Goal: Transaction & Acquisition: Purchase product/service

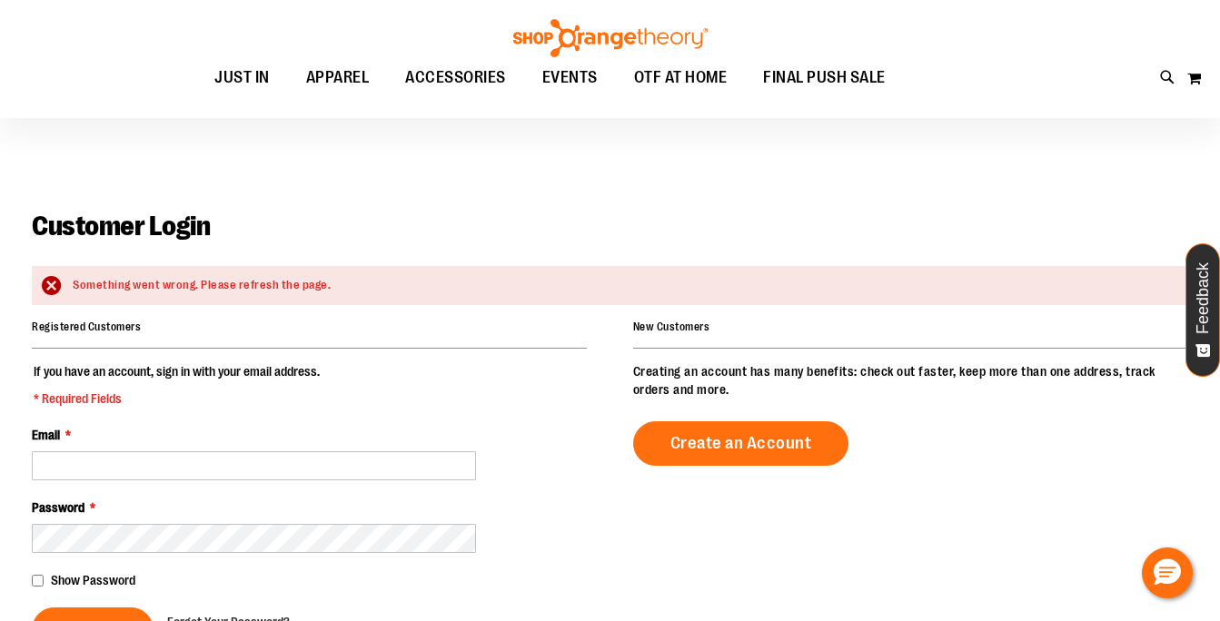
scroll to position [61, 0]
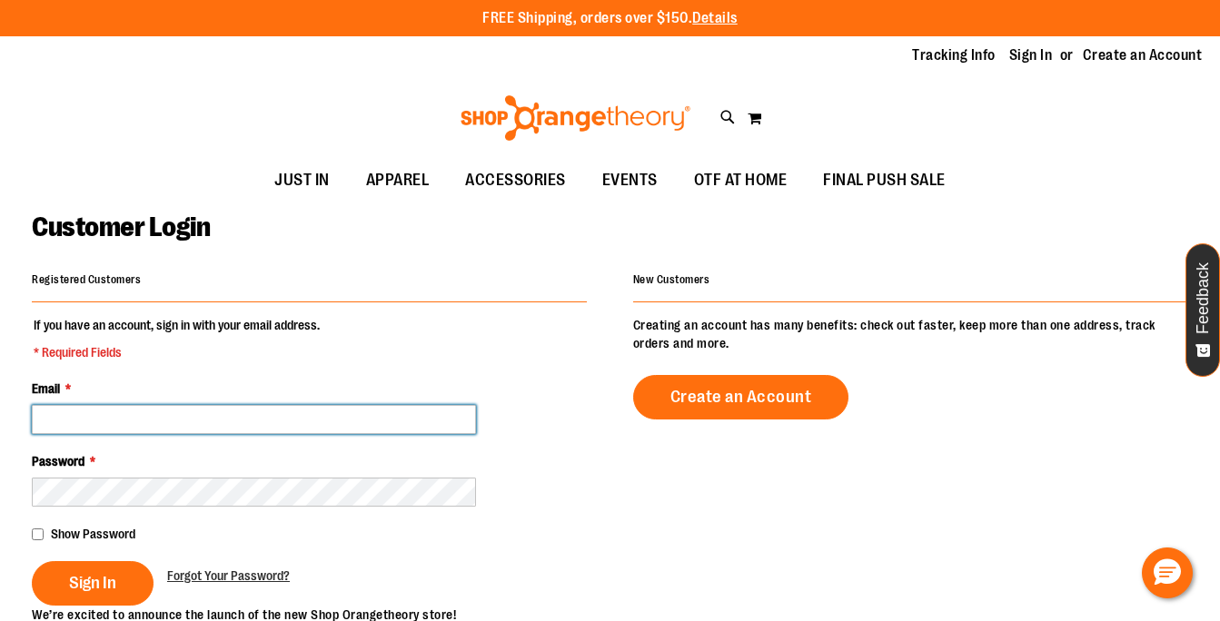
type input "**********"
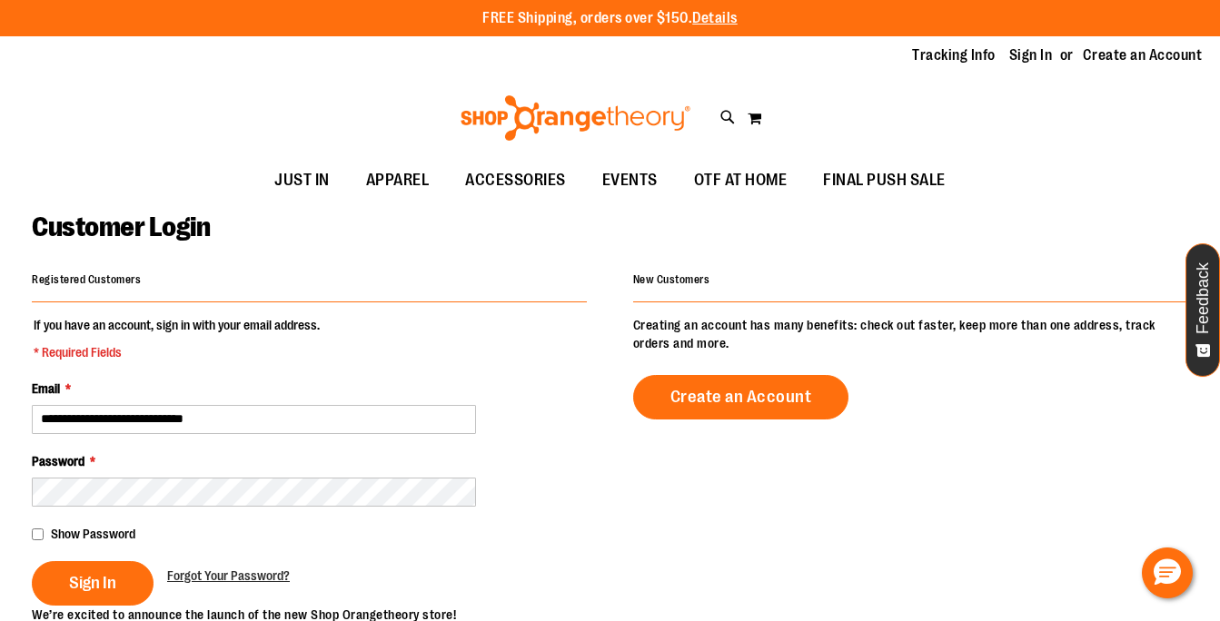
type input "**********"
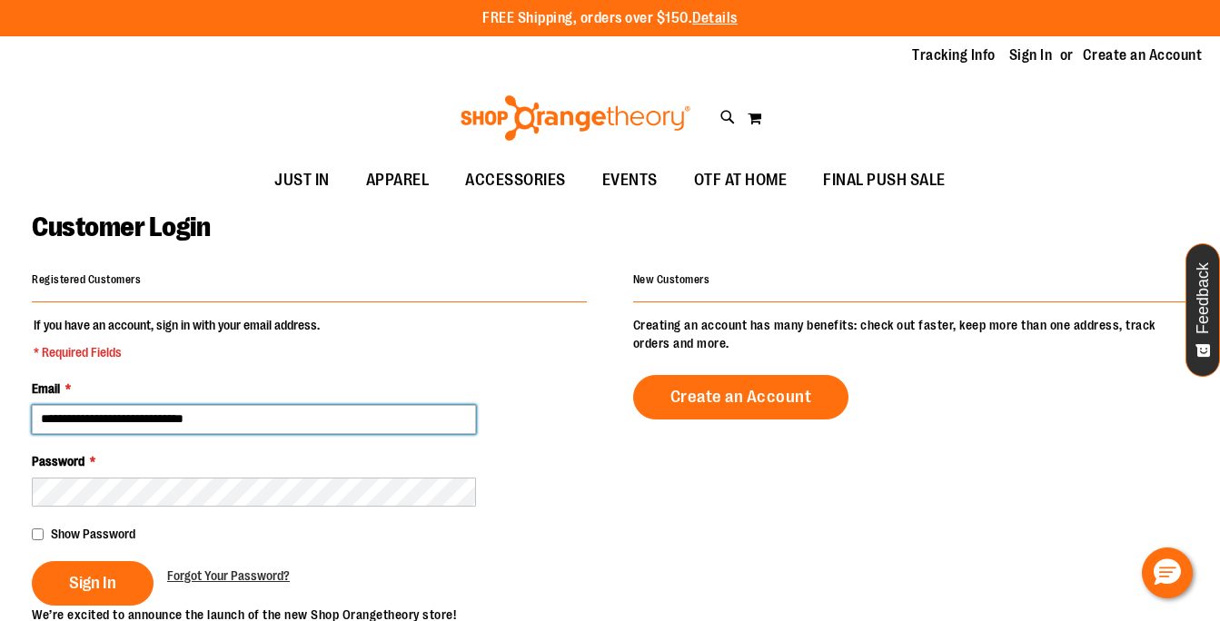
click at [322, 420] on input "**********" at bounding box center [254, 419] width 444 height 29
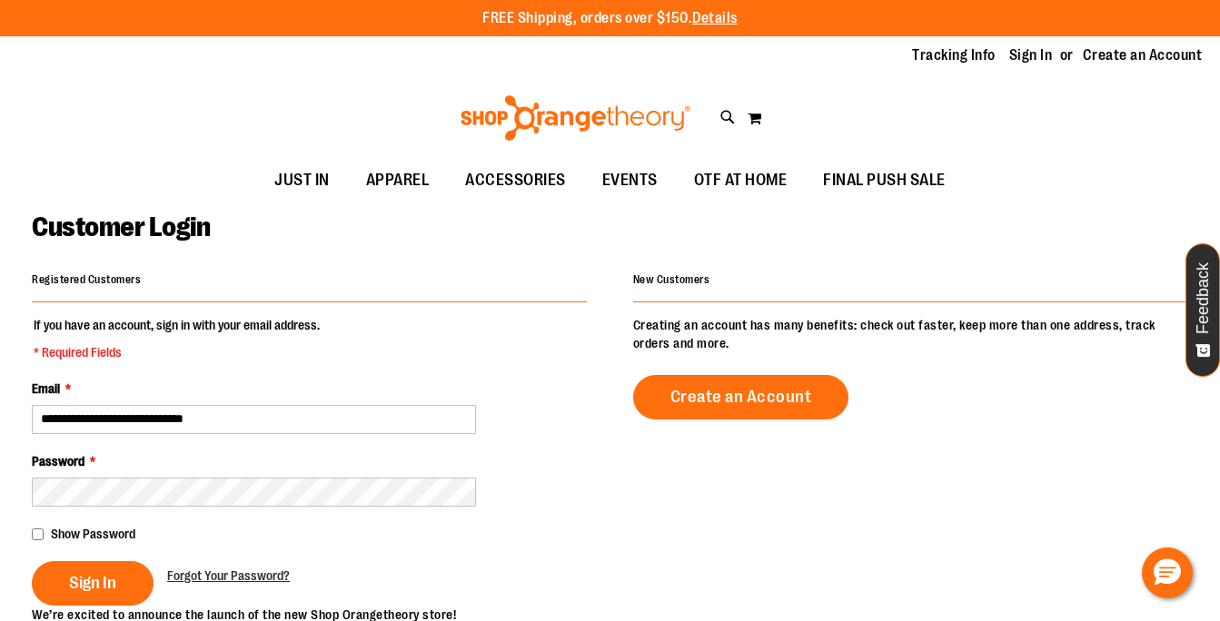
click at [30, 540] on main "**********" at bounding box center [610, 598] width 1220 height 793
click at [85, 581] on span "Sign In" at bounding box center [92, 583] width 47 height 20
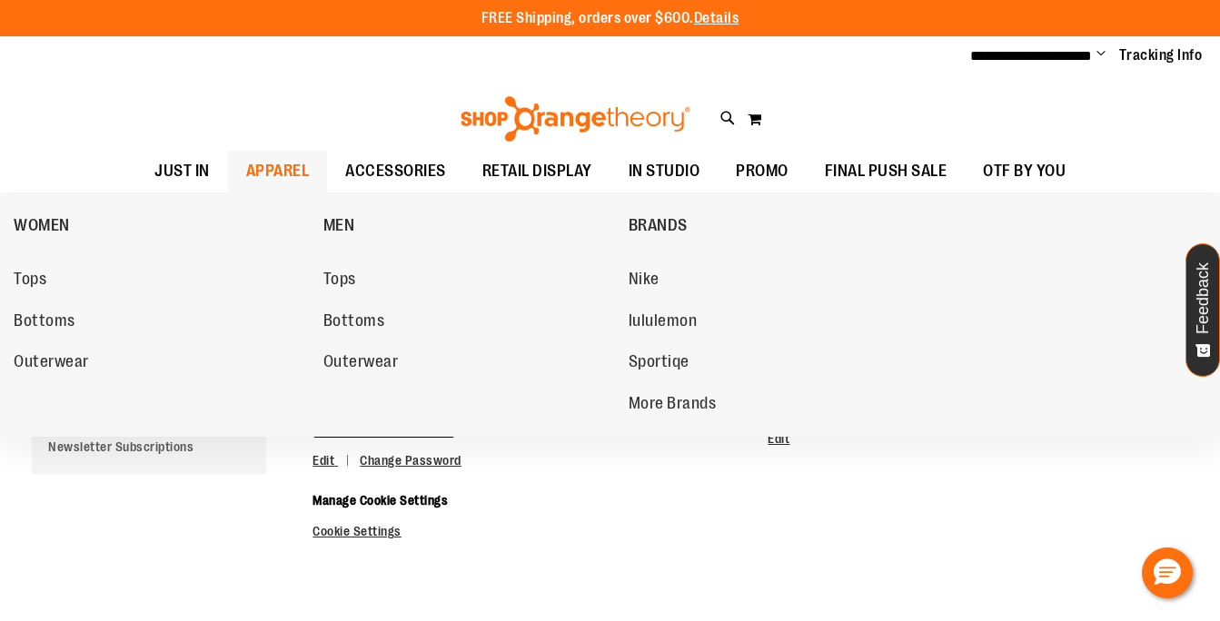
type input "**********"
click at [283, 173] on span "APPAREL" at bounding box center [278, 171] width 64 height 41
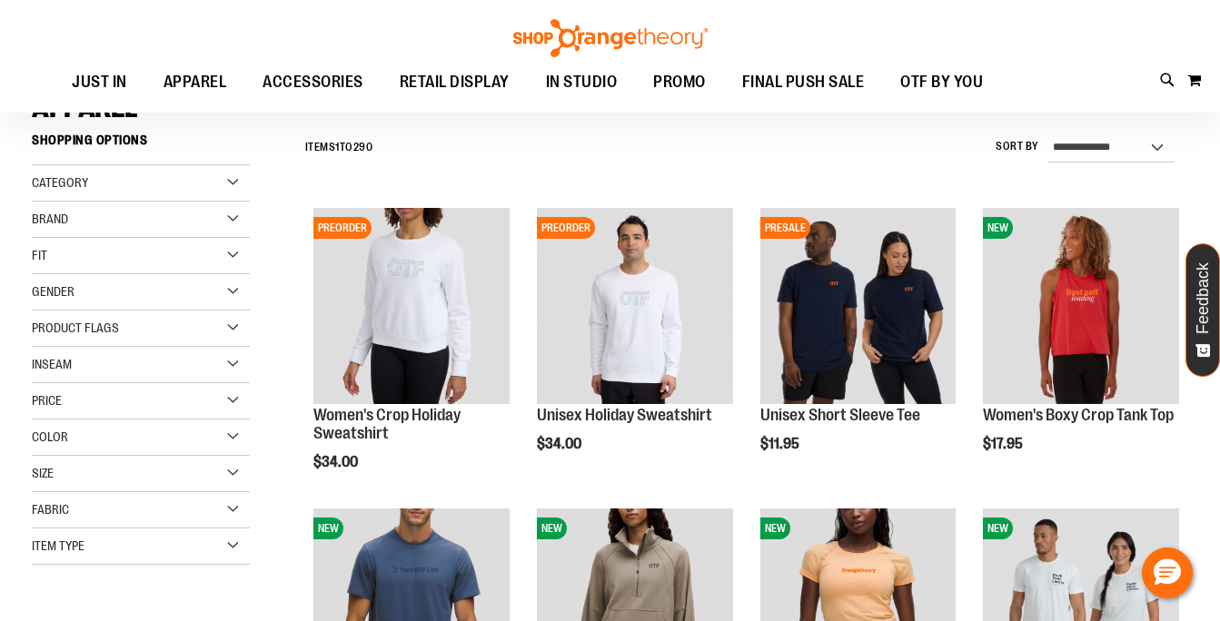
scroll to position [161, 0]
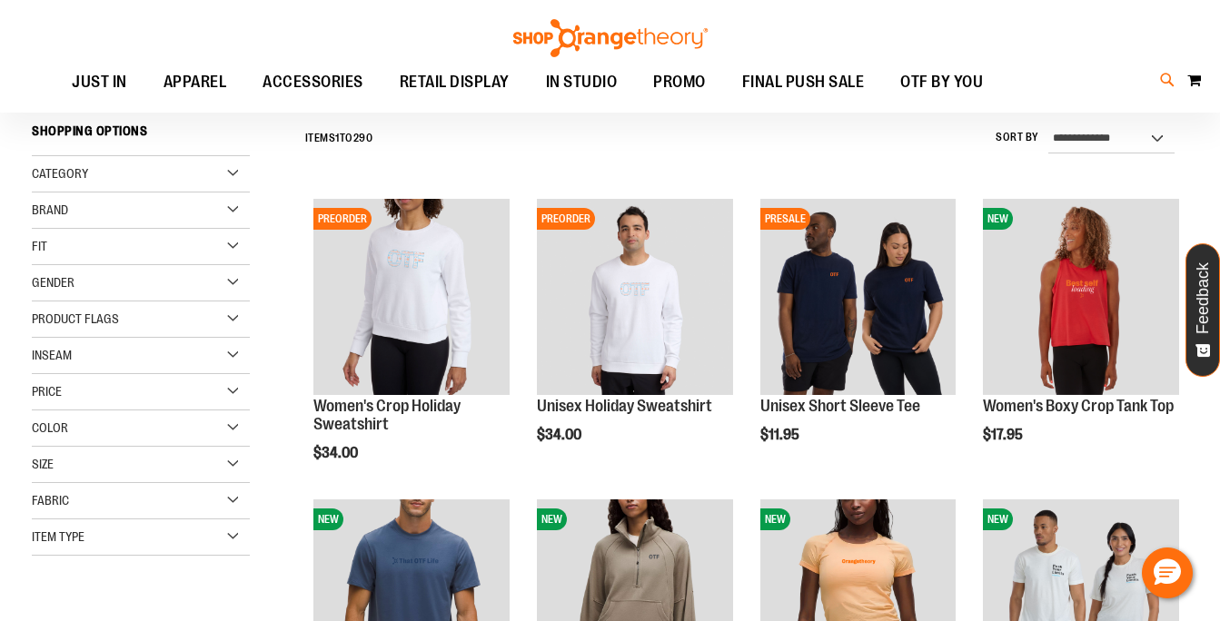
type input "**********"
click at [1170, 84] on icon at bounding box center [1167, 80] width 15 height 21
click at [188, 235] on img at bounding box center [173, 226] width 73 height 73
type input "**********"
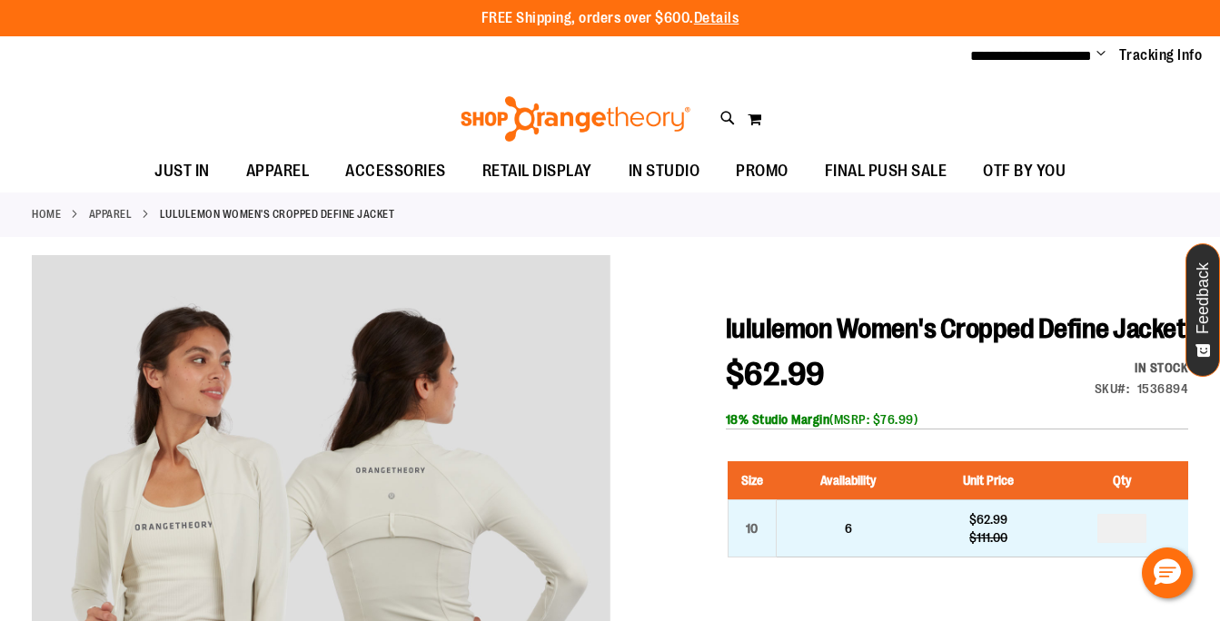
type input "**********"
click at [1106, 521] on input "number" at bounding box center [1121, 528] width 49 height 29
type input "*"
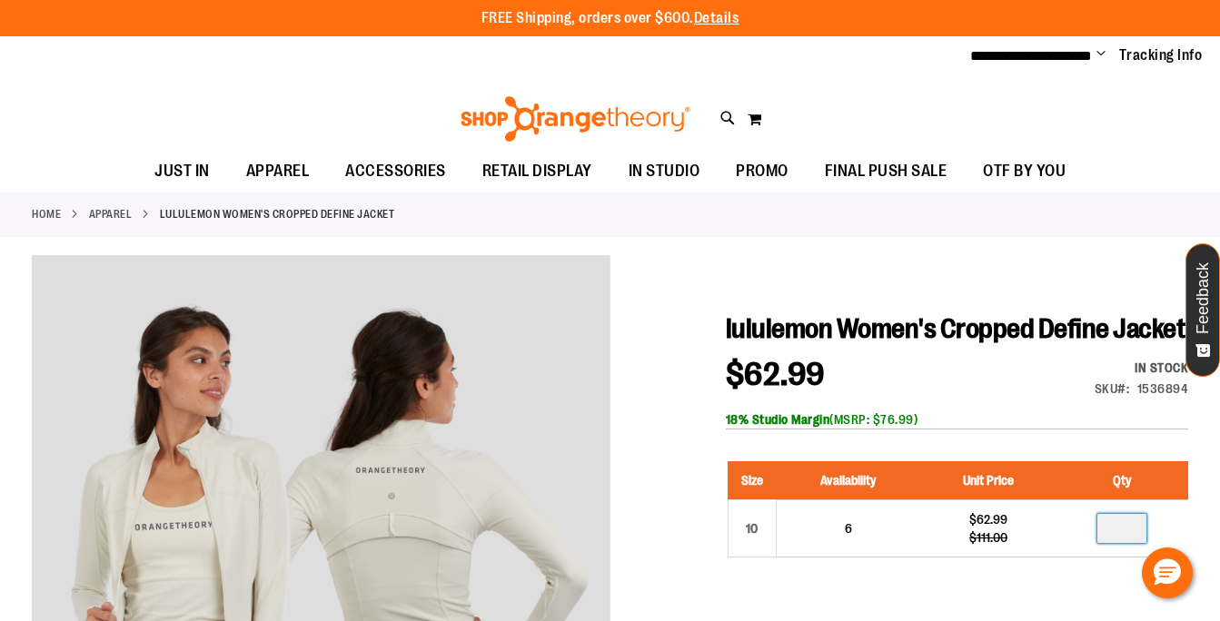
click at [1045, 580] on div "Size Availability Unit Price Qty 10 6 $62.99 $111.00 *" at bounding box center [957, 523] width 462 height 160
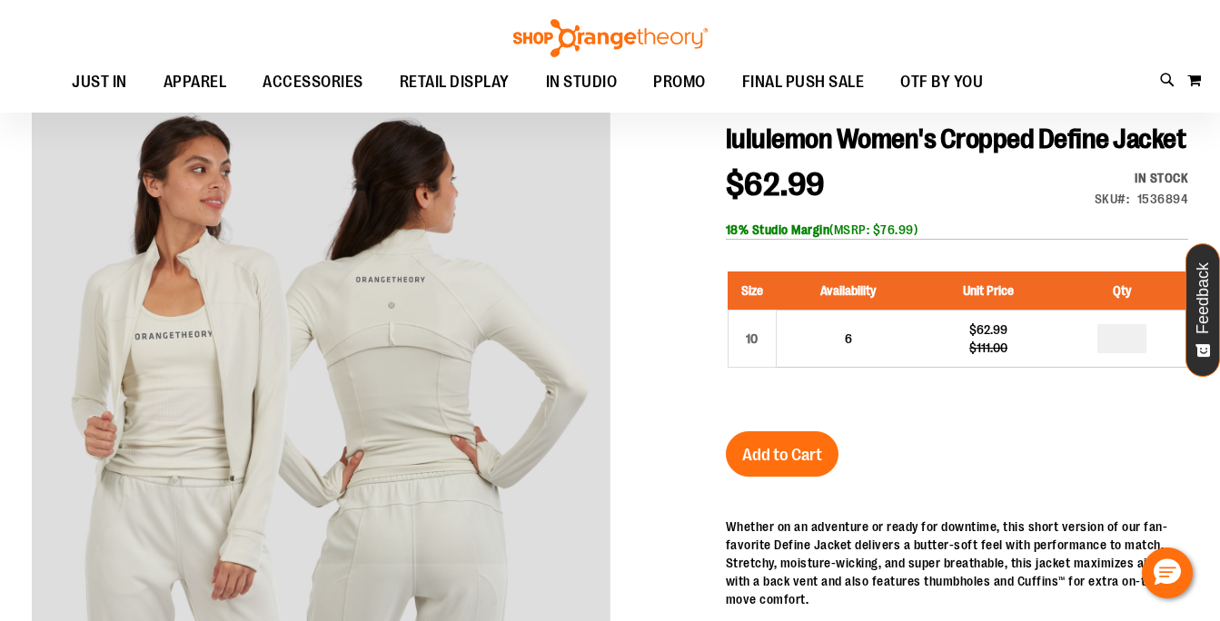
scroll to position [191, 0]
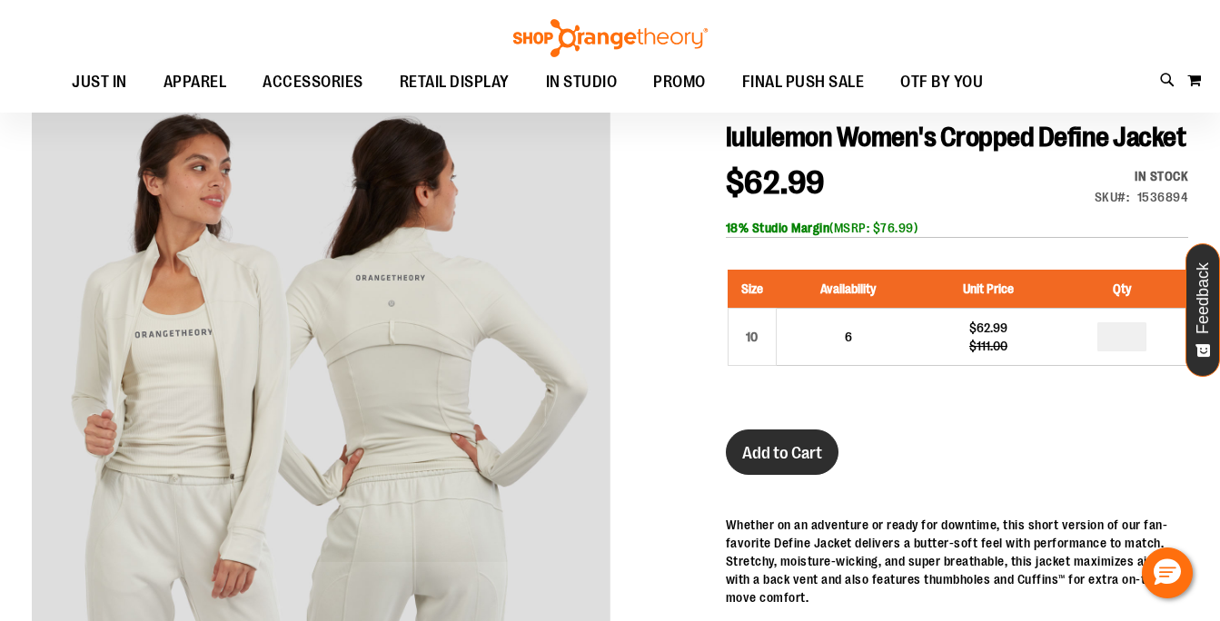
click at [808, 445] on span "Add to Cart" at bounding box center [782, 453] width 80 height 20
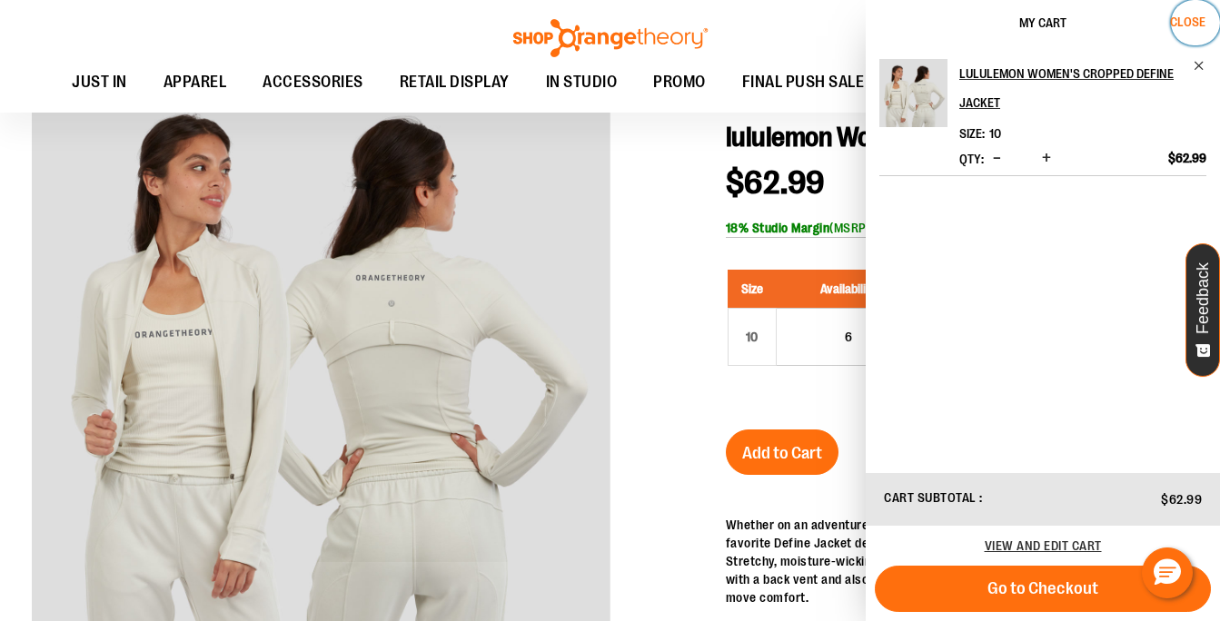
click at [1190, 18] on span "Close" at bounding box center [1187, 22] width 35 height 15
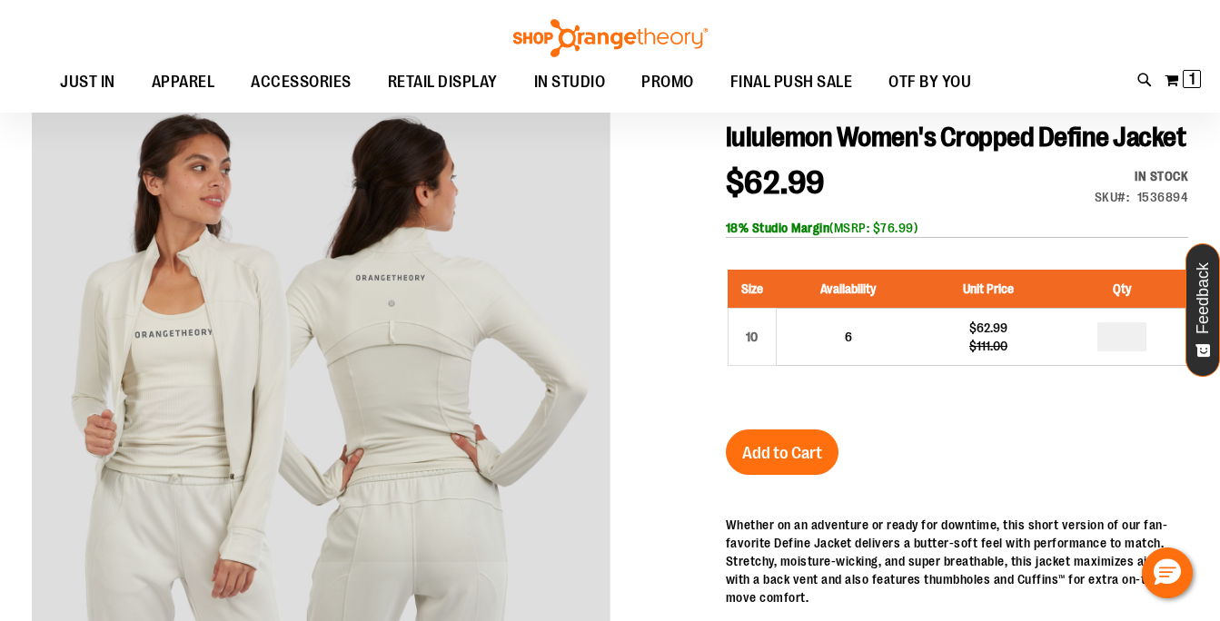
scroll to position [0, 0]
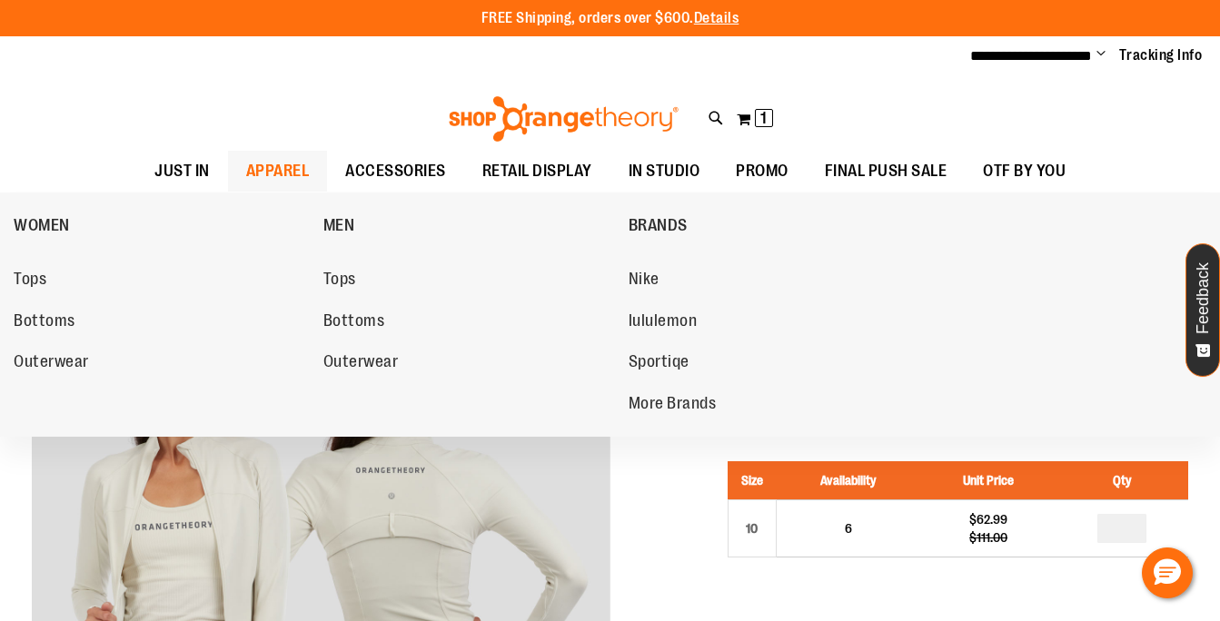
click at [280, 154] on span "APPAREL" at bounding box center [278, 171] width 64 height 41
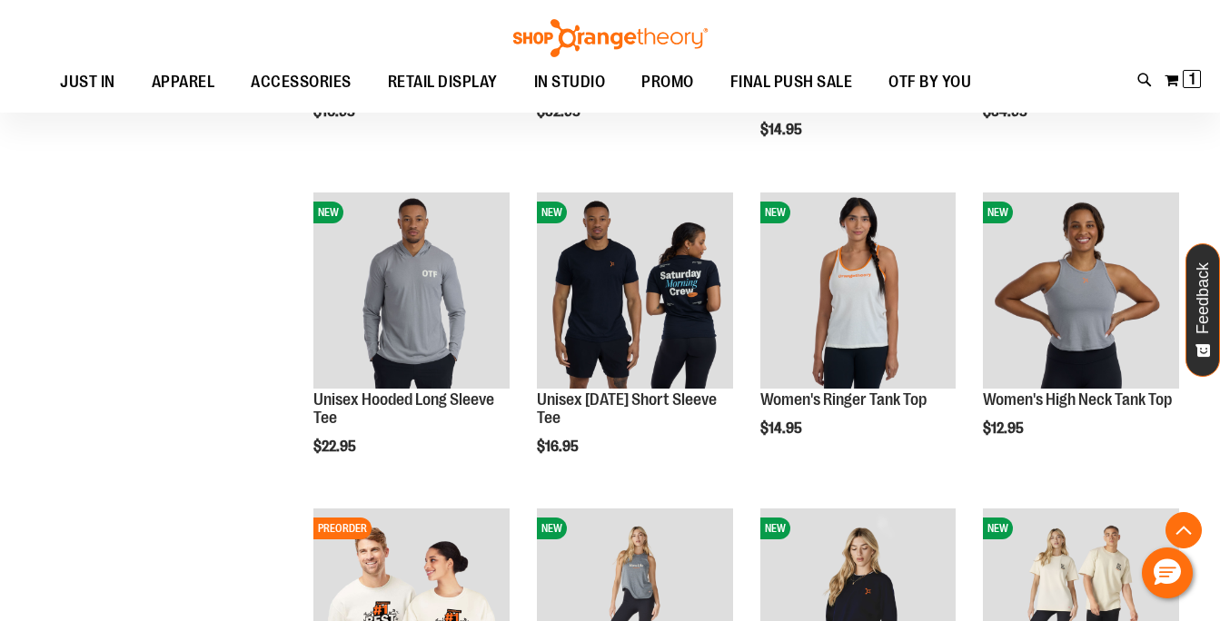
scroll to position [1104, 0]
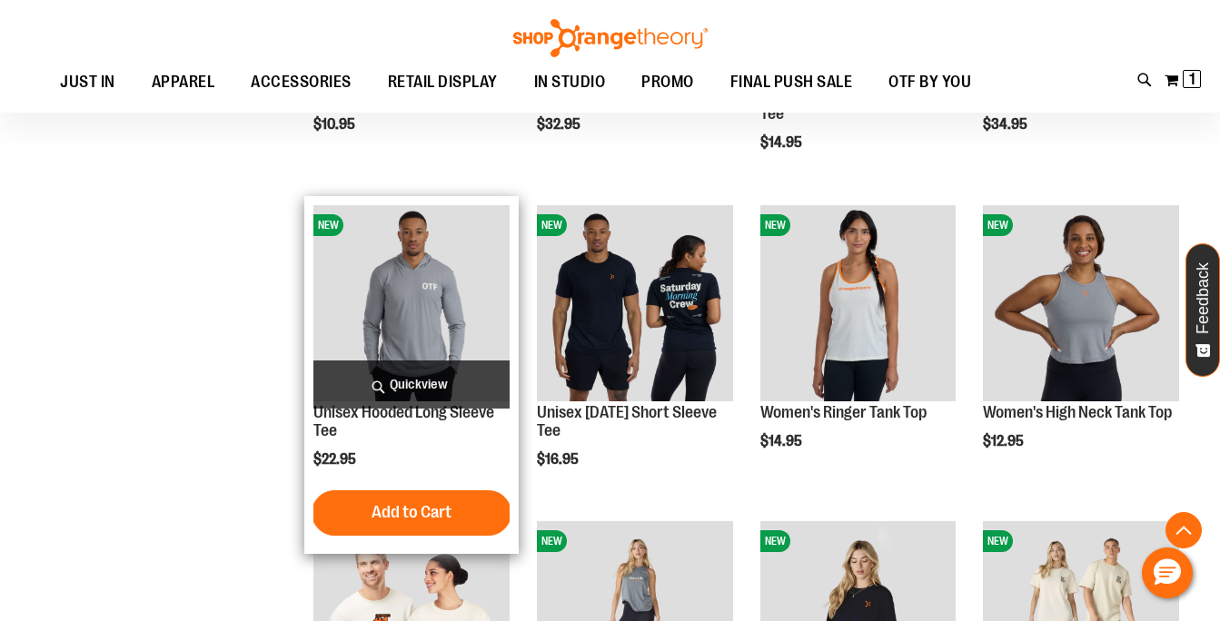
type input "**********"
click at [436, 385] on span "Quickview" at bounding box center [411, 385] width 196 height 48
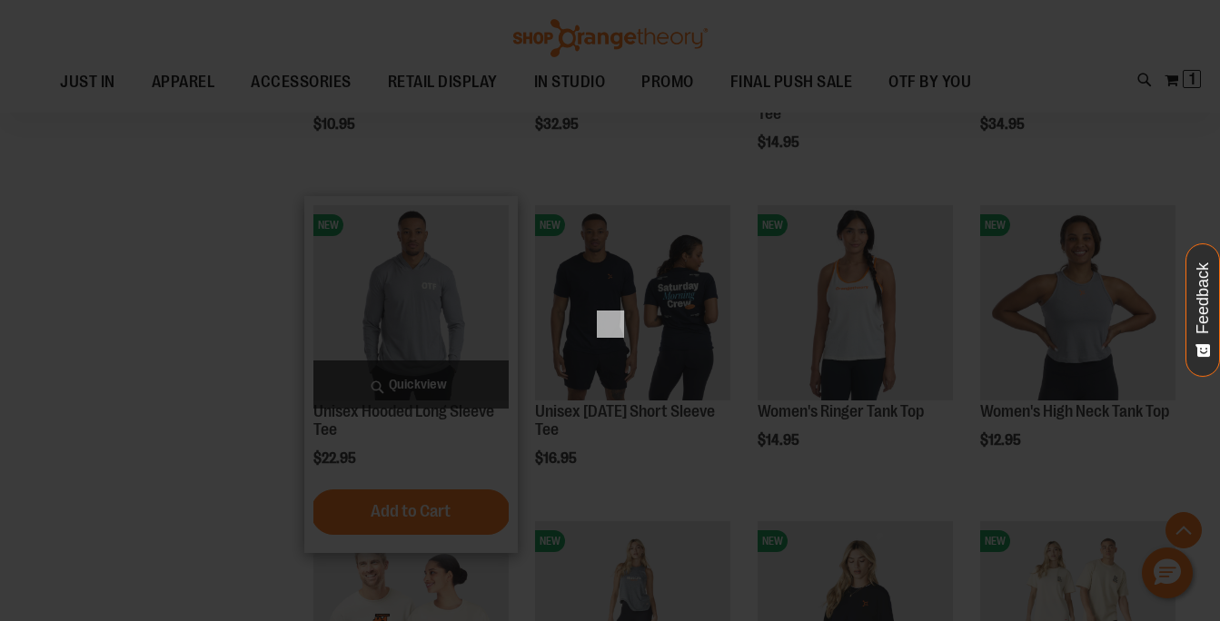
scroll to position [0, 0]
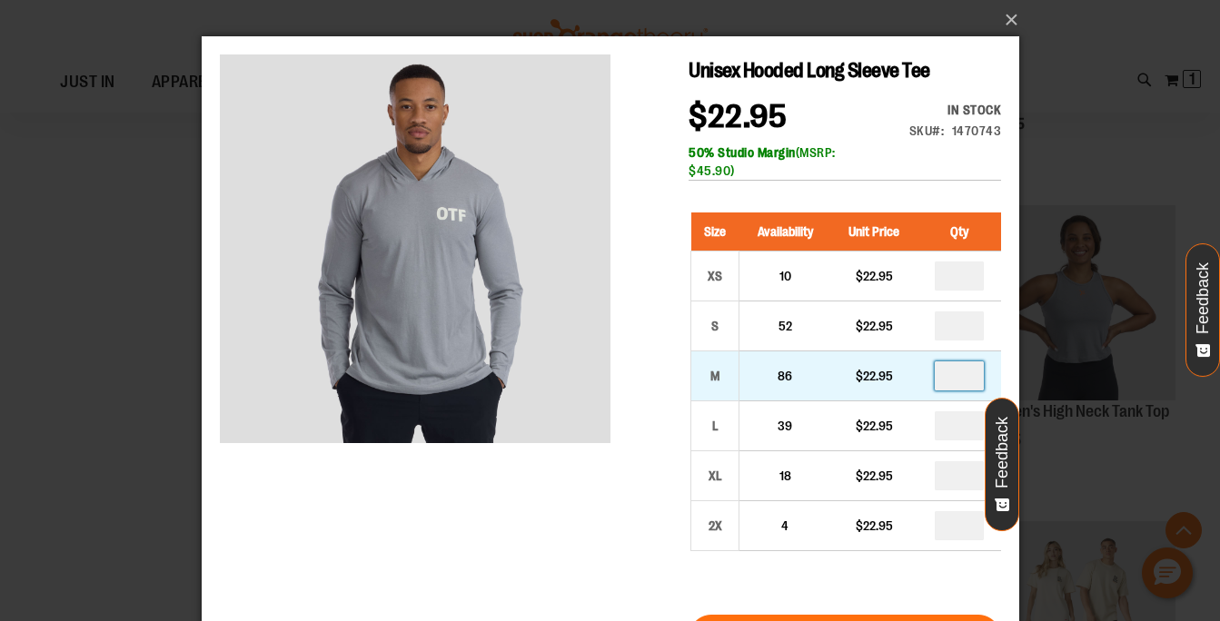
click at [947, 381] on input "number" at bounding box center [958, 376] width 49 height 29
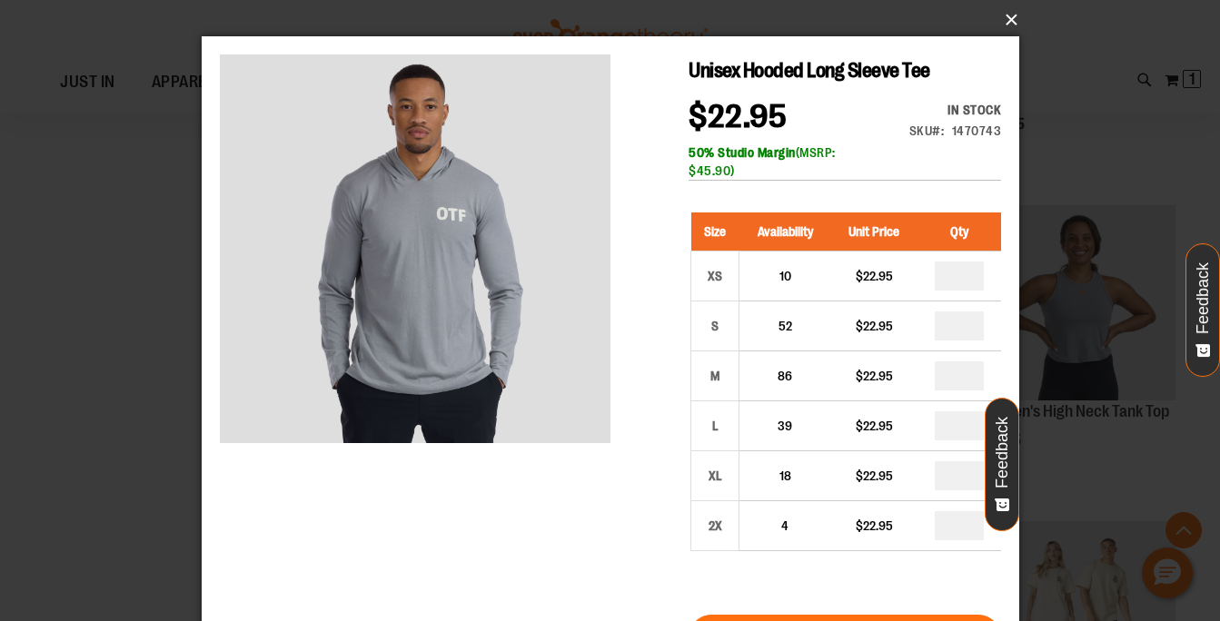
type input "*"
click at [1009, 18] on button "×" at bounding box center [616, 20] width 818 height 40
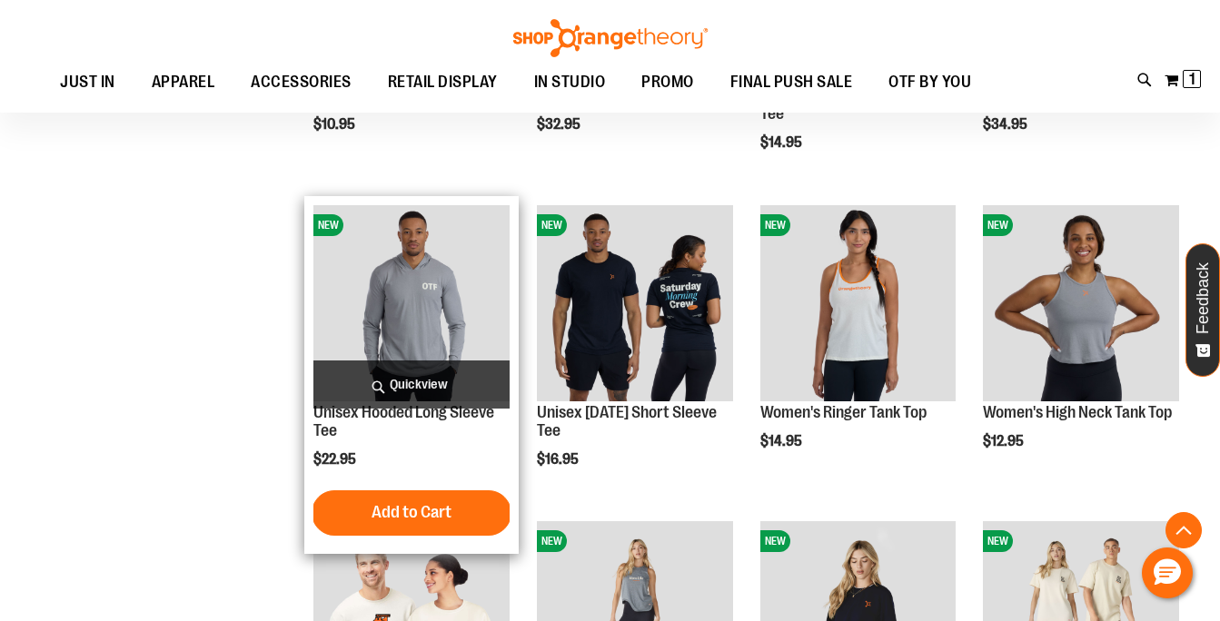
click at [380, 301] on img "product" at bounding box center [411, 303] width 196 height 196
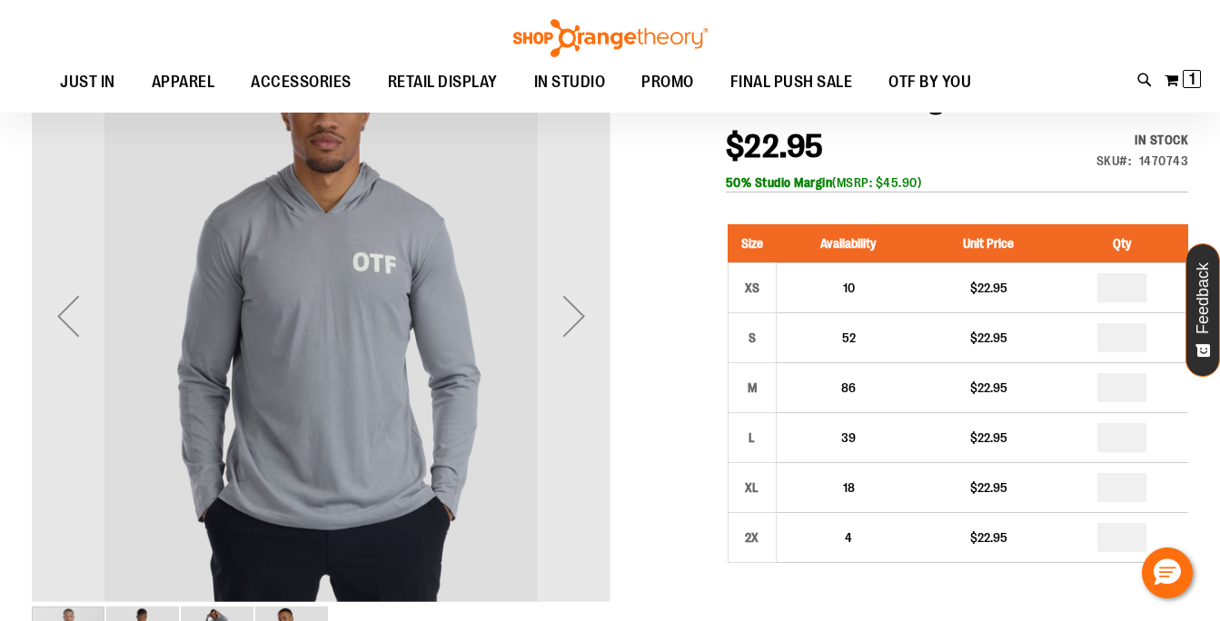
scroll to position [168, 0]
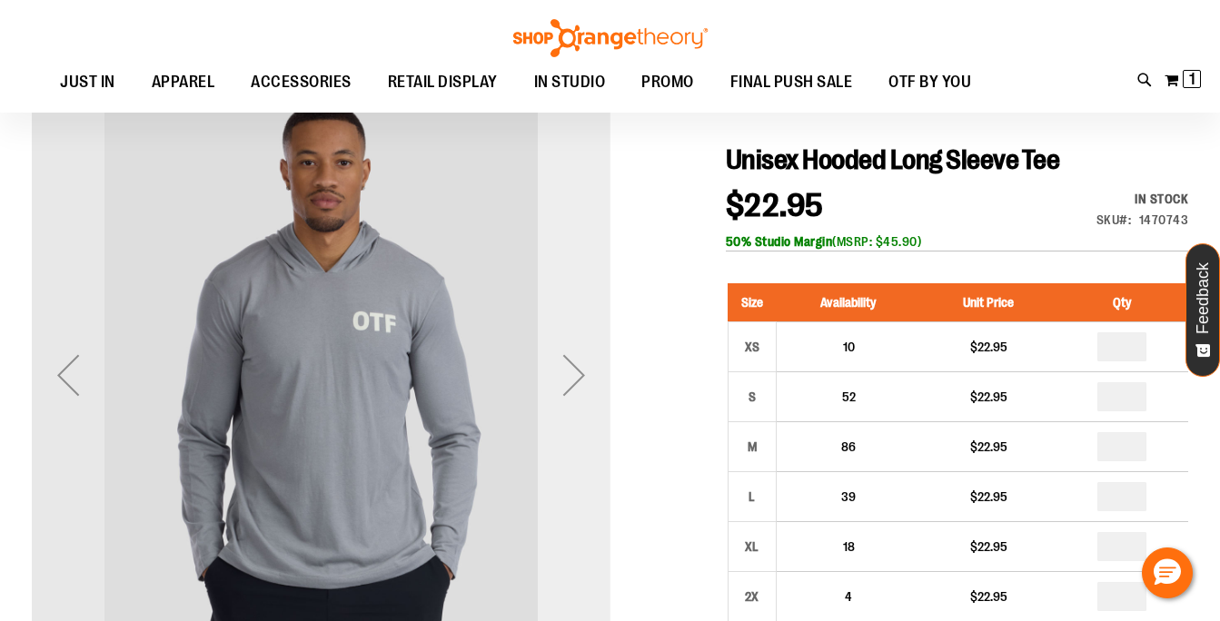
type input "**********"
click at [562, 368] on div "Next" at bounding box center [574, 375] width 73 height 73
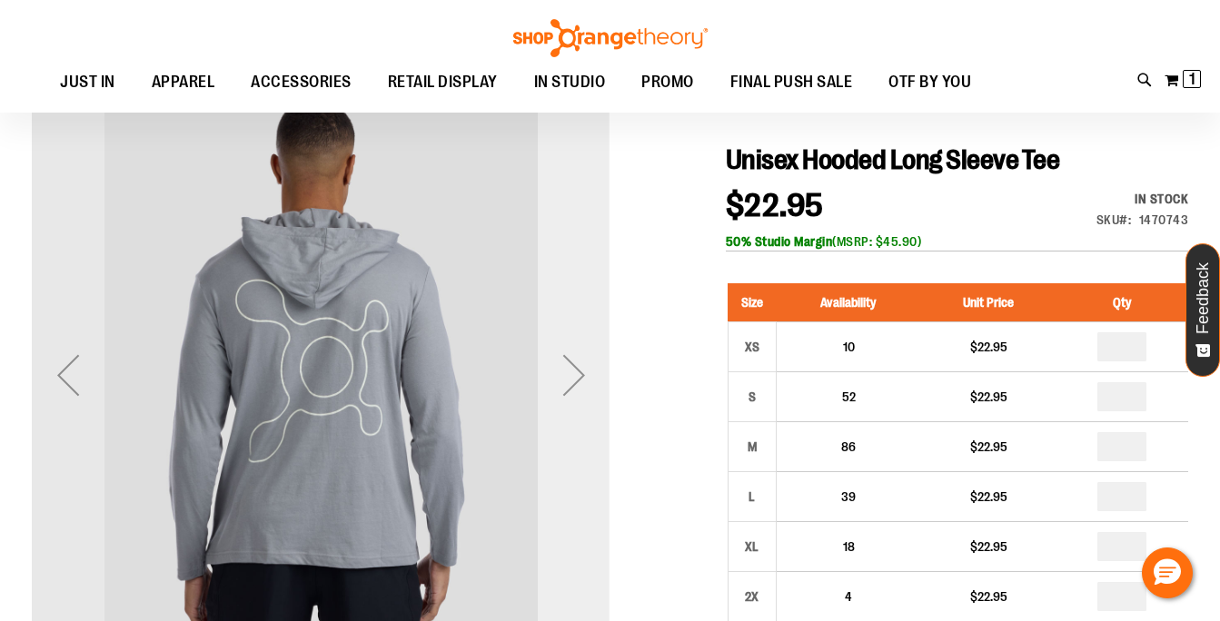
click at [563, 367] on div "Next" at bounding box center [574, 375] width 73 height 73
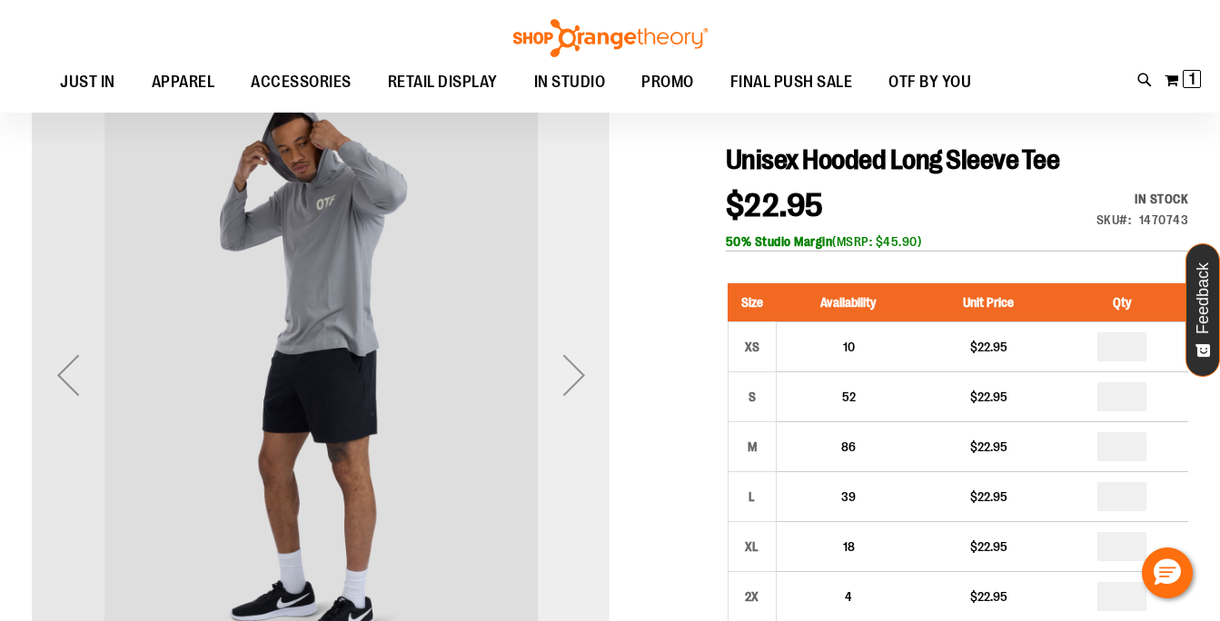
click at [563, 367] on div "Next" at bounding box center [574, 375] width 73 height 73
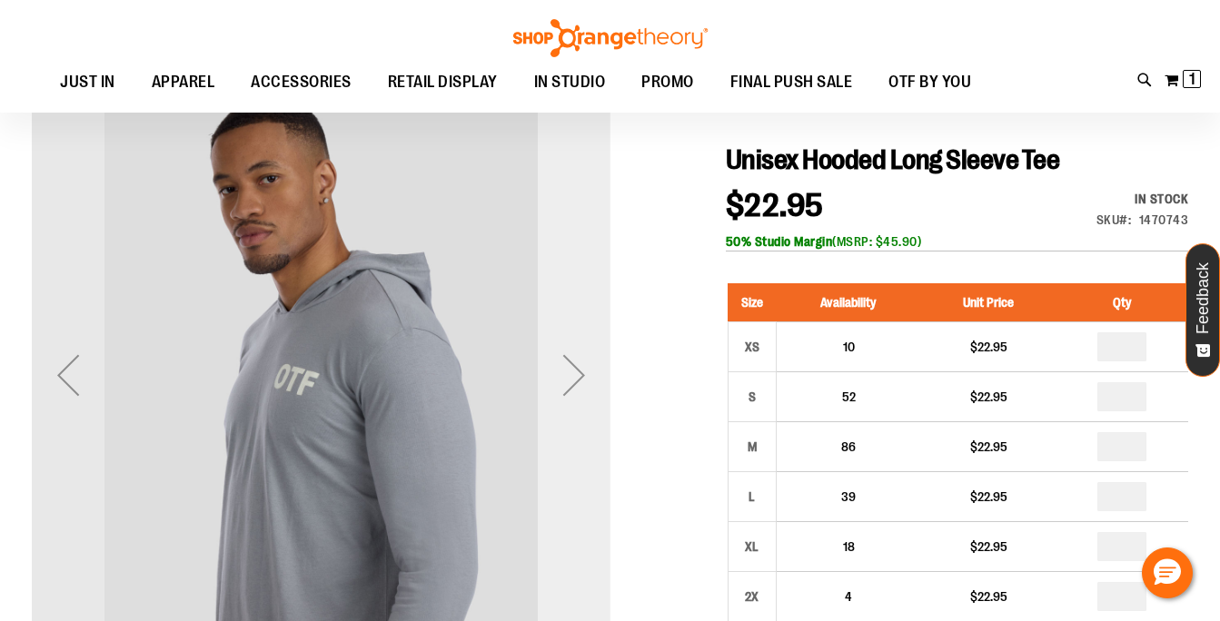
click at [563, 367] on div "Next" at bounding box center [574, 375] width 73 height 73
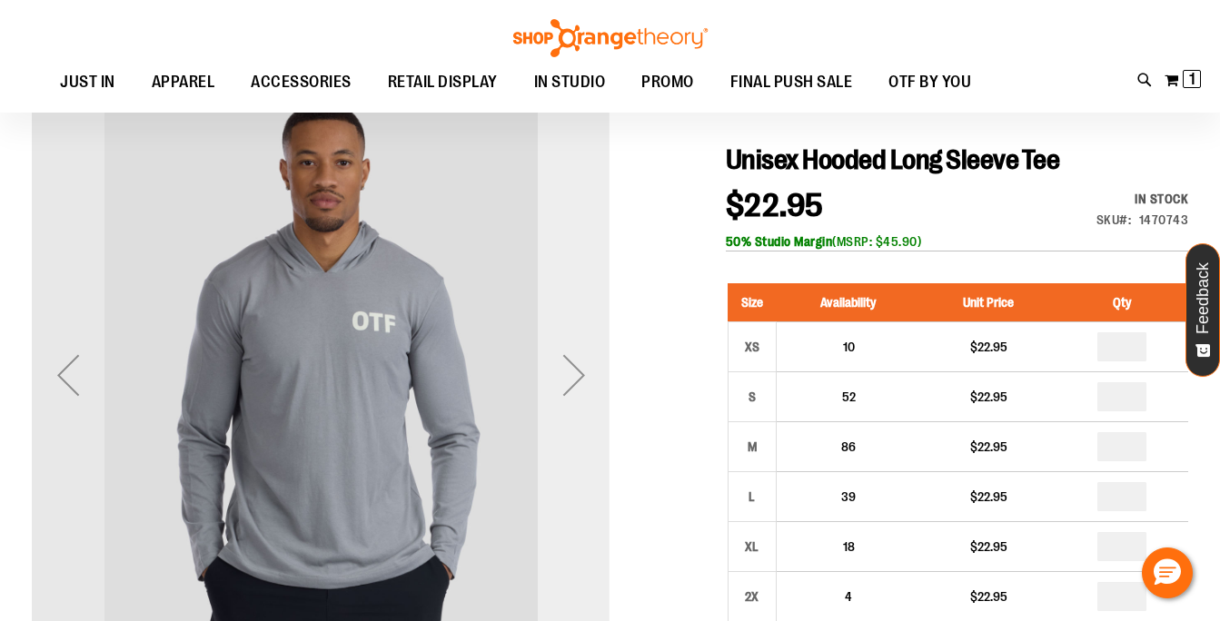
click at [563, 367] on div "Next" at bounding box center [574, 375] width 73 height 73
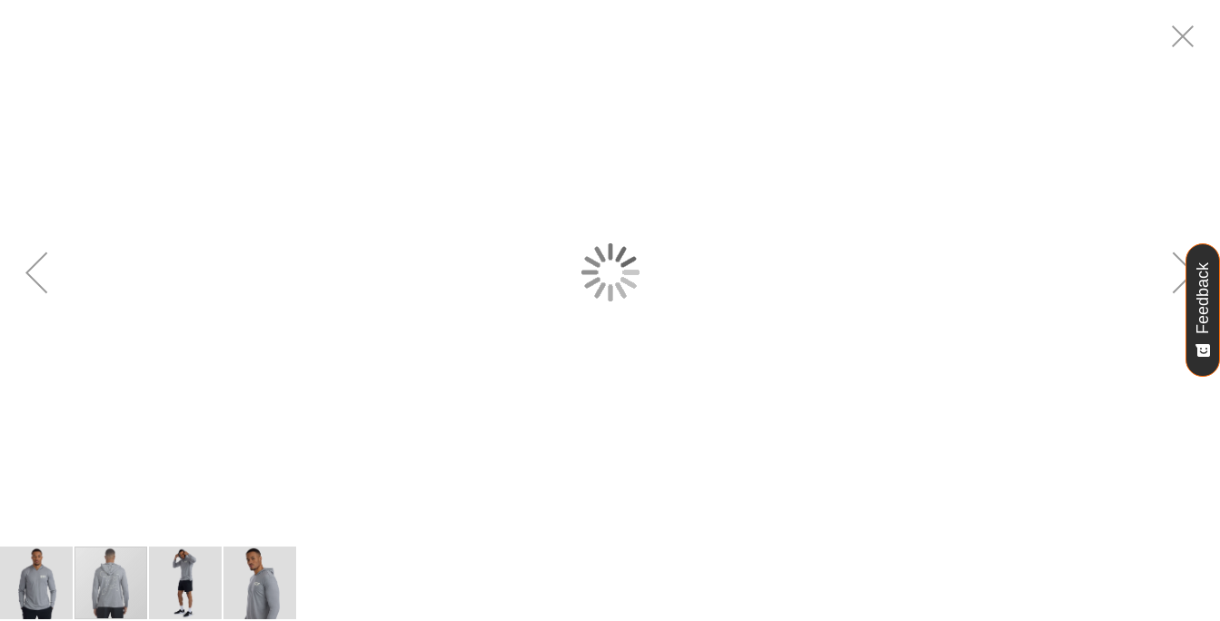
scroll to position [0, 0]
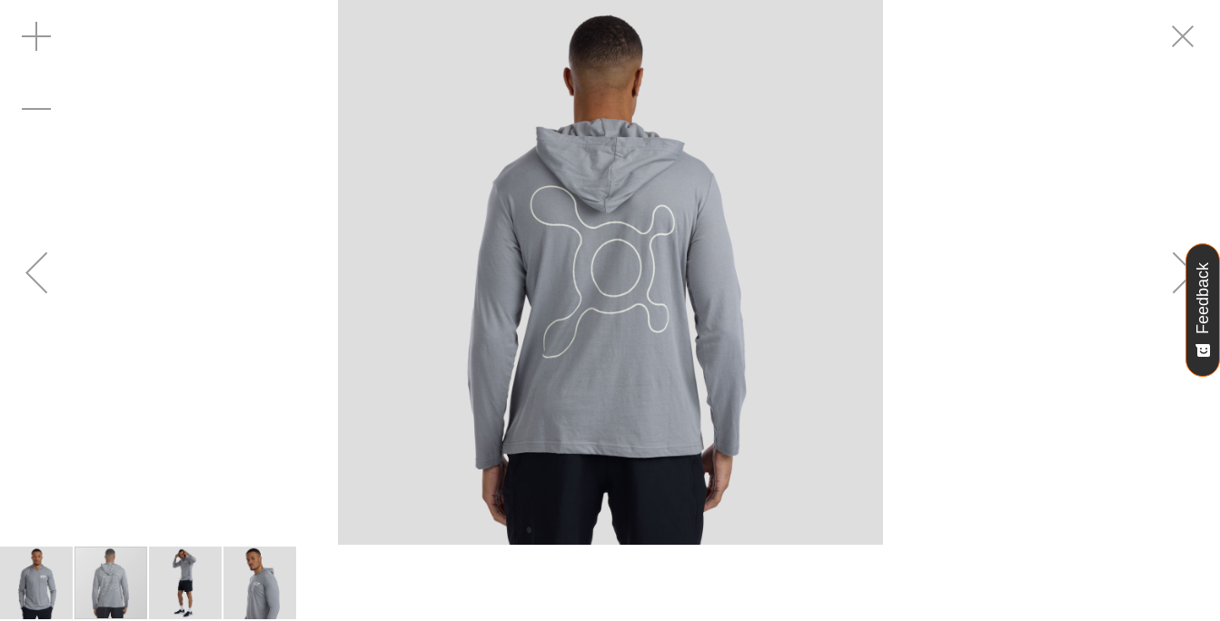
click at [546, 312] on img "carousel" at bounding box center [610, 272] width 545 height 545
click at [548, 312] on img "carousel" at bounding box center [610, 272] width 545 height 545
click at [246, 570] on img "image 4 of 4" at bounding box center [259, 583] width 73 height 73
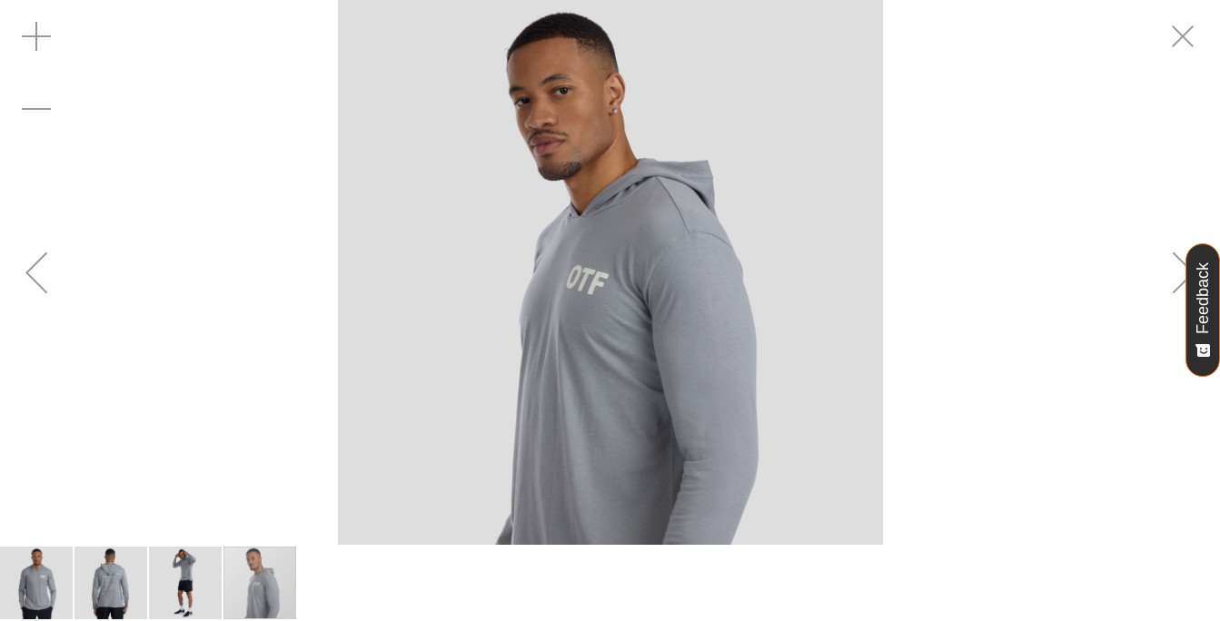
click at [607, 293] on img "carousel" at bounding box center [610, 272] width 545 height 545
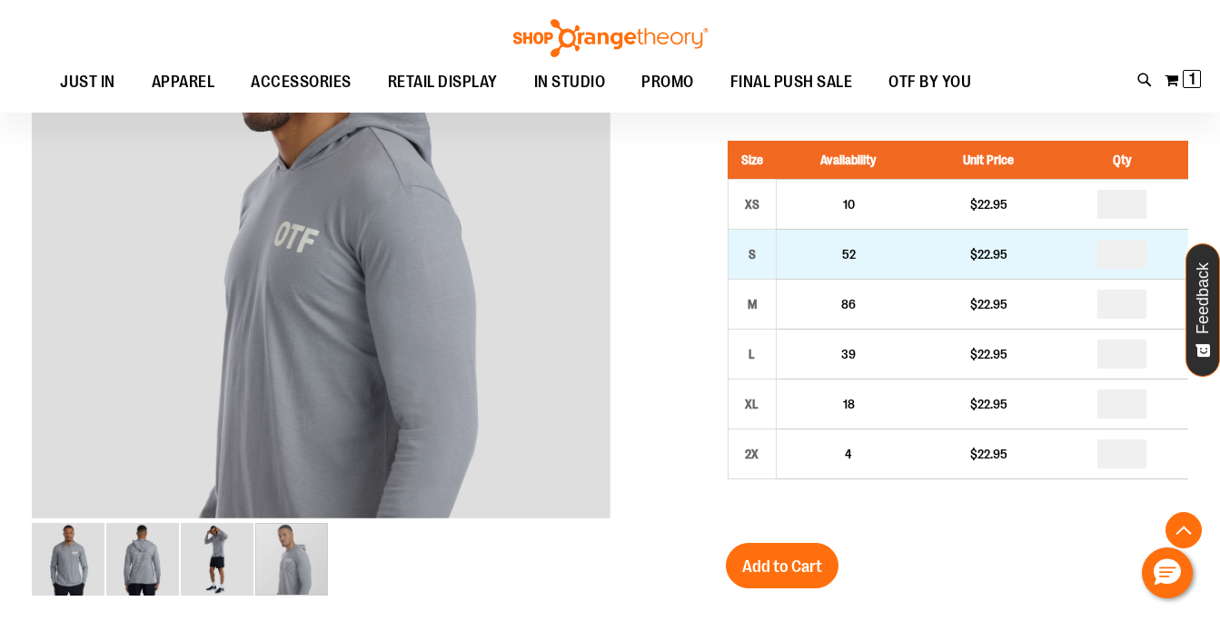
scroll to position [253, 0]
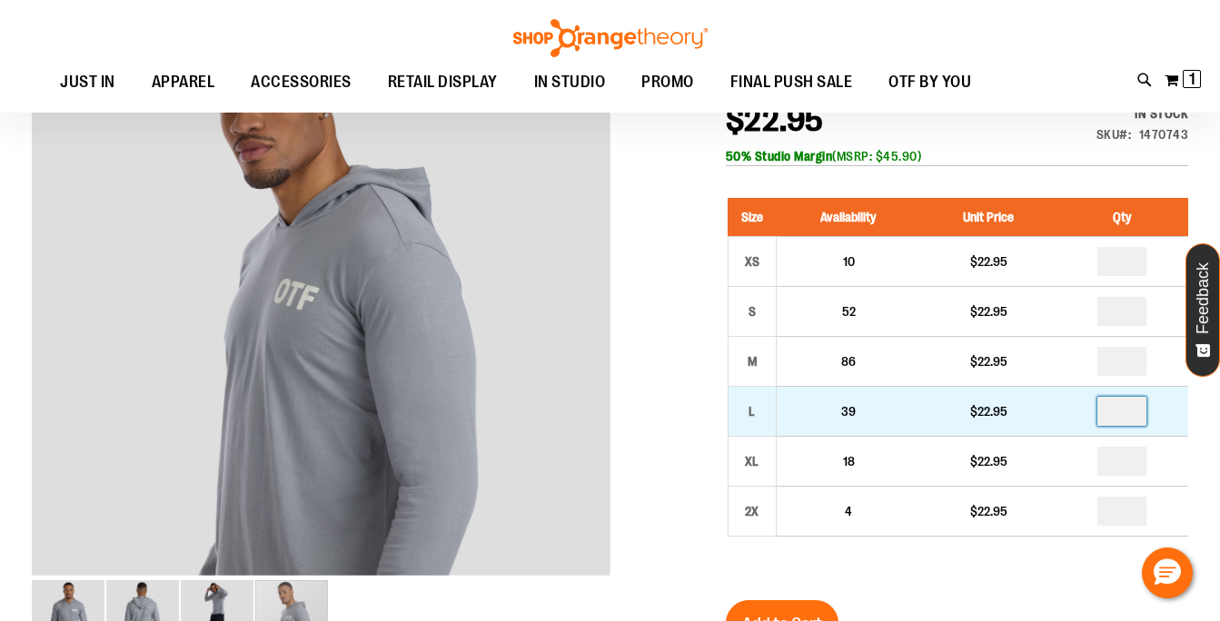
click at [1128, 411] on input "number" at bounding box center [1121, 411] width 49 height 29
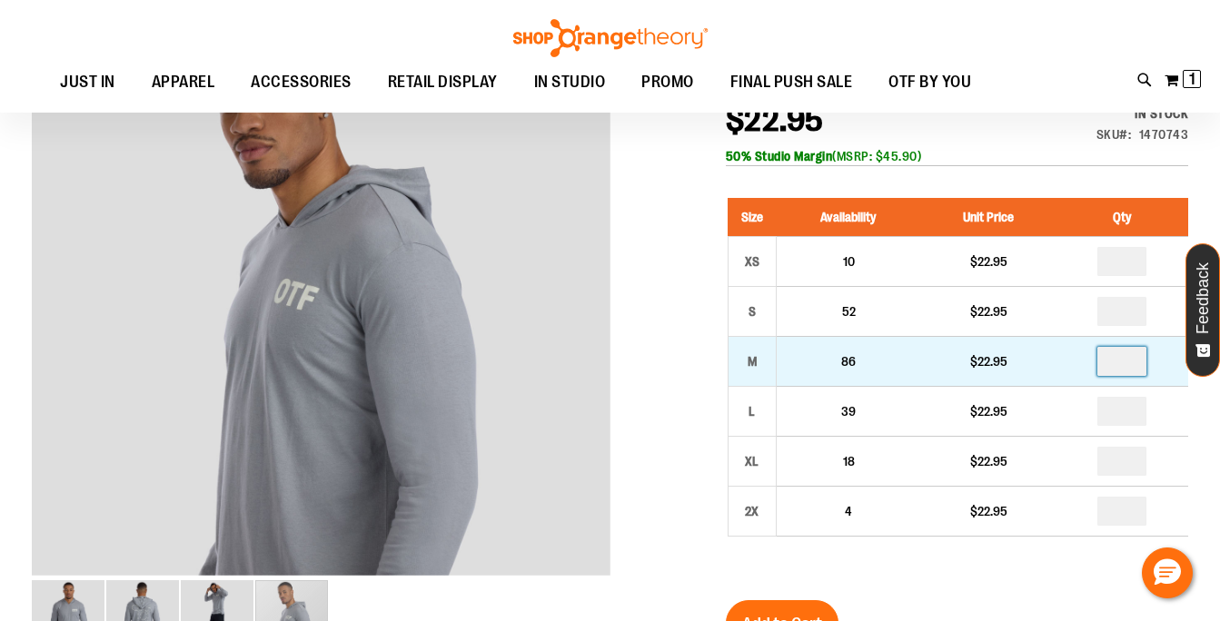
type input "*"
click at [1129, 351] on input "number" at bounding box center [1121, 361] width 49 height 29
type input "*"
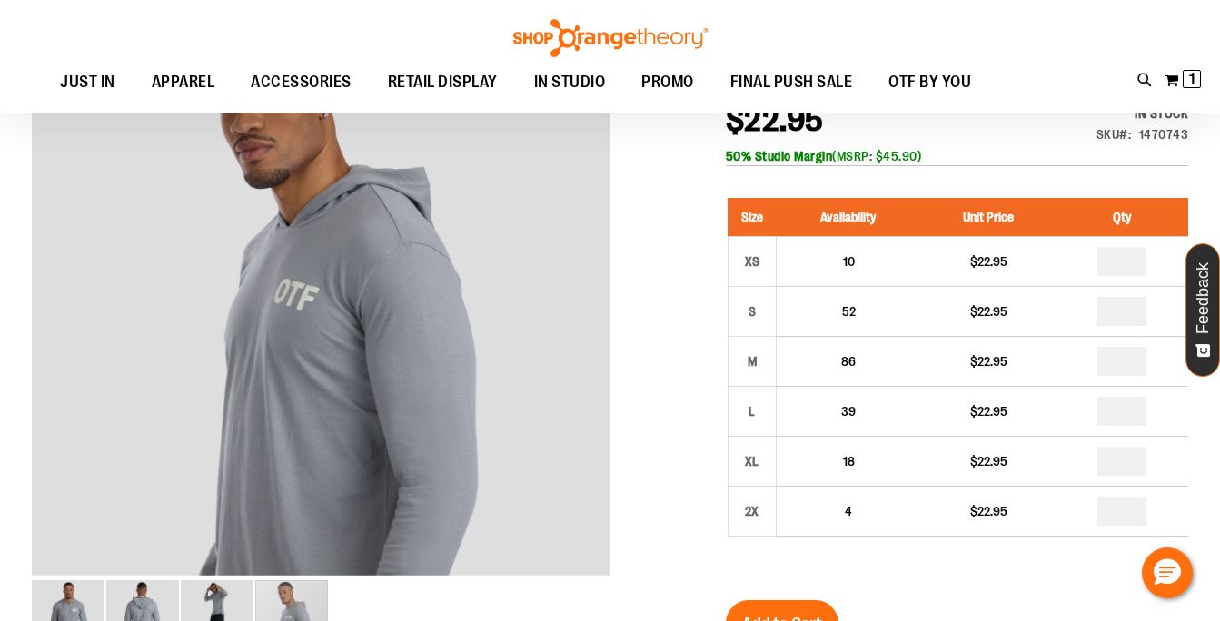
click at [1052, 574] on div "Size Availability Unit Price Qty XS 10 $22.95 * S 52 $22.95 * M *" at bounding box center [957, 381] width 462 height 402
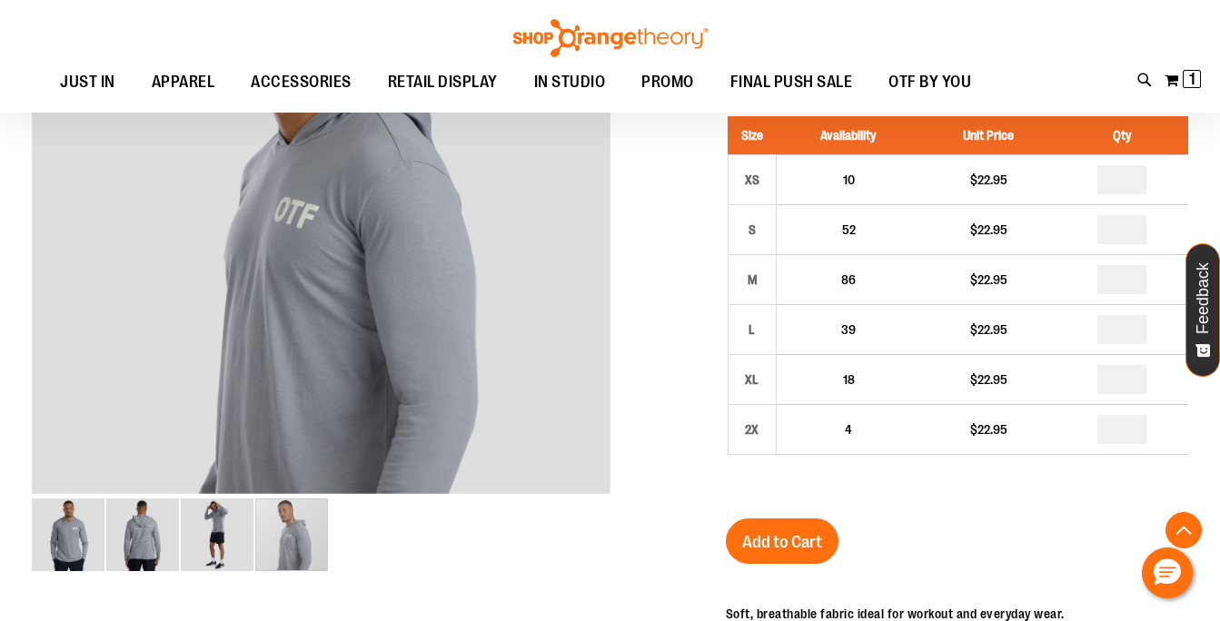
scroll to position [345, 0]
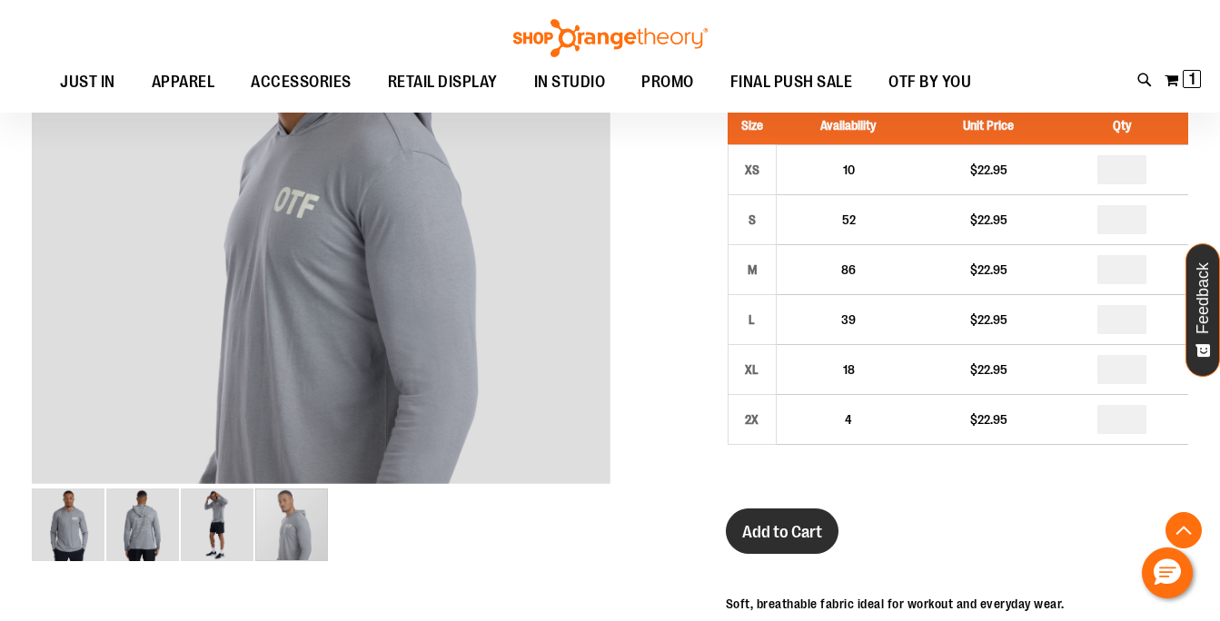
click at [754, 517] on button "Add to Cart" at bounding box center [782, 531] width 113 height 45
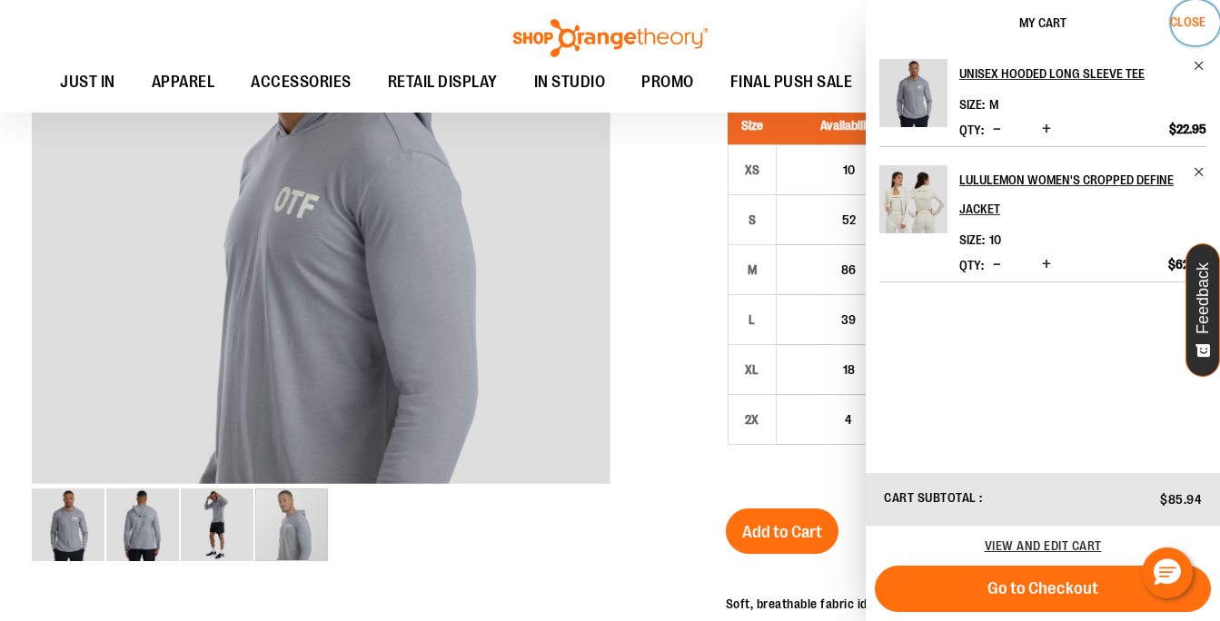
click at [1195, 28] on span "Close" at bounding box center [1187, 22] width 35 height 15
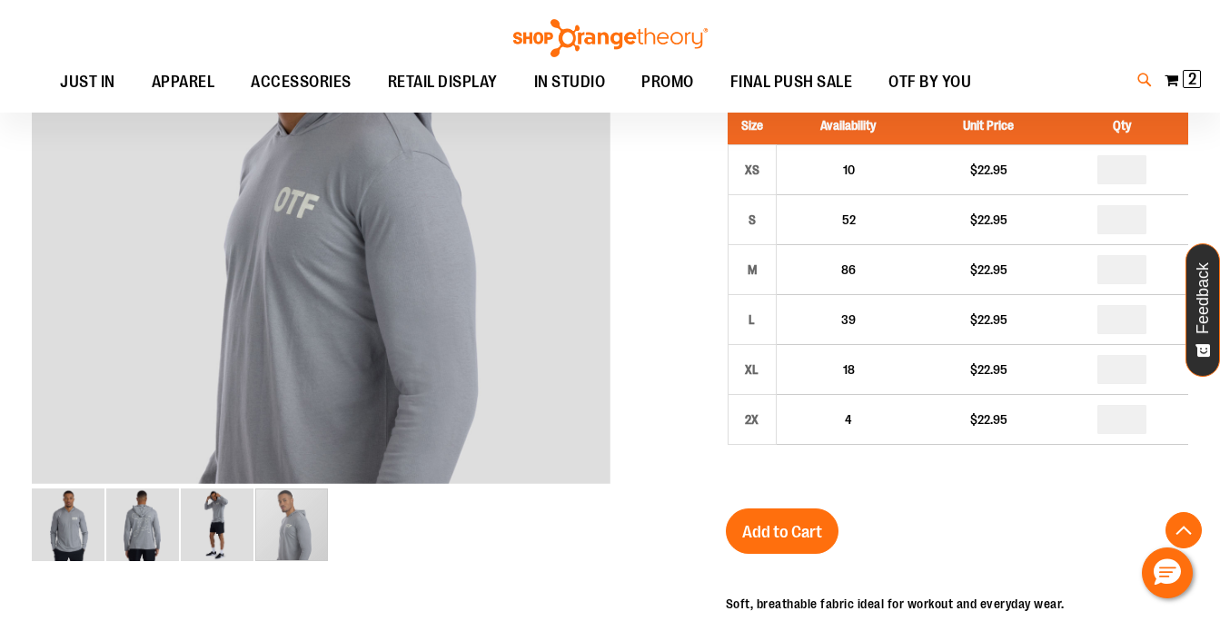
click at [1144, 76] on icon at bounding box center [1144, 80] width 15 height 21
click at [183, 313] on img at bounding box center [173, 304] width 73 height 73
type input "**********"
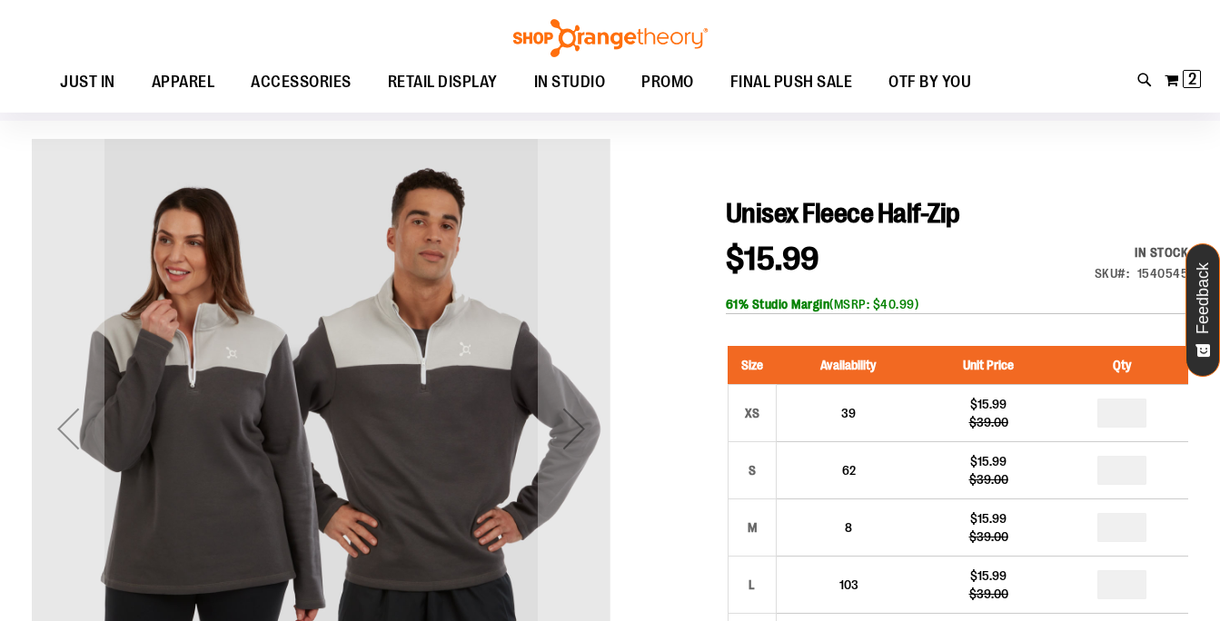
scroll to position [130, 0]
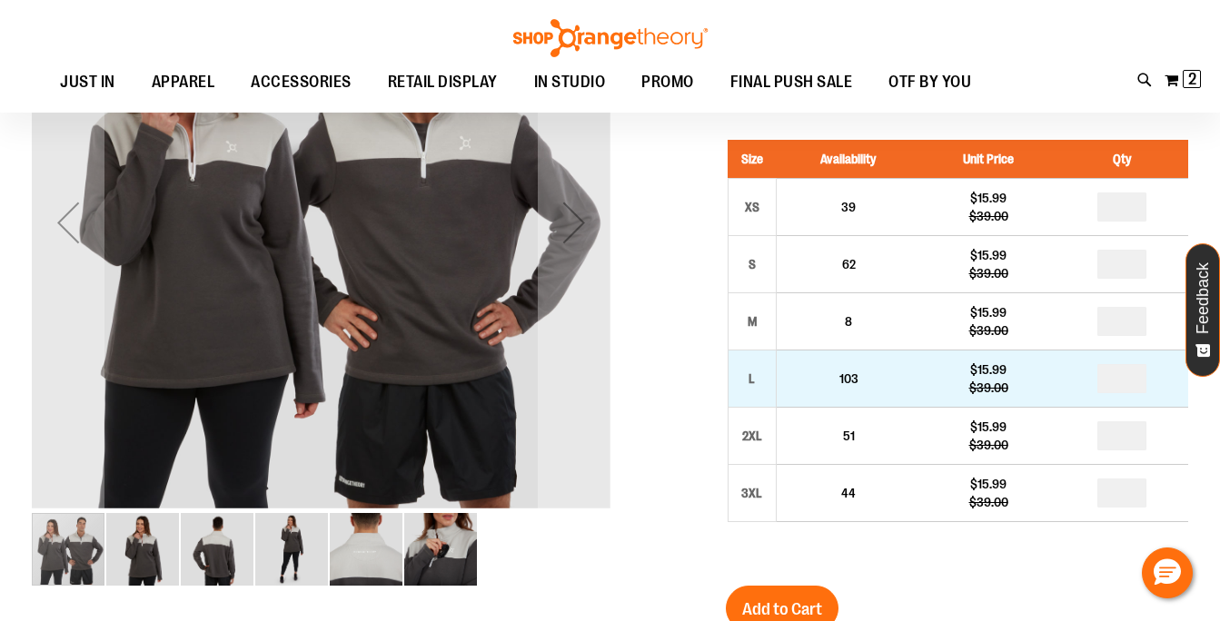
type input "**********"
click at [1125, 382] on input "number" at bounding box center [1121, 378] width 49 height 29
type input "*"
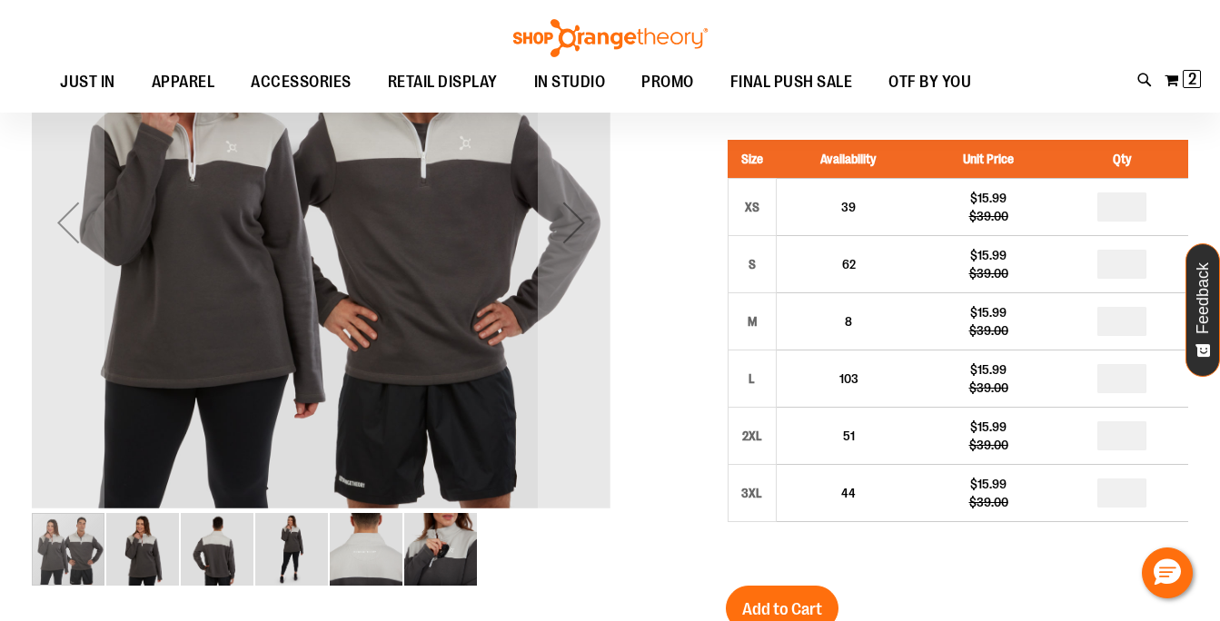
click at [1038, 590] on div "Unisex Fleece Half-Zip $15.99 Regular Price $39.00 In stock Only %1 left SKU 15…" at bounding box center [957, 499] width 462 height 1017
click at [807, 596] on button "Add to Cart" at bounding box center [782, 608] width 113 height 45
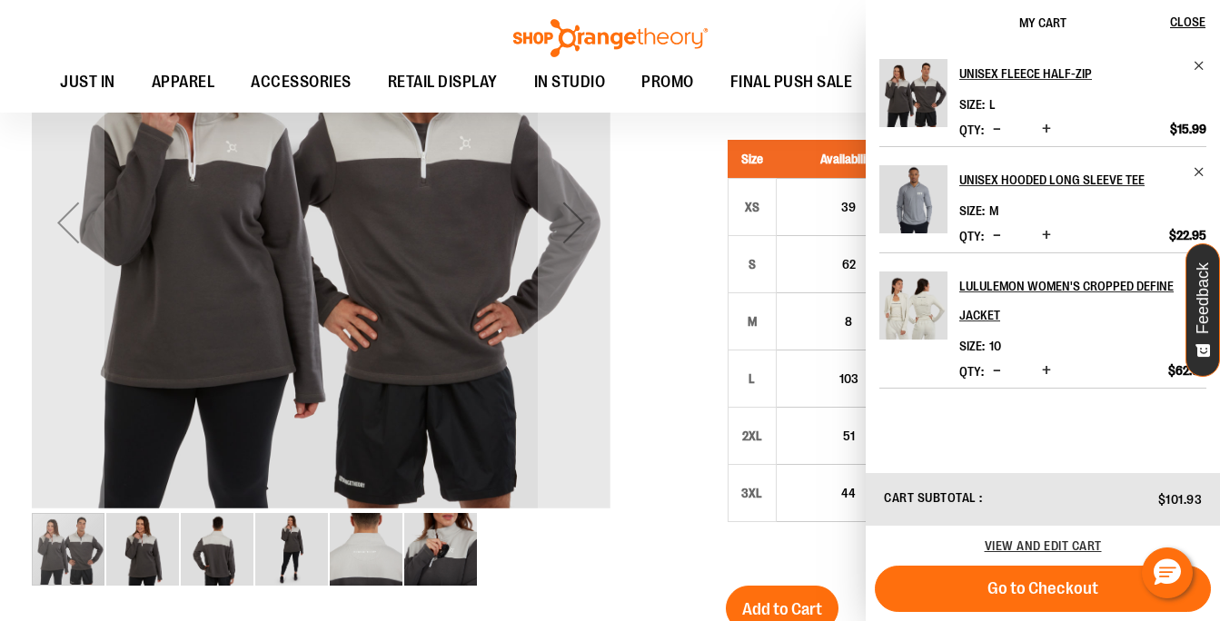
scroll to position [140, 0]
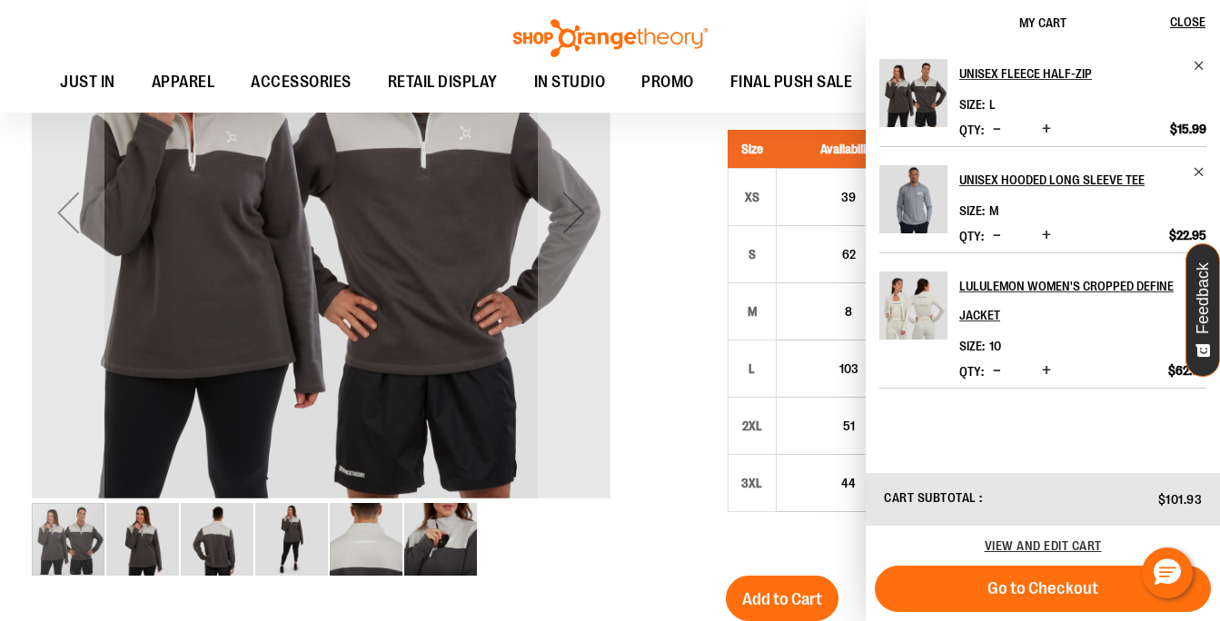
click at [668, 285] on div at bounding box center [610, 461] width 1156 height 1076
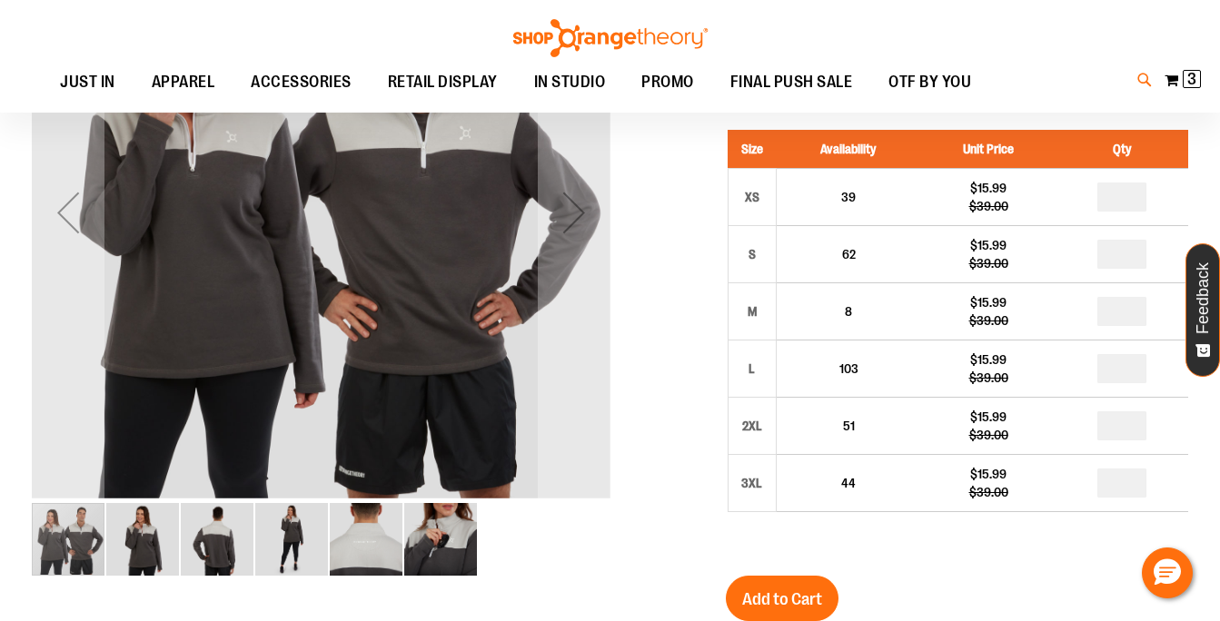
click at [1141, 76] on icon at bounding box center [1144, 80] width 15 height 21
click at [184, 221] on img at bounding box center [173, 226] width 73 height 73
type input "**********"
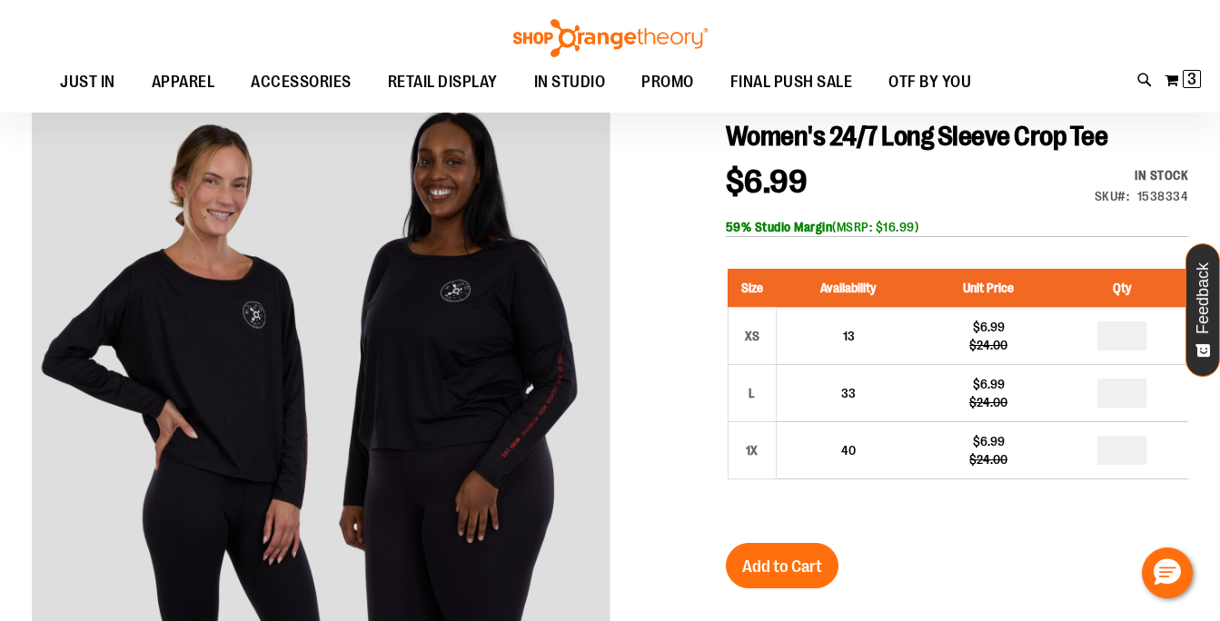
scroll to position [217, 0]
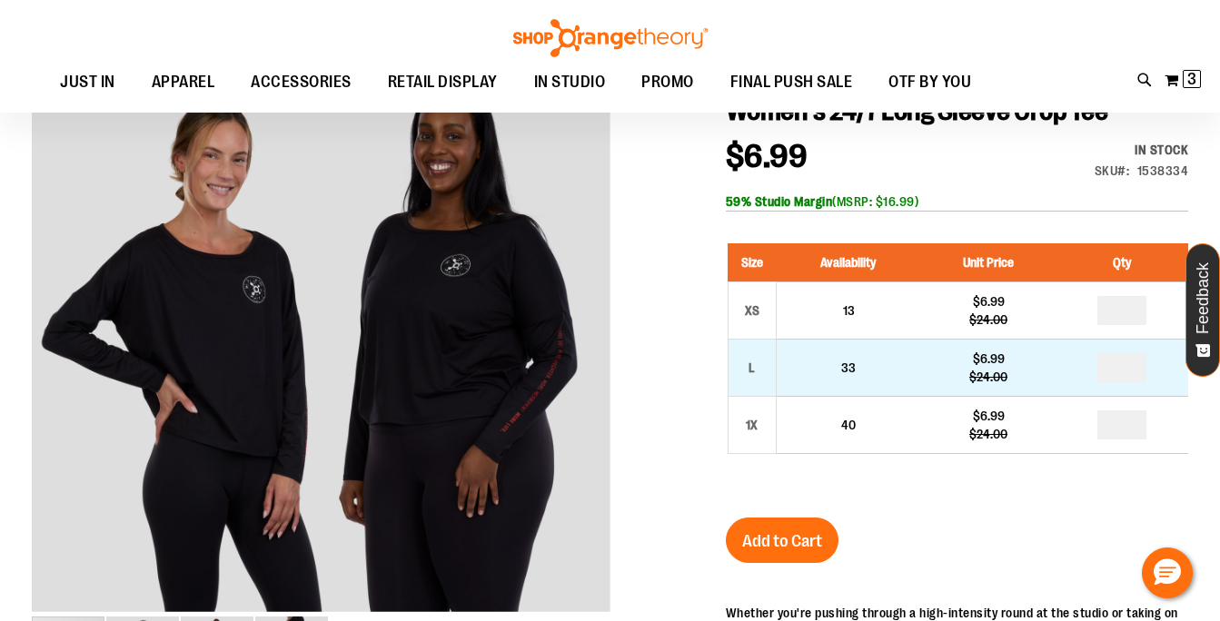
type input "**********"
click at [1138, 371] on input "number" at bounding box center [1121, 367] width 49 height 29
type input "*"
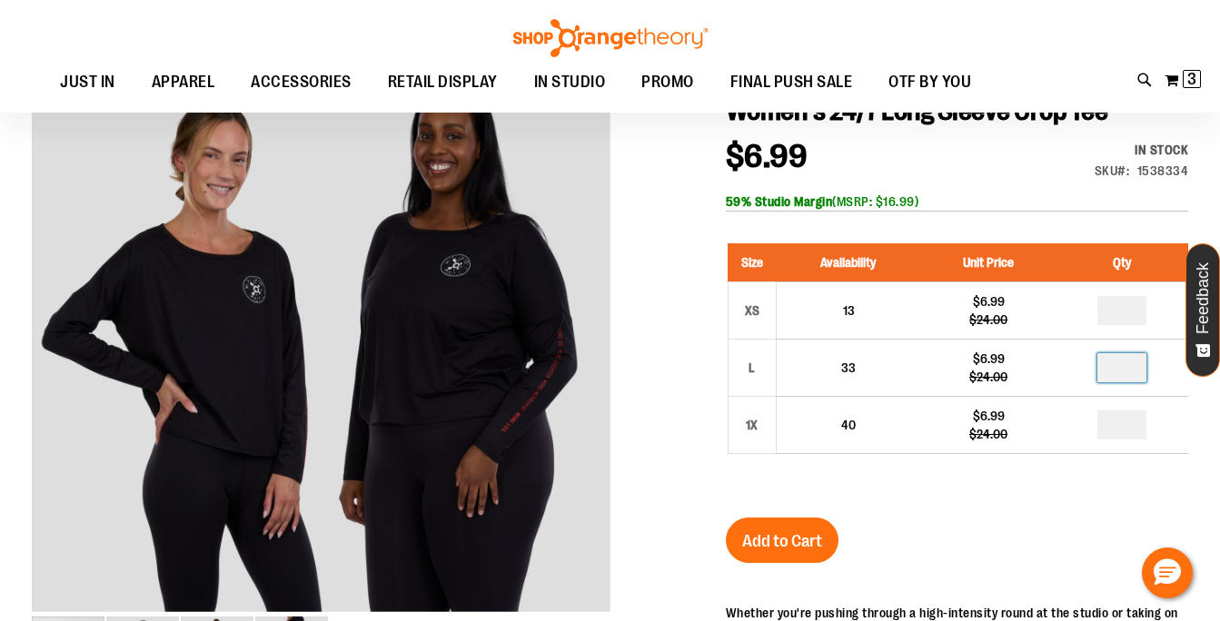
click at [1070, 503] on div "Women's 24/7 Long Sleeve Crop Tee $6.99 Regular Price $24.00 In stock Only %1 l…" at bounding box center [957, 526] width 462 height 864
click at [814, 546] on span "Add to Cart" at bounding box center [782, 541] width 80 height 20
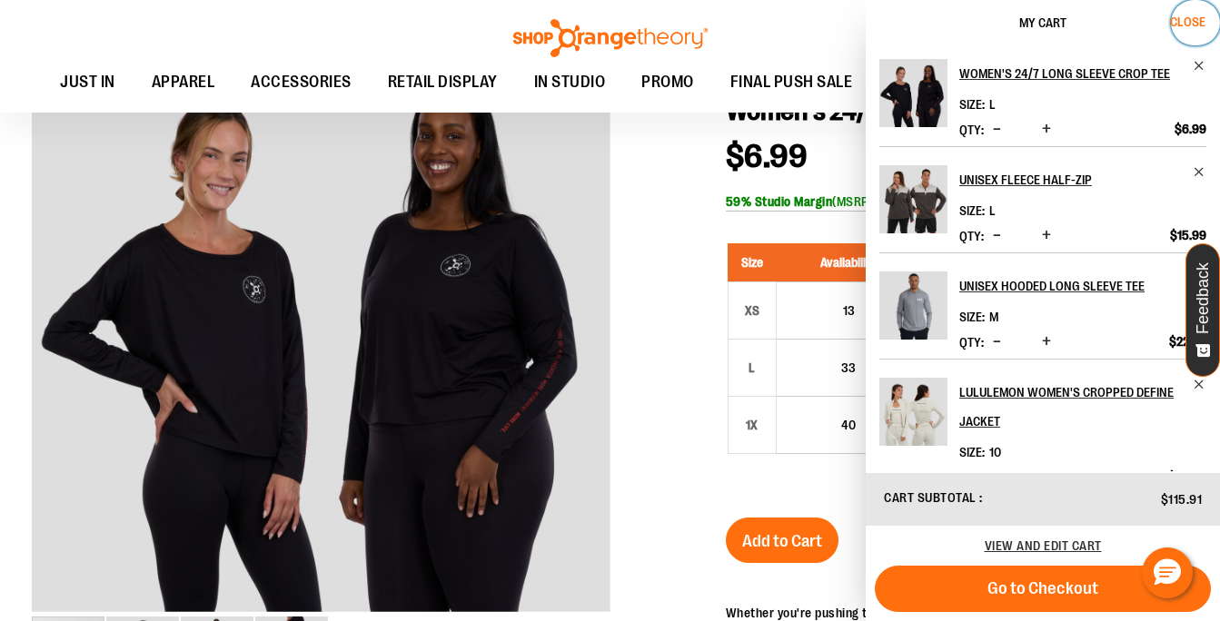
click at [1187, 25] on span "Close" at bounding box center [1187, 22] width 35 height 15
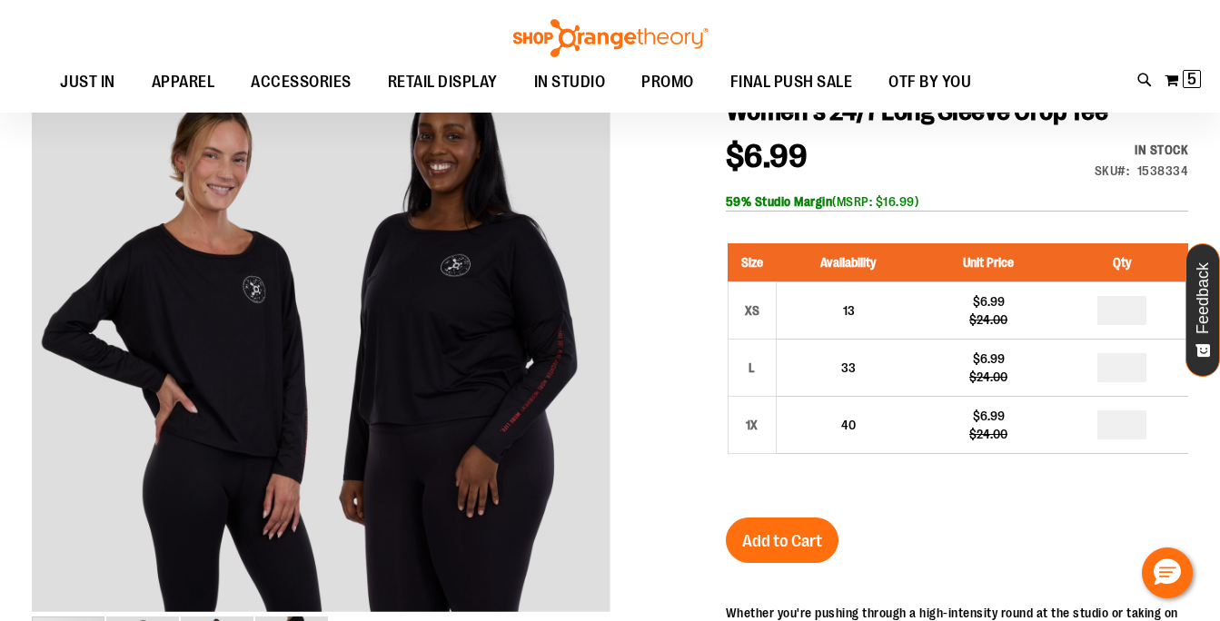
scroll to position [0, 0]
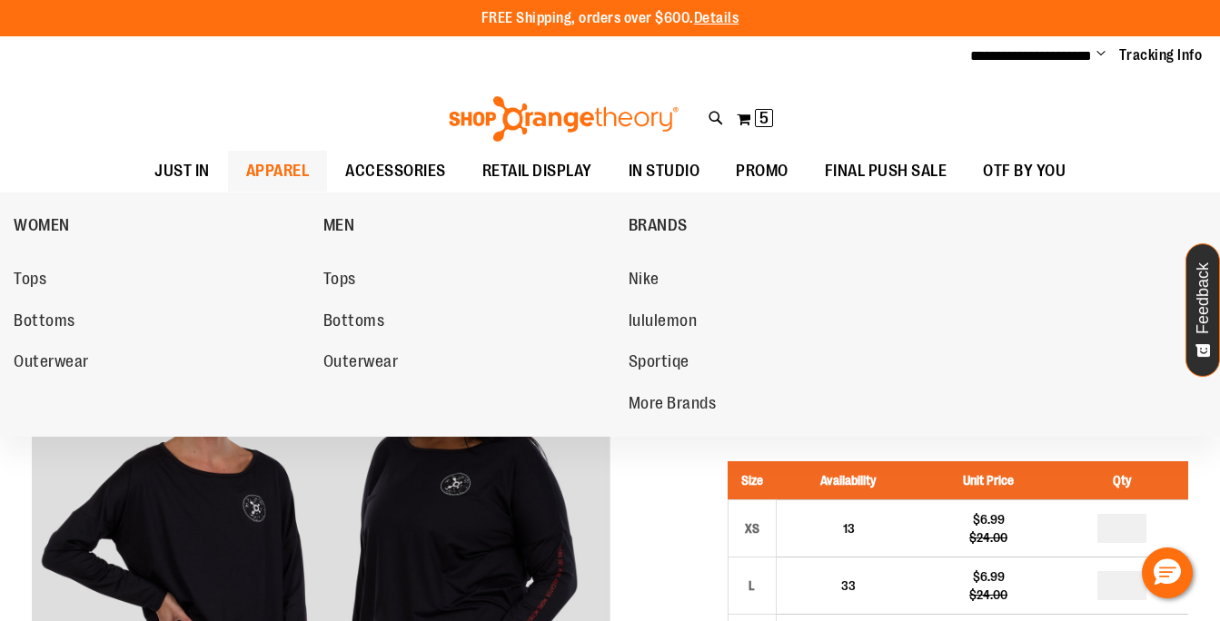
click at [279, 173] on span "APPAREL" at bounding box center [278, 171] width 64 height 41
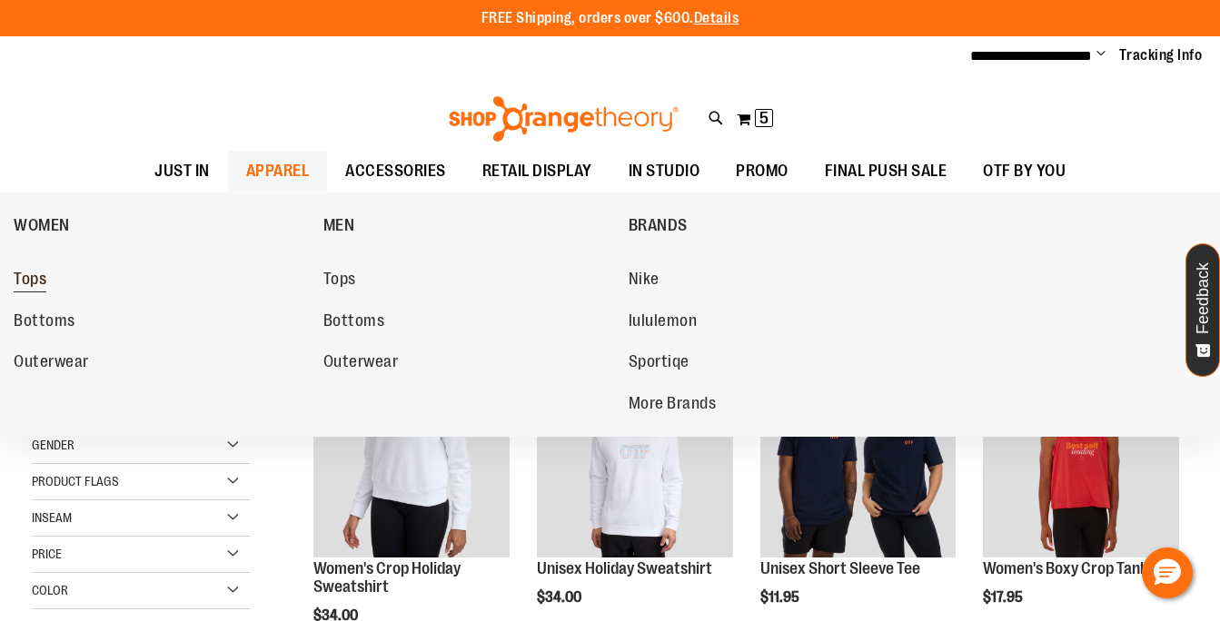
type input "**********"
click at [52, 284] on link "Tops" at bounding box center [160, 279] width 292 height 33
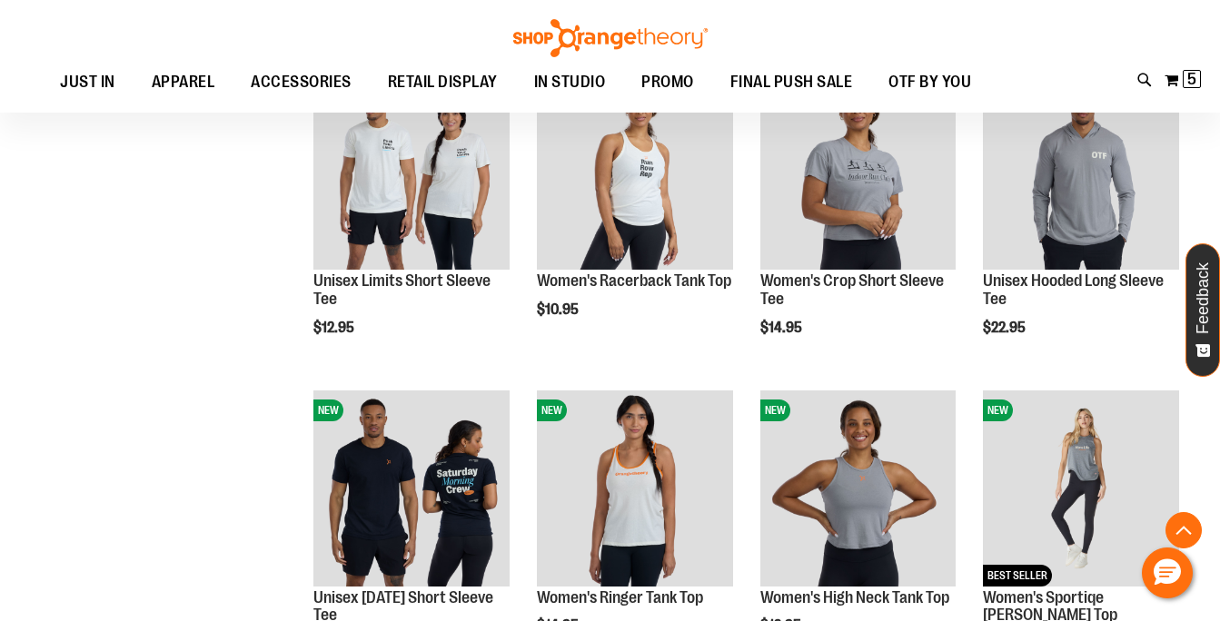
scroll to position [589, 0]
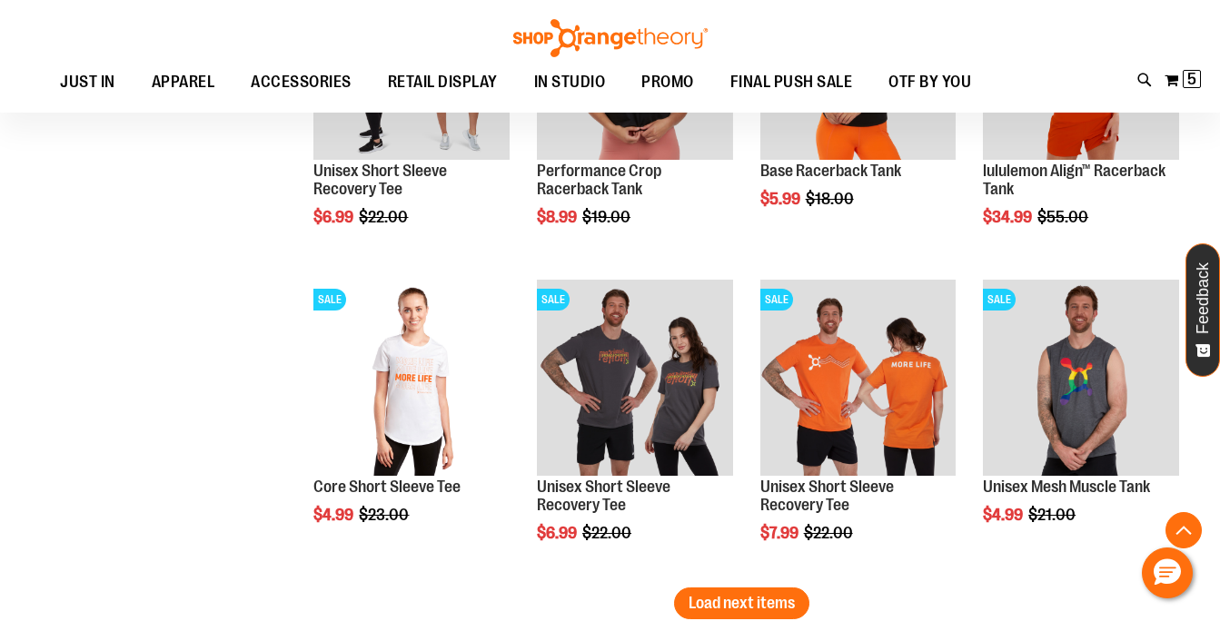
scroll to position [2654, 0]
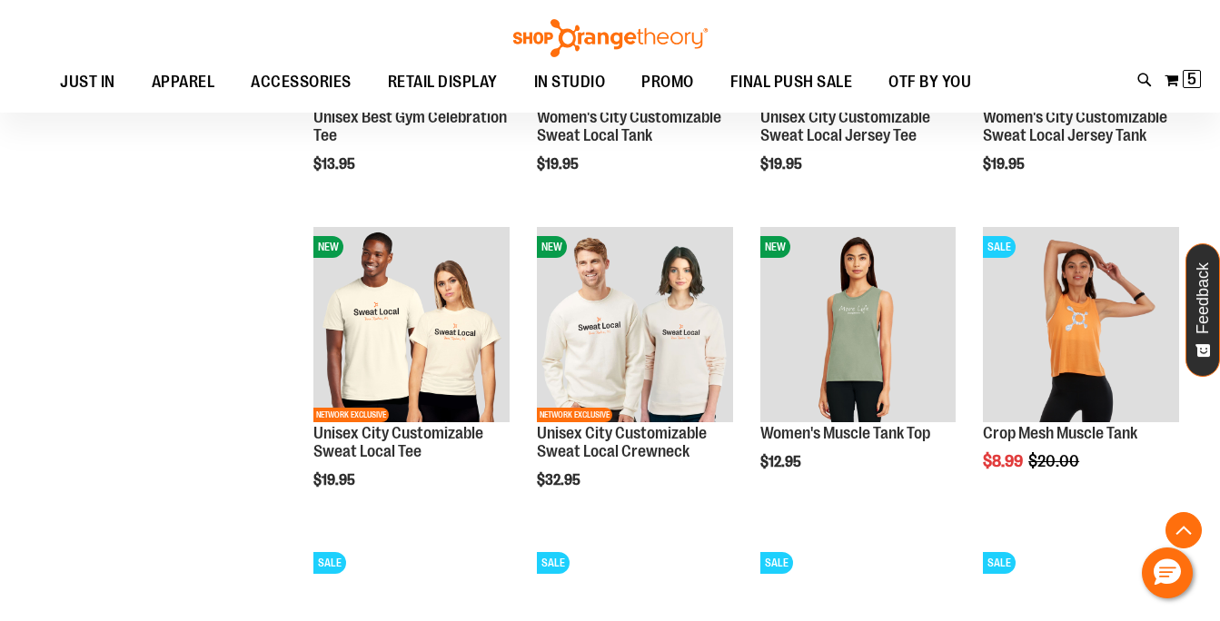
scroll to position [45, 0]
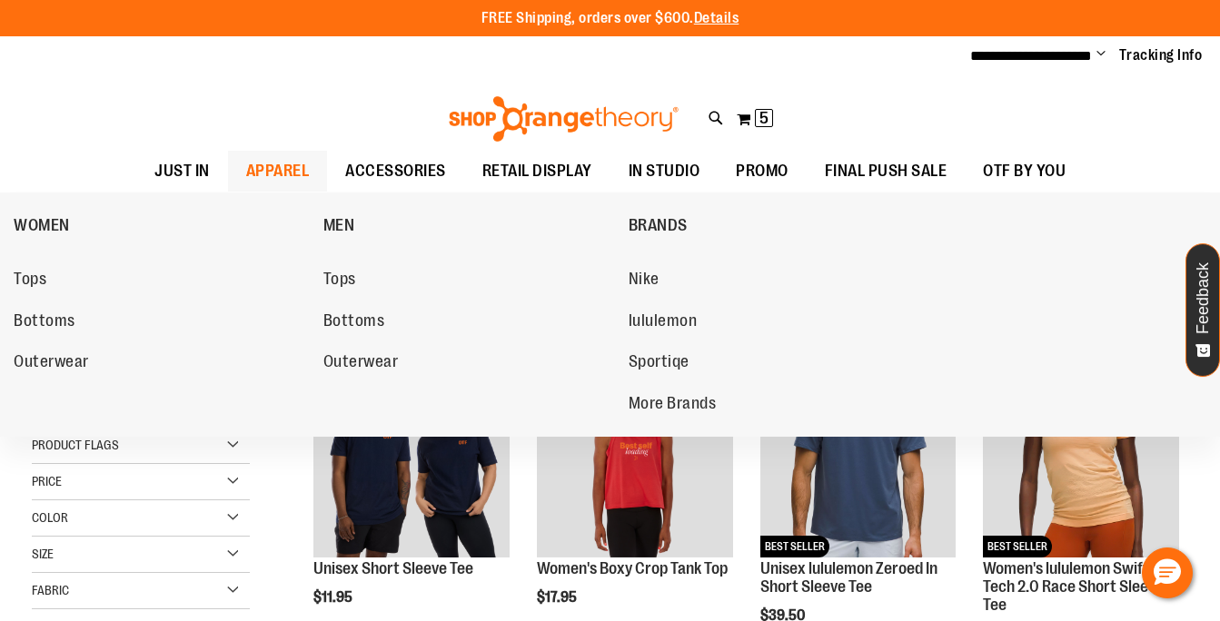
type input "**********"
click at [279, 173] on span "APPAREL" at bounding box center [278, 171] width 64 height 41
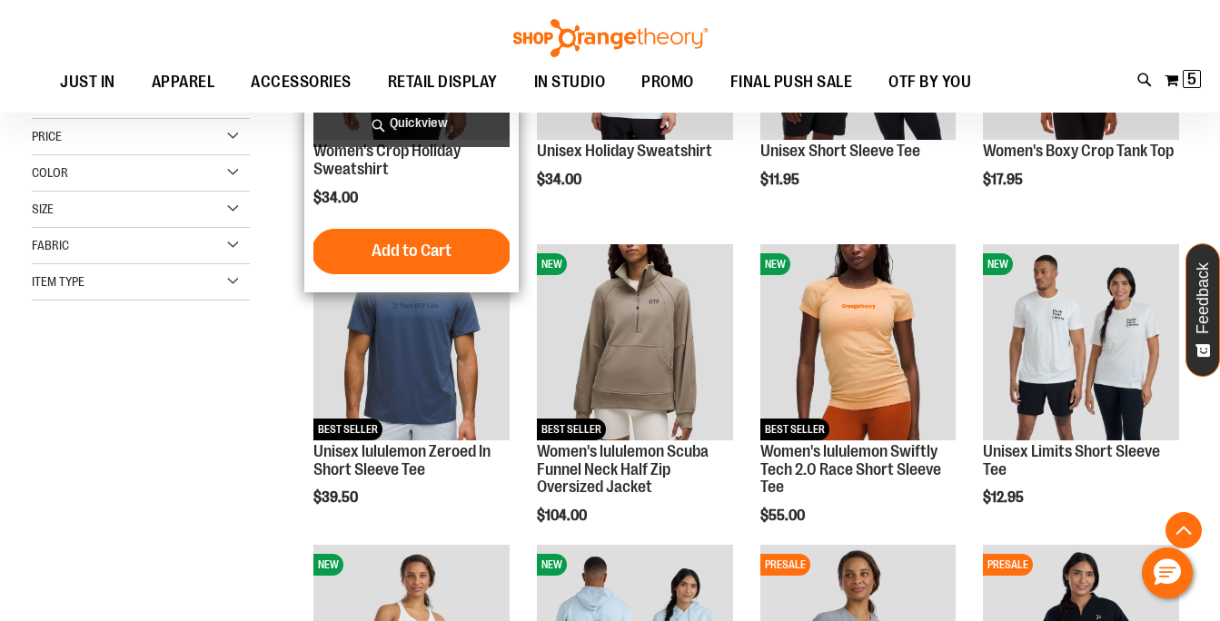
scroll to position [417, 0]
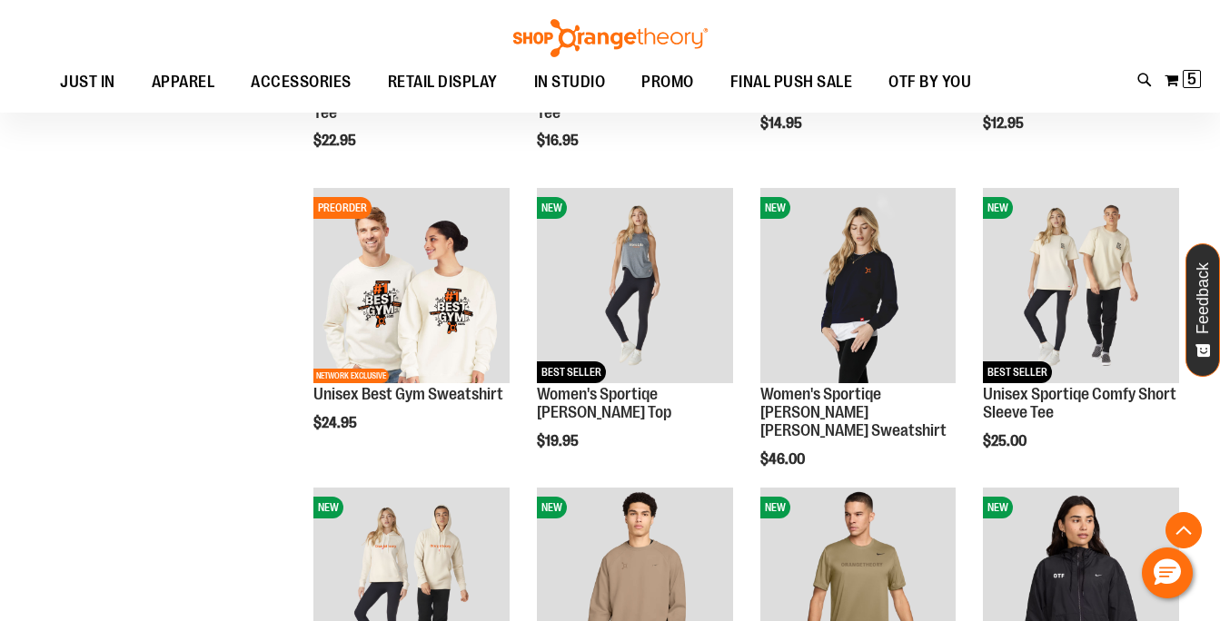
scroll to position [1374, 0]
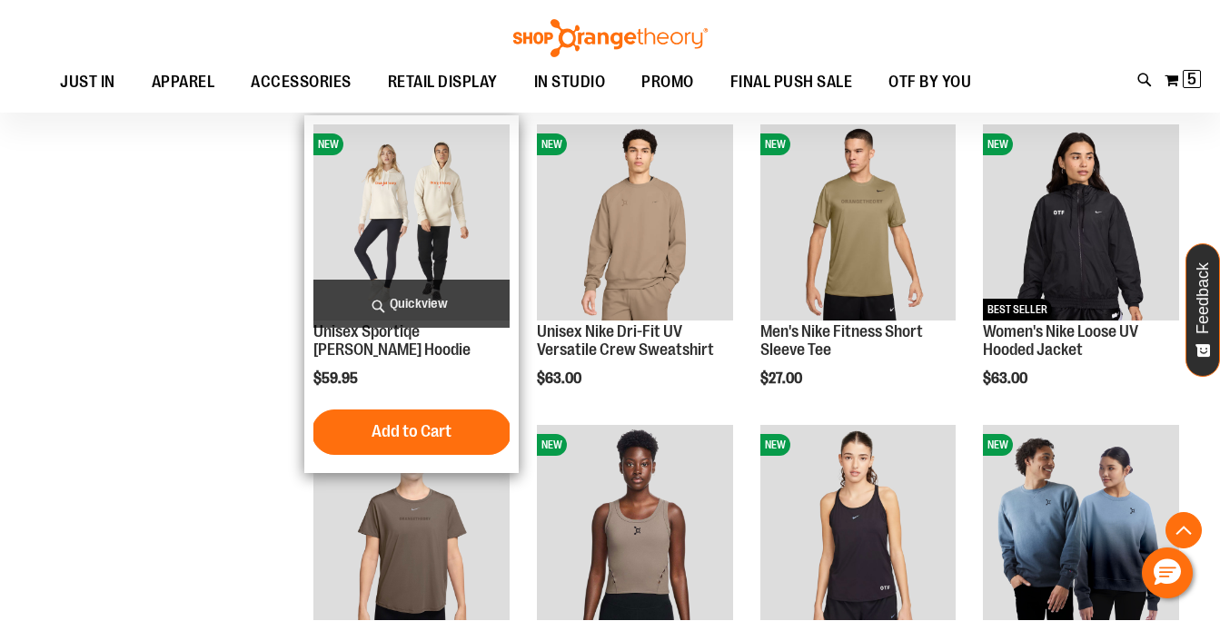
scroll to position [1723, 0]
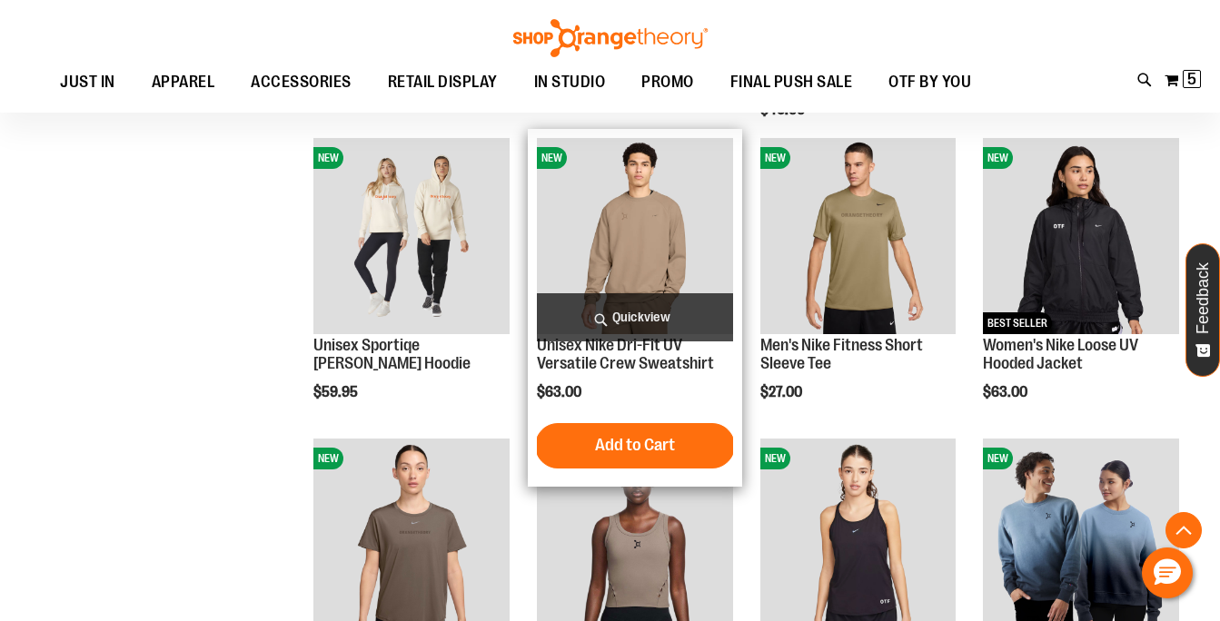
type input "**********"
click at [656, 283] on img "product" at bounding box center [635, 236] width 196 height 196
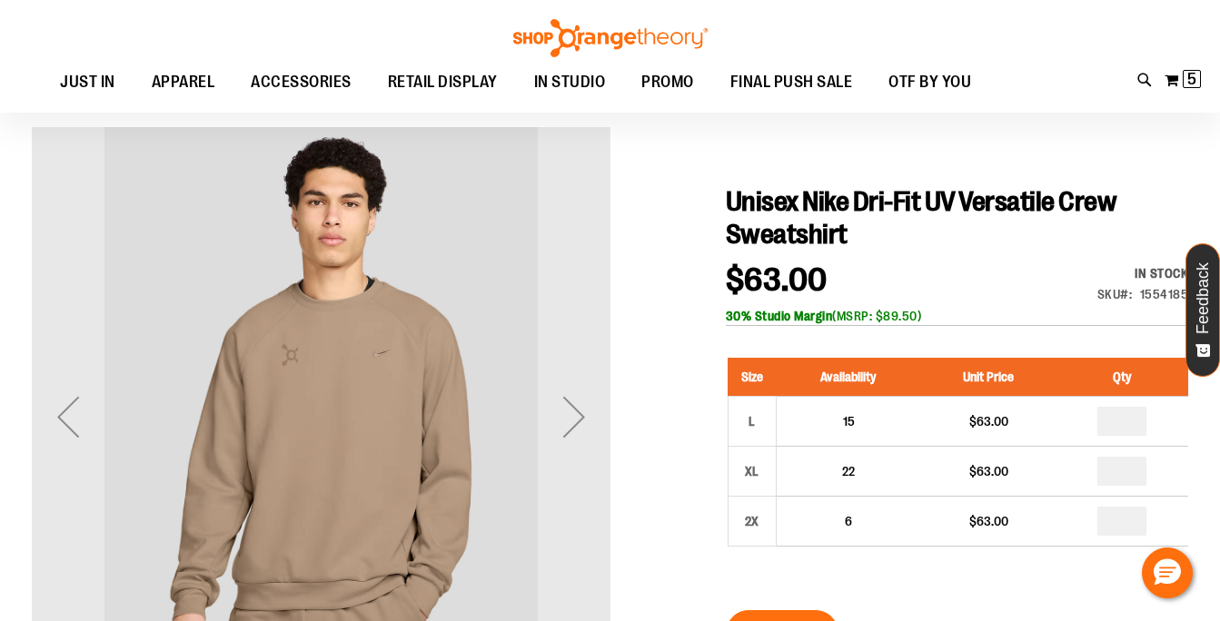
scroll to position [143, 0]
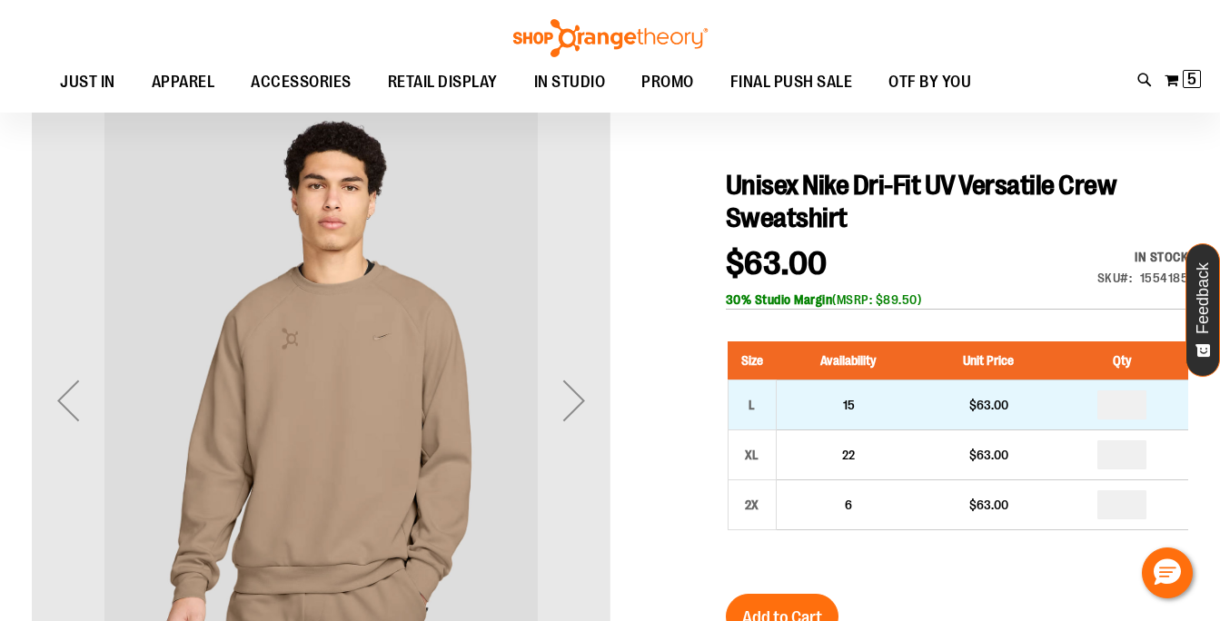
type input "**********"
click at [1130, 412] on input "number" at bounding box center [1121, 405] width 49 height 29
type input "*"
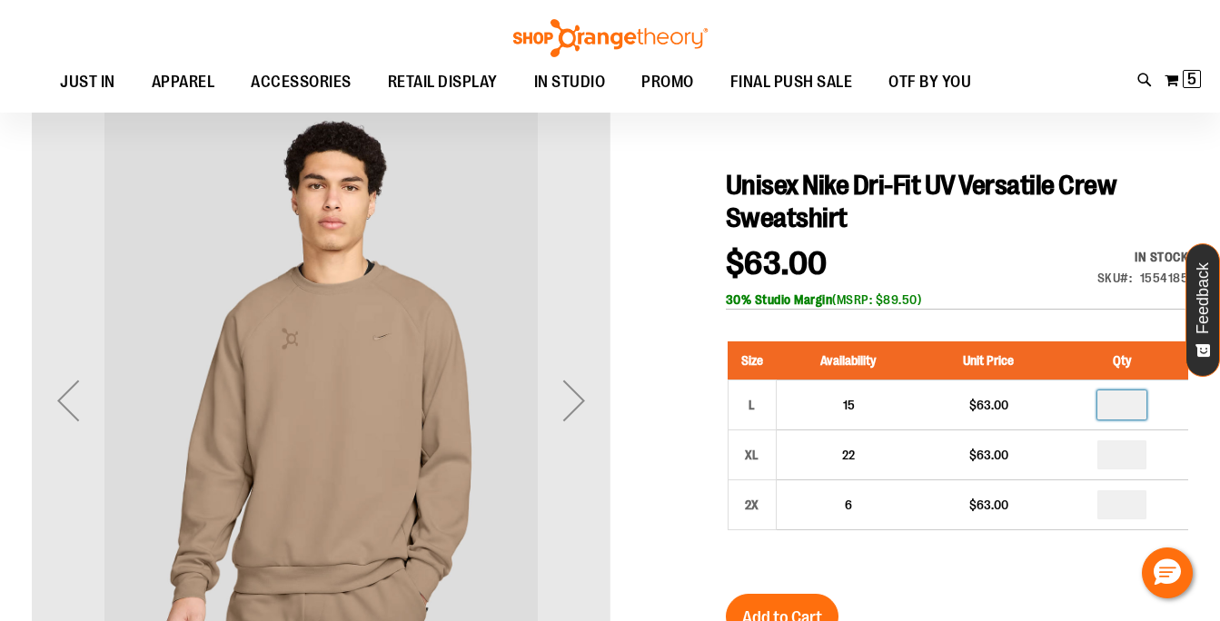
click at [1045, 279] on div "$63.00 In stock Only %1 left SKU 1554185 30% Studio Margin (MSRP: $89.50)" at bounding box center [957, 279] width 462 height 62
click at [815, 604] on button "Add to Cart" at bounding box center [782, 616] width 113 height 45
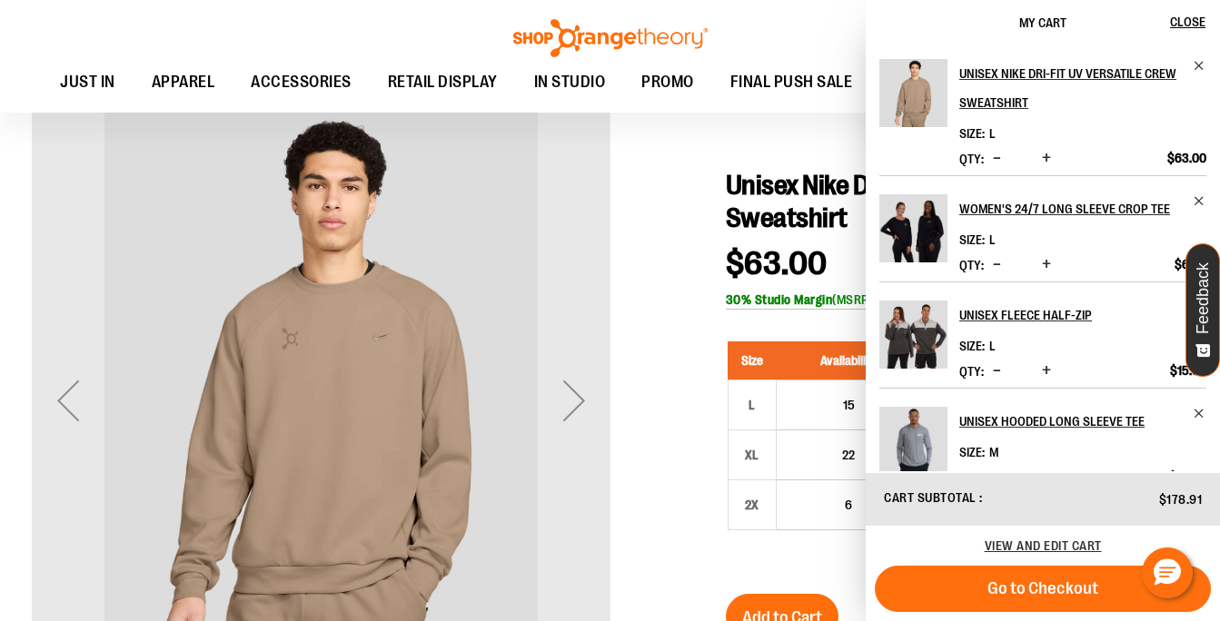
scroll to position [161, 0]
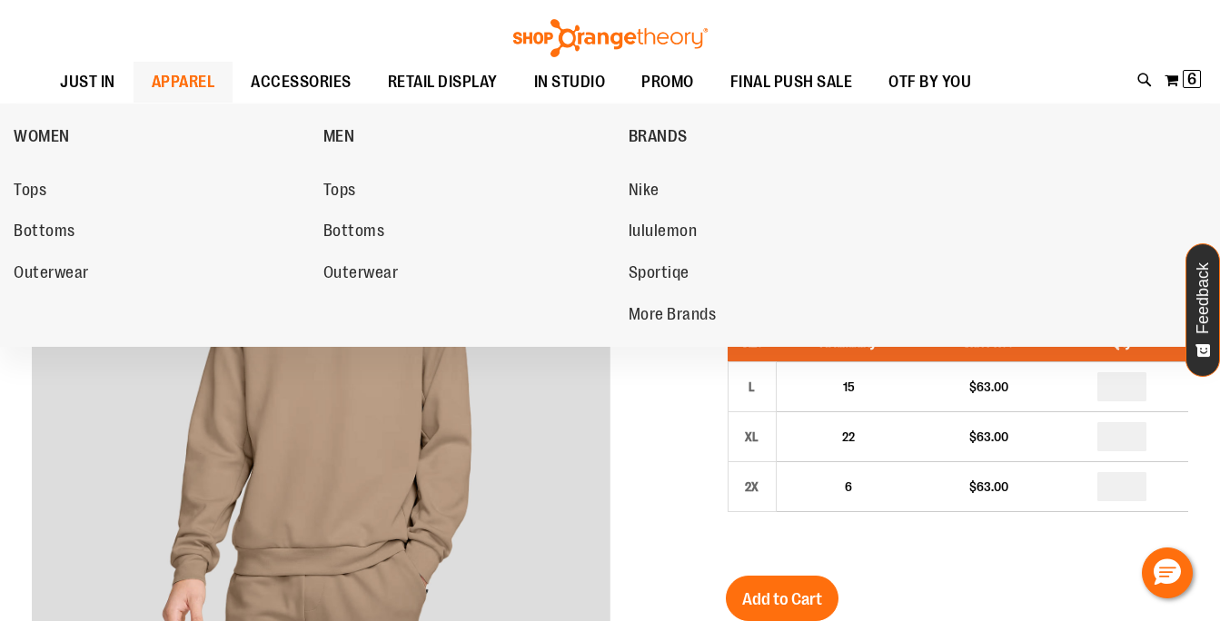
click at [215, 73] on link "APPAREL" at bounding box center [184, 82] width 100 height 41
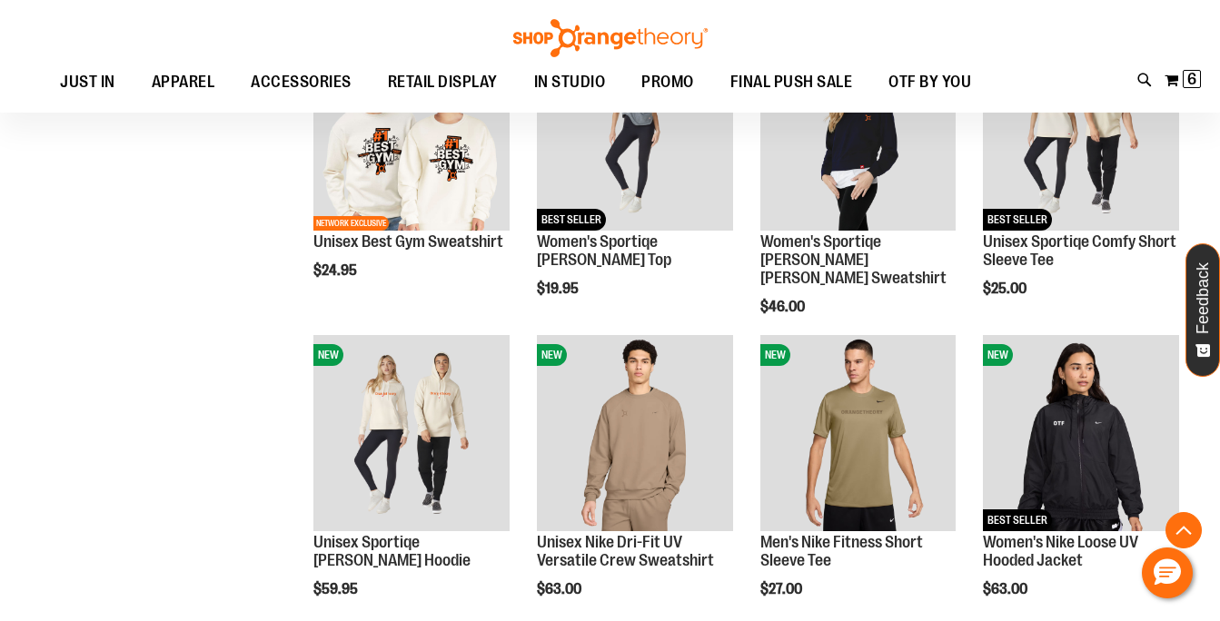
scroll to position [1634, 0]
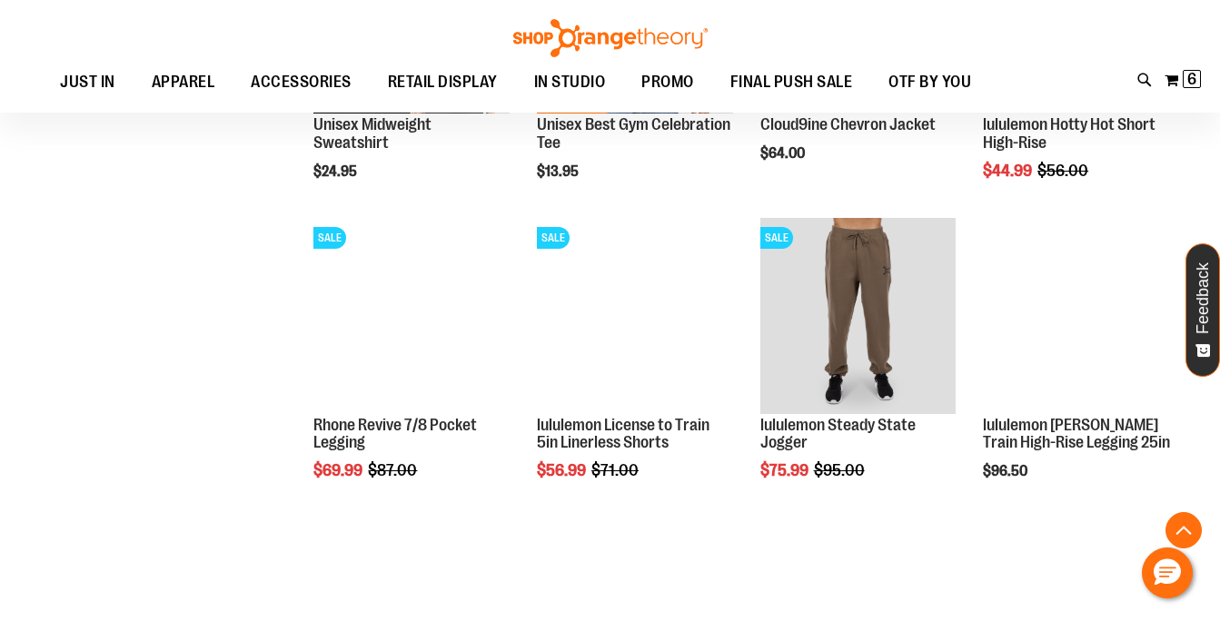
scroll to position [2600, 0]
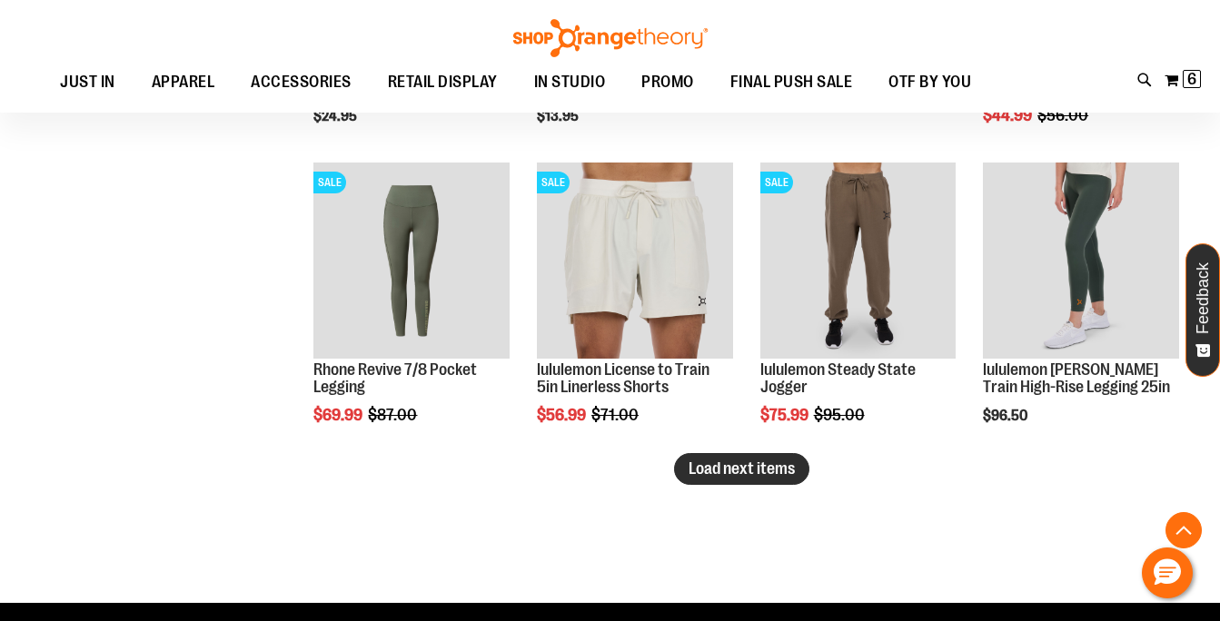
type input "**********"
click at [774, 474] on span "Load next items" at bounding box center [742, 469] width 106 height 18
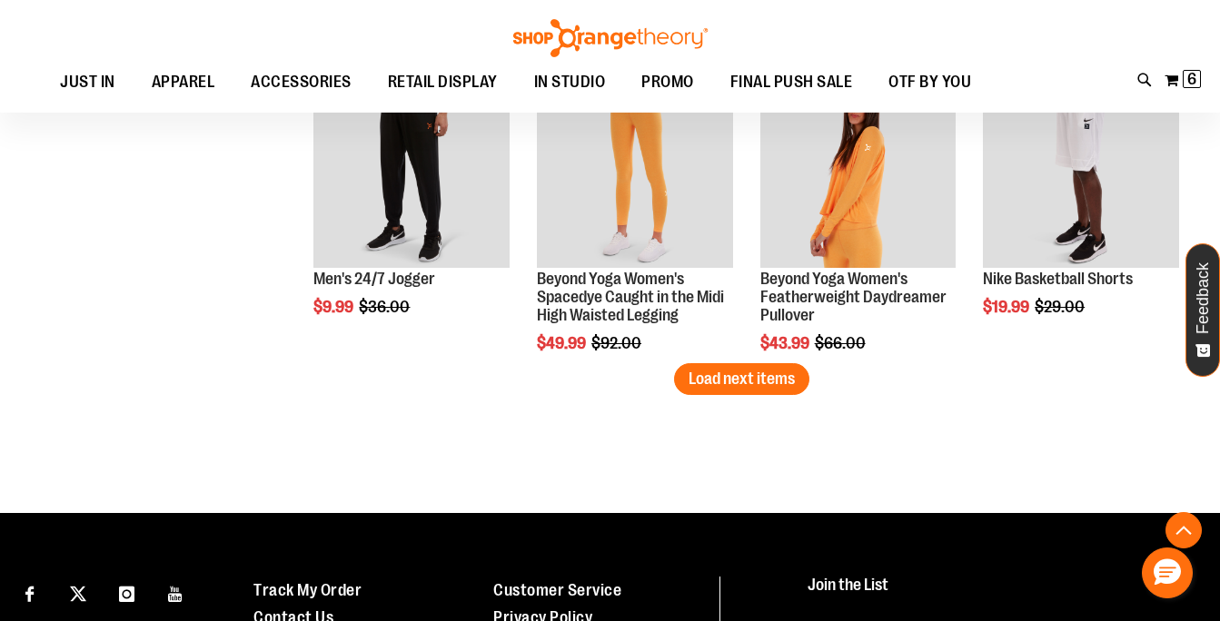
scroll to position [3594, 0]
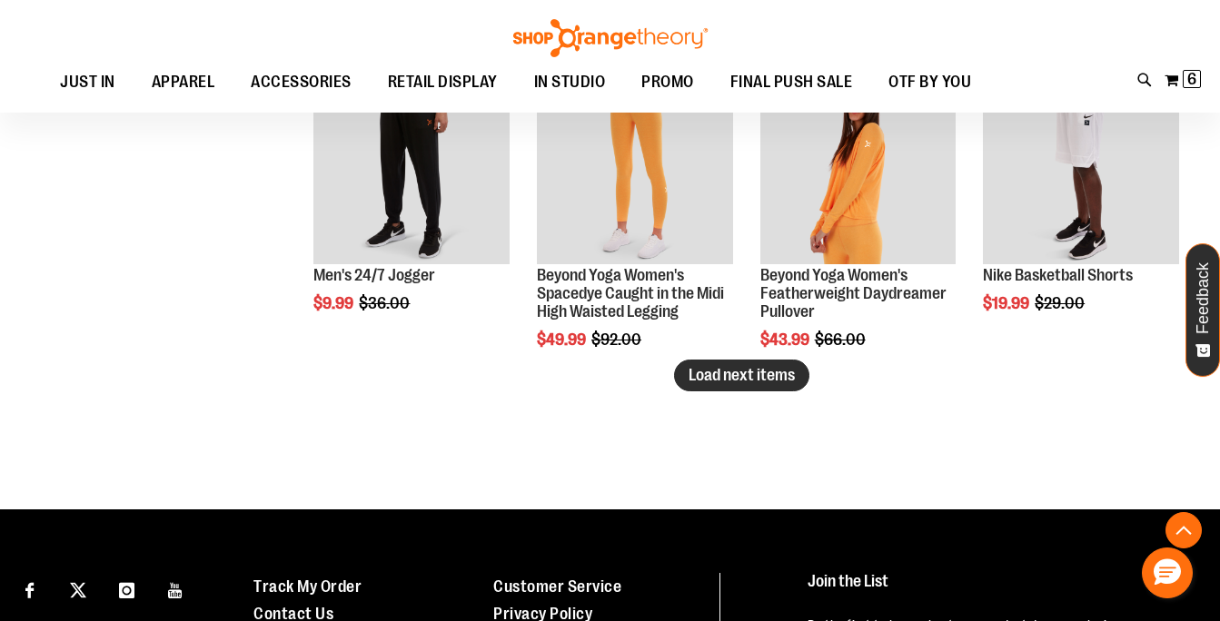
click at [782, 374] on span "Load next items" at bounding box center [742, 375] width 106 height 18
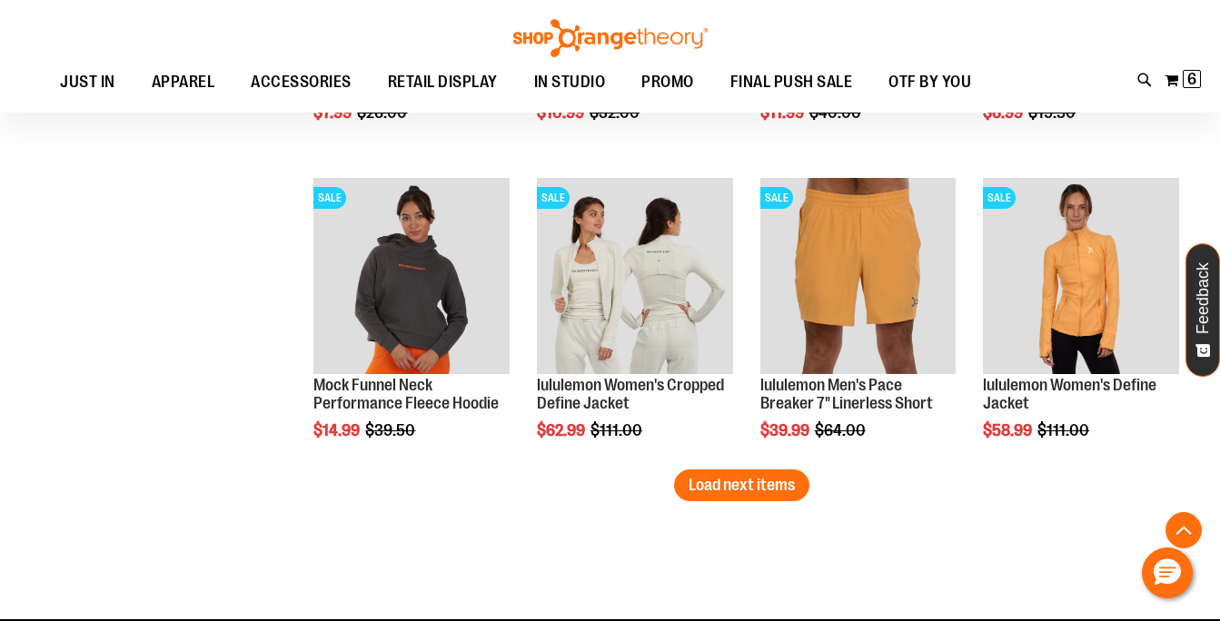
scroll to position [4387, 0]
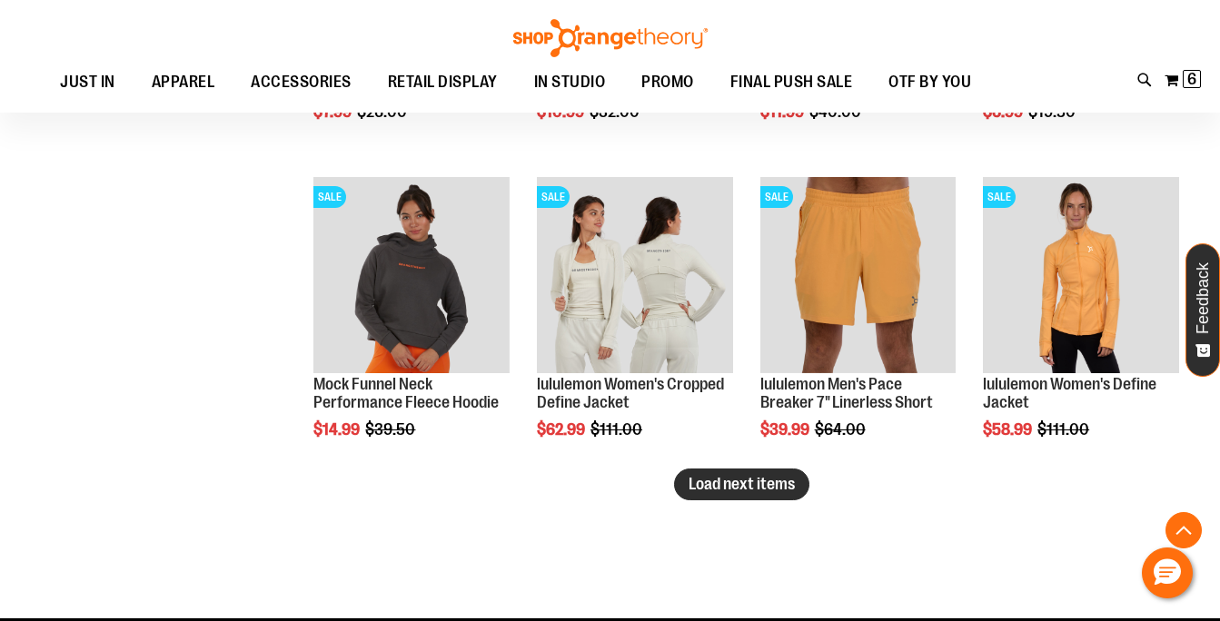
click at [769, 480] on span "Load next items" at bounding box center [742, 484] width 106 height 18
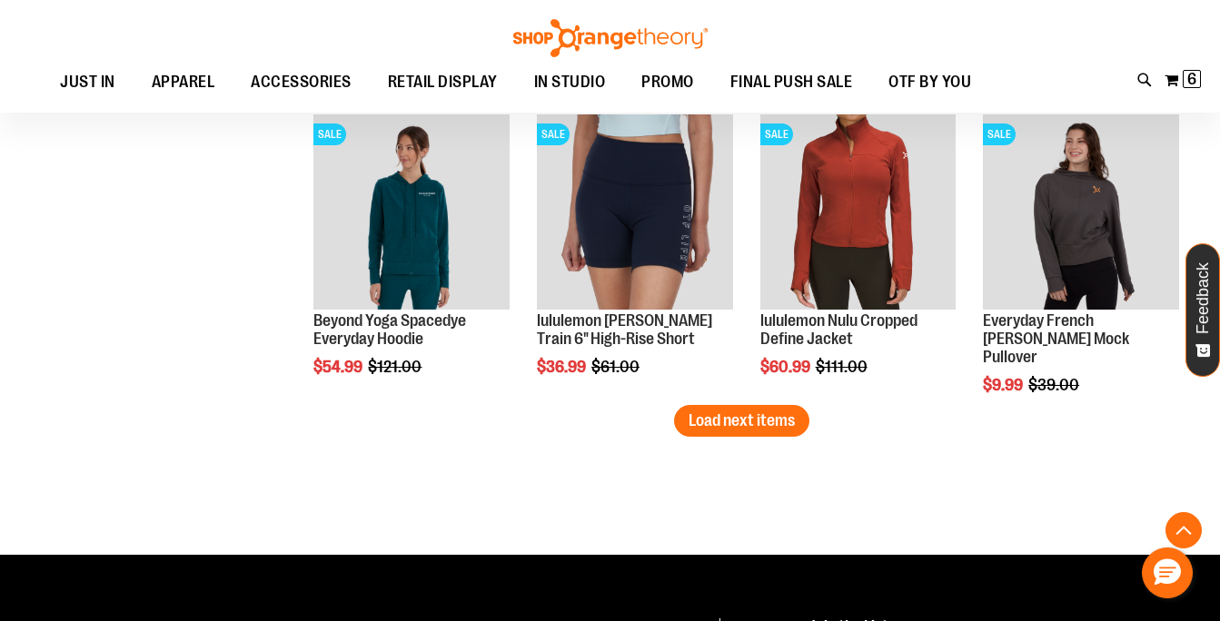
scroll to position [5352, 0]
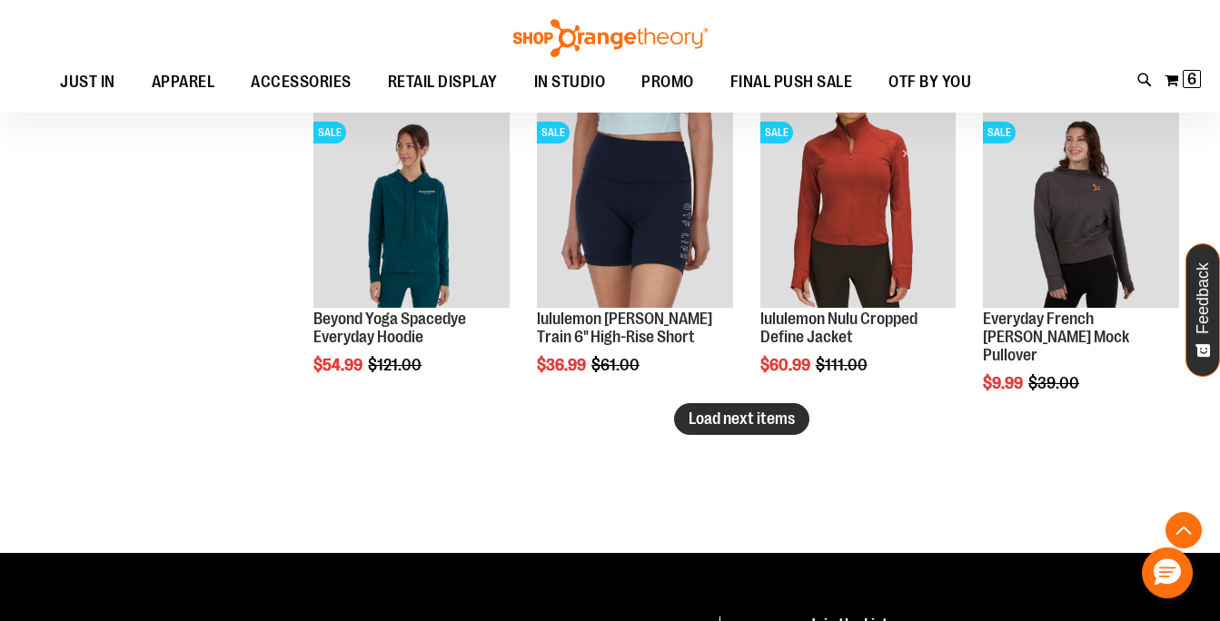
click at [780, 429] on button "Load next items" at bounding box center [741, 419] width 135 height 32
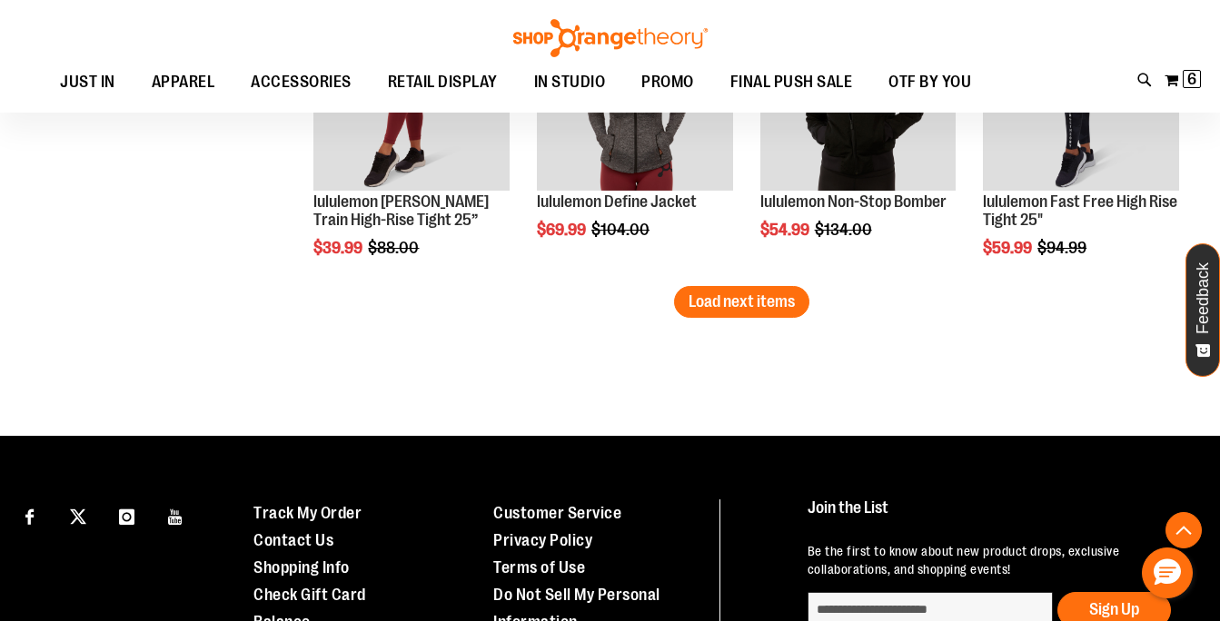
scroll to position [6379, 0]
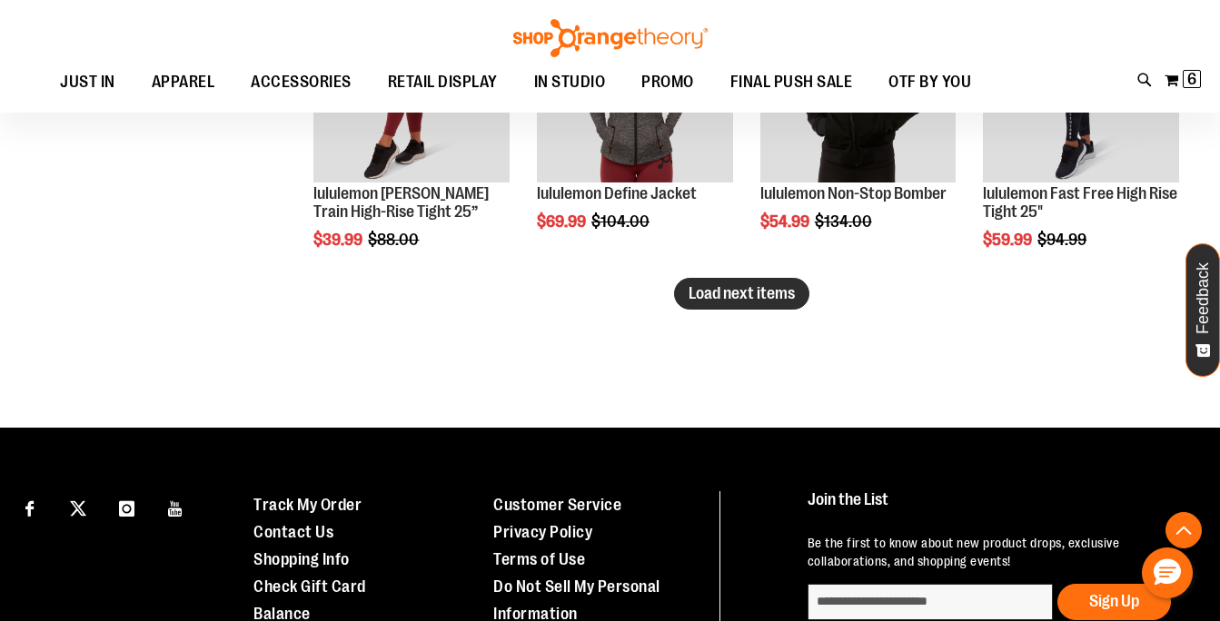
click at [775, 307] on button "Load next items" at bounding box center [741, 294] width 135 height 32
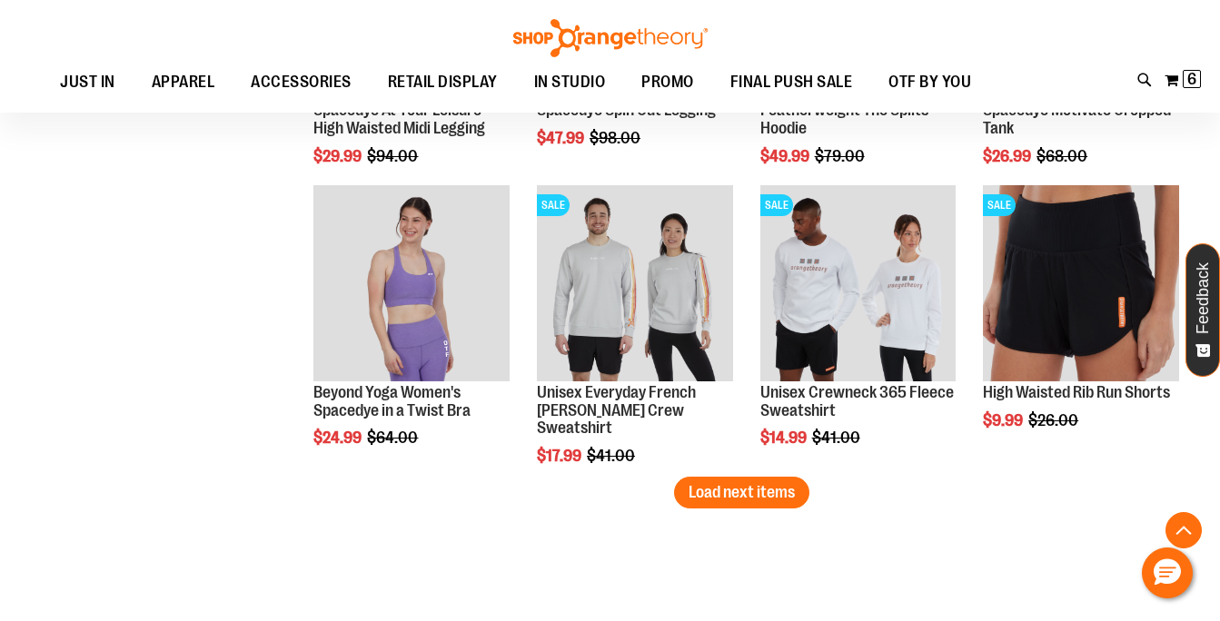
scroll to position [7085, 0]
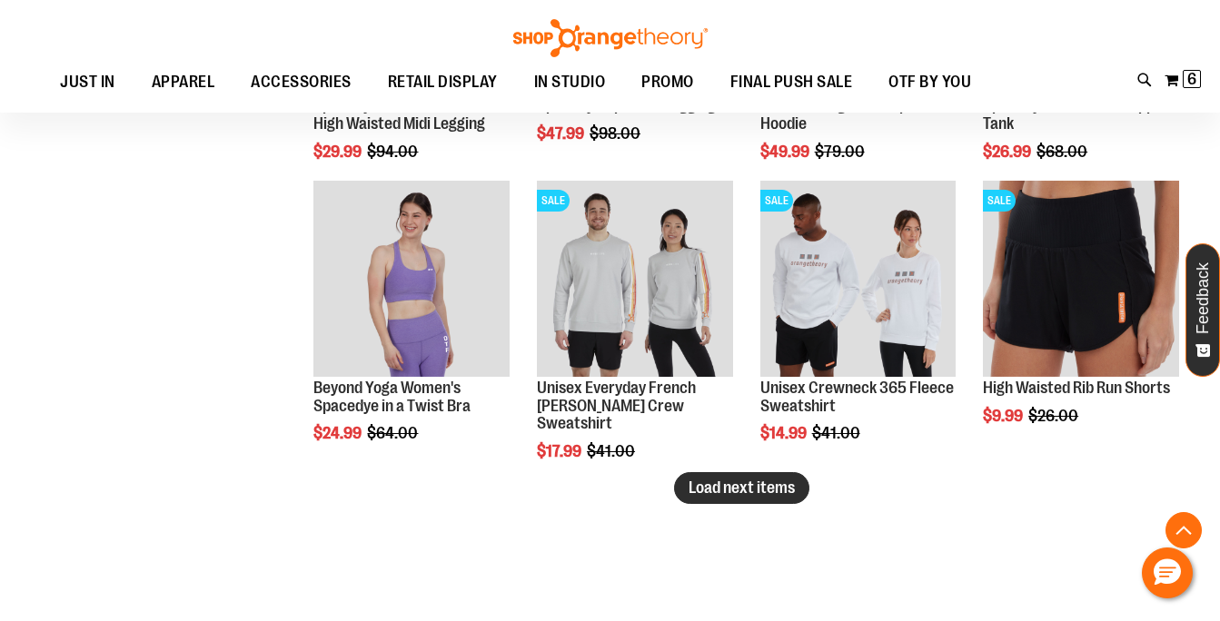
click at [770, 488] on span "Load next items" at bounding box center [742, 488] width 106 height 18
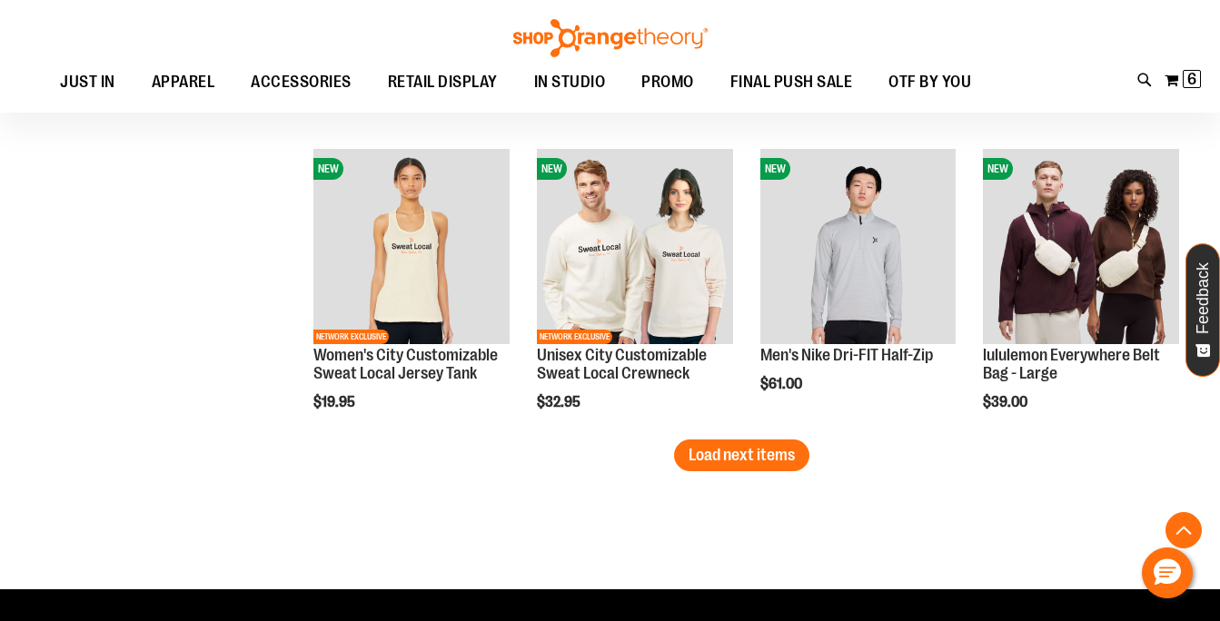
scroll to position [8036, 0]
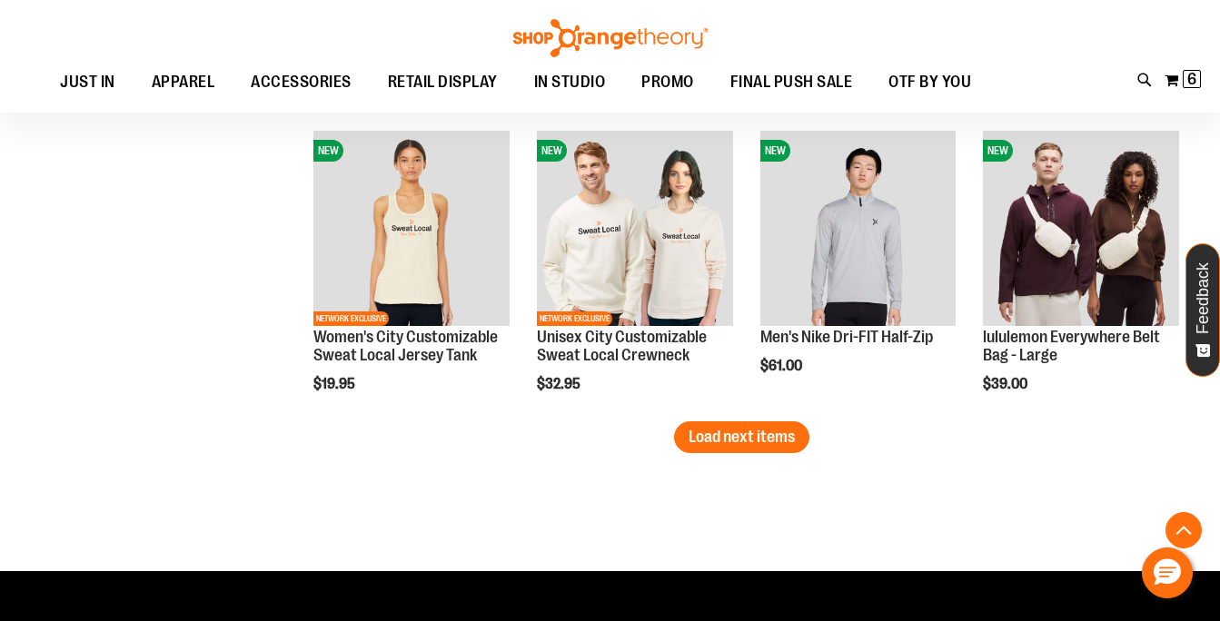
click at [770, 436] on span "Load next items" at bounding box center [742, 437] width 106 height 18
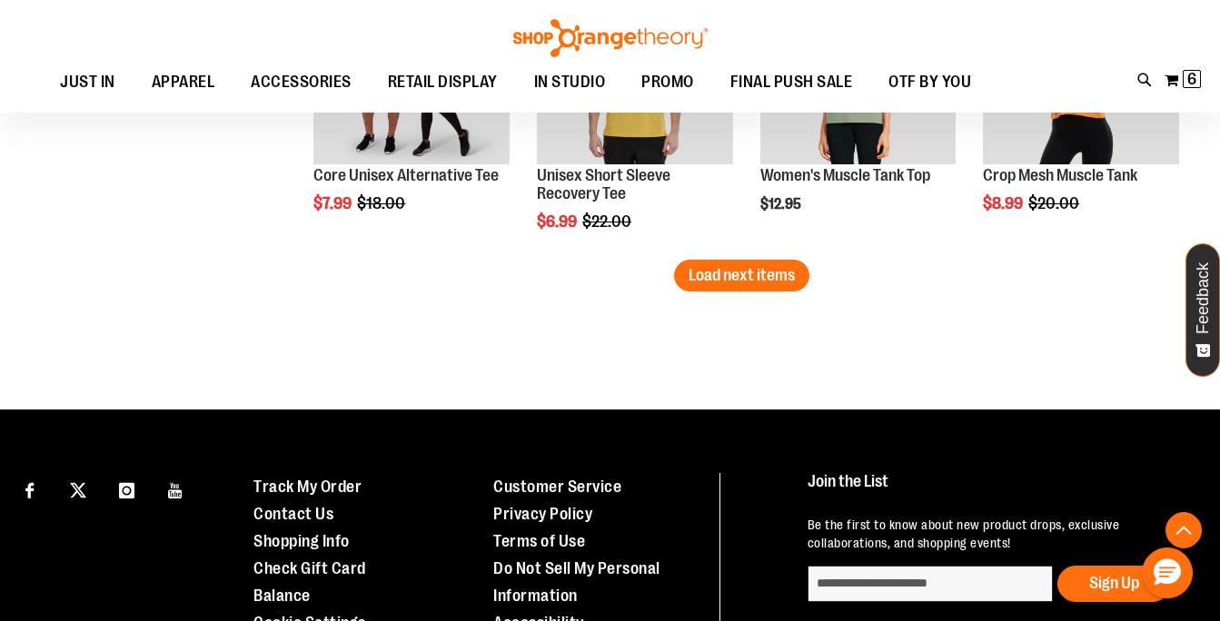
scroll to position [9126, 0]
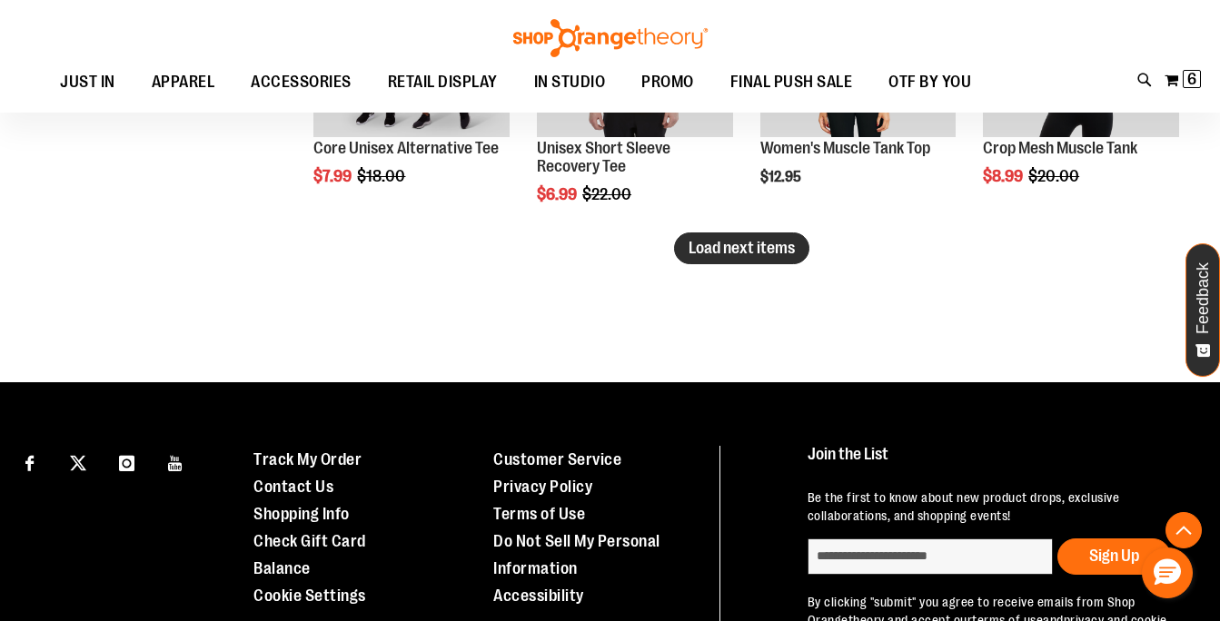
click at [769, 255] on span "Load next items" at bounding box center [742, 248] width 106 height 18
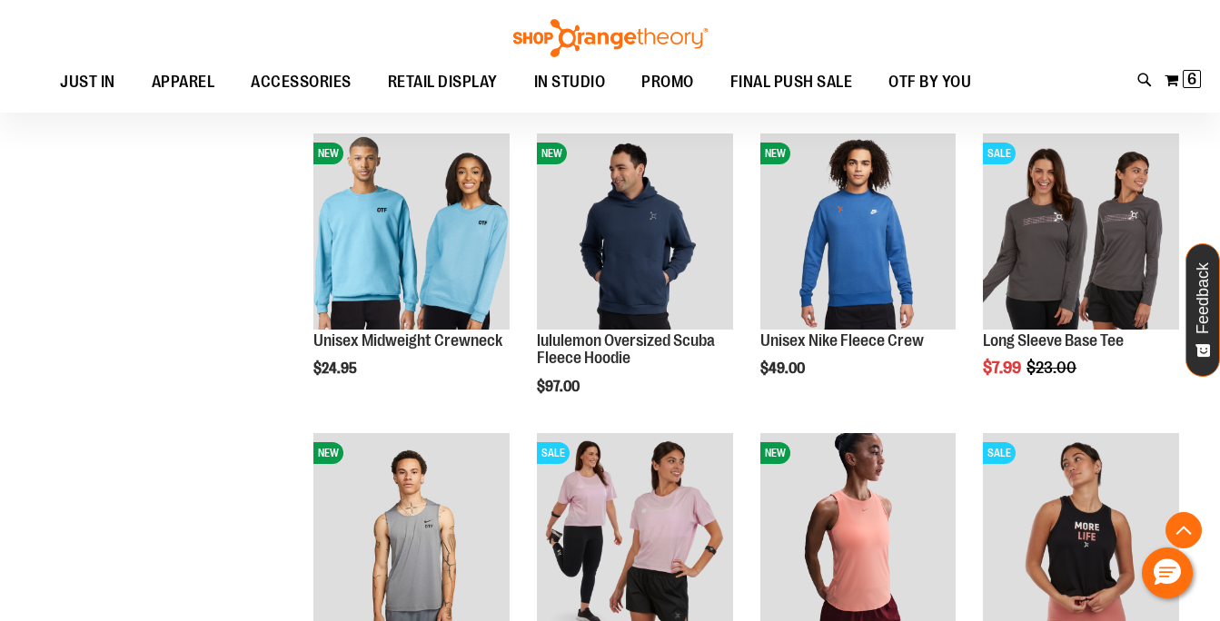
scroll to position [9236, 0]
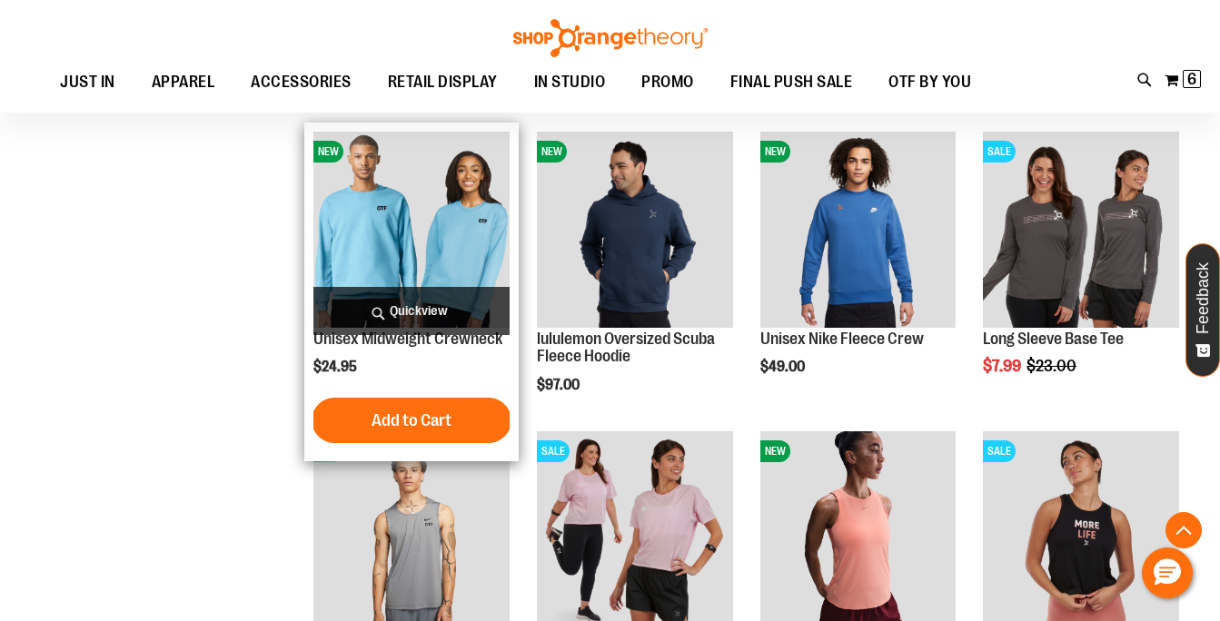
click at [421, 306] on span "Quickview" at bounding box center [411, 311] width 196 height 48
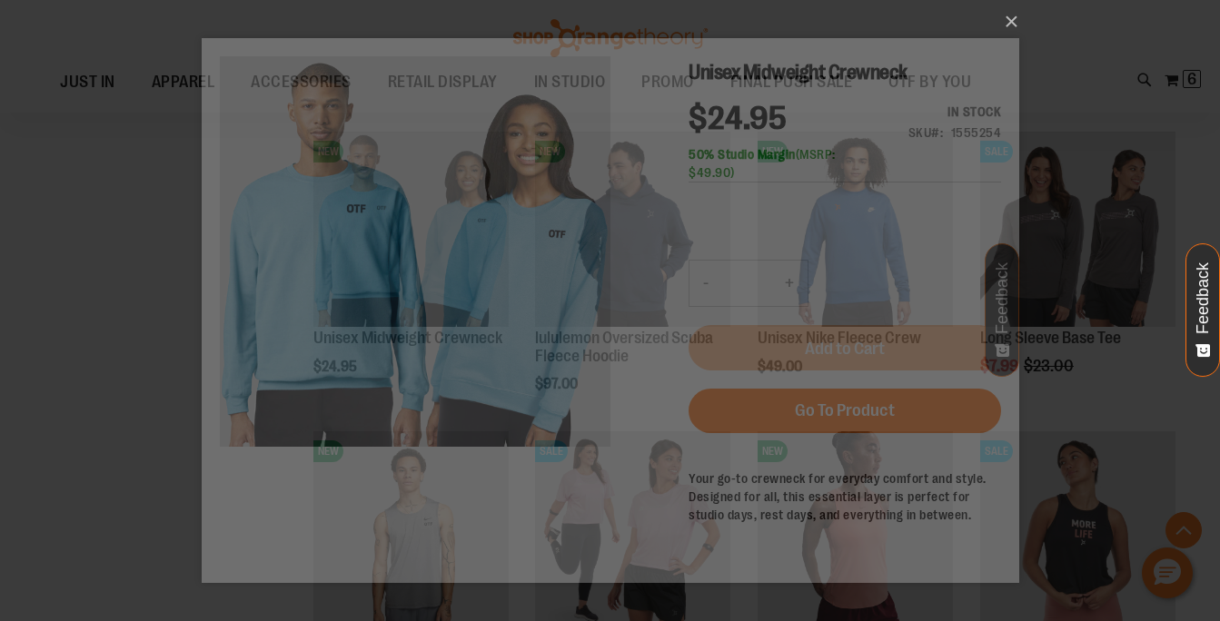
scroll to position [0, 0]
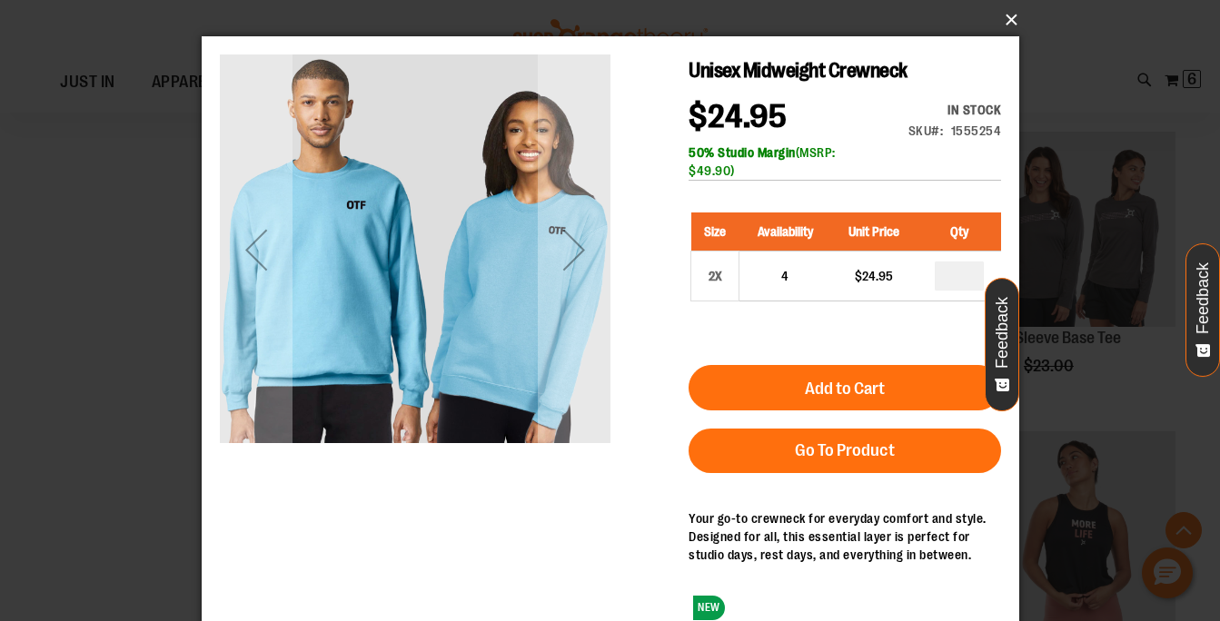
click at [1012, 22] on button "×" at bounding box center [616, 20] width 818 height 40
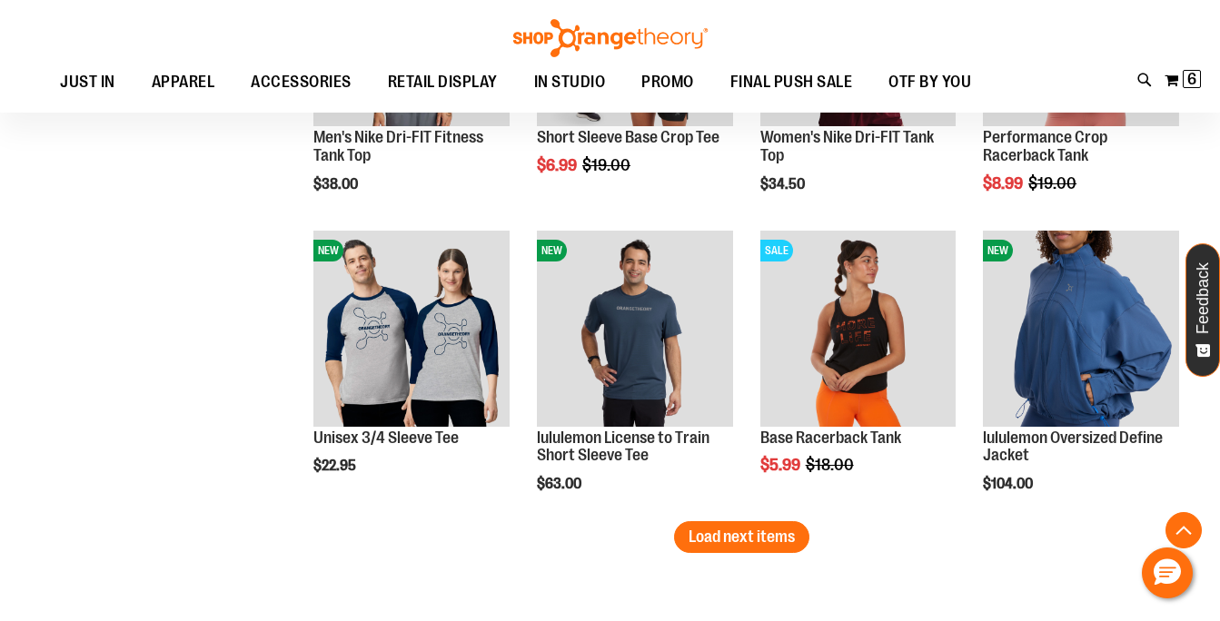
scroll to position [9838, 0]
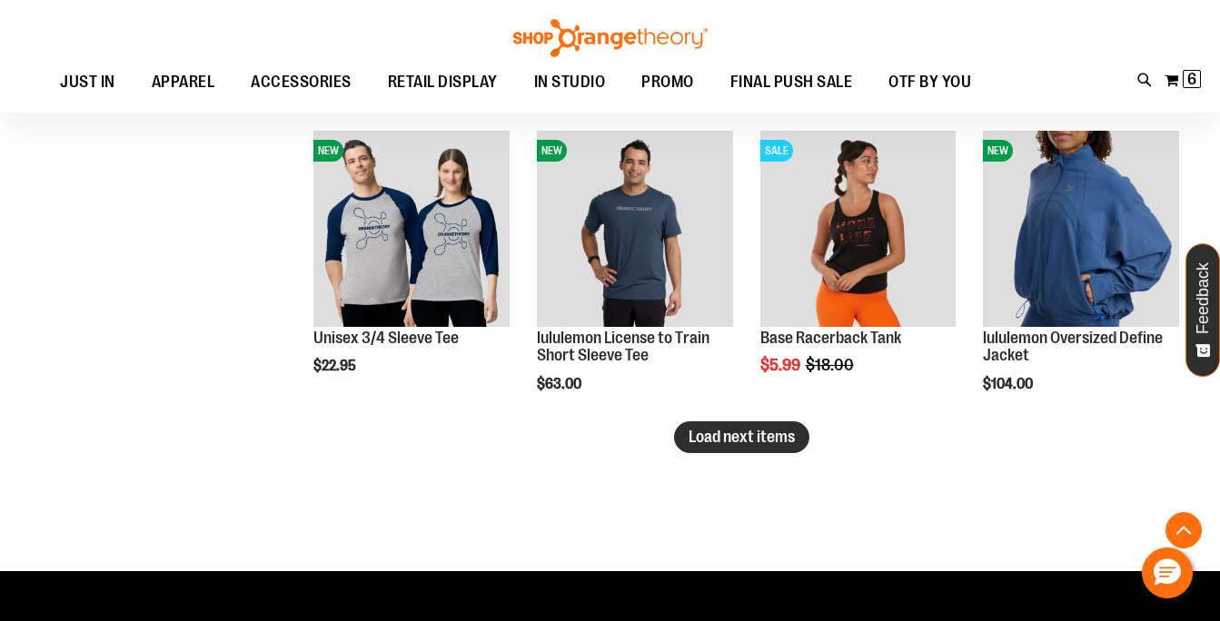
click at [766, 436] on span "Load next items" at bounding box center [742, 437] width 106 height 18
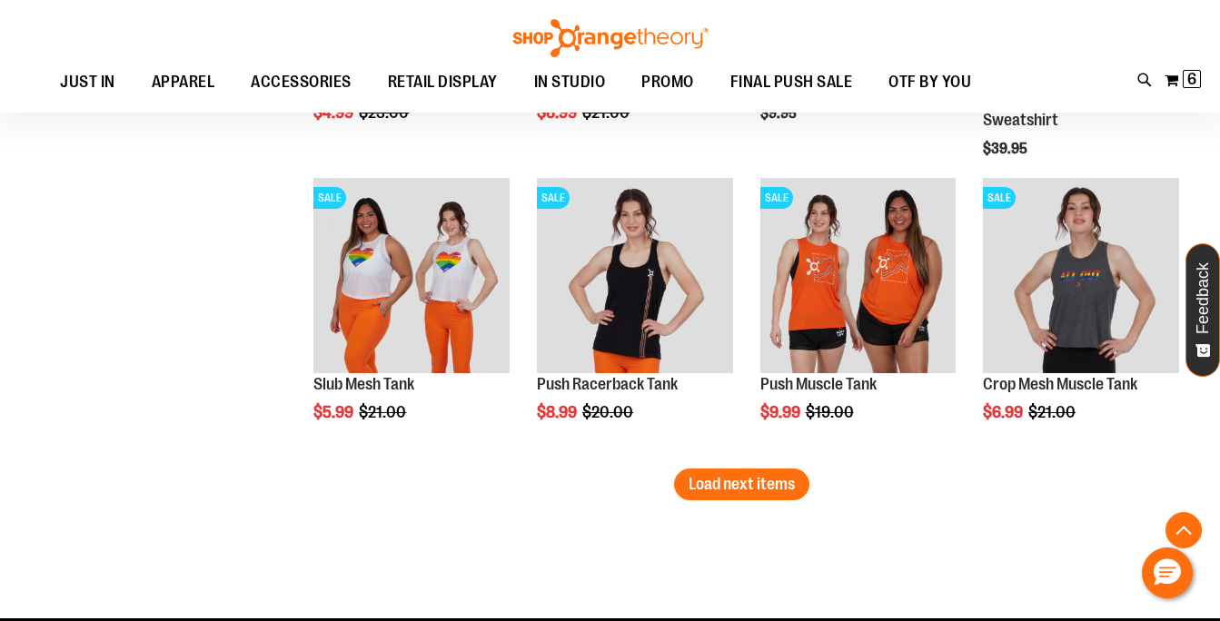
scroll to position [10694, 0]
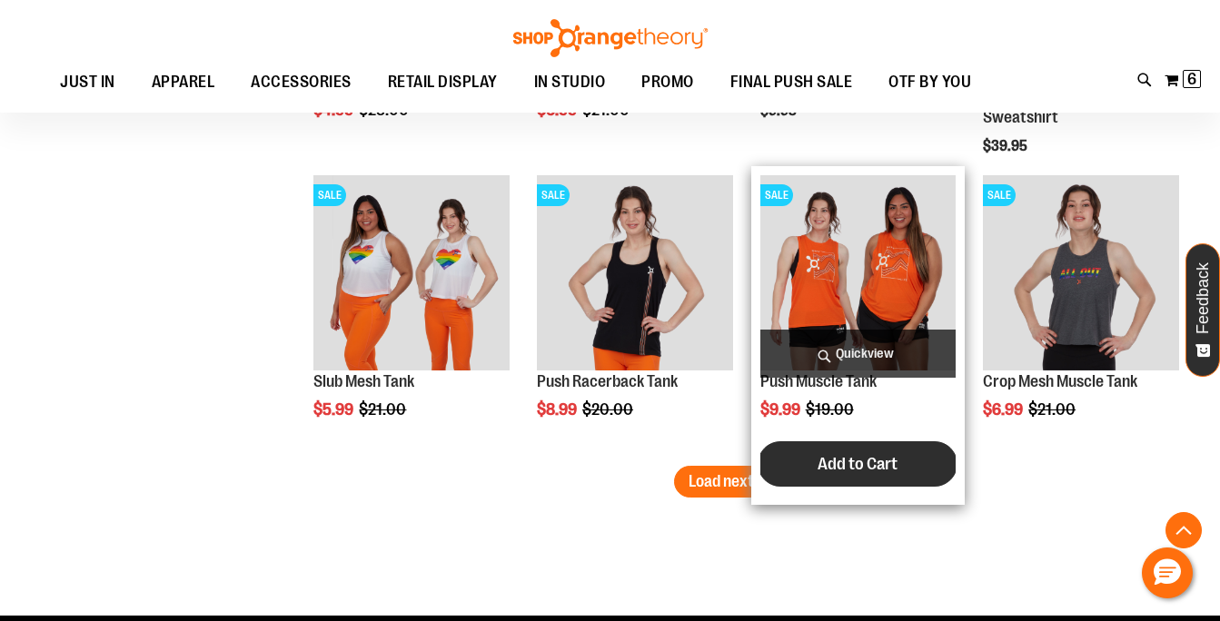
click at [789, 481] on button "Add to Cart" at bounding box center [858, 463] width 200 height 45
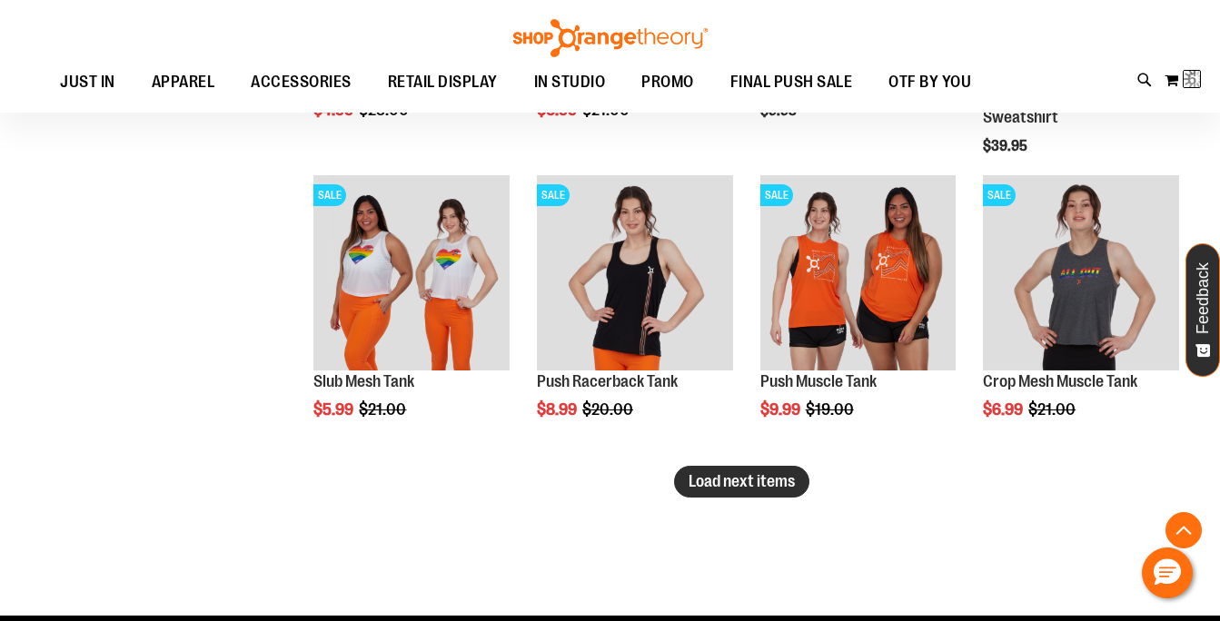
click at [726, 491] on button "Load next items" at bounding box center [741, 482] width 135 height 32
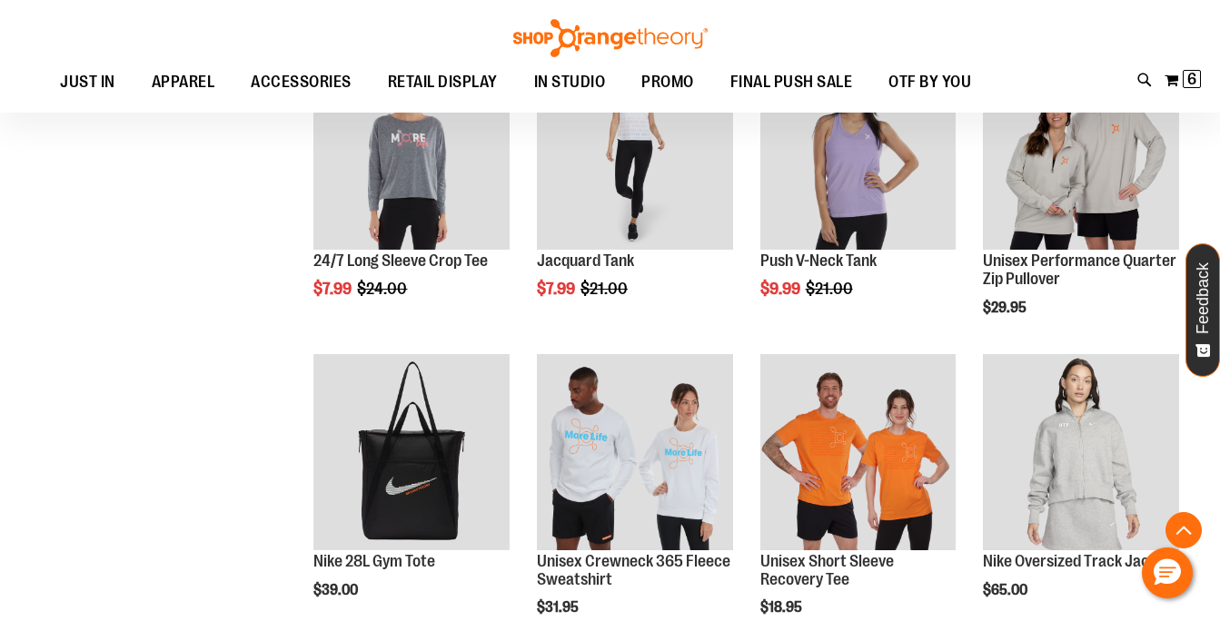
scroll to position [967, 0]
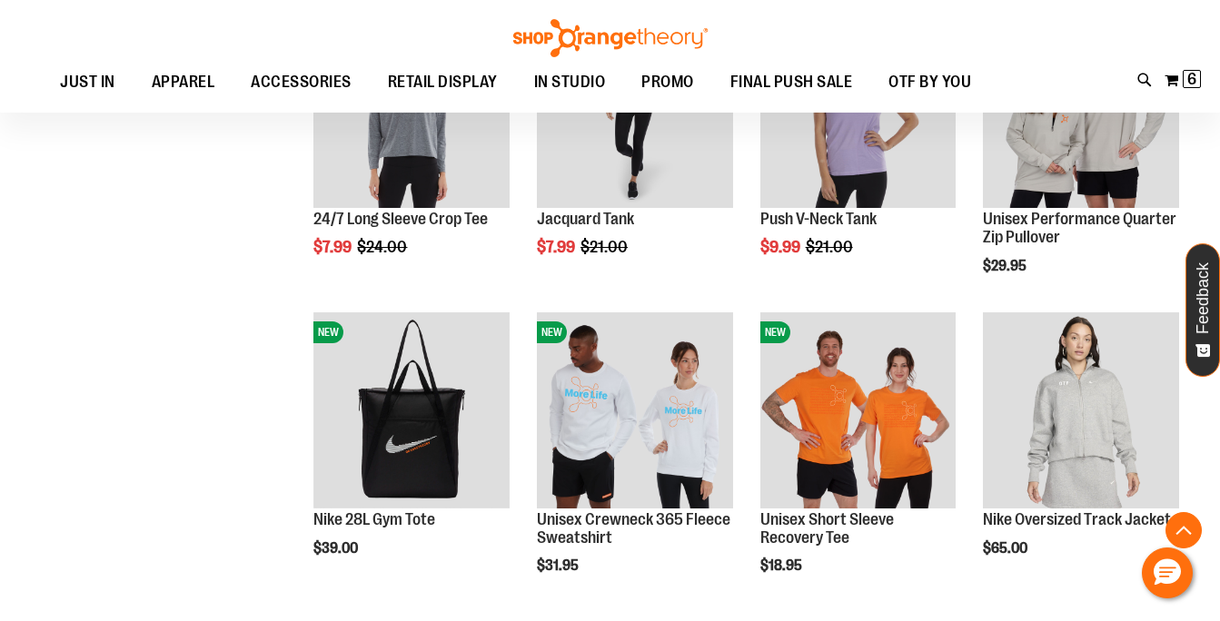
scroll to position [995, 0]
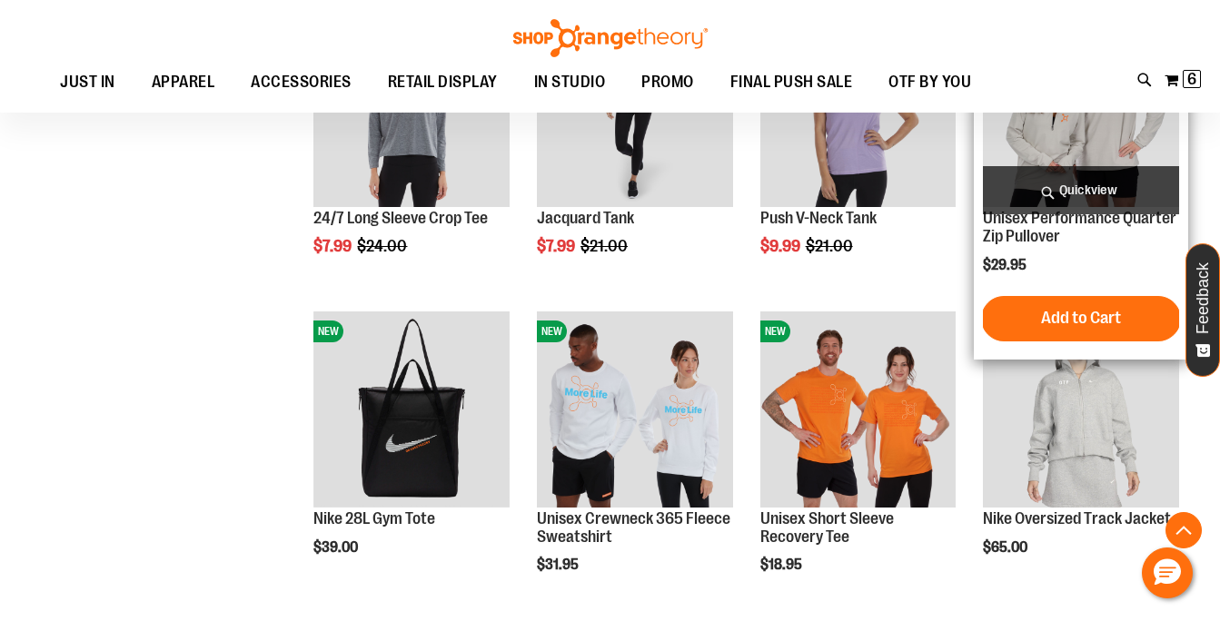
type input "**********"
click at [1065, 139] on img "product" at bounding box center [1081, 110] width 196 height 196
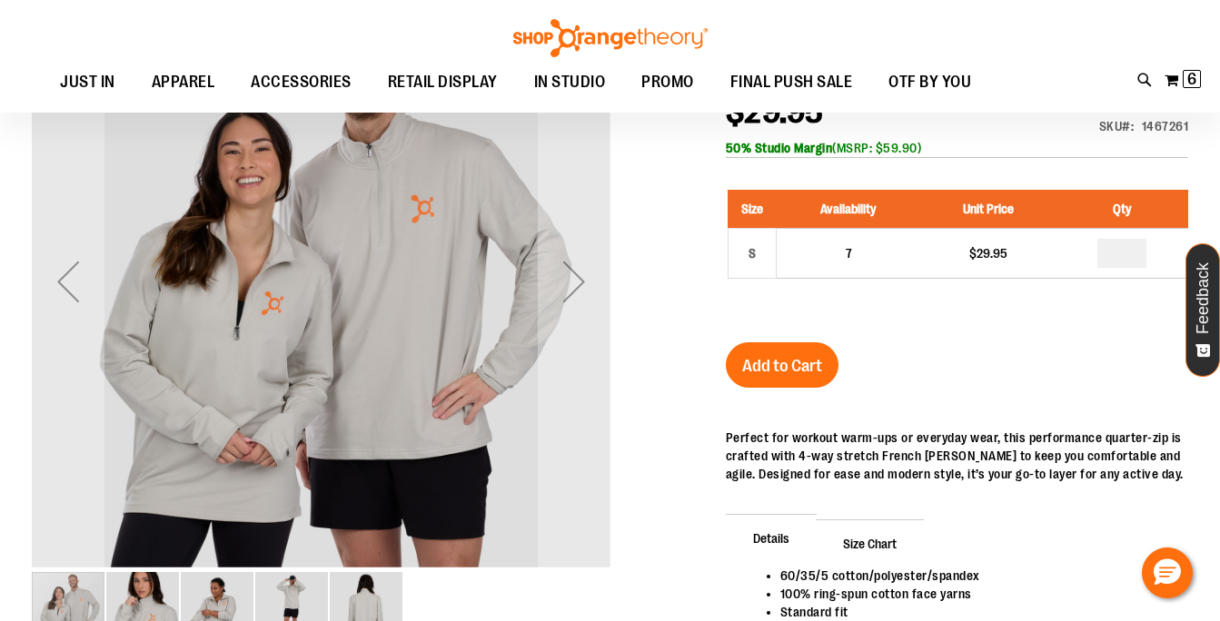
scroll to position [296, 0]
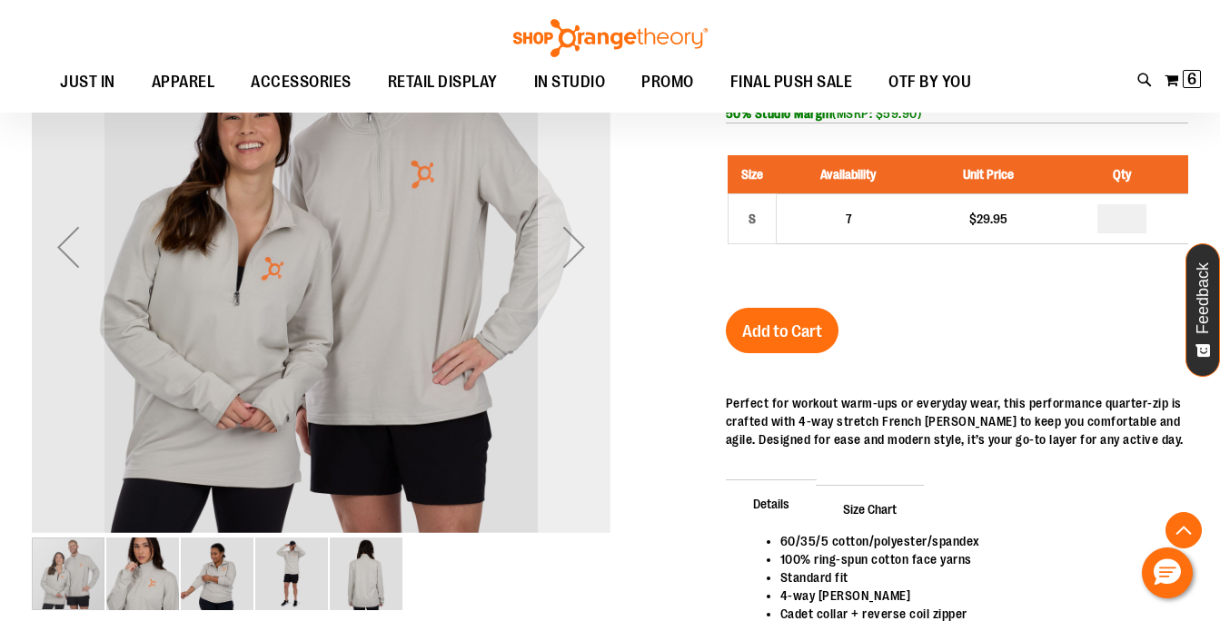
type input "**********"
click at [570, 232] on div "Next" at bounding box center [574, 247] width 73 height 73
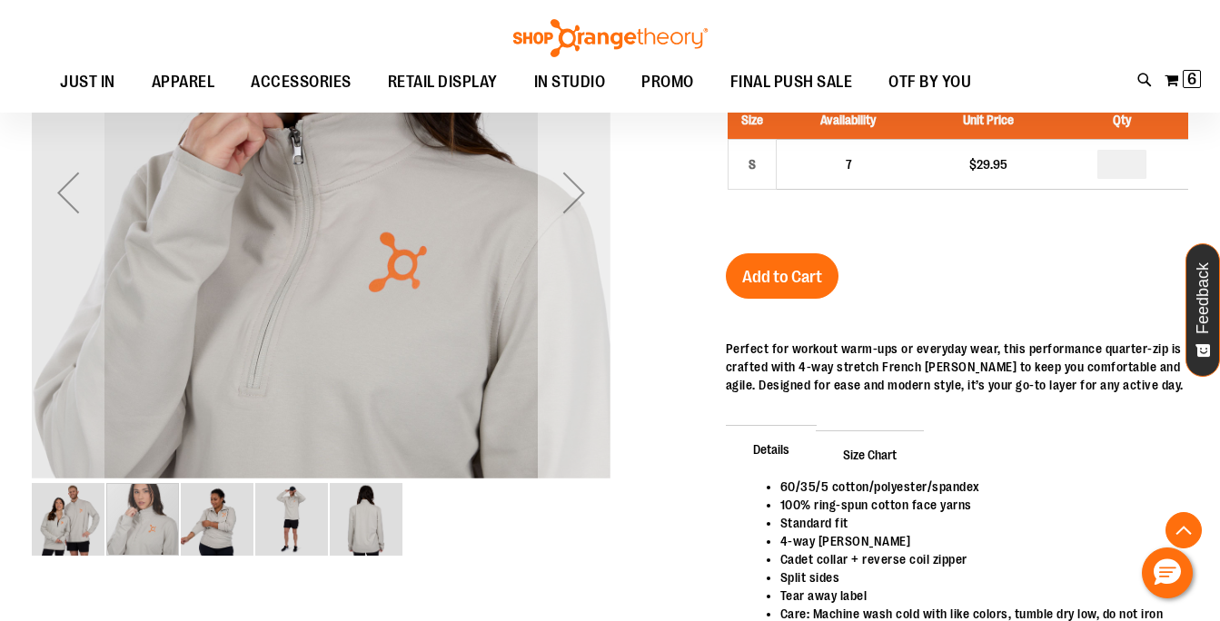
scroll to position [277, 0]
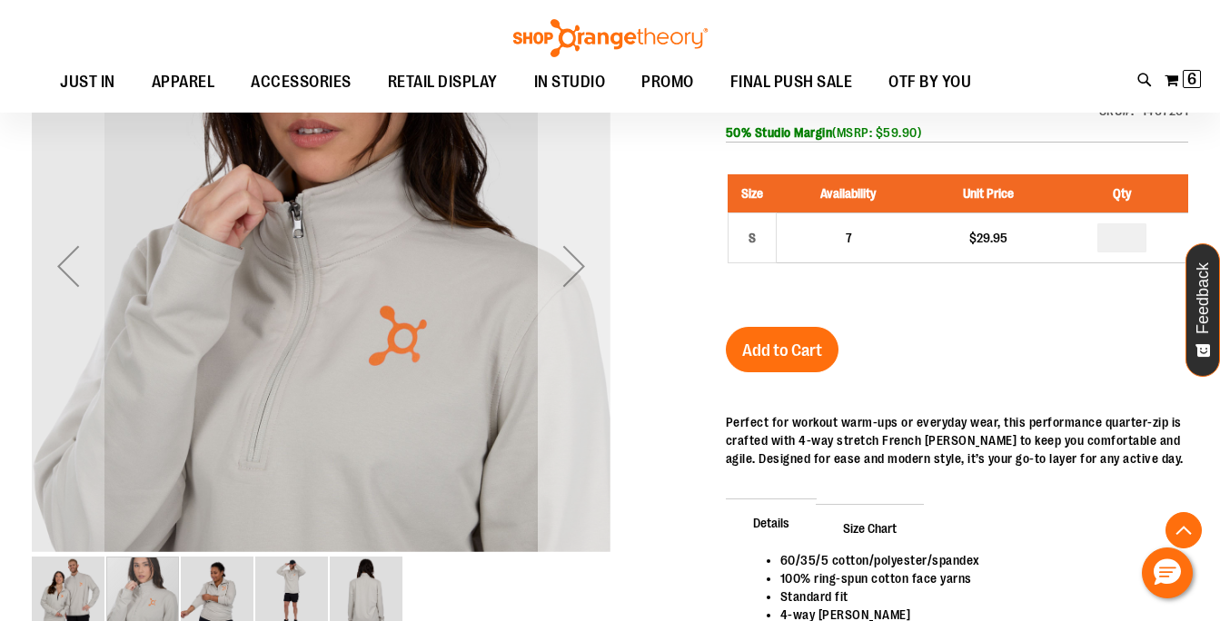
click at [573, 265] on div "Next" at bounding box center [574, 266] width 73 height 73
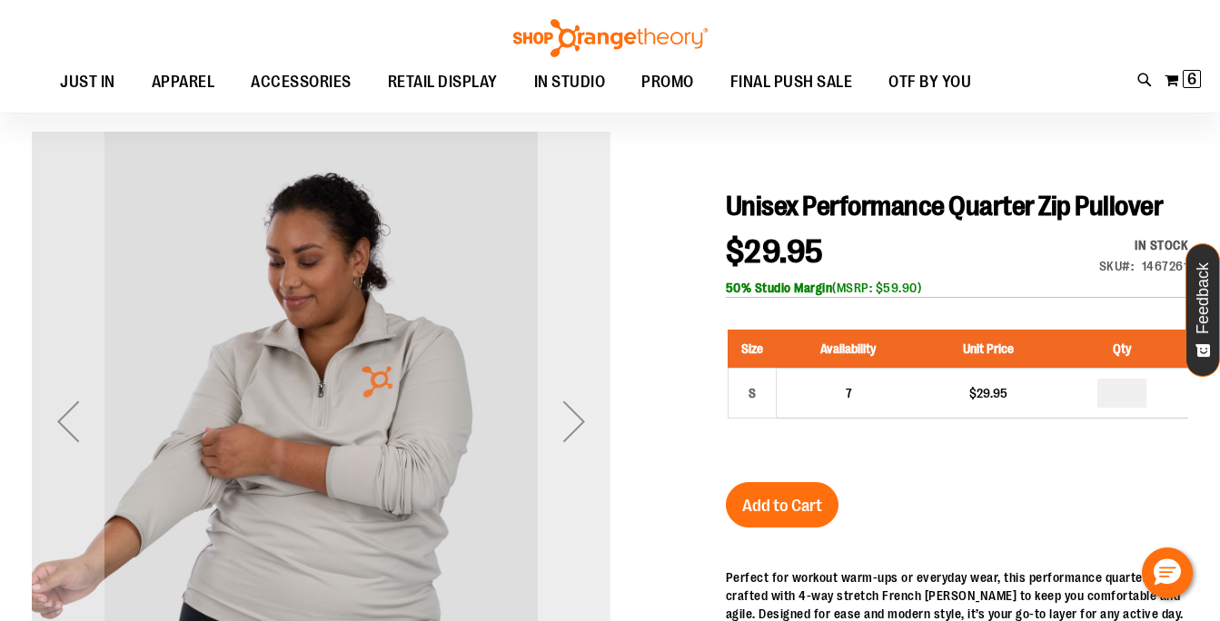
scroll to position [119, 0]
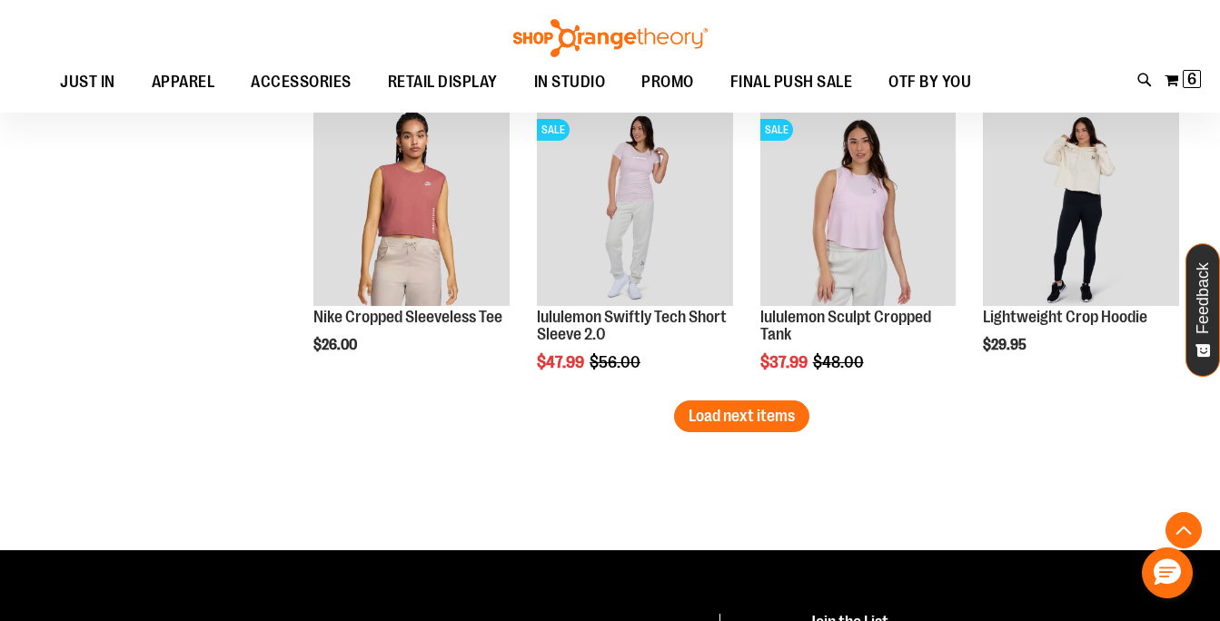
scroll to position [2475, 0]
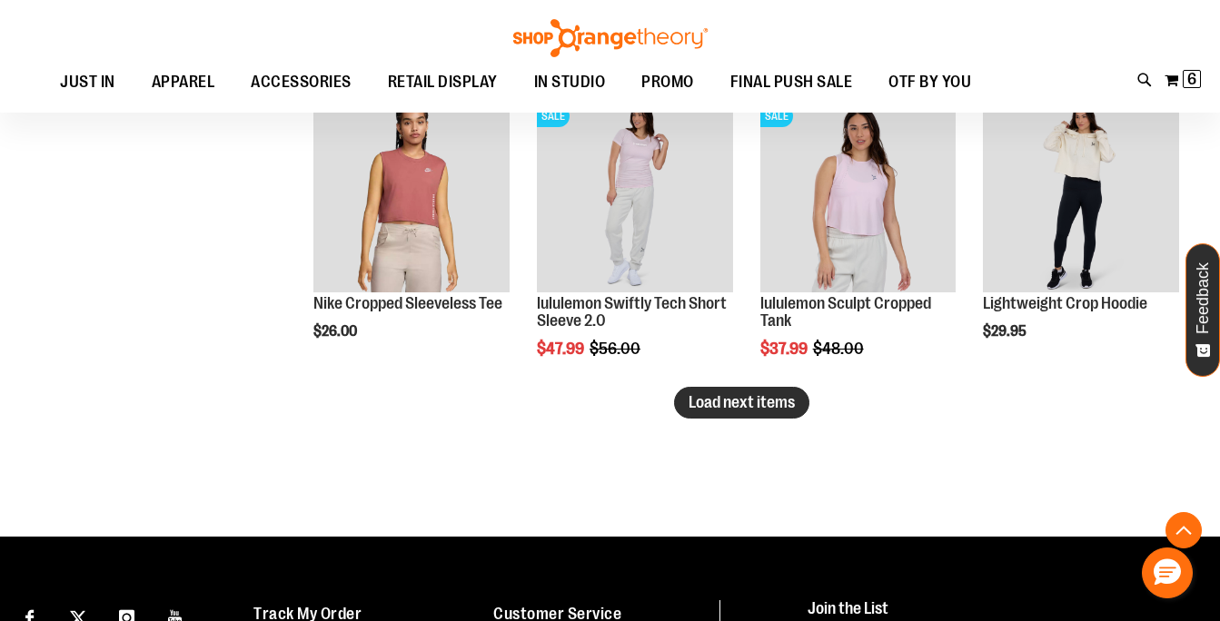
type input "**********"
click at [767, 409] on span "Load next items" at bounding box center [742, 402] width 106 height 18
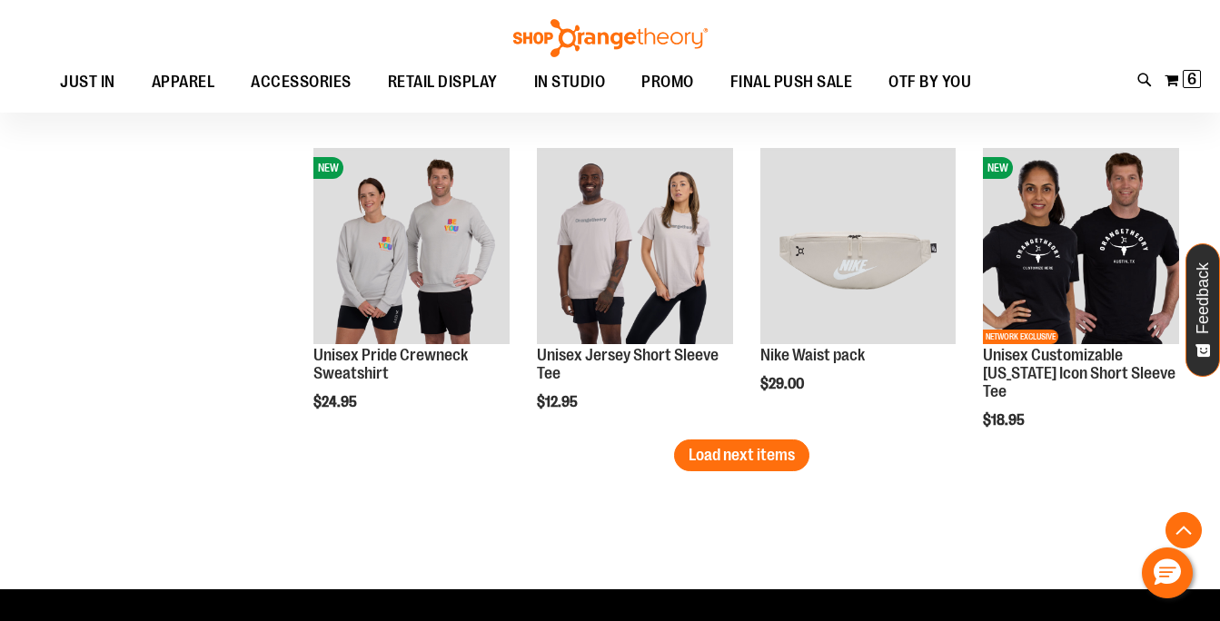
scroll to position [3383, 0]
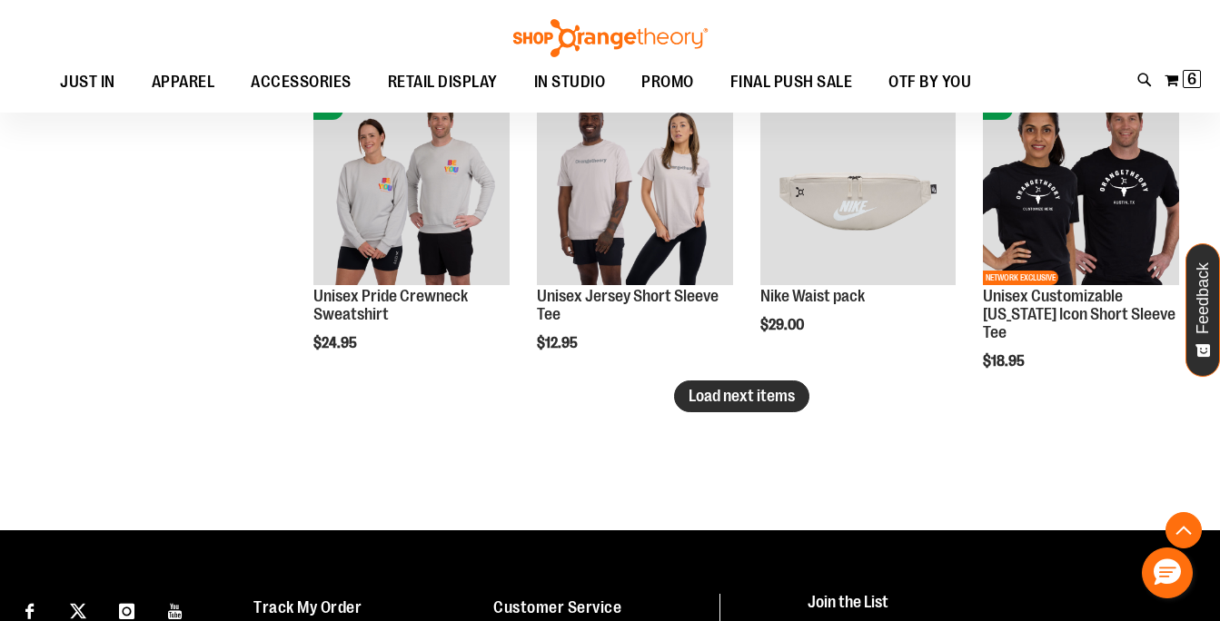
click at [728, 404] on span "Load next items" at bounding box center [742, 396] width 106 height 18
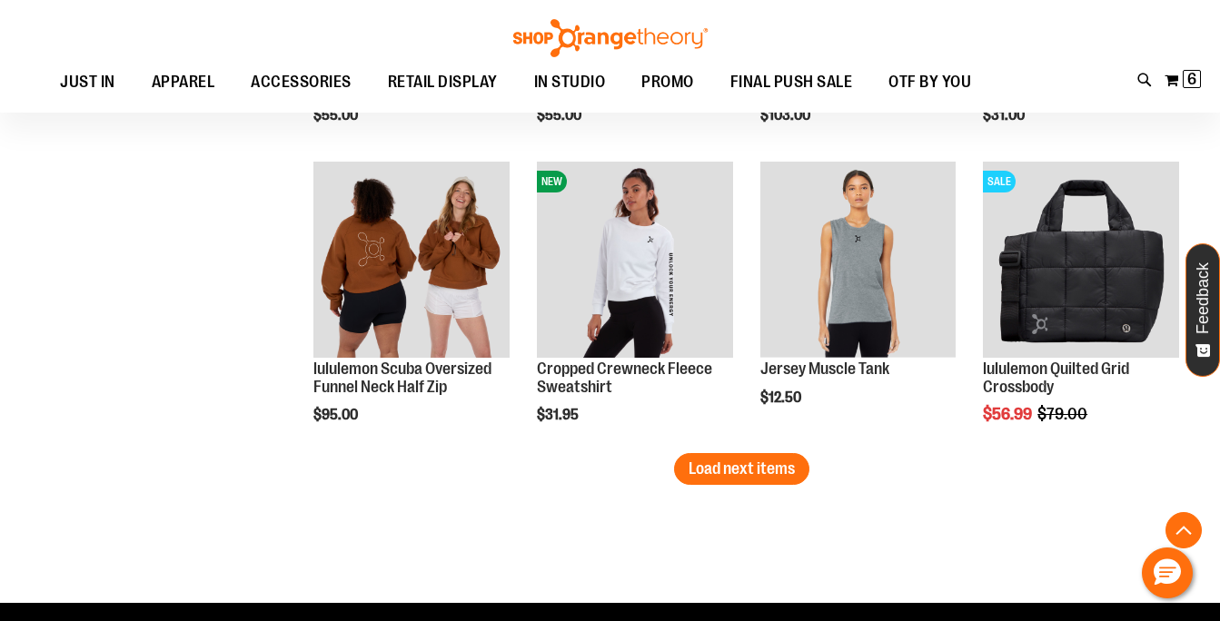
scroll to position [4215, 0]
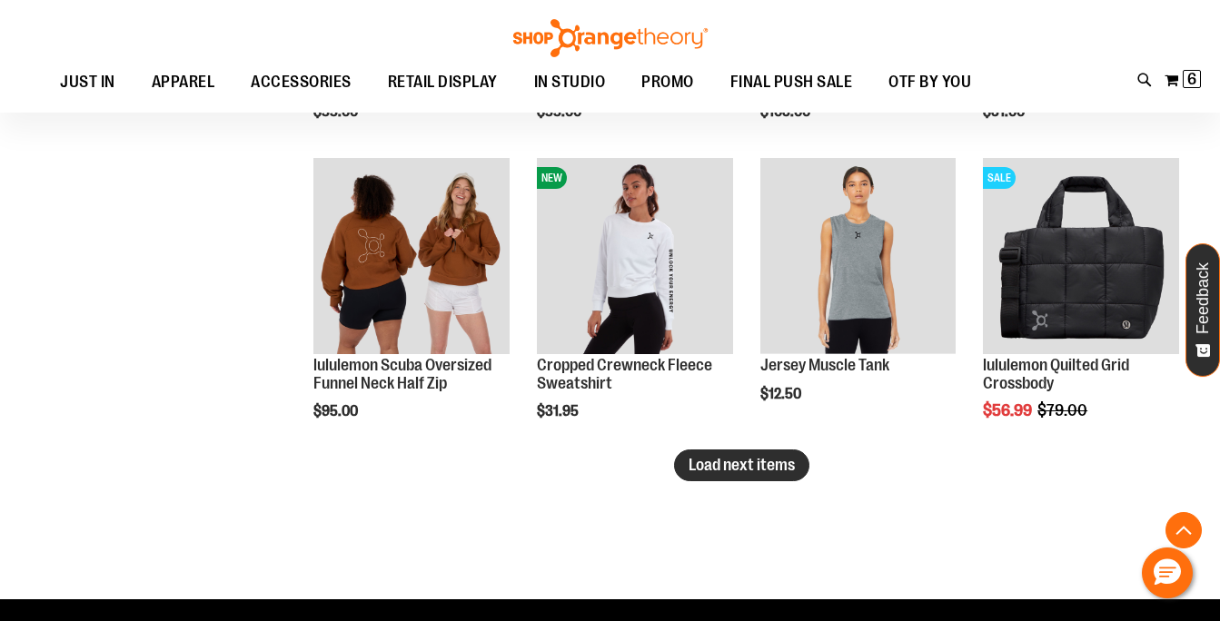
click at [769, 473] on span "Load next items" at bounding box center [742, 465] width 106 height 18
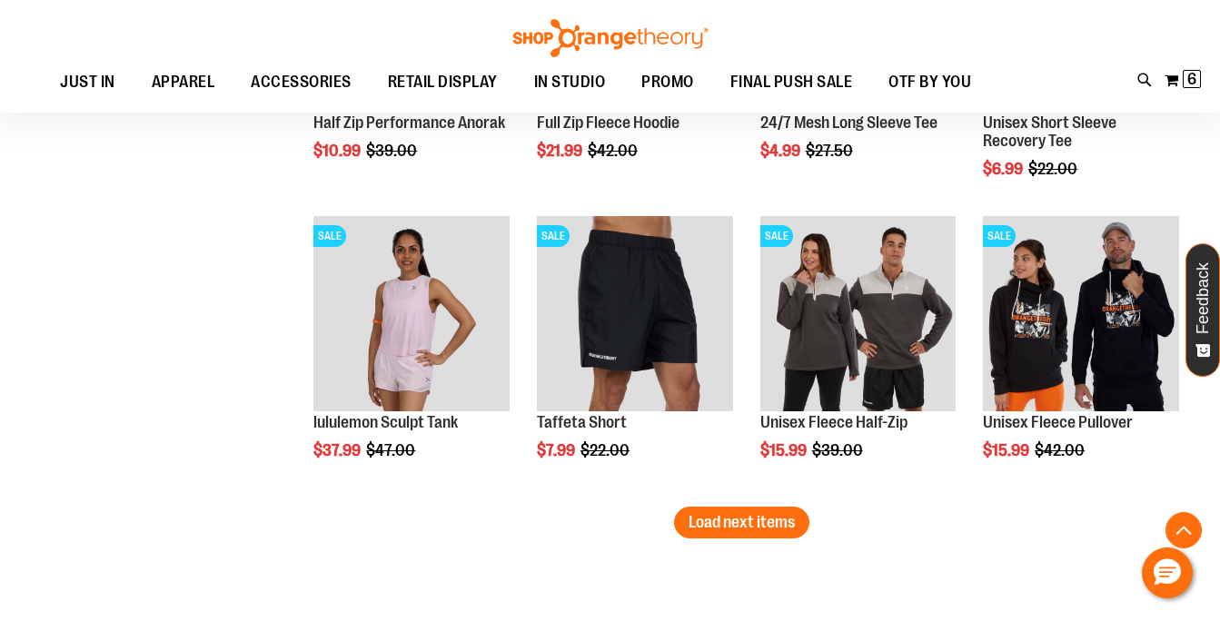
scroll to position [5062, 0]
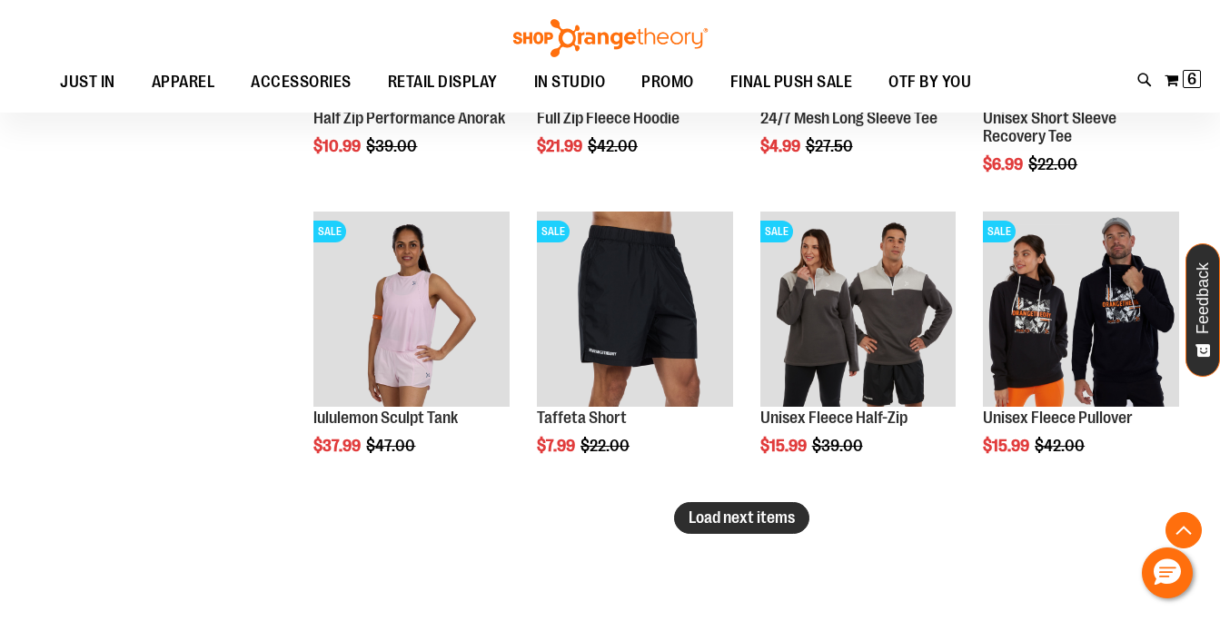
click at [735, 528] on button "Load next items" at bounding box center [741, 518] width 135 height 32
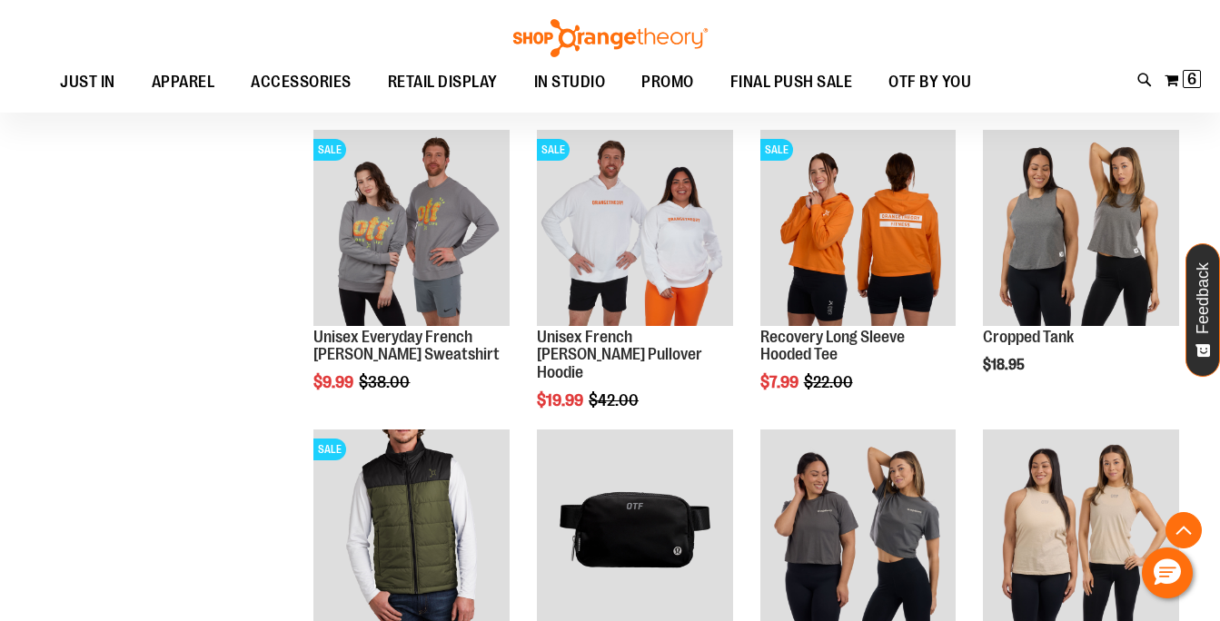
scroll to position [5746, 0]
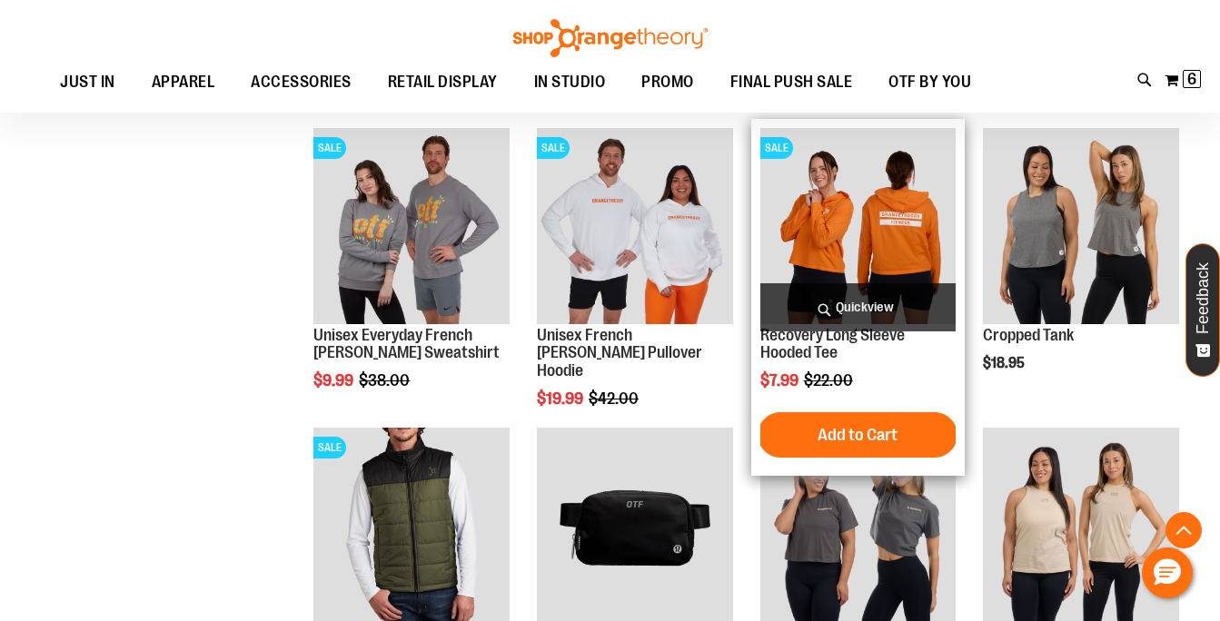
click at [860, 310] on span "Quickview" at bounding box center [858, 307] width 196 height 48
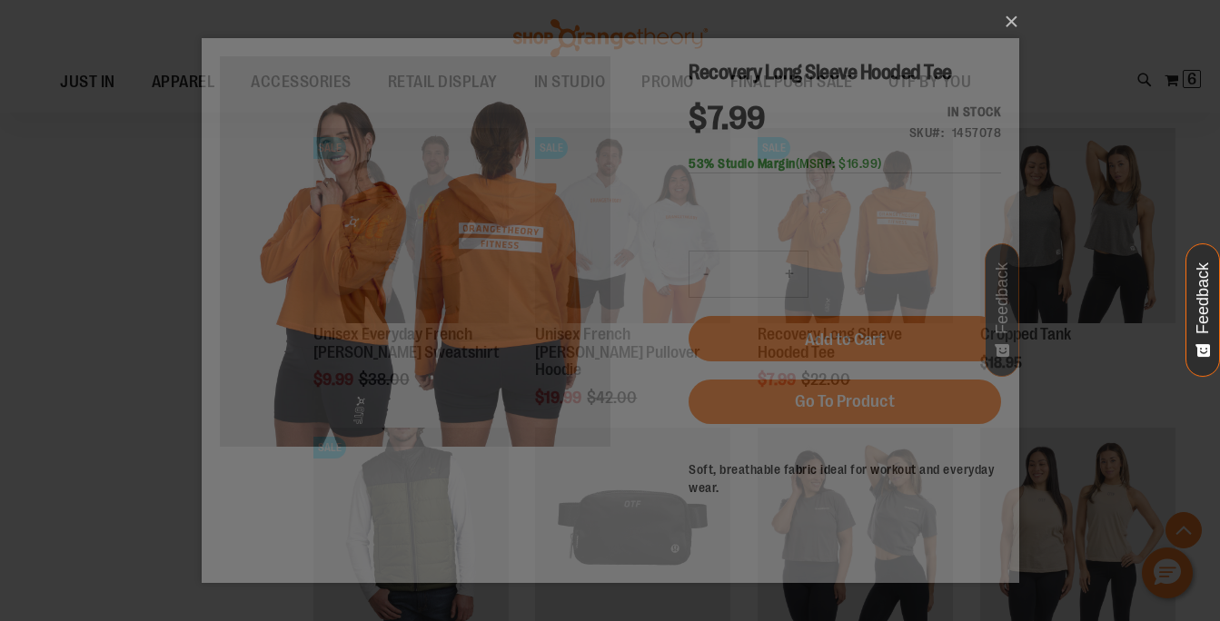
scroll to position [0, 0]
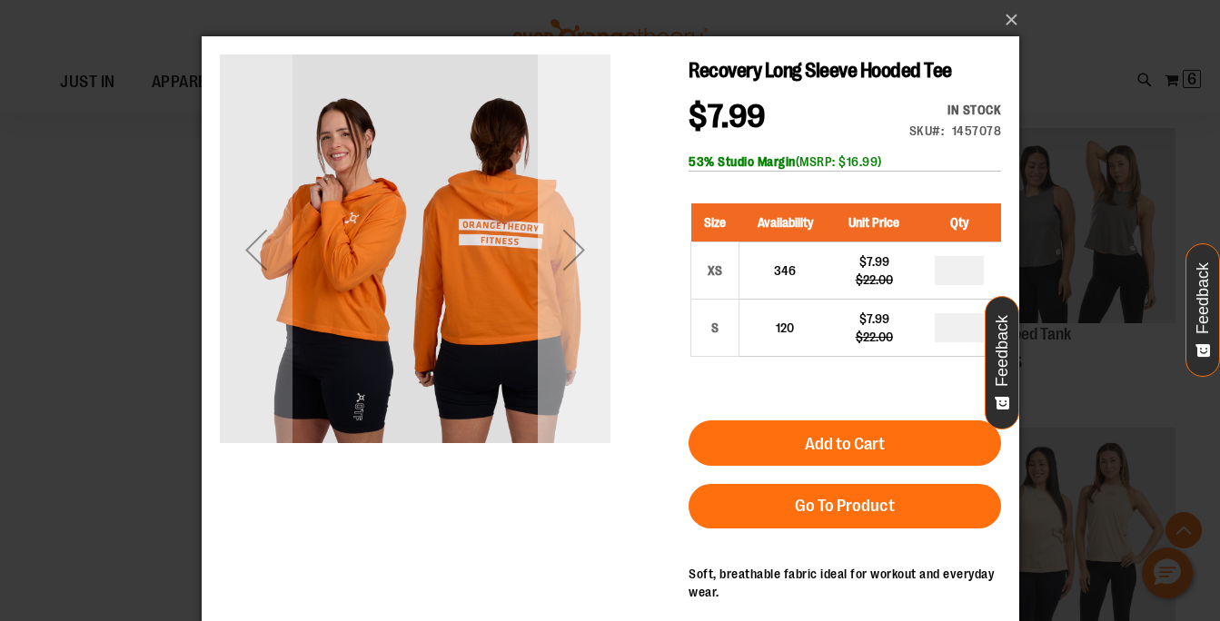
click at [565, 253] on div "Next" at bounding box center [573, 249] width 73 height 73
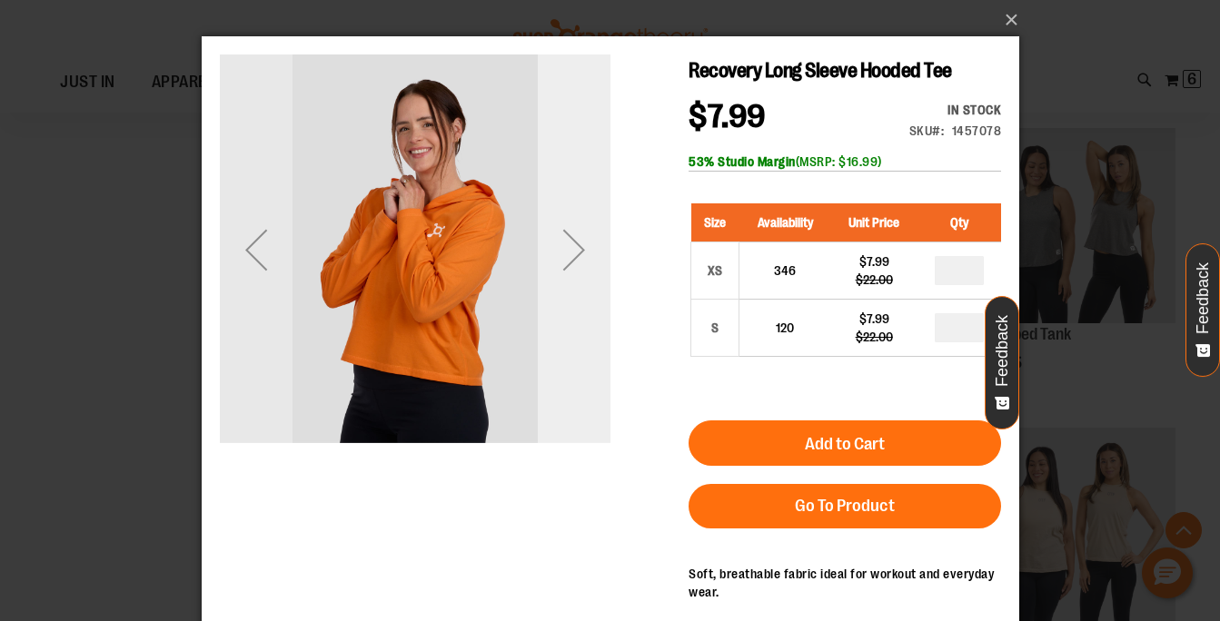
click at [565, 253] on div "Next" at bounding box center [573, 249] width 73 height 73
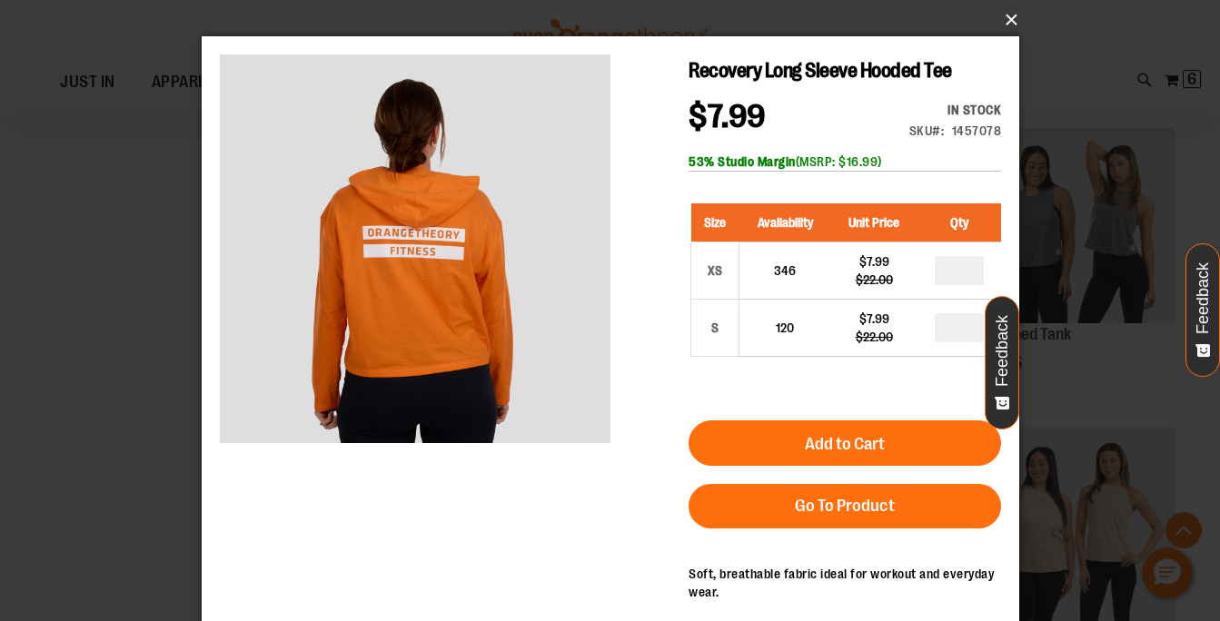
click at [1004, 20] on button "×" at bounding box center [616, 20] width 818 height 40
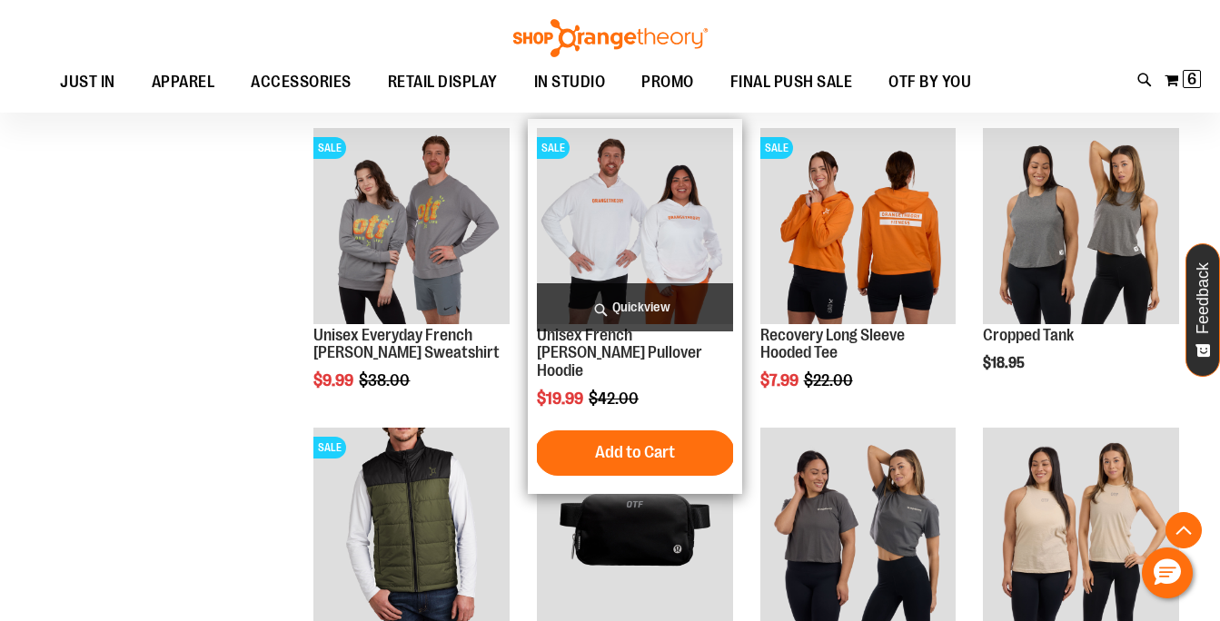
click at [683, 317] on span "Quickview" at bounding box center [635, 307] width 196 height 48
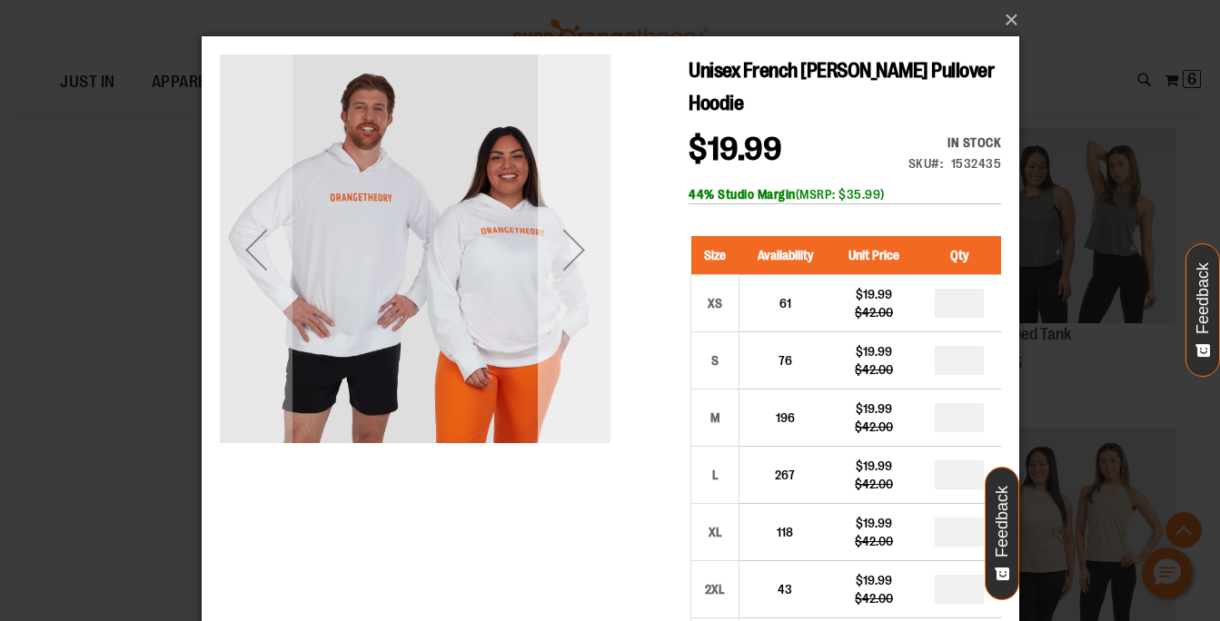
click at [564, 251] on div "Next" at bounding box center [573, 249] width 73 height 73
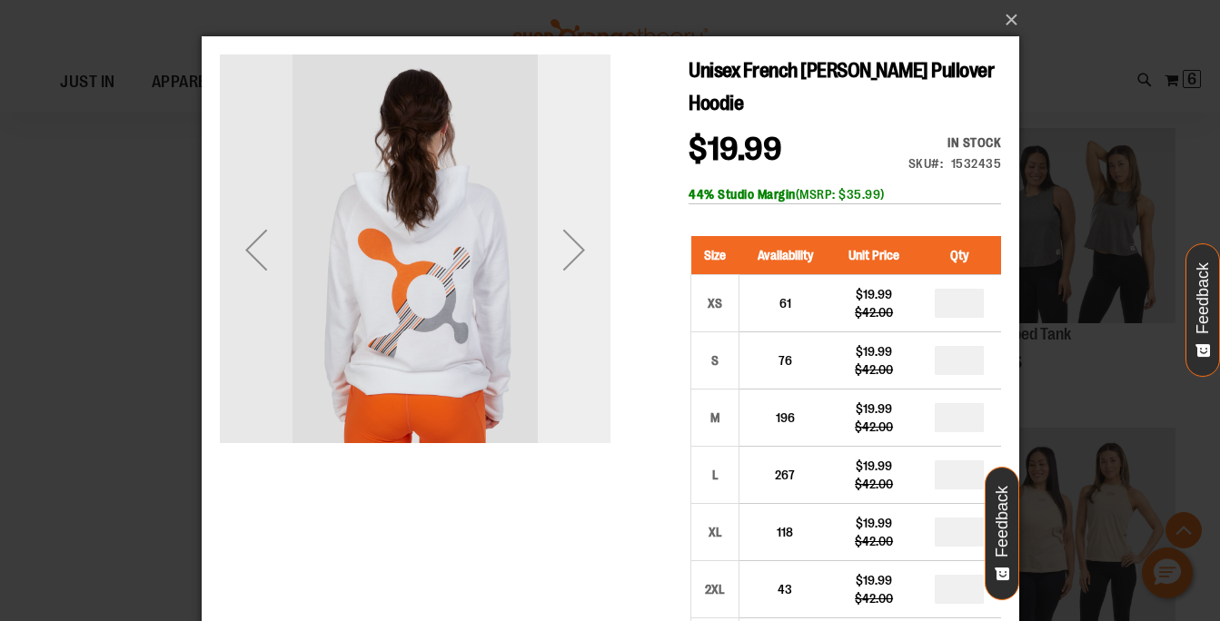
click at [563, 251] on div "Next" at bounding box center [573, 249] width 73 height 73
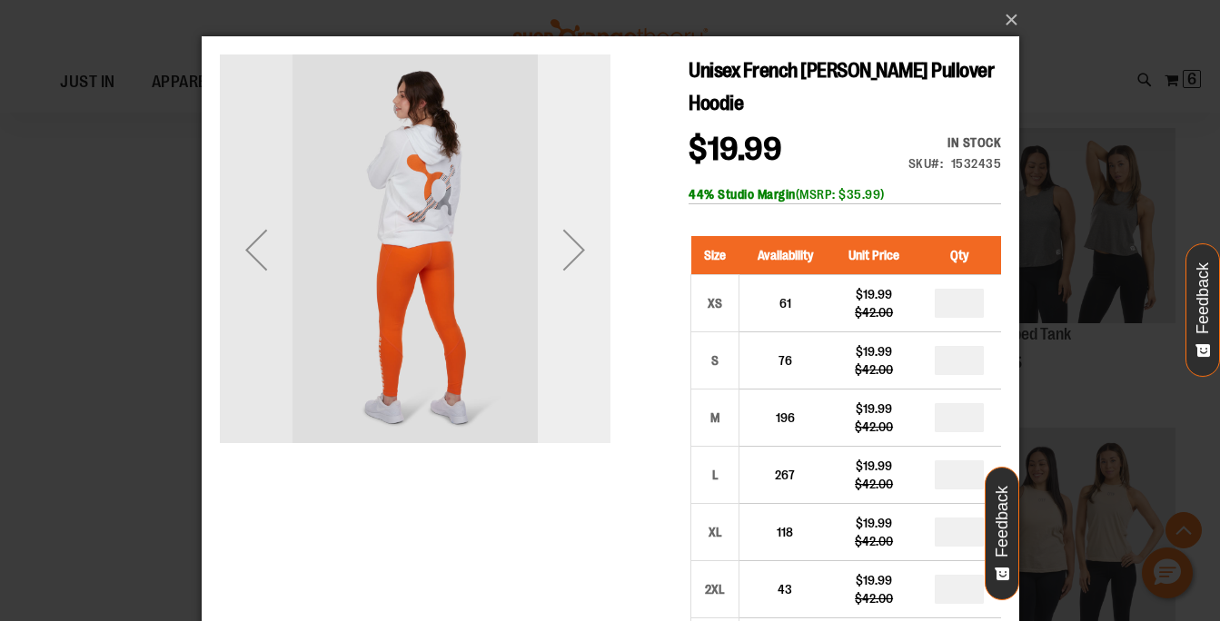
click at [563, 251] on div "Next" at bounding box center [573, 249] width 73 height 73
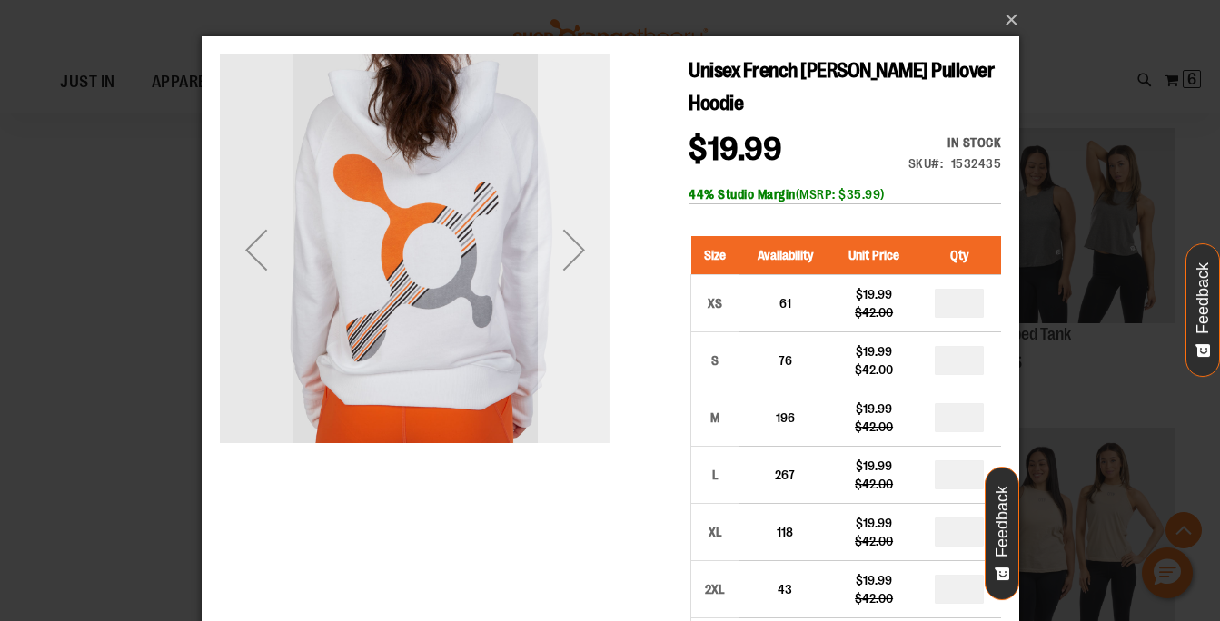
click at [563, 251] on div "Next" at bounding box center [573, 249] width 73 height 73
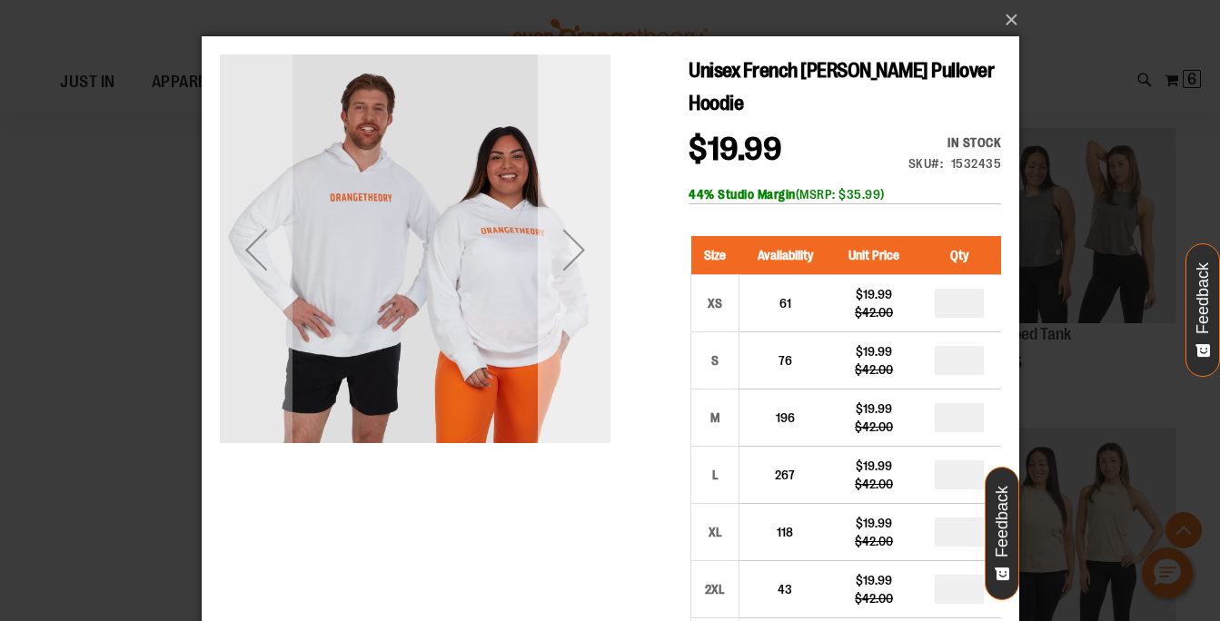
click at [591, 252] on div "Next" at bounding box center [573, 249] width 73 height 73
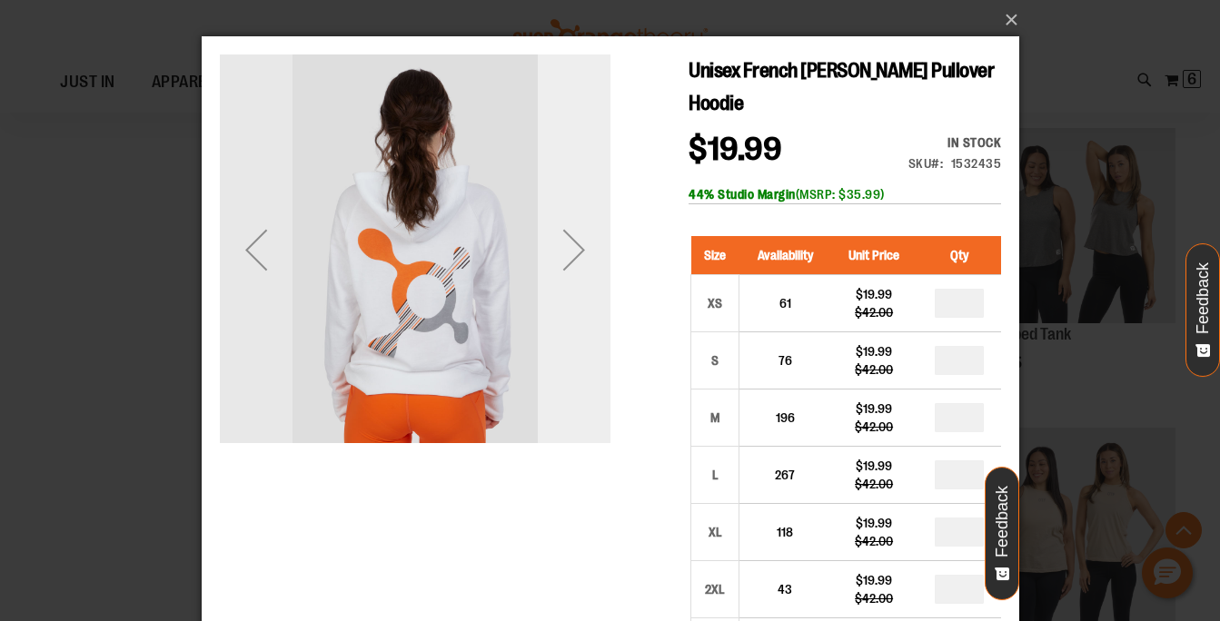
click at [590, 252] on div "Next" at bounding box center [573, 249] width 73 height 73
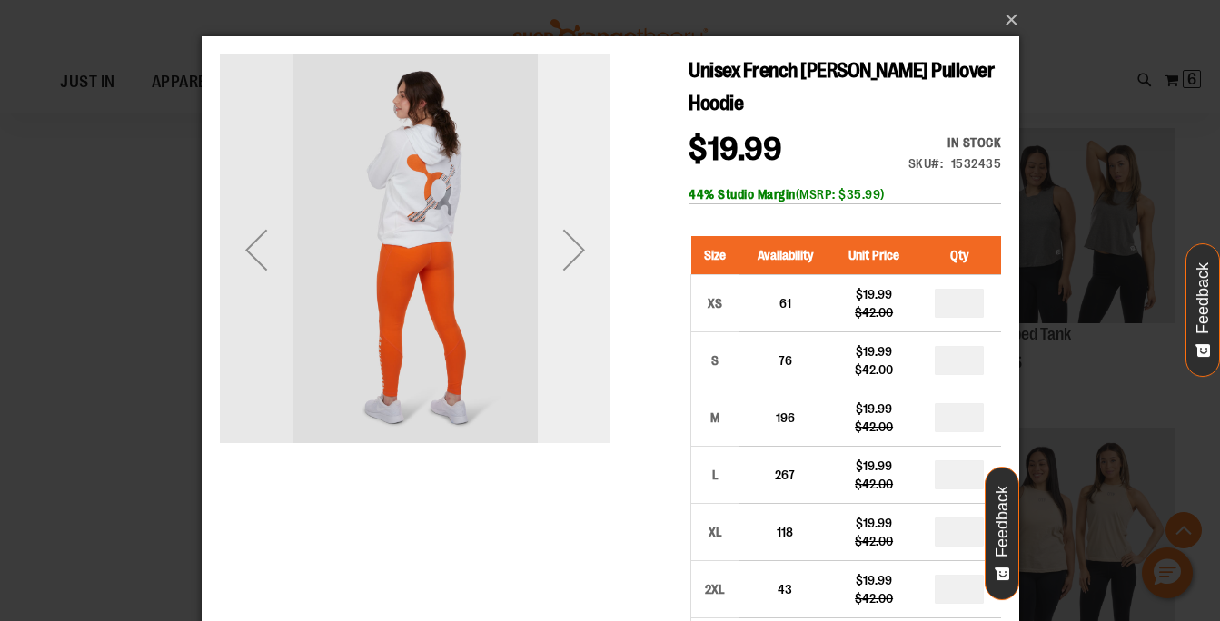
click at [590, 253] on div "Next" at bounding box center [573, 249] width 73 height 73
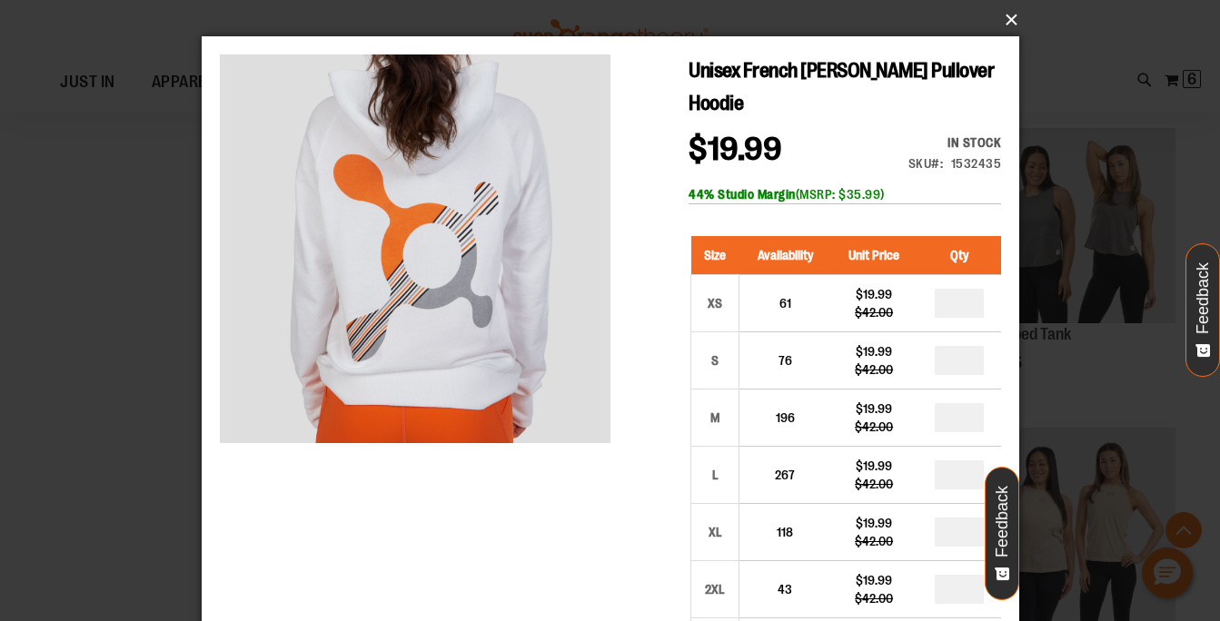
click at [1006, 16] on button "×" at bounding box center [616, 20] width 818 height 40
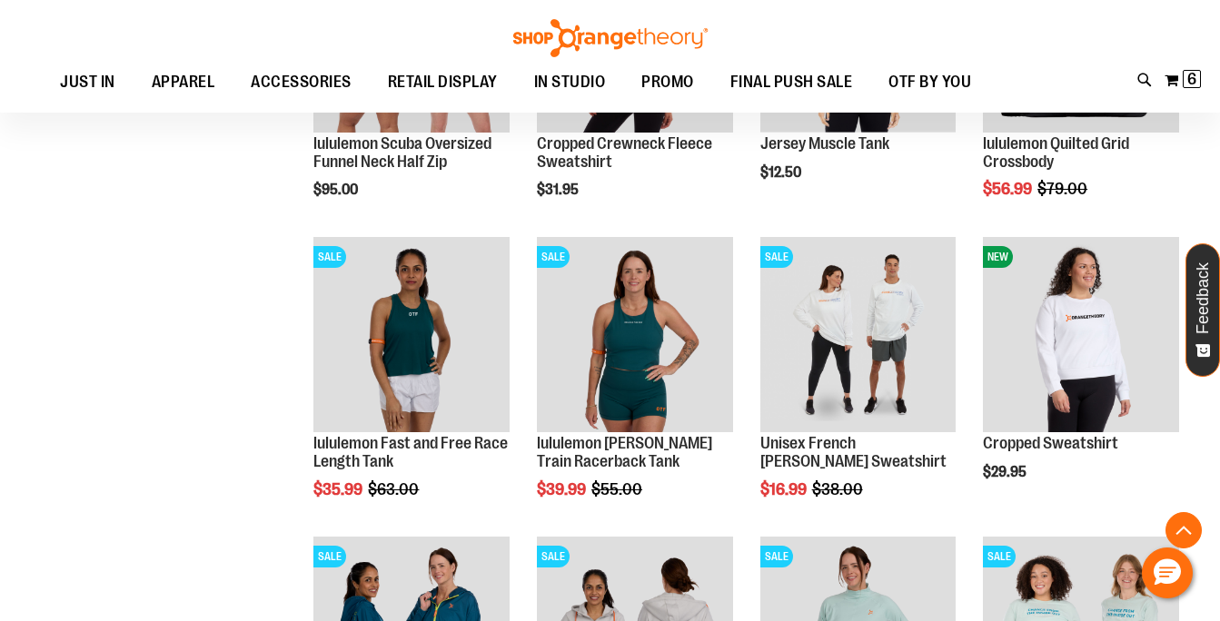
scroll to position [4393, 0]
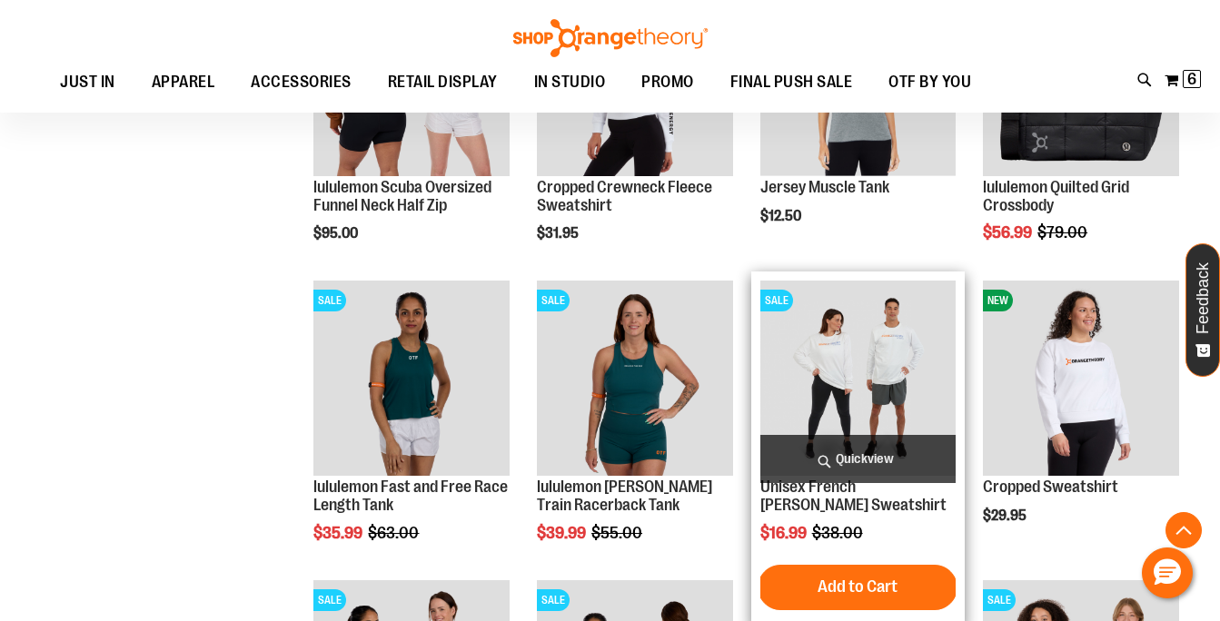
click at [843, 458] on span "Quickview" at bounding box center [858, 459] width 196 height 48
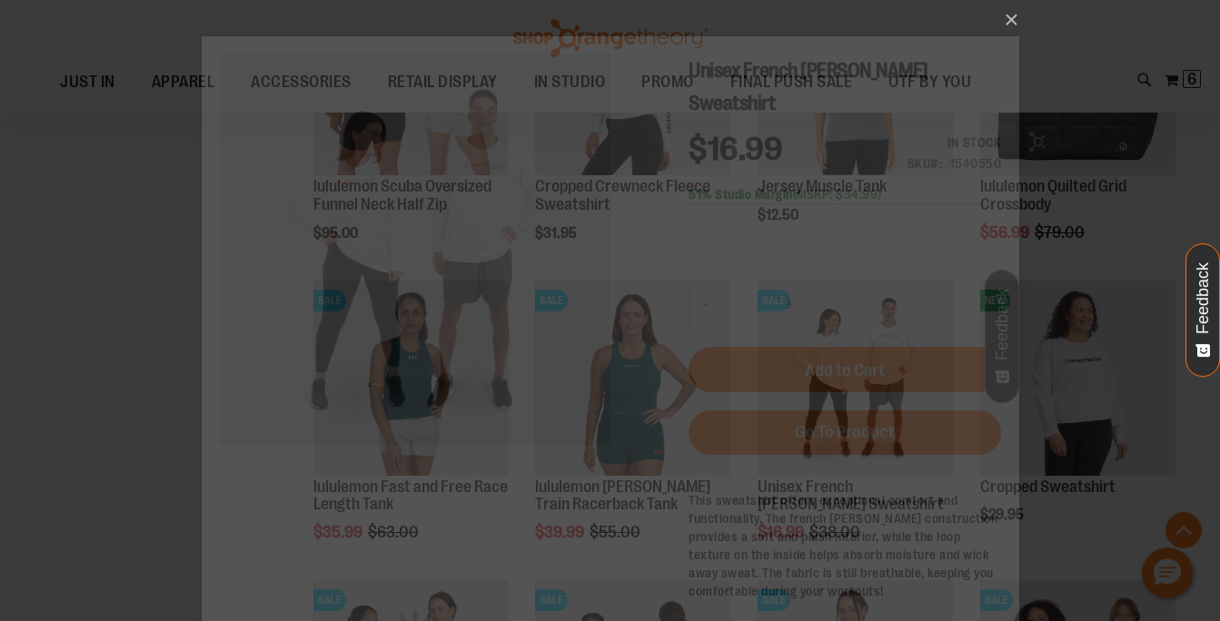
scroll to position [0, 0]
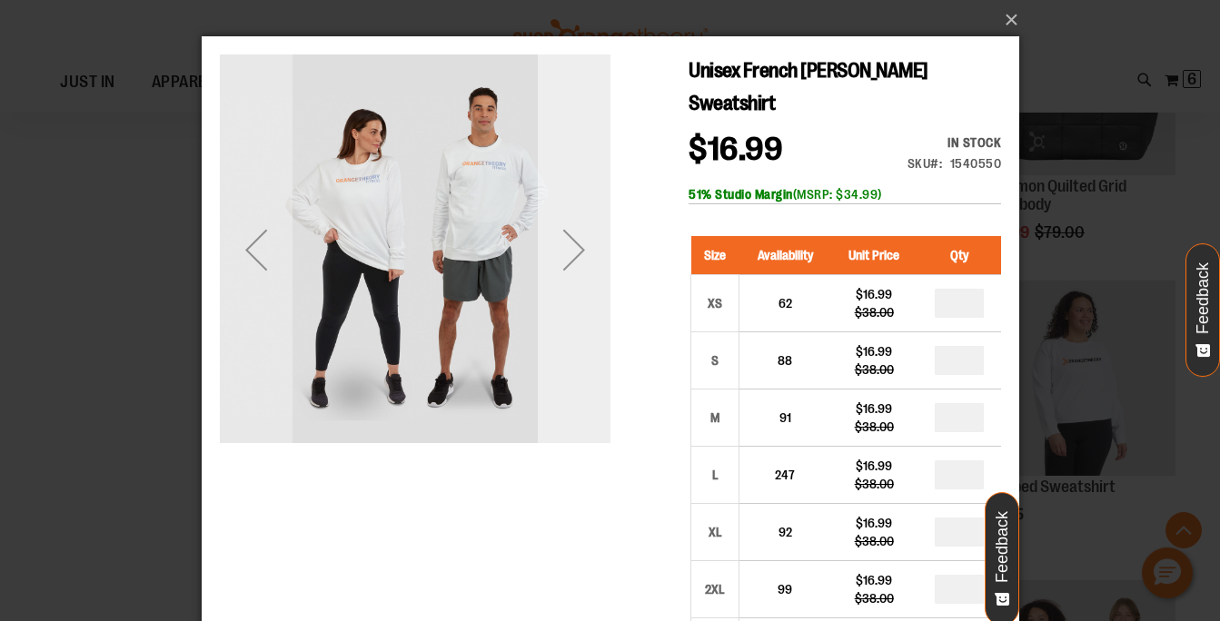
click at [576, 250] on div "Next" at bounding box center [573, 249] width 73 height 73
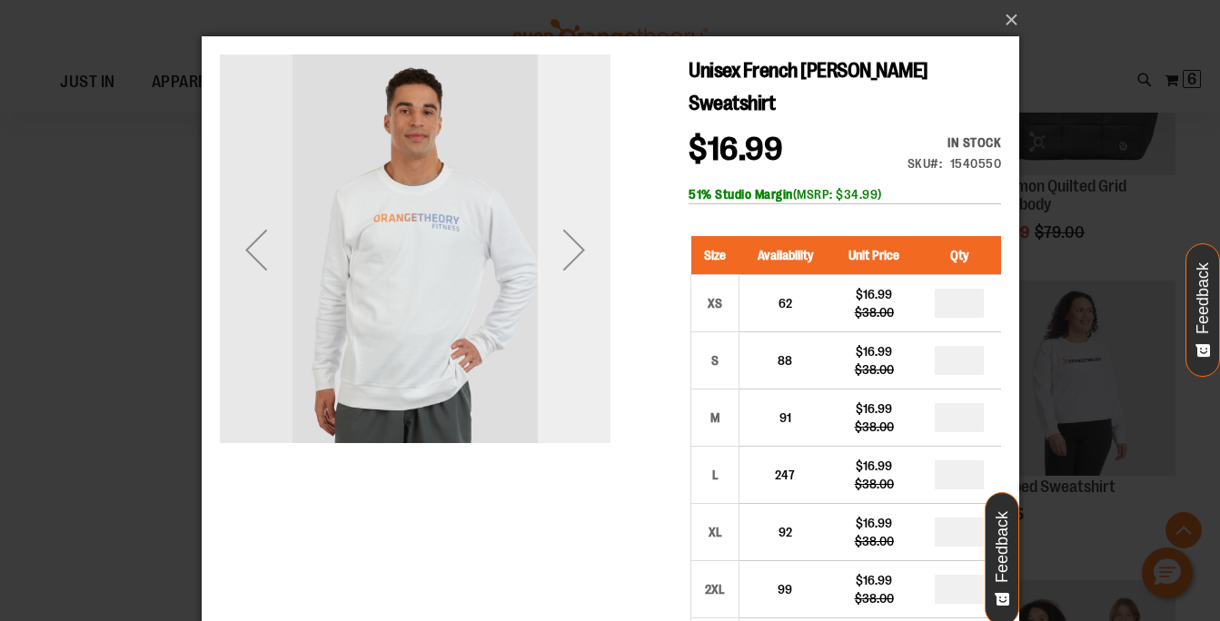
click at [576, 250] on div "Next" at bounding box center [573, 249] width 73 height 73
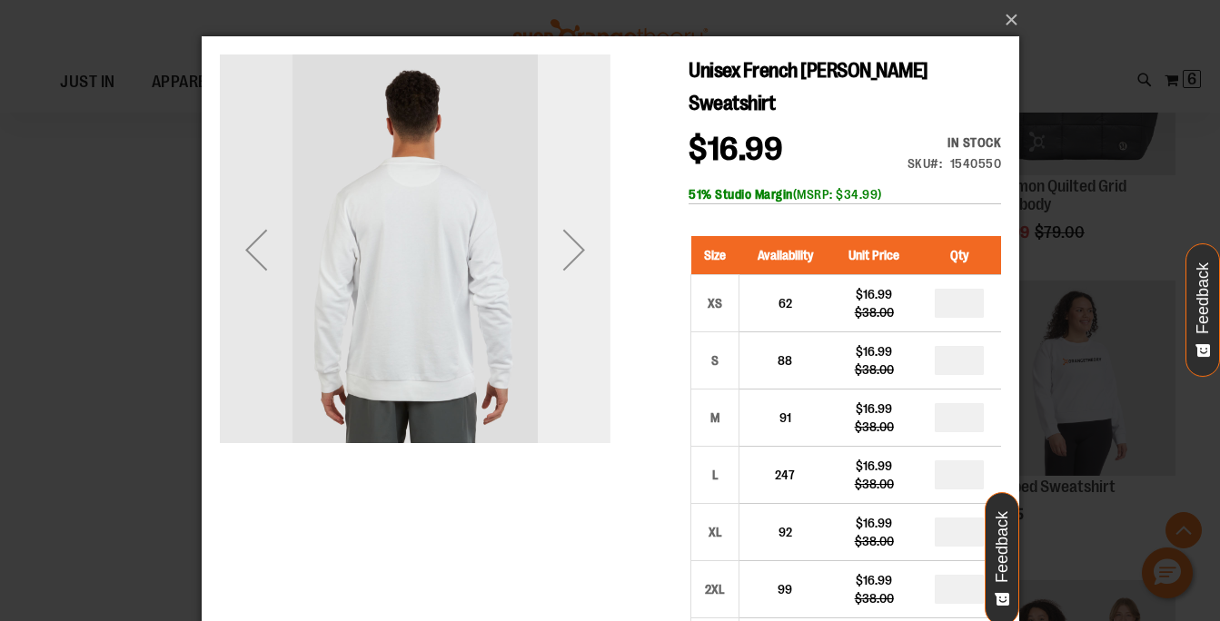
click at [576, 250] on div "Next" at bounding box center [573, 249] width 73 height 73
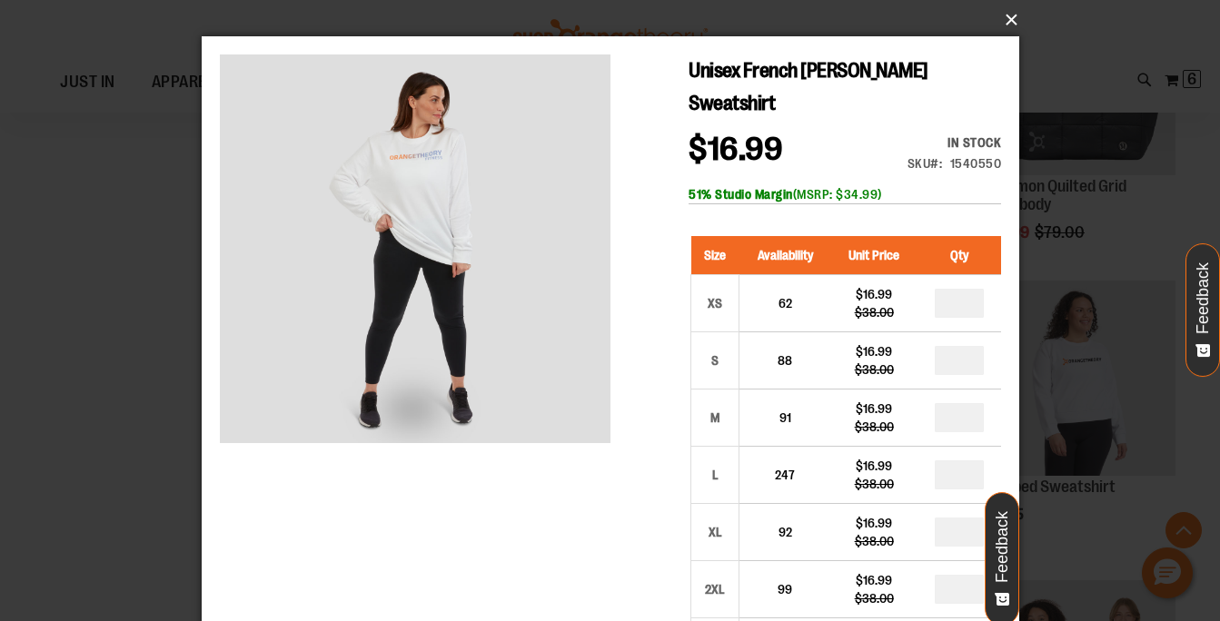
click at [1010, 22] on button "×" at bounding box center [616, 20] width 818 height 40
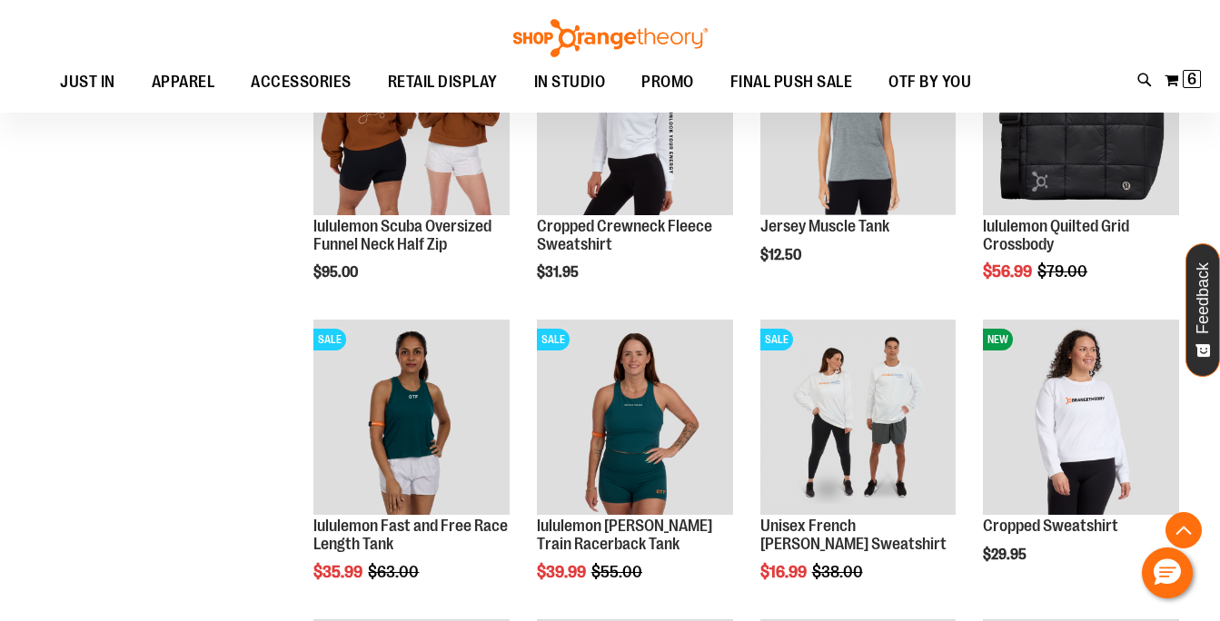
scroll to position [4380, 0]
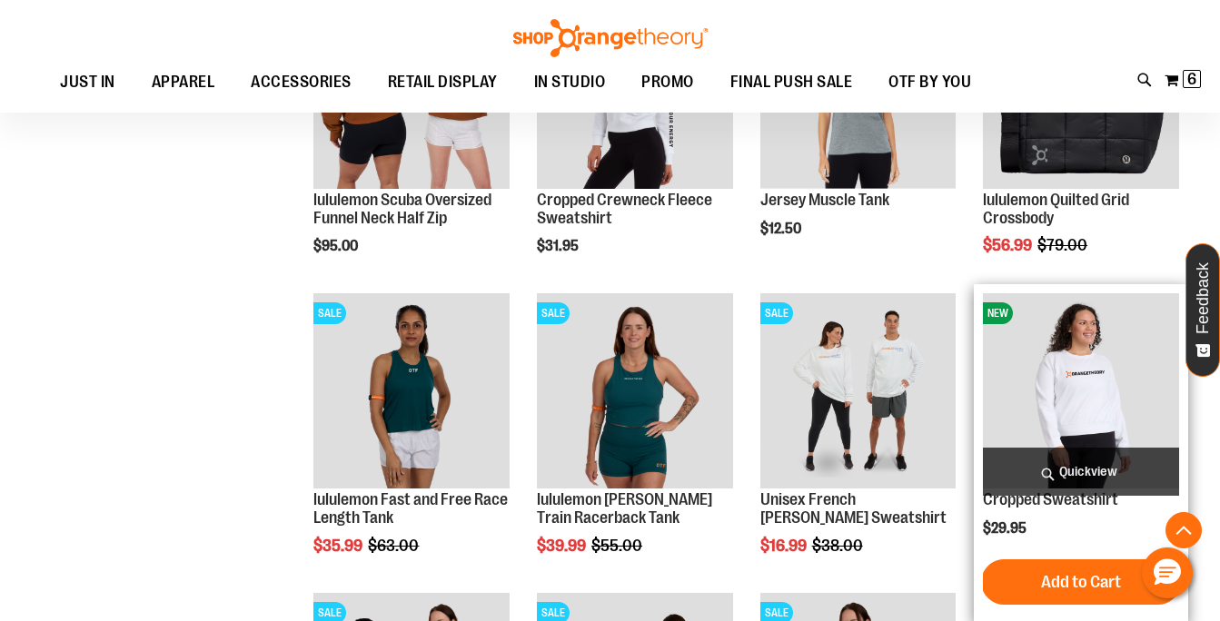
click at [1087, 474] on span "Quickview" at bounding box center [1081, 472] width 196 height 48
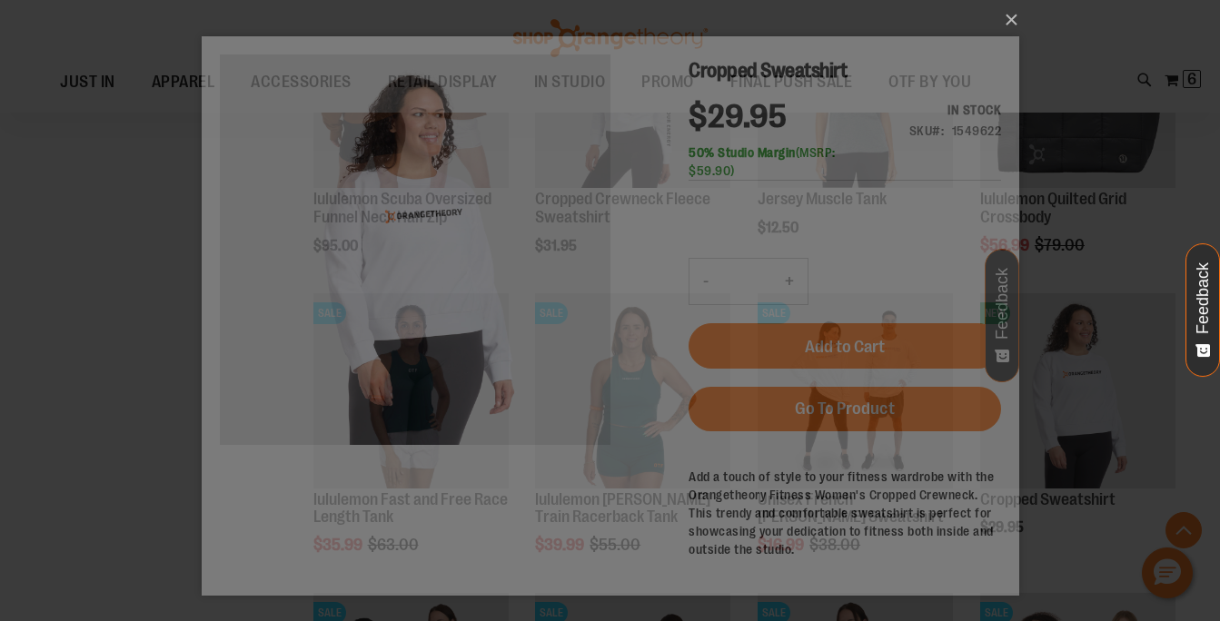
scroll to position [0, 0]
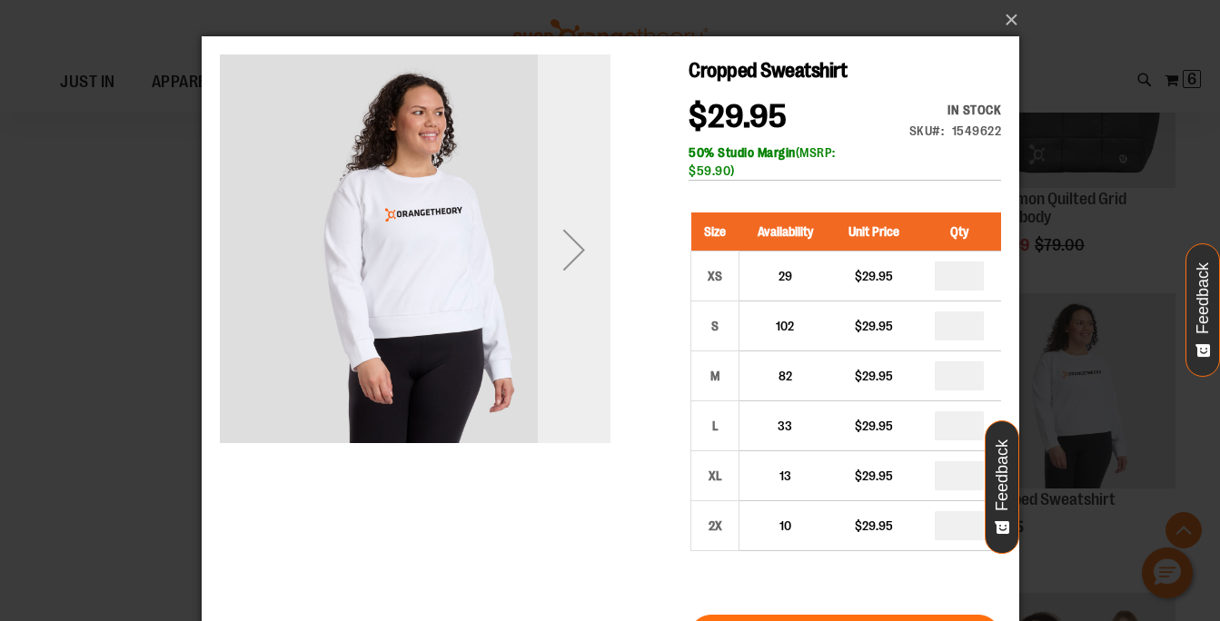
click at [587, 246] on div "Next" at bounding box center [573, 249] width 73 height 73
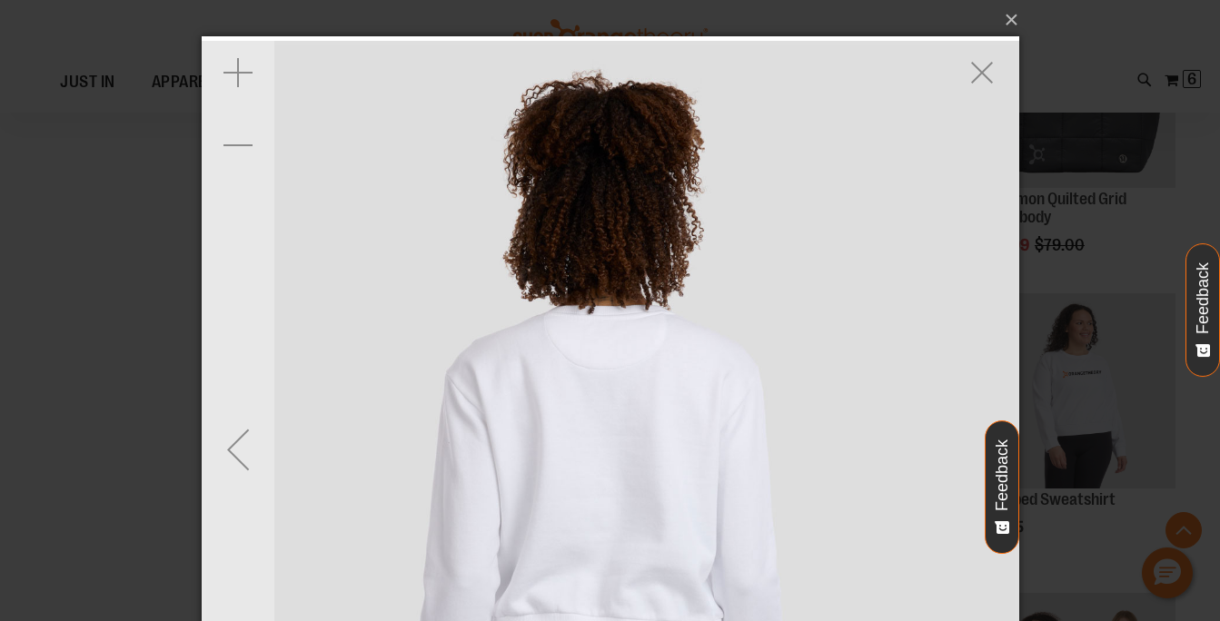
scroll to position [192, 0]
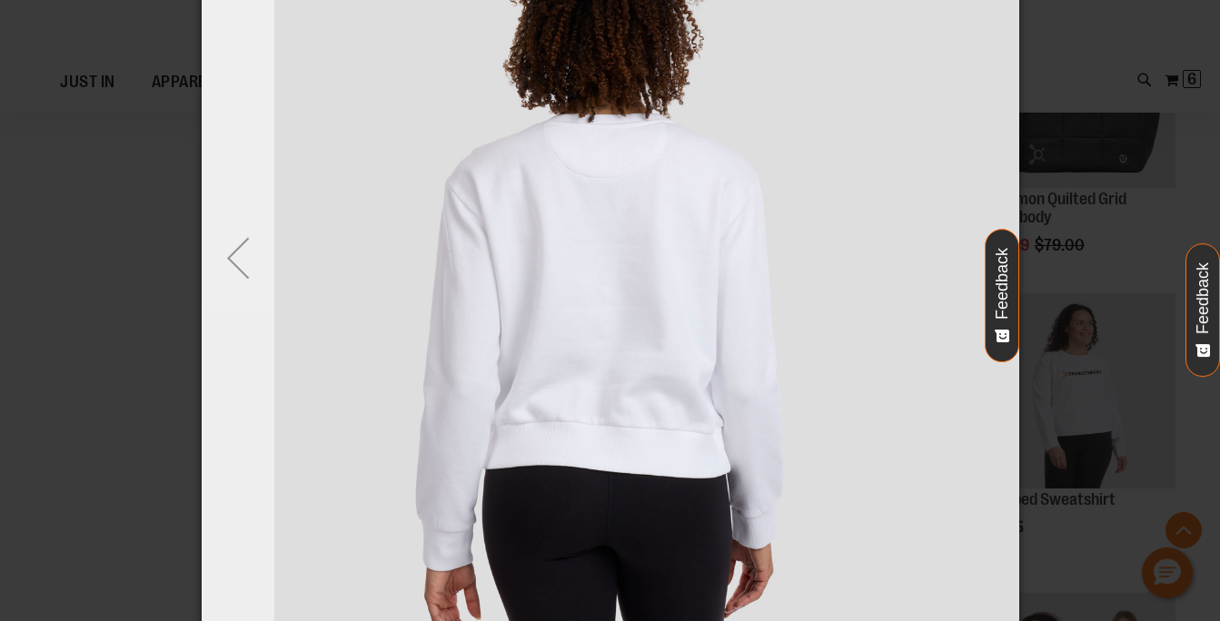
click at [234, 267] on div "Previous" at bounding box center [237, 258] width 73 height 73
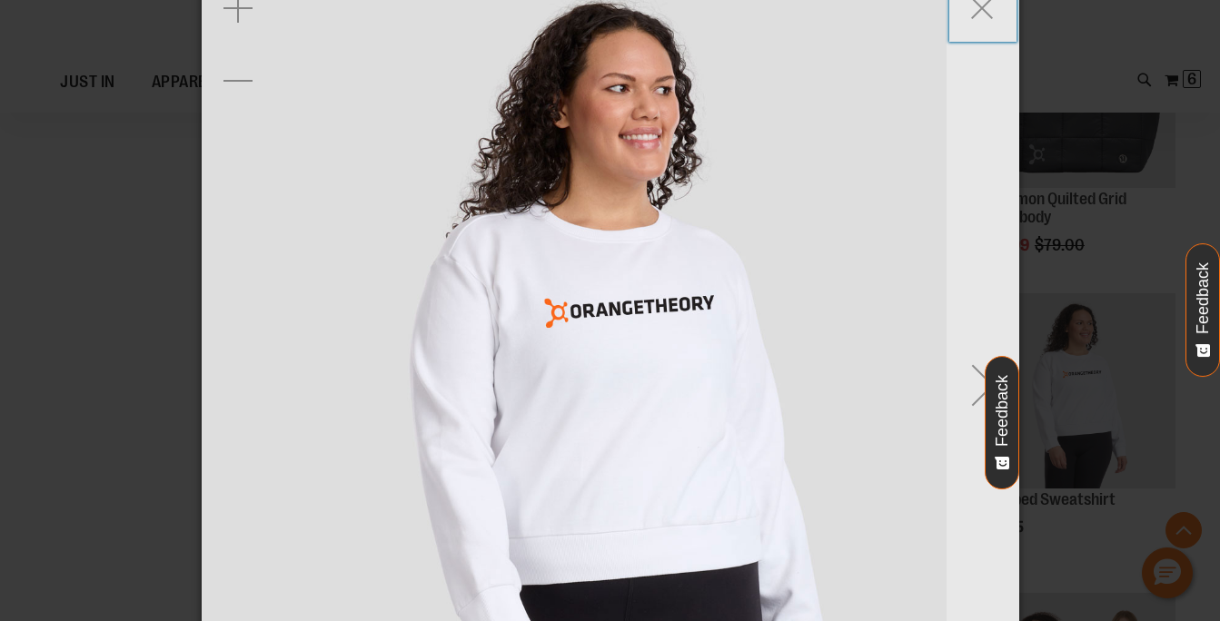
scroll to position [0, 0]
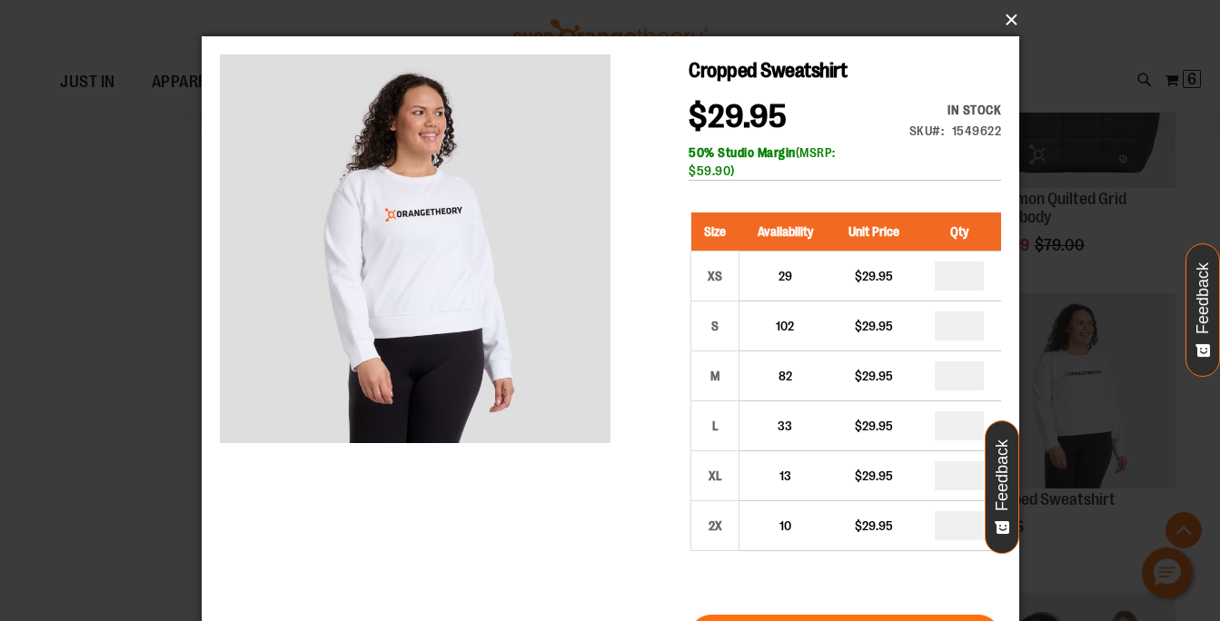
click at [1008, 23] on button "×" at bounding box center [616, 20] width 818 height 40
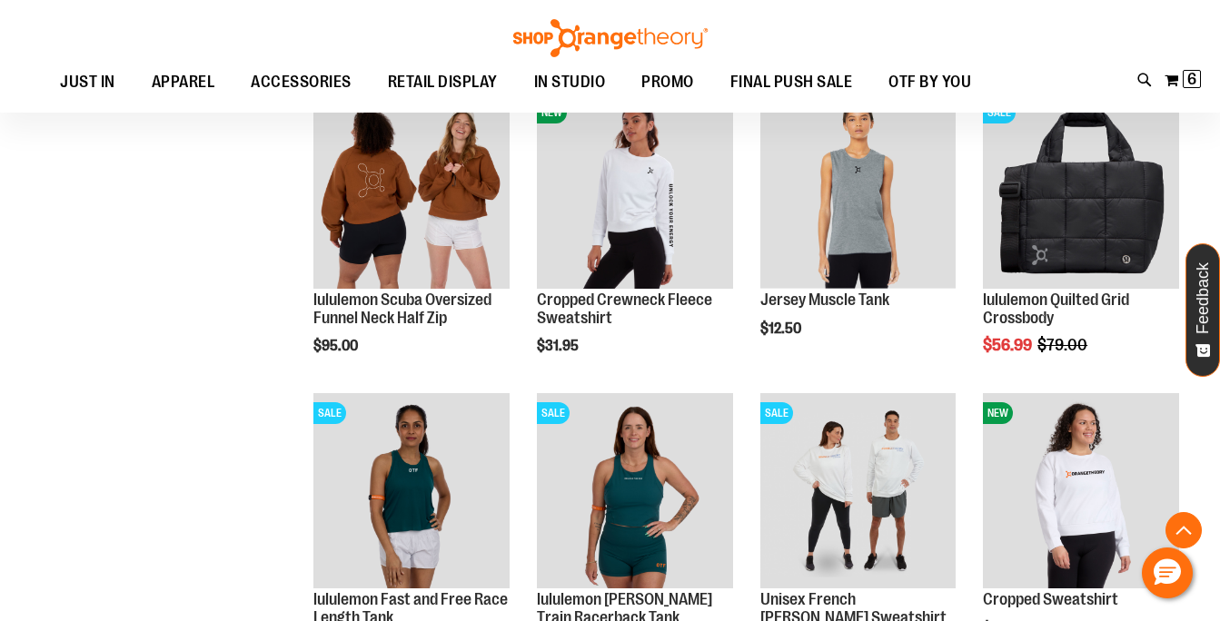
scroll to position [4279, 0]
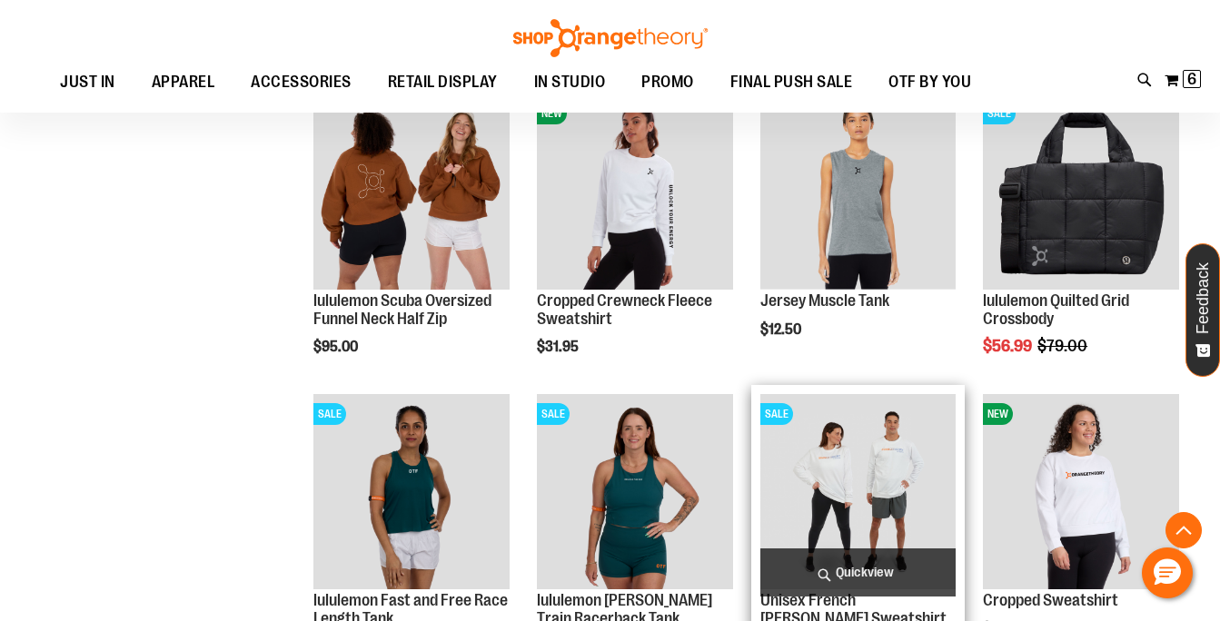
click at [864, 579] on span "Quickview" at bounding box center [858, 573] width 196 height 48
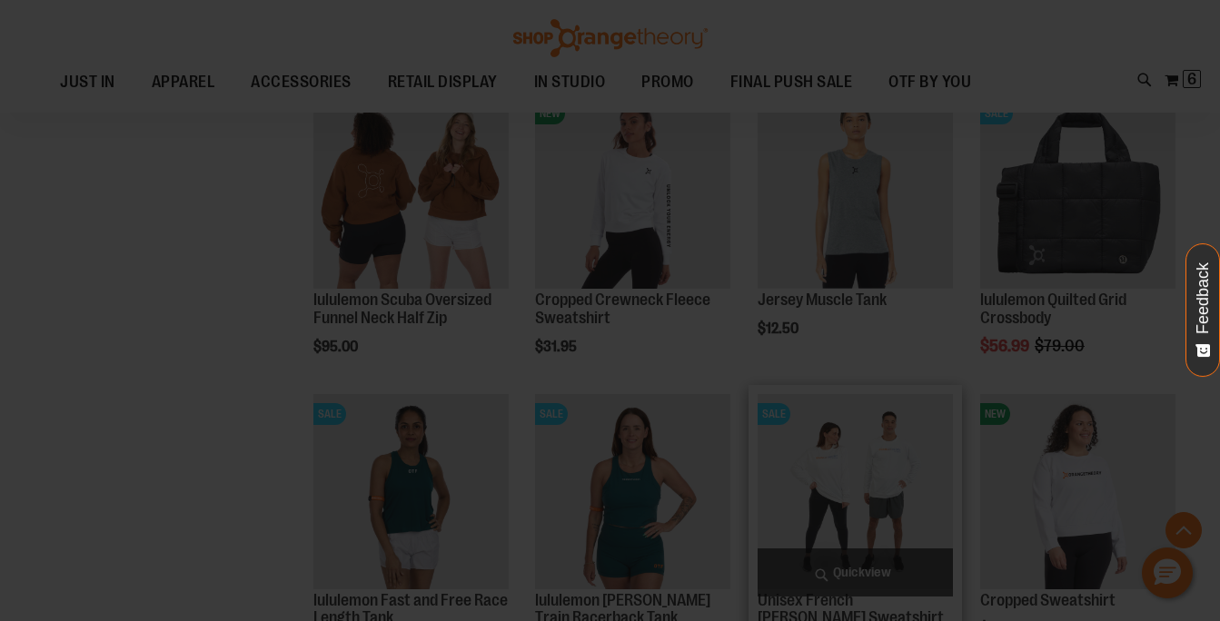
scroll to position [0, 0]
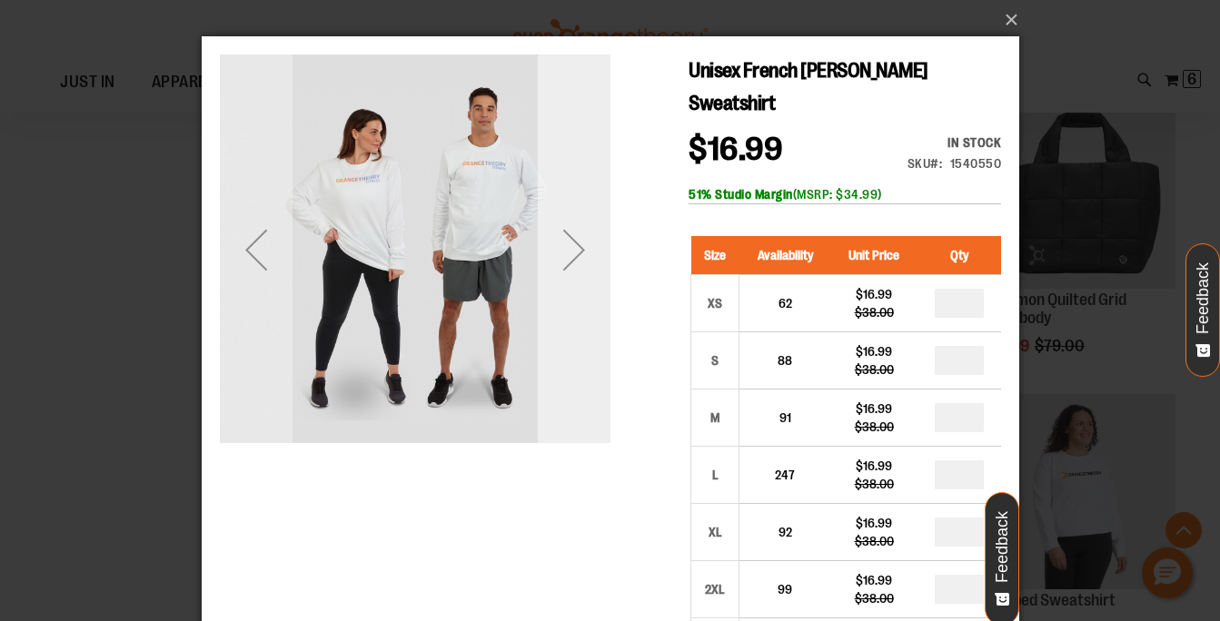
click at [588, 254] on div "Next" at bounding box center [573, 249] width 73 height 73
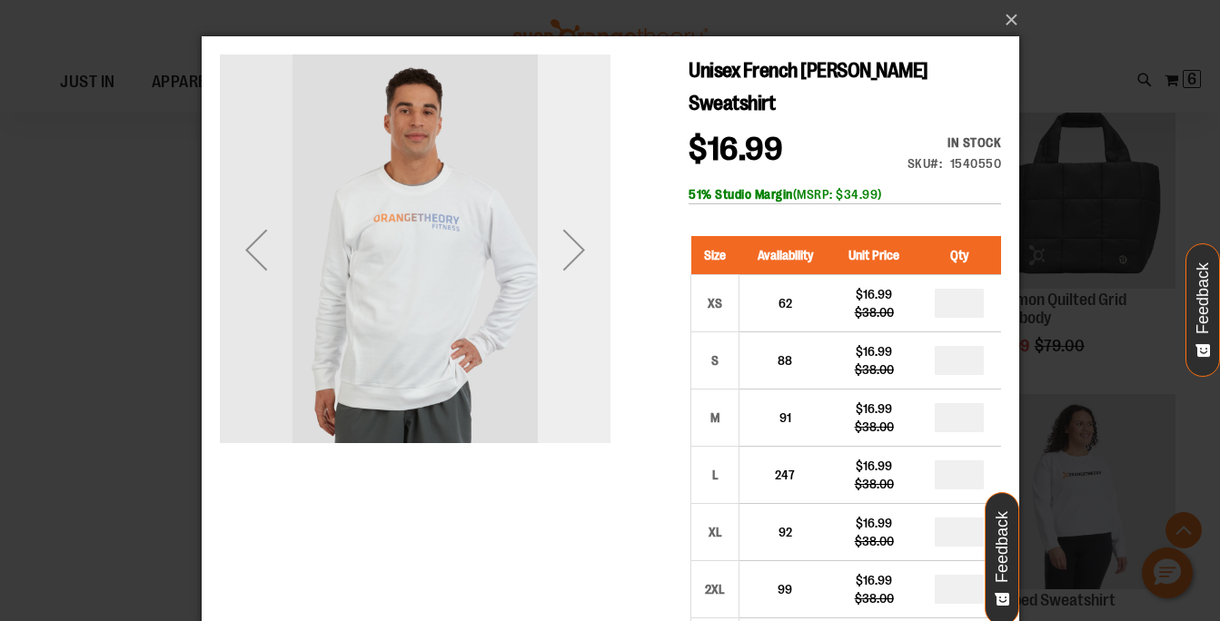
click at [588, 254] on div "Next" at bounding box center [573, 249] width 73 height 73
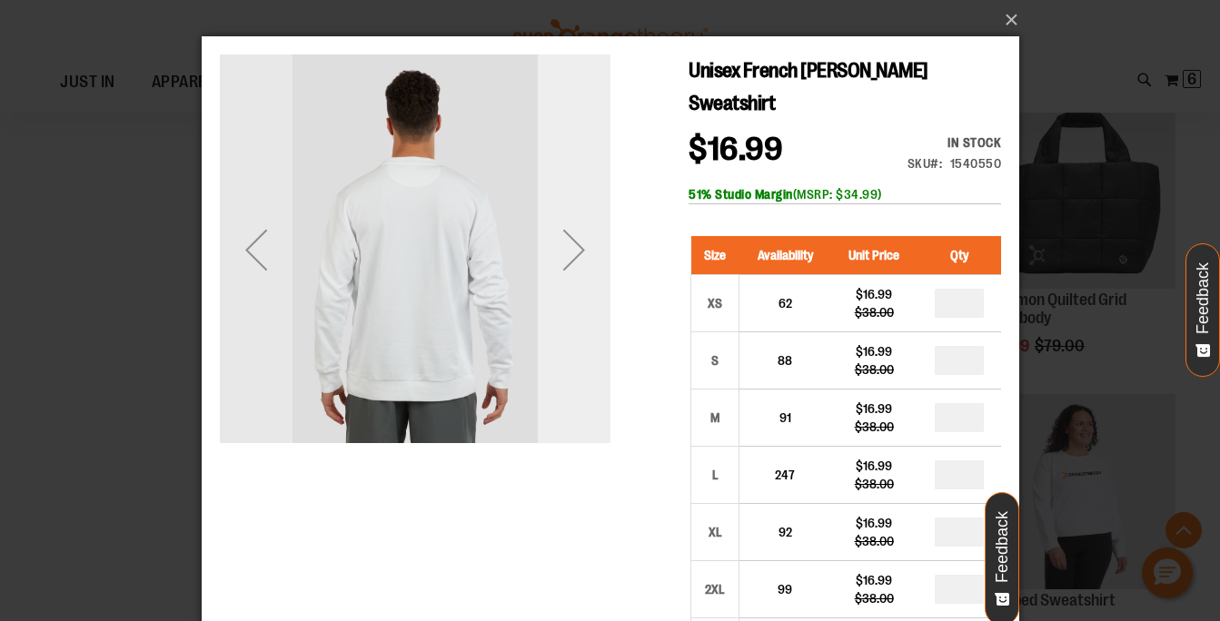
click at [588, 254] on div "Next" at bounding box center [573, 249] width 73 height 73
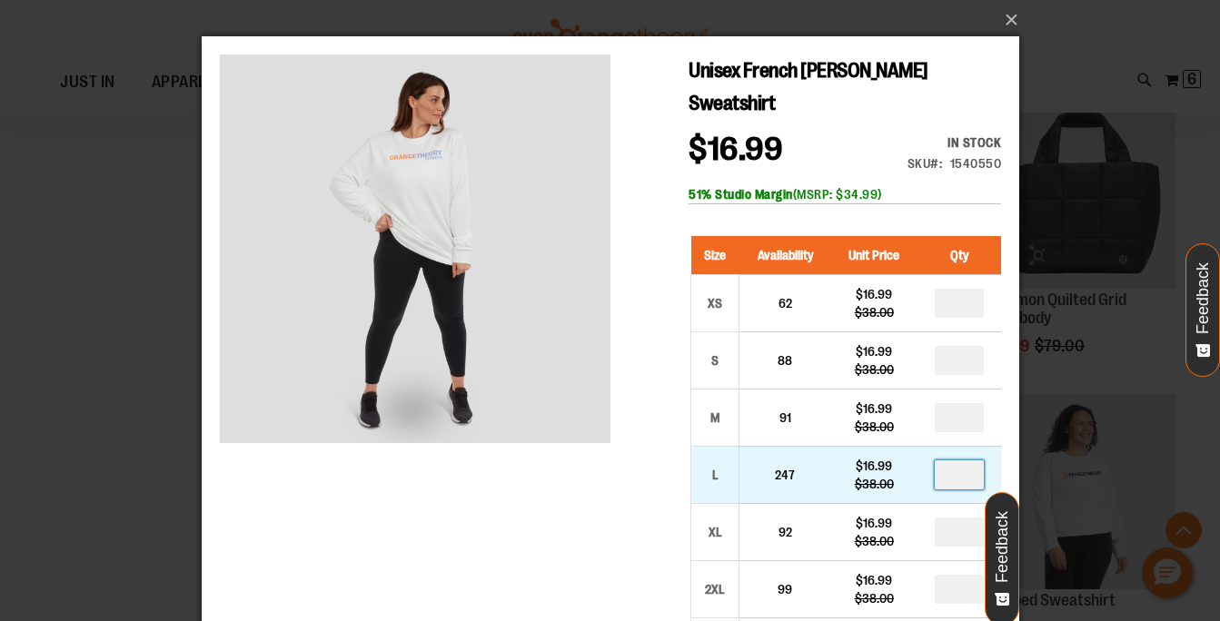
click at [960, 478] on input "number" at bounding box center [958, 475] width 49 height 29
type input "*"
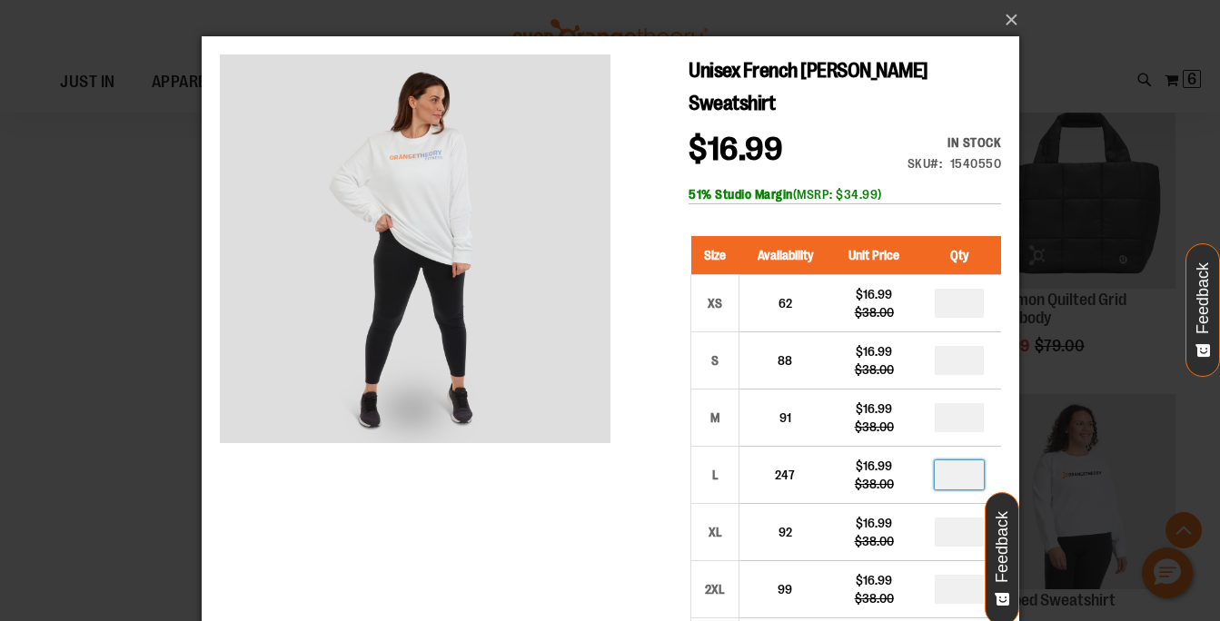
click at [620, 558] on div "Unisex French Terry Crewneck Sweatshirt $16.99 Regular Price $38.00 In stock On…" at bounding box center [609, 559] width 781 height 1008
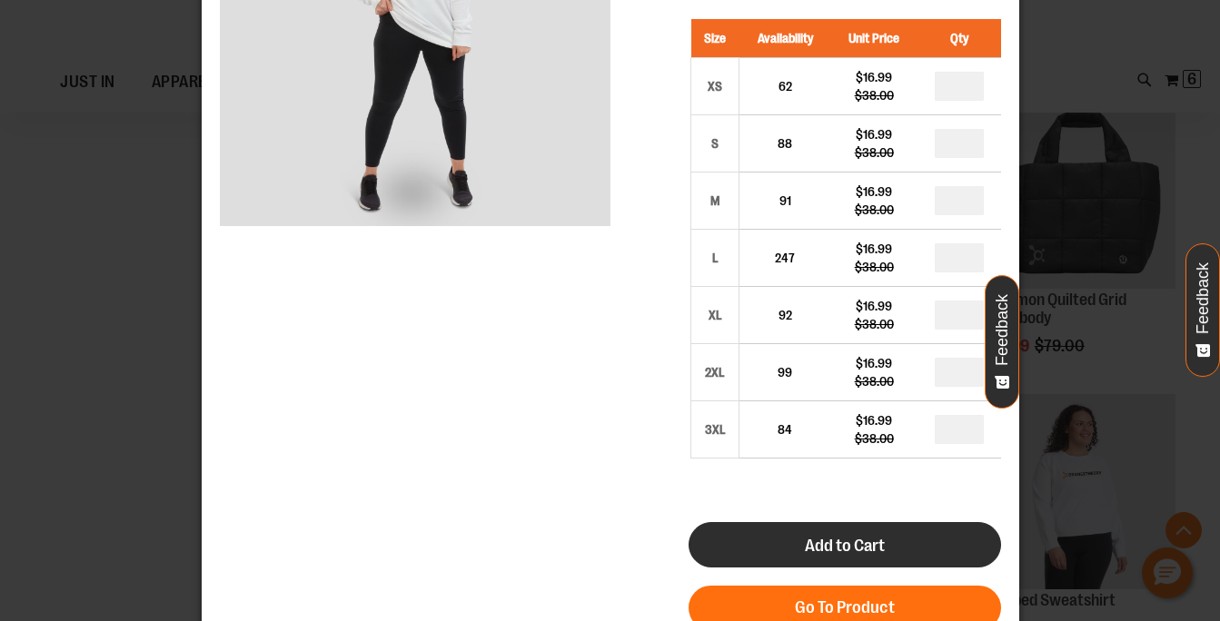
click at [827, 545] on span "Add to Cart" at bounding box center [844, 546] width 80 height 20
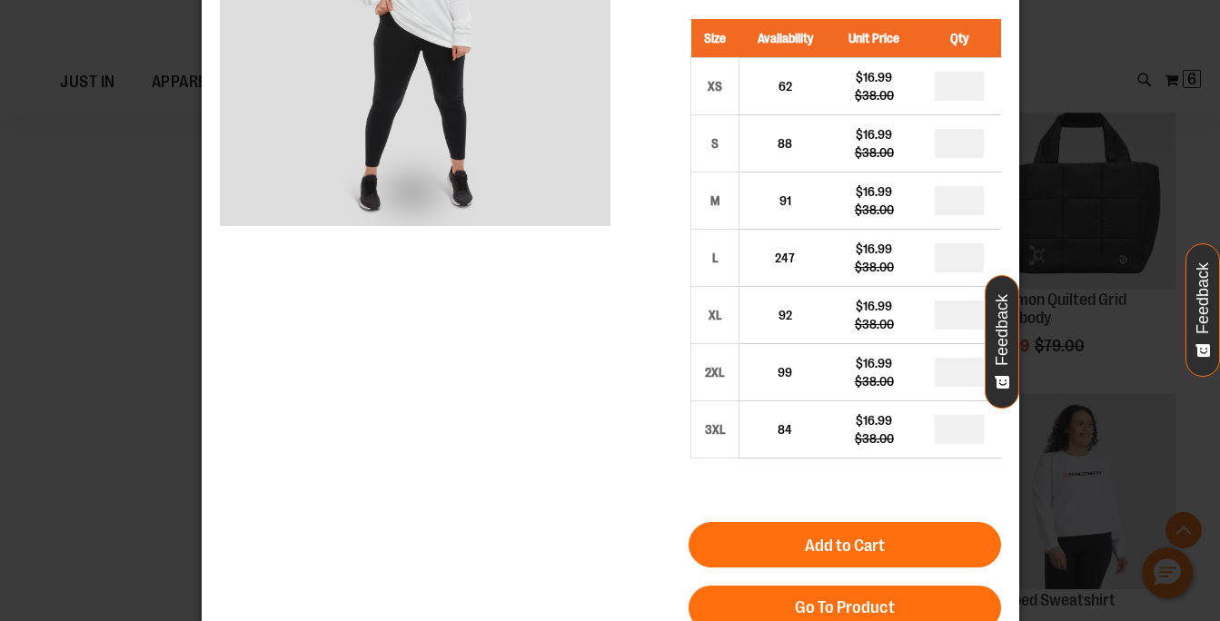
scroll to position [0, 0]
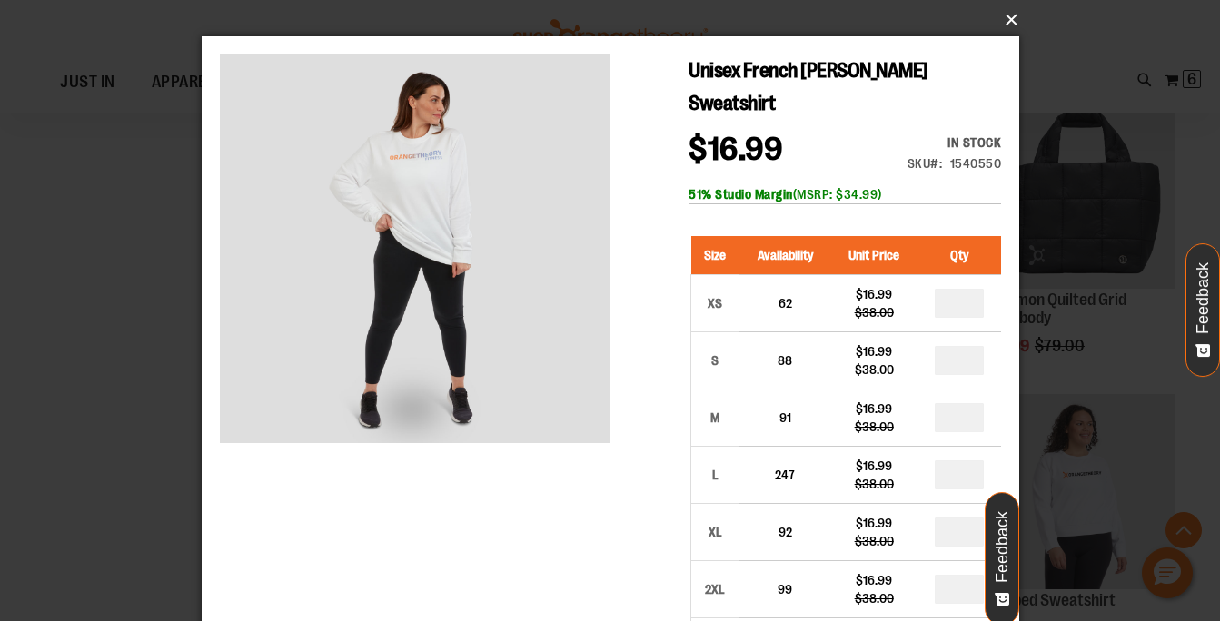
click at [1011, 15] on button "×" at bounding box center [616, 20] width 818 height 40
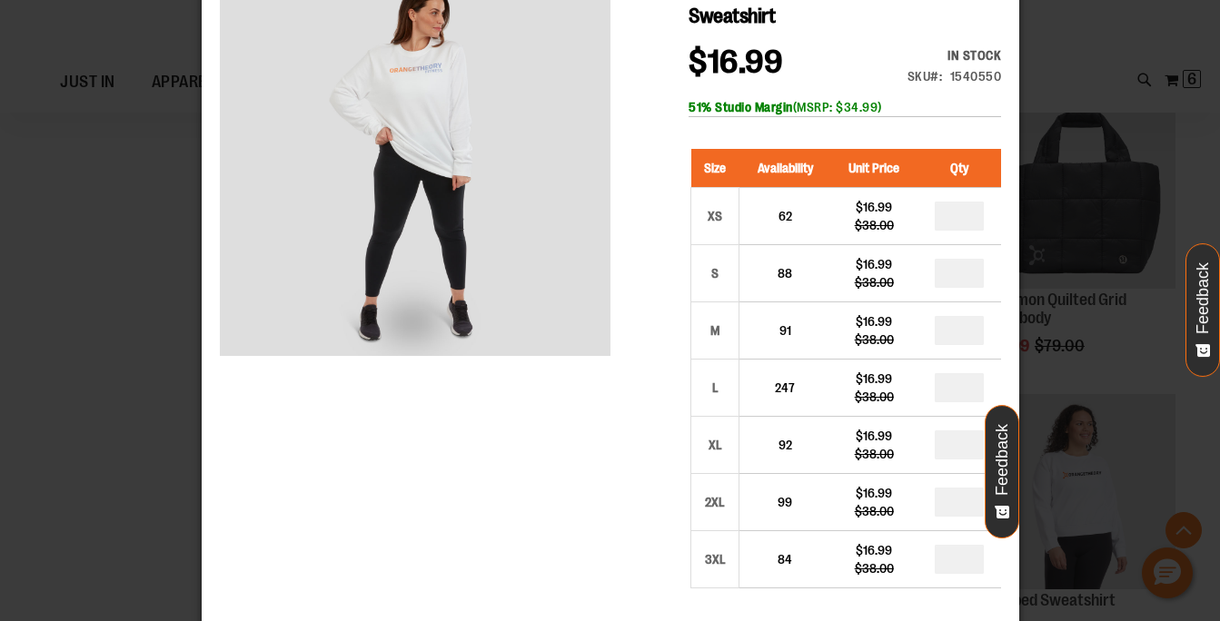
scroll to position [89, 0]
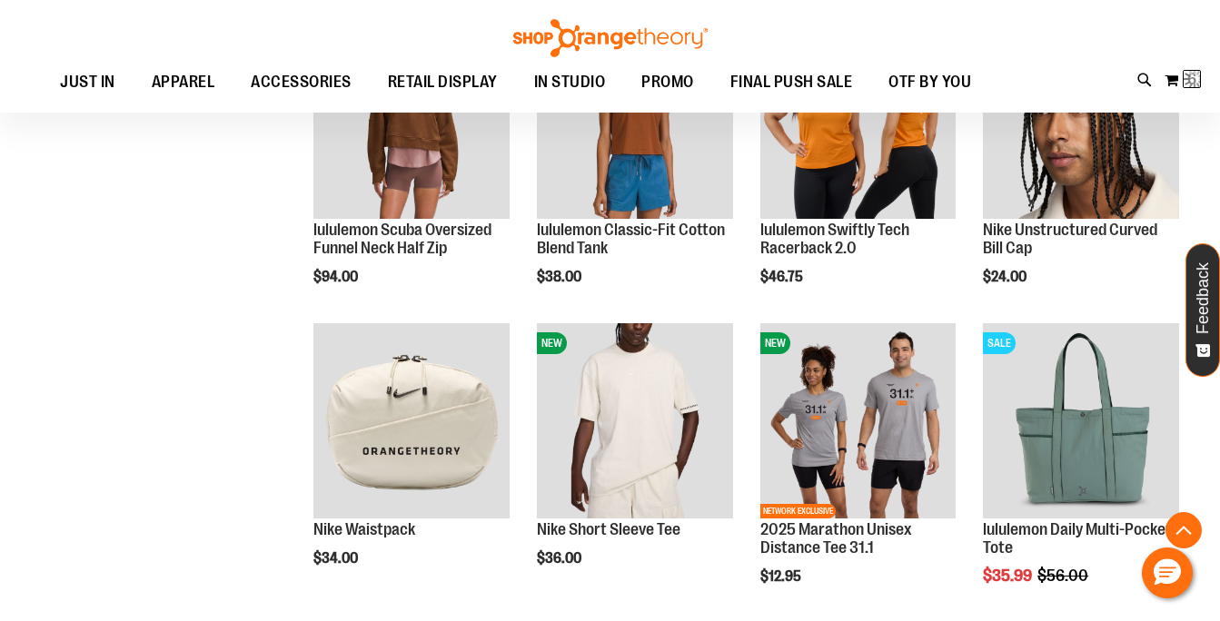
scroll to position [155, 0]
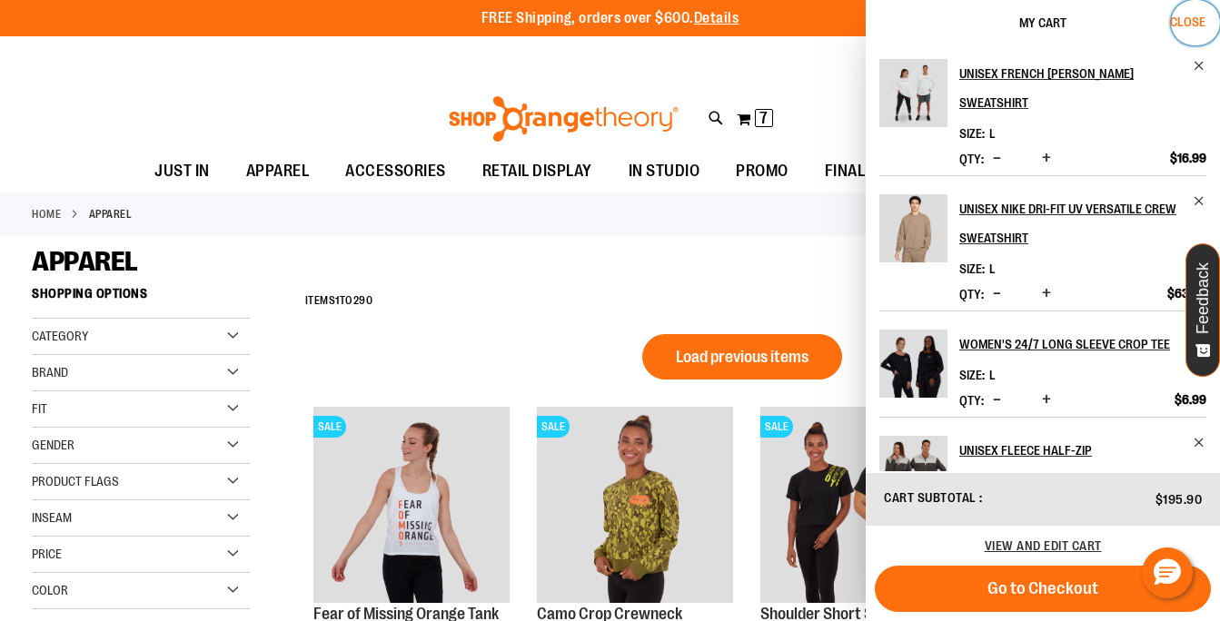
click at [1193, 19] on span "Close" at bounding box center [1187, 22] width 35 height 15
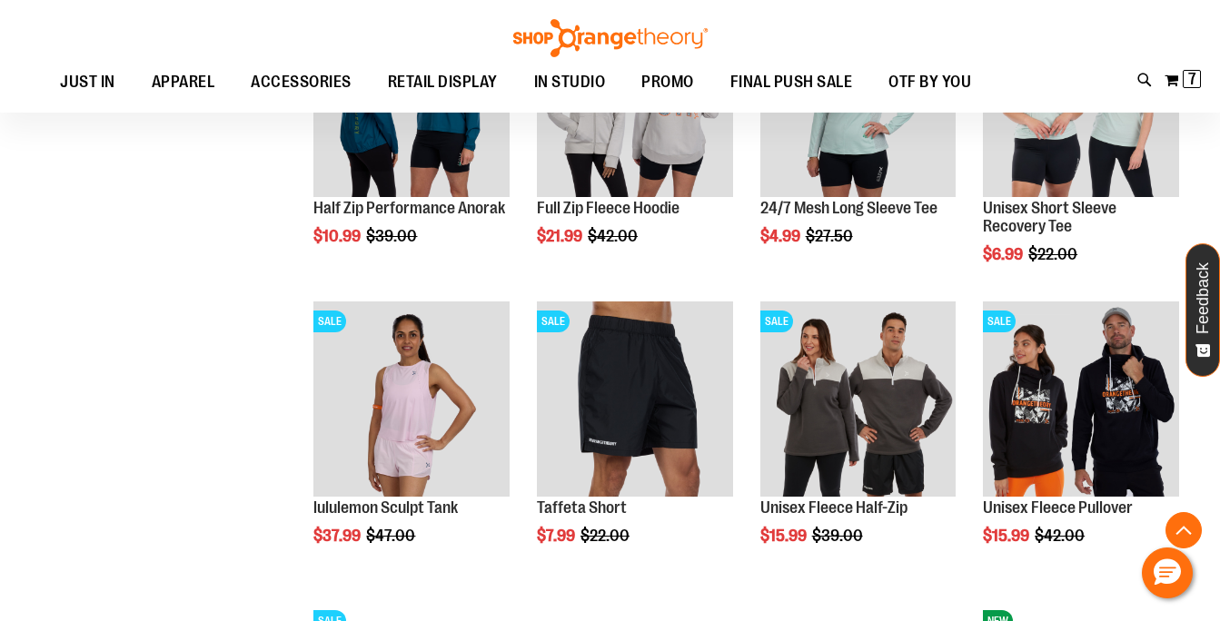
scroll to position [5020, 0]
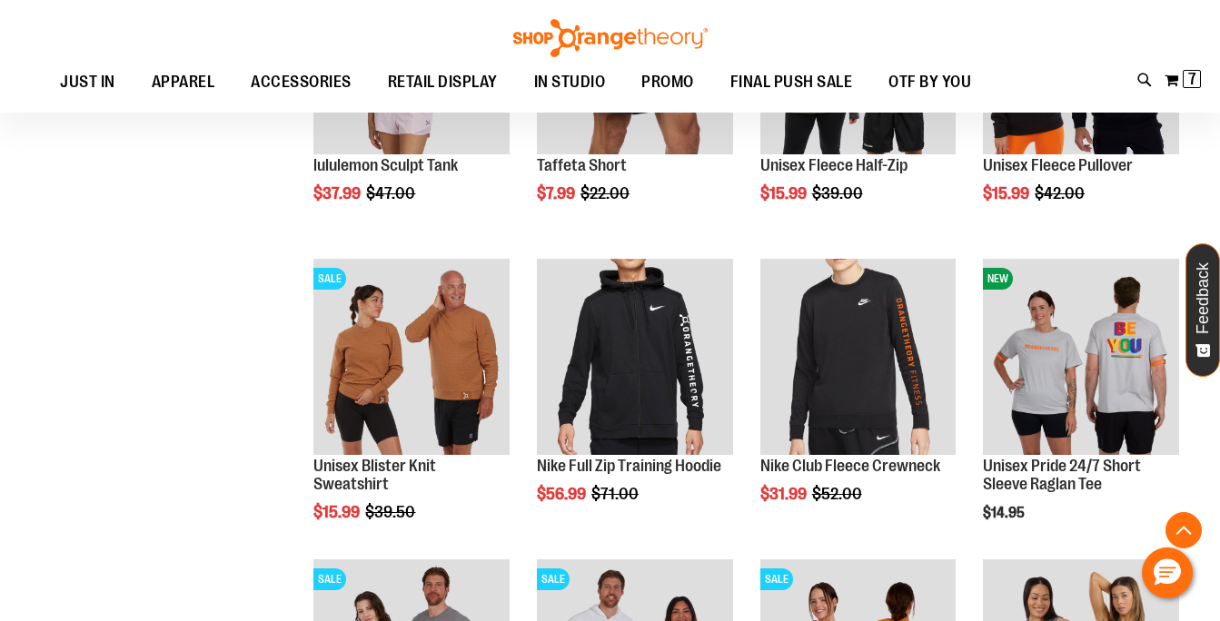
scroll to position [5361, 0]
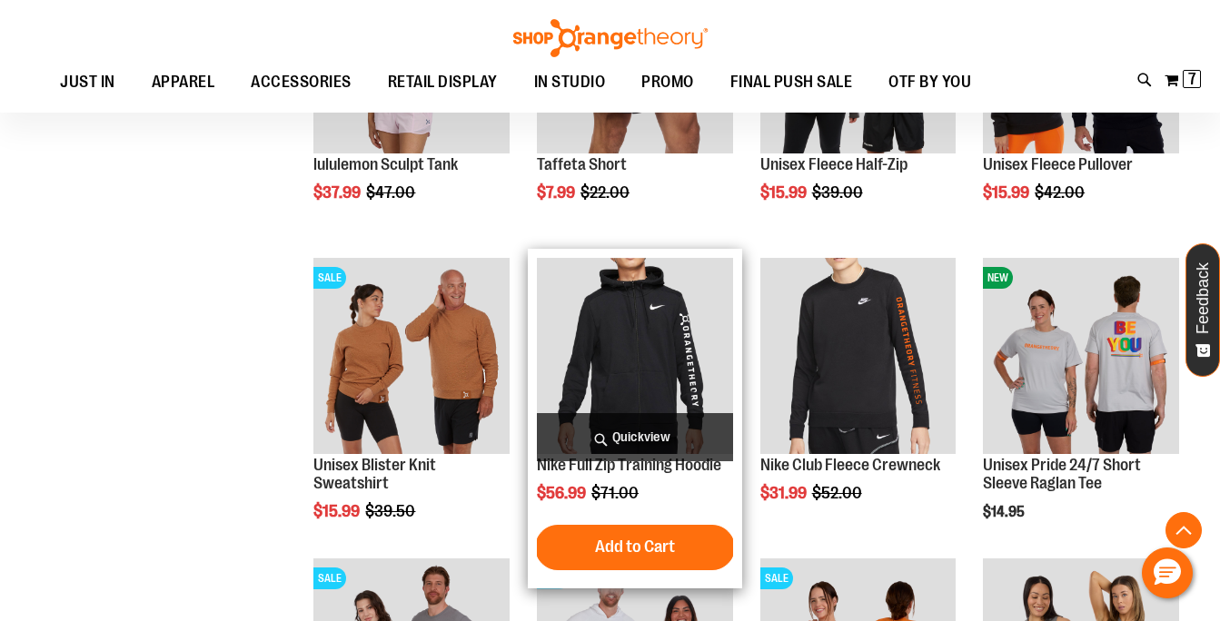
click at [633, 433] on span "Quickview" at bounding box center [635, 437] width 196 height 48
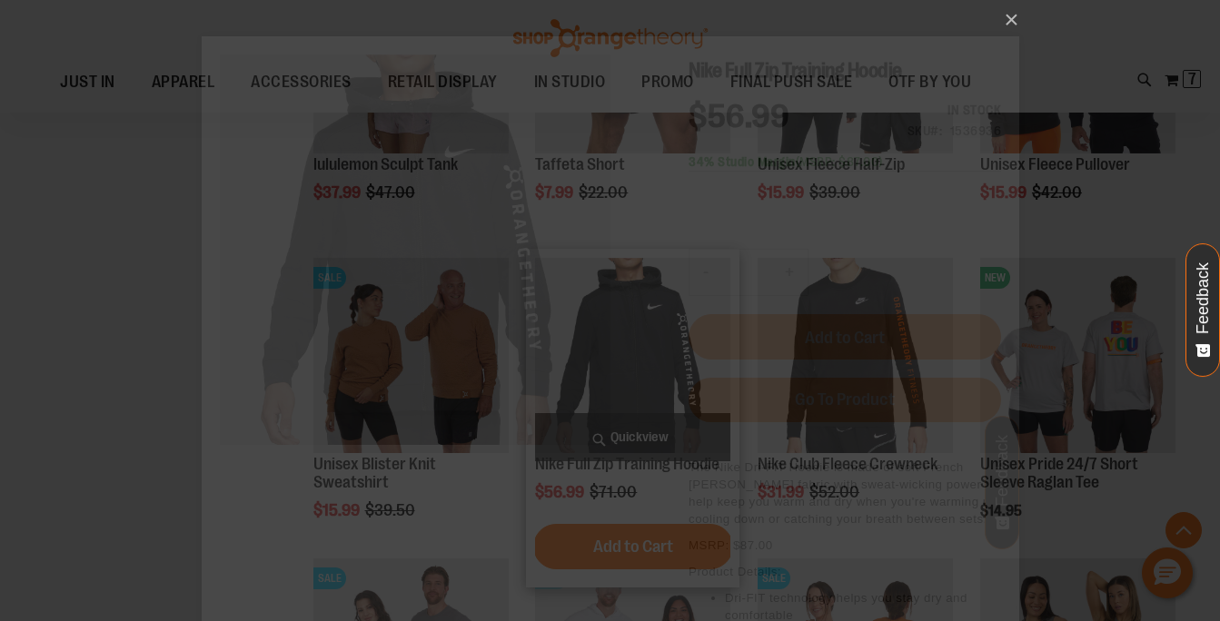
scroll to position [0, 0]
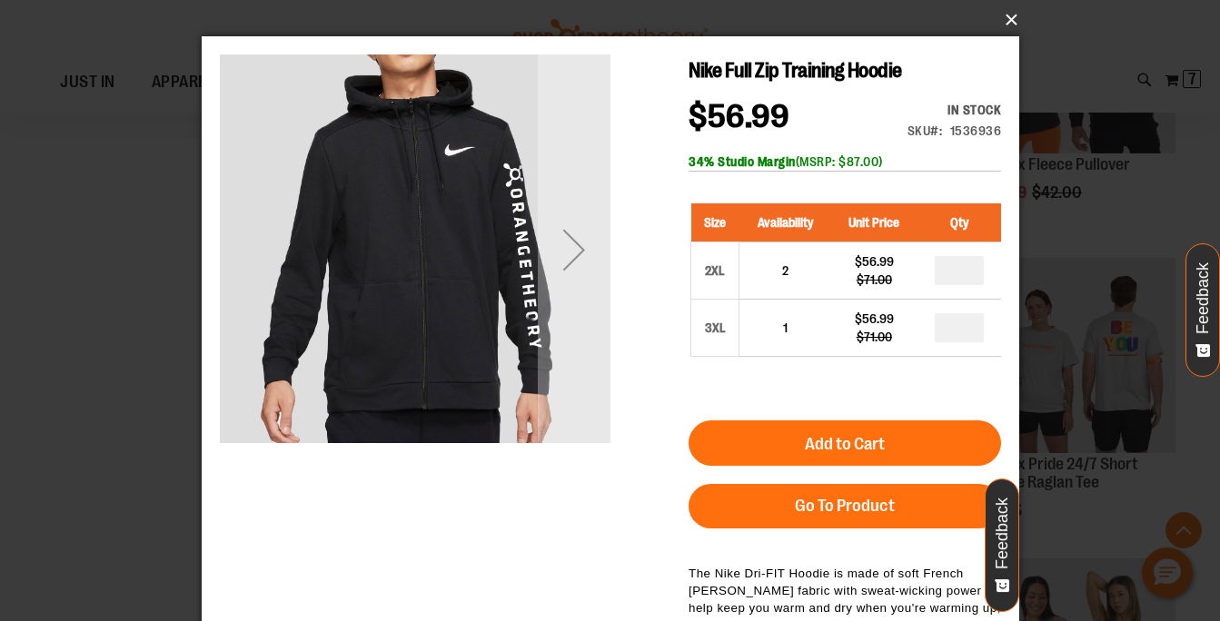
click at [1006, 23] on button "×" at bounding box center [616, 20] width 818 height 40
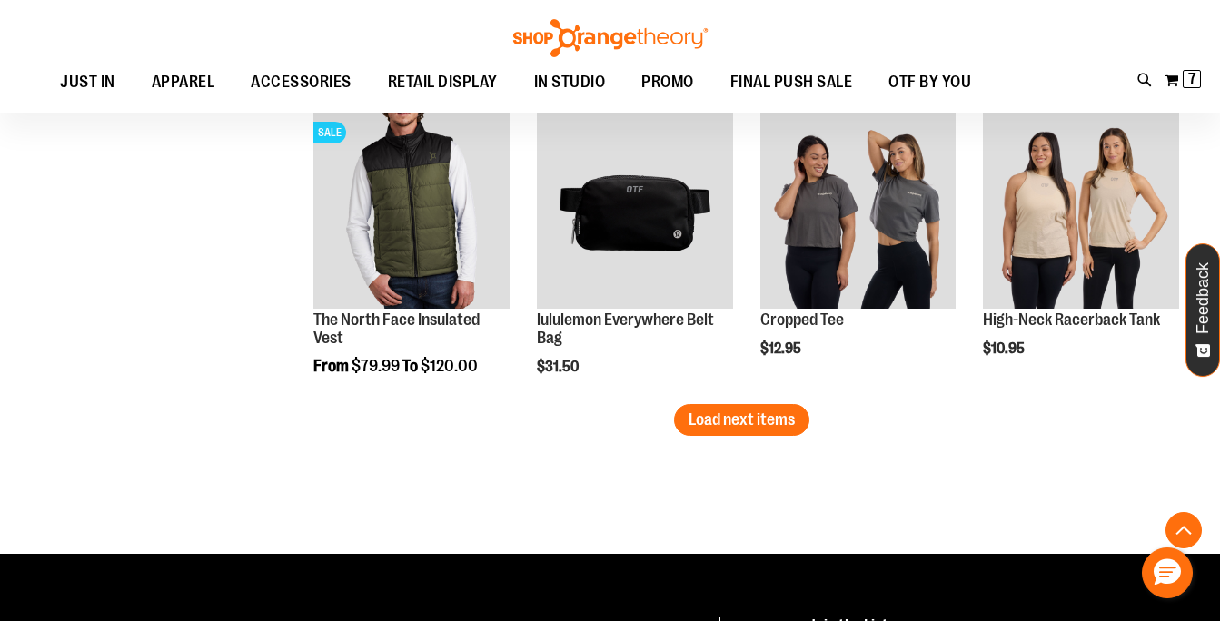
scroll to position [6108, 0]
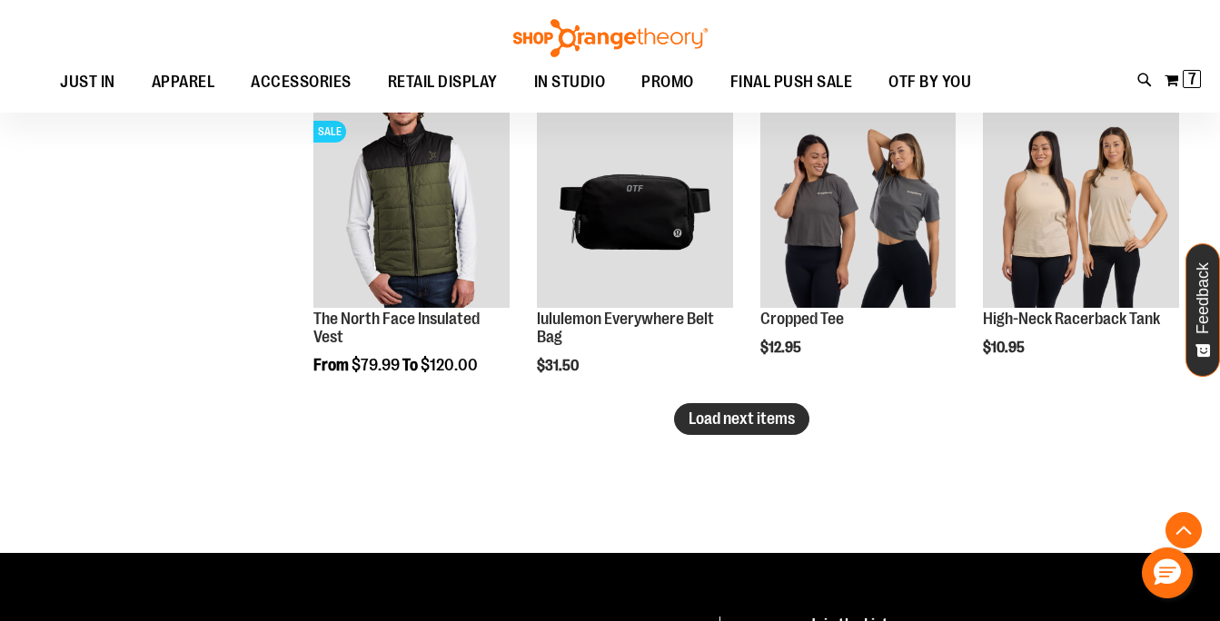
click at [737, 429] on button "Load next items" at bounding box center [741, 419] width 135 height 32
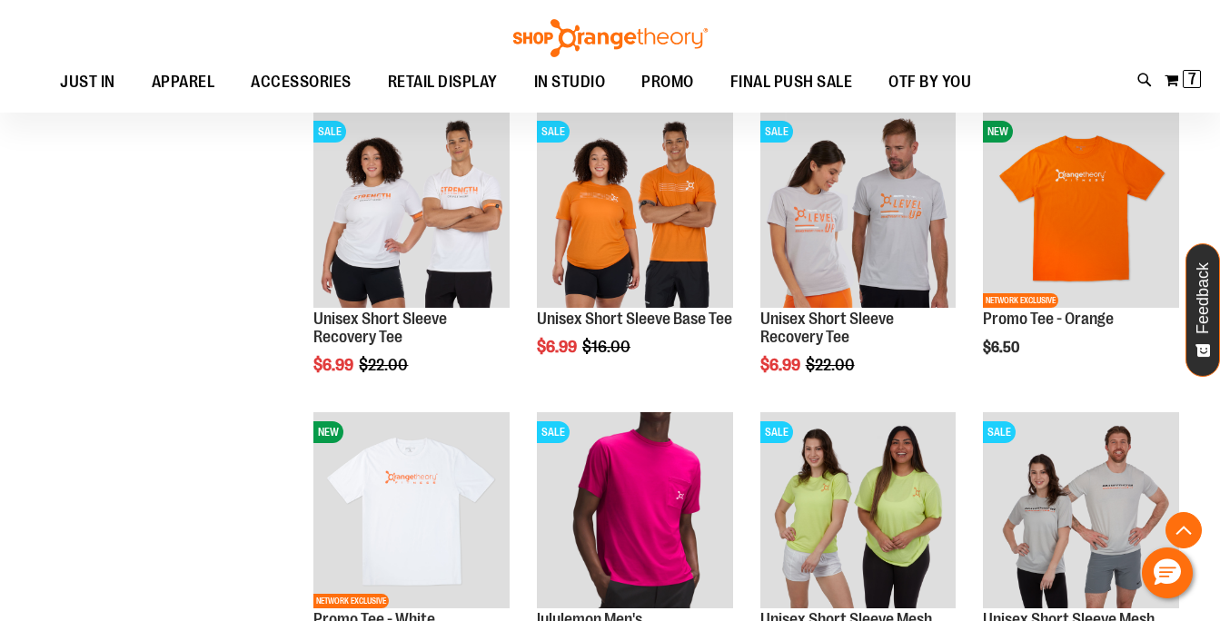
scroll to position [6899, 0]
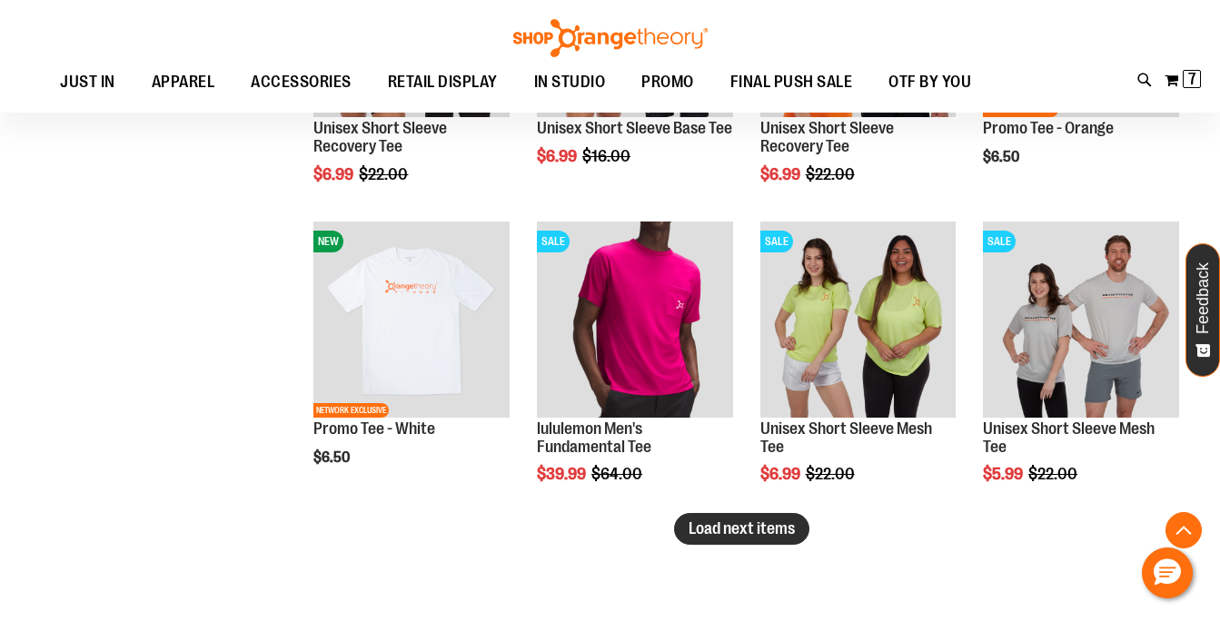
click at [776, 531] on span "Load next items" at bounding box center [742, 529] width 106 height 18
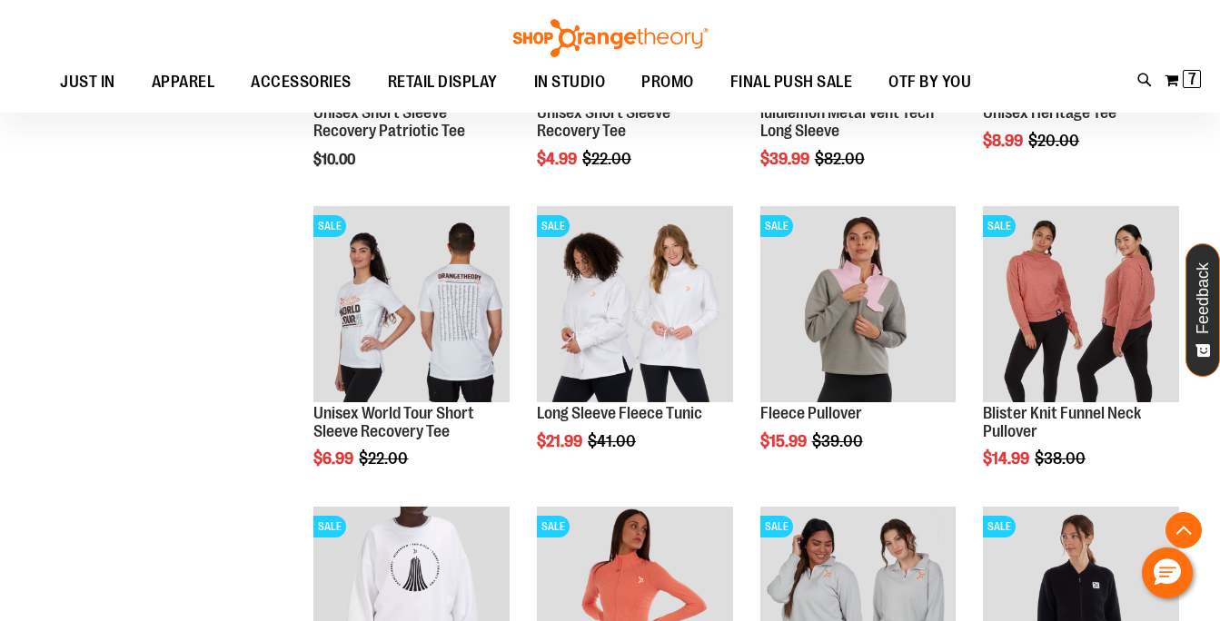
scroll to position [7517, 0]
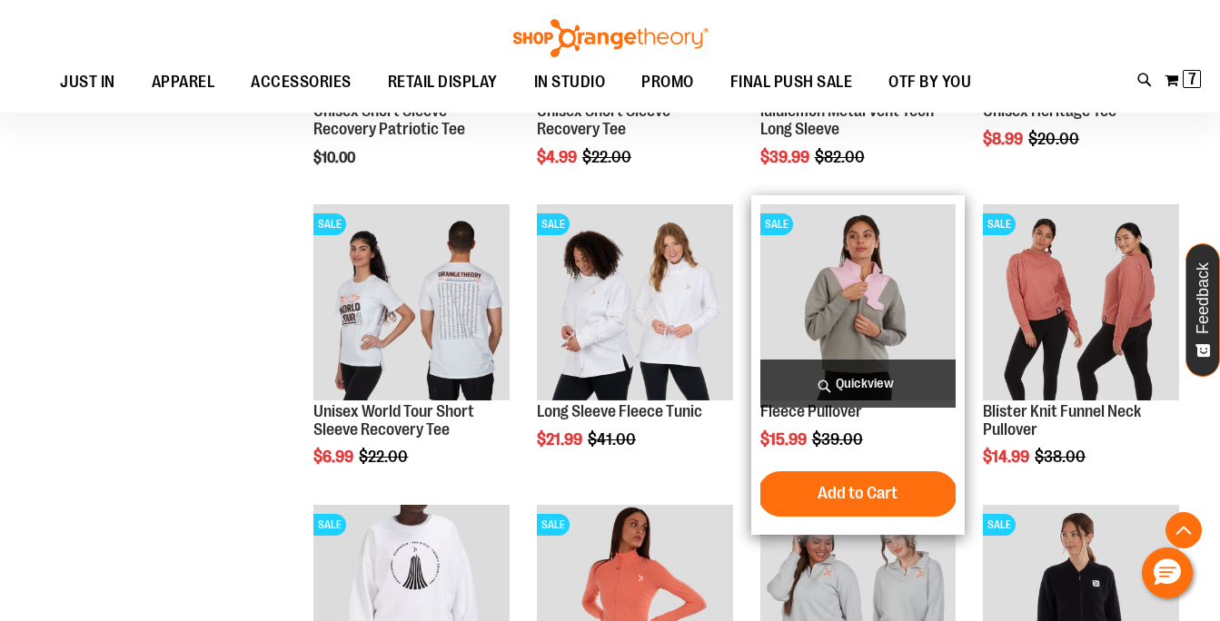
click at [877, 380] on span "Quickview" at bounding box center [858, 384] width 196 height 48
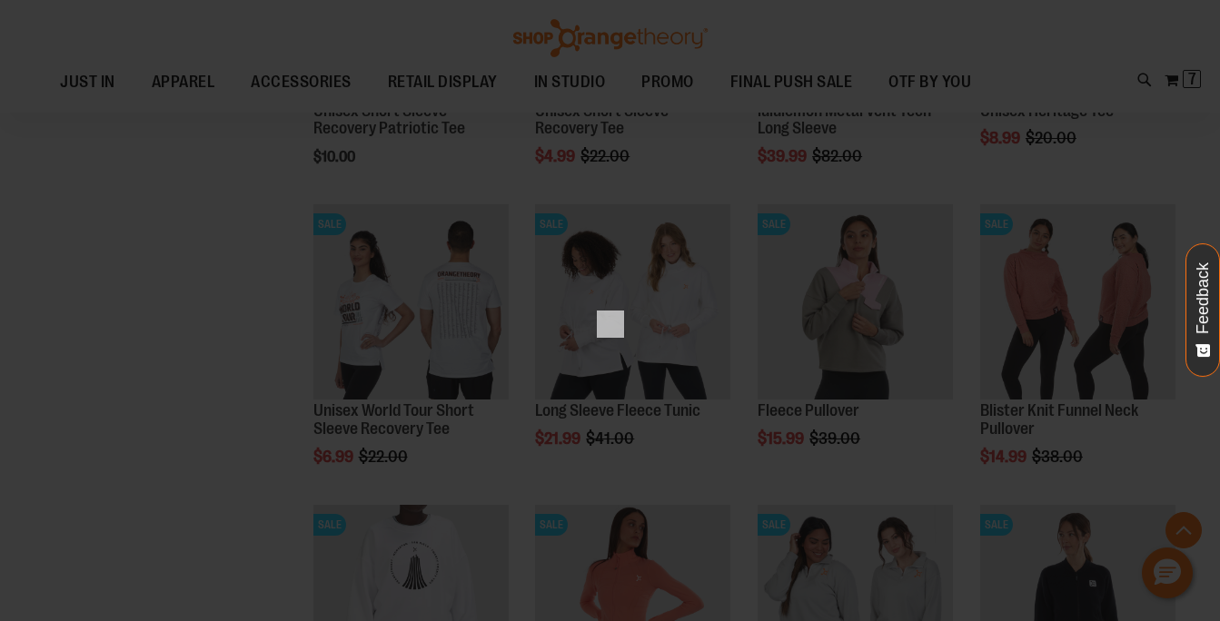
scroll to position [0, 0]
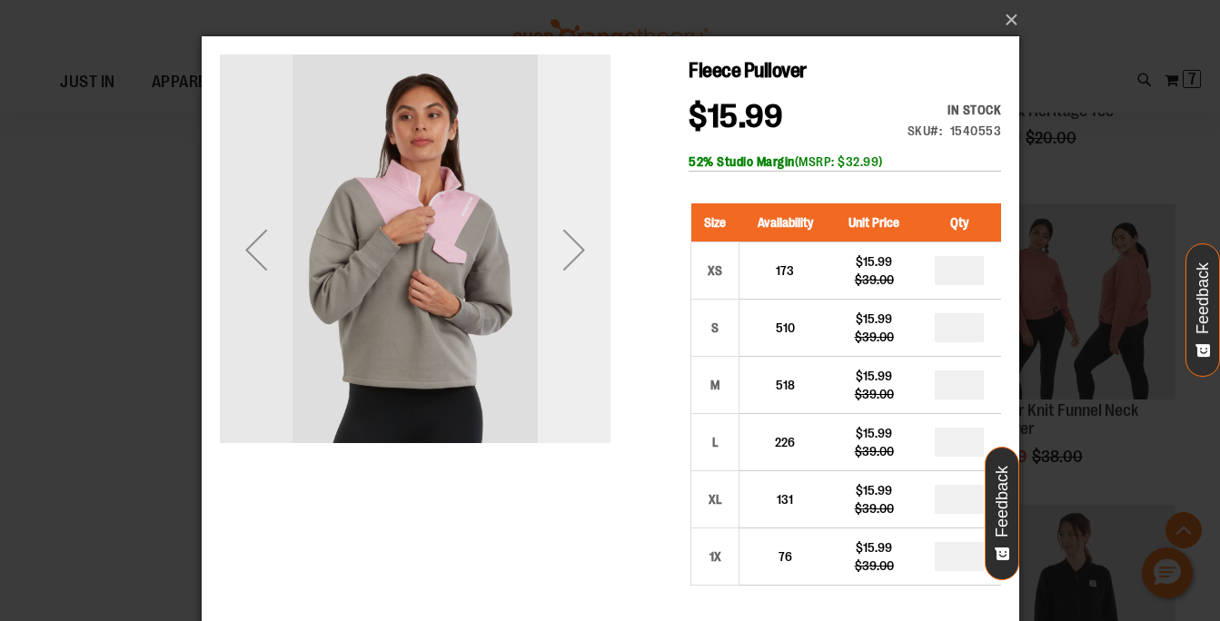
click at [582, 251] on div "Next" at bounding box center [573, 249] width 73 height 73
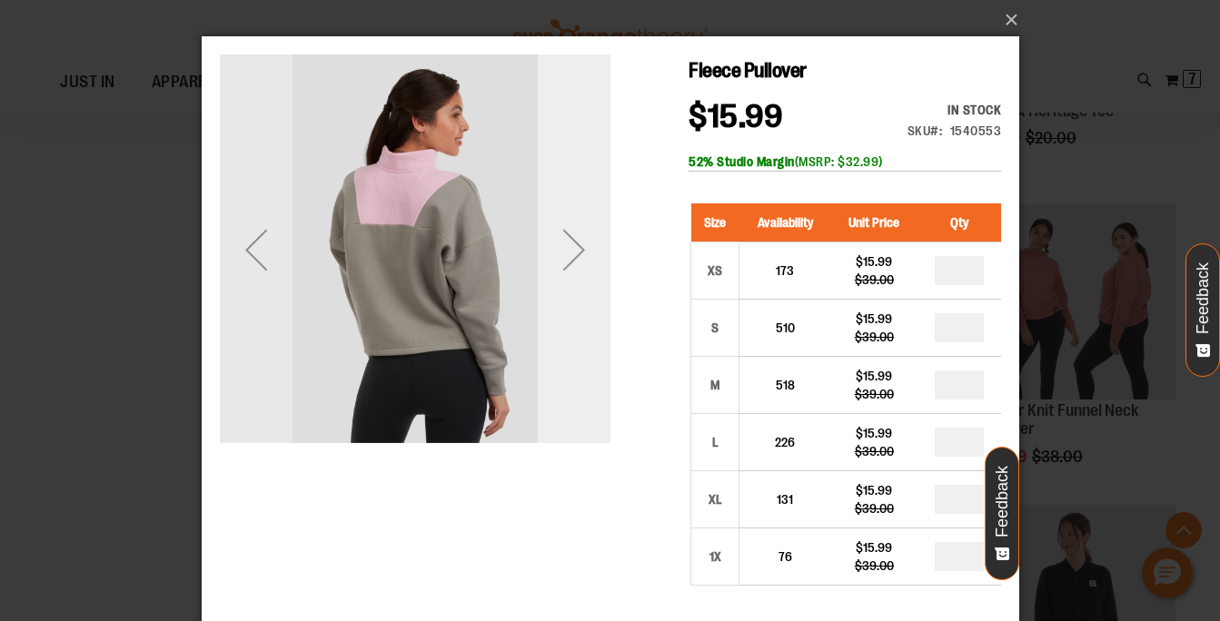
click at [582, 251] on div "Next" at bounding box center [573, 249] width 73 height 73
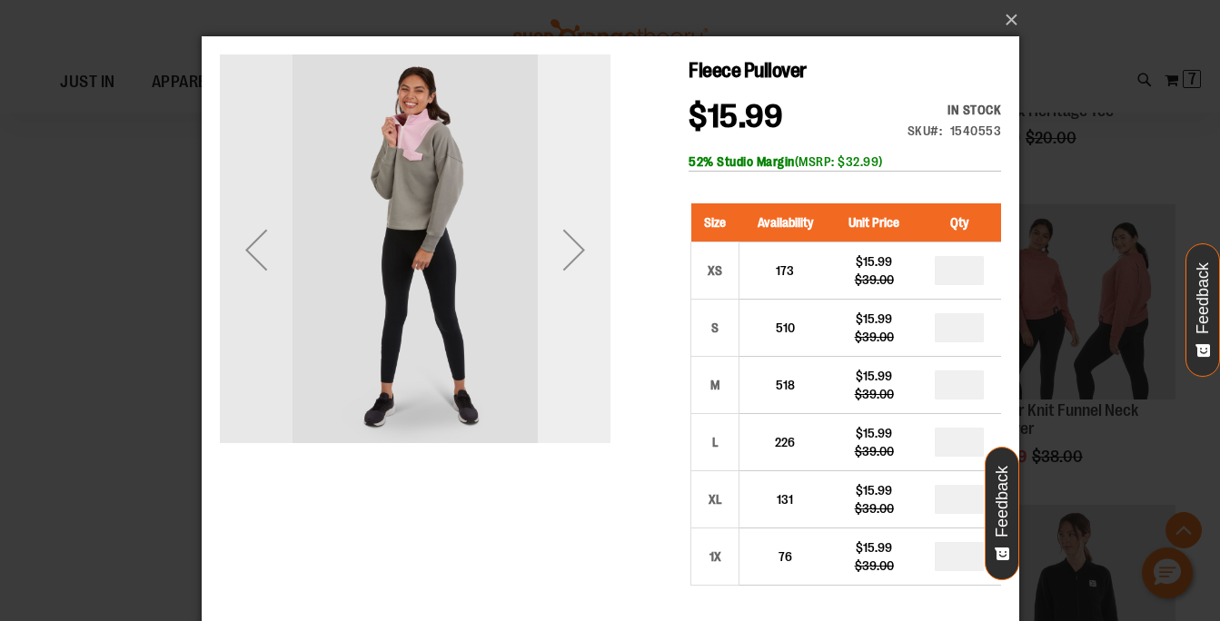
click at [582, 251] on div "Next" at bounding box center [573, 249] width 73 height 73
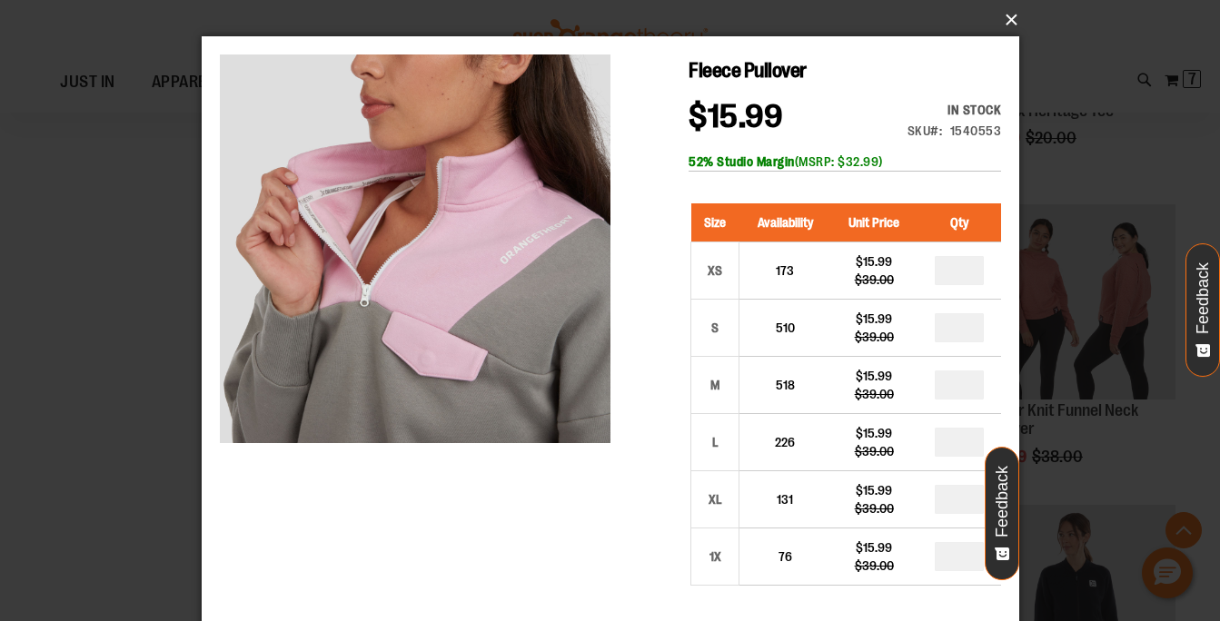
click at [1010, 22] on button "×" at bounding box center [616, 20] width 818 height 40
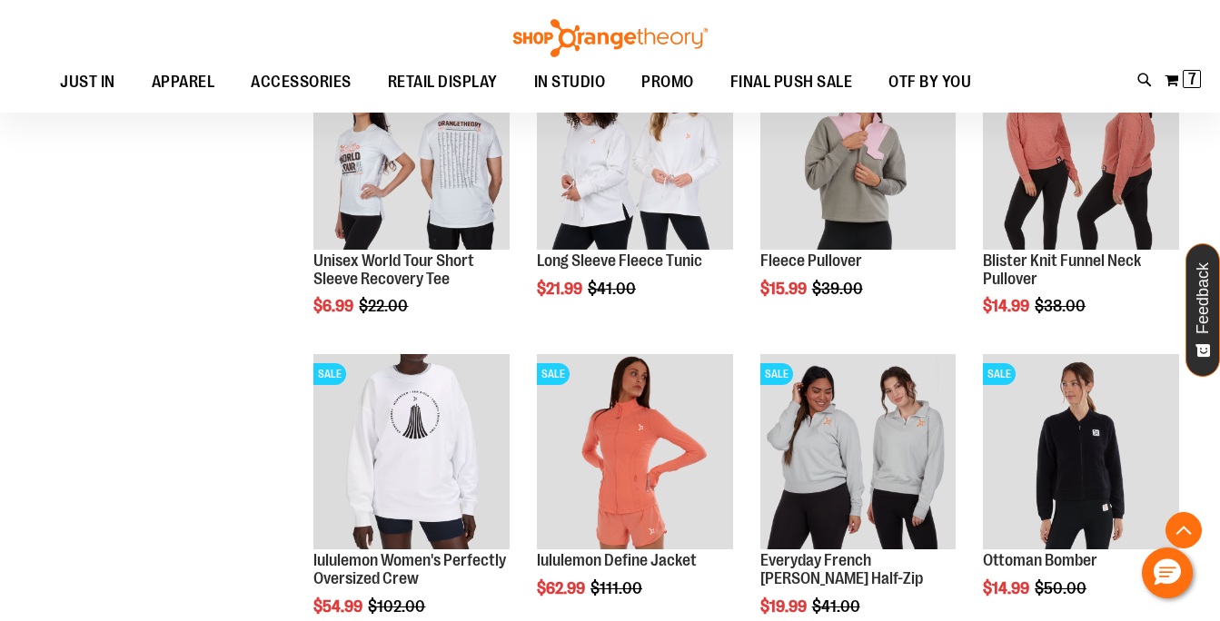
scroll to position [7735, 0]
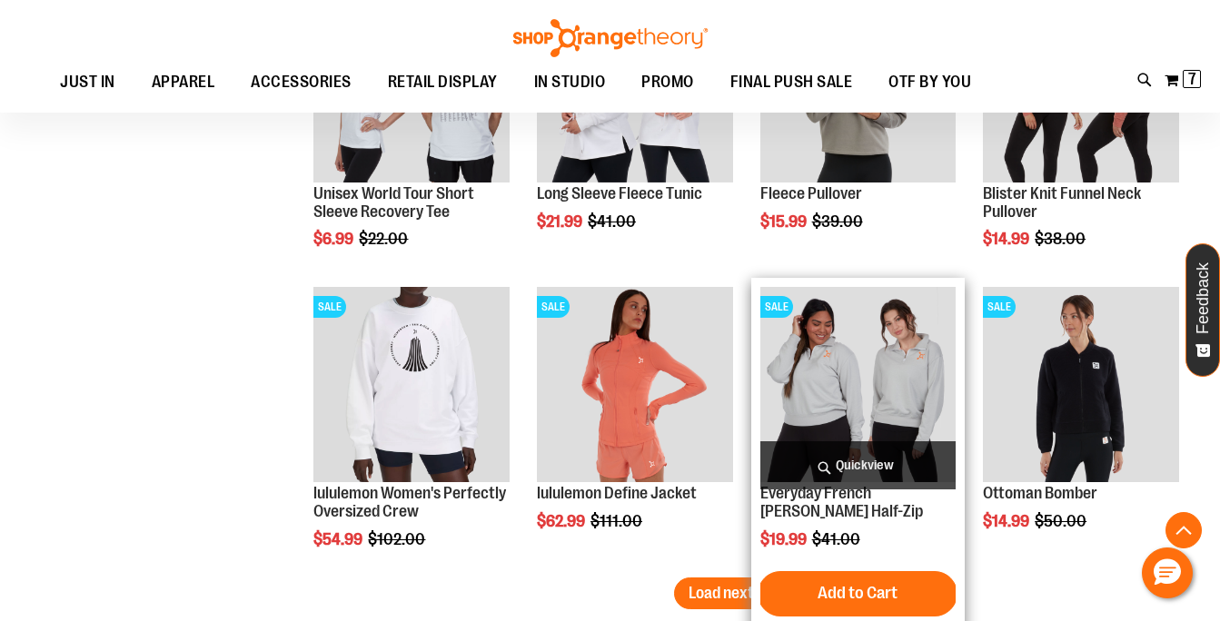
click at [891, 472] on span "Quickview" at bounding box center [858, 465] width 196 height 48
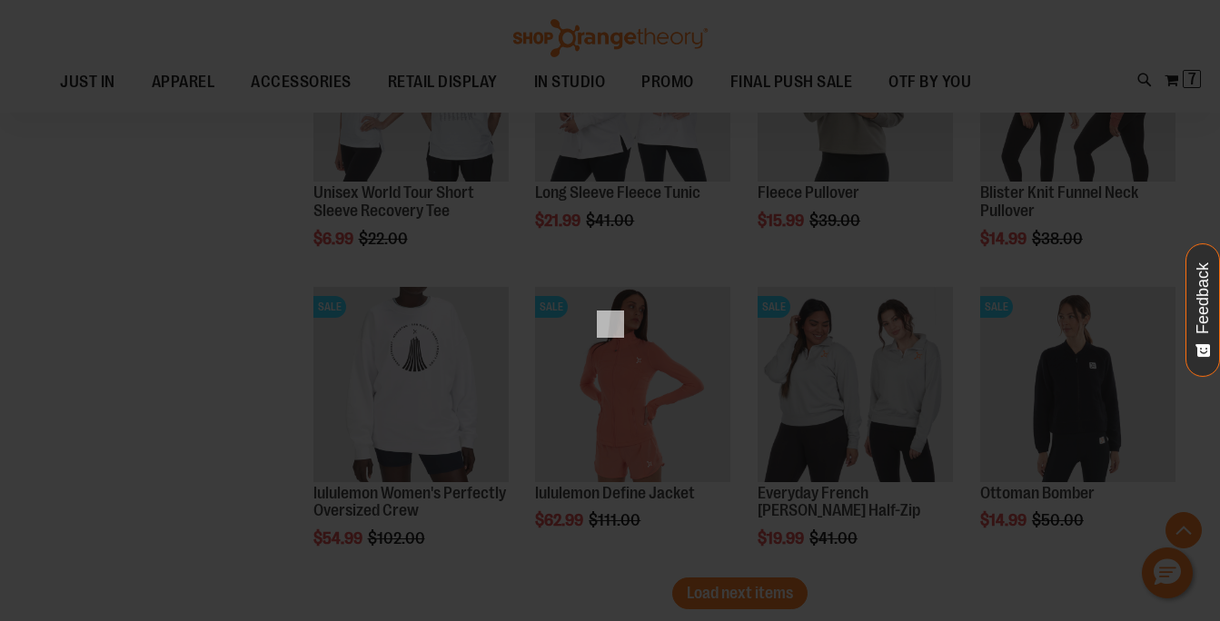
scroll to position [0, 0]
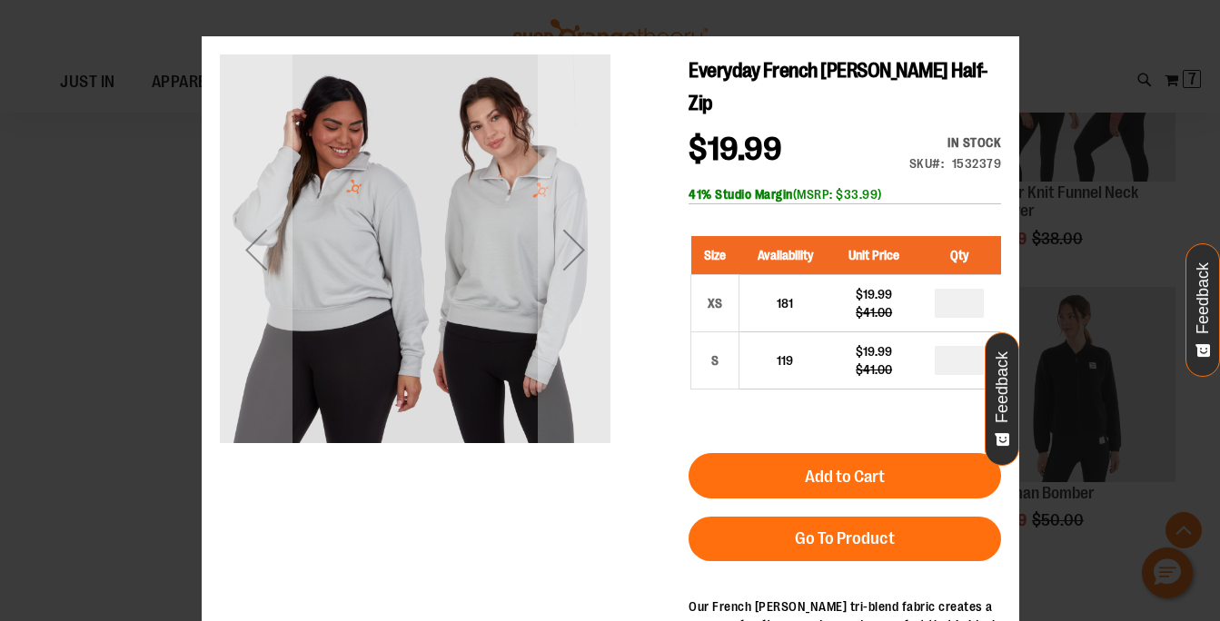
click at [1009, 23] on div "×" at bounding box center [610, 310] width 1220 height 621
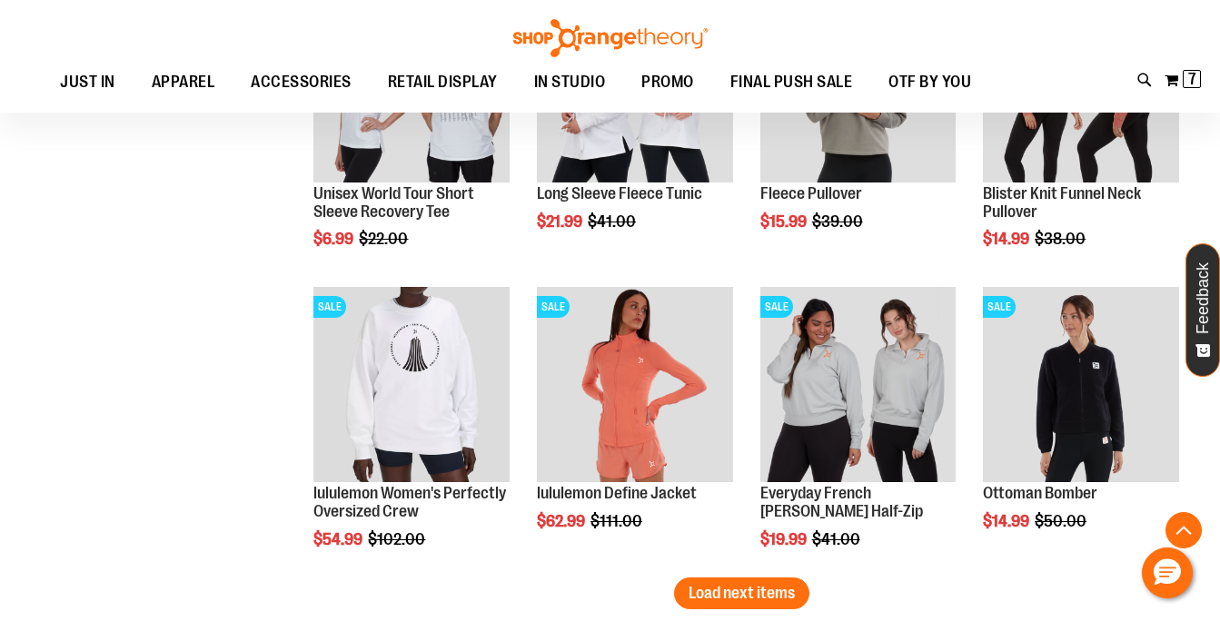
drag, startPoint x: 786, startPoint y: 598, endPoint x: 589, endPoint y: 593, distance: 197.2
click at [717, 596] on span "Load next items" at bounding box center [742, 593] width 106 height 18
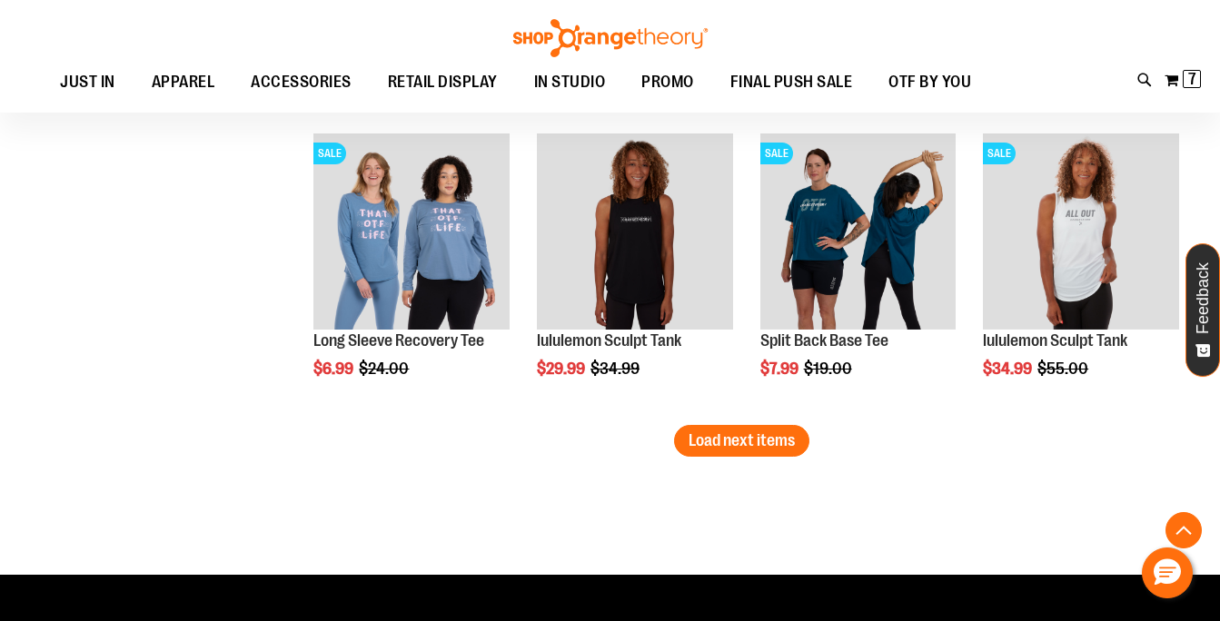
scroll to position [8792, 0]
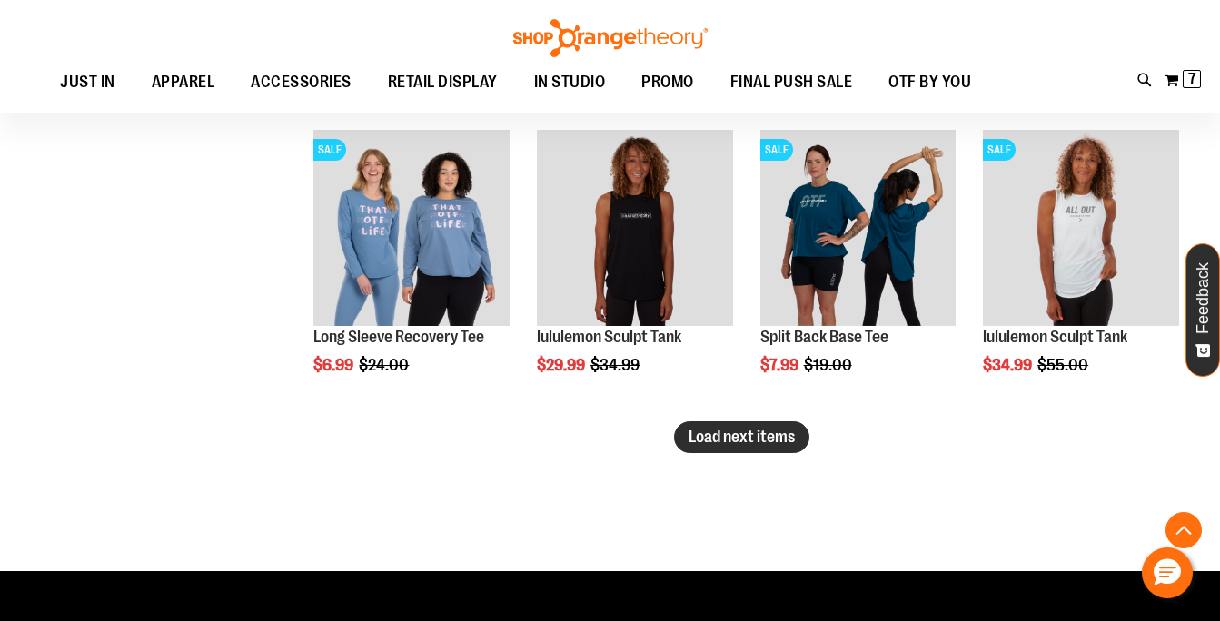
click at [774, 448] on button "Load next items" at bounding box center [741, 437] width 135 height 32
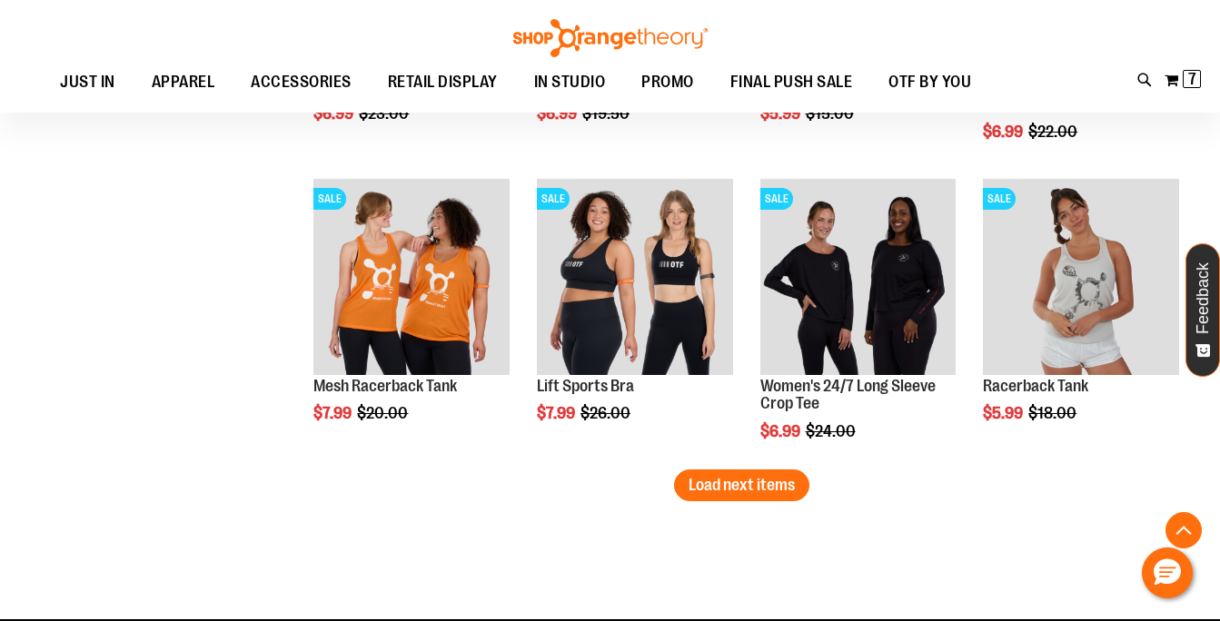
scroll to position [9647, 0]
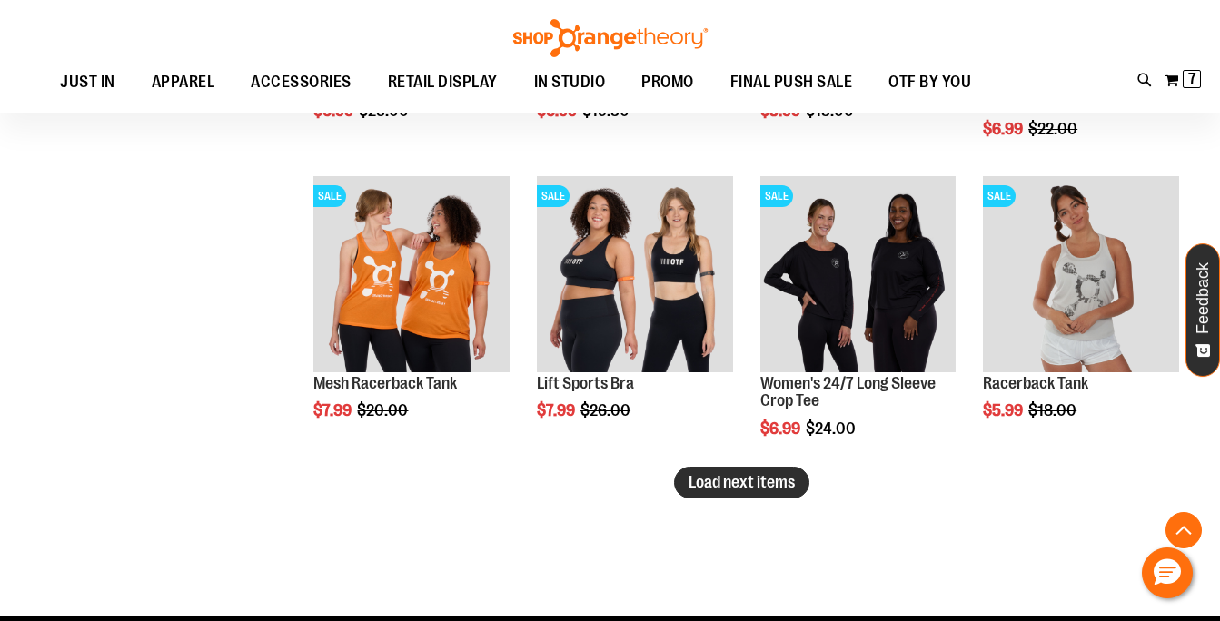
click at [756, 486] on span "Load next items" at bounding box center [742, 482] width 106 height 18
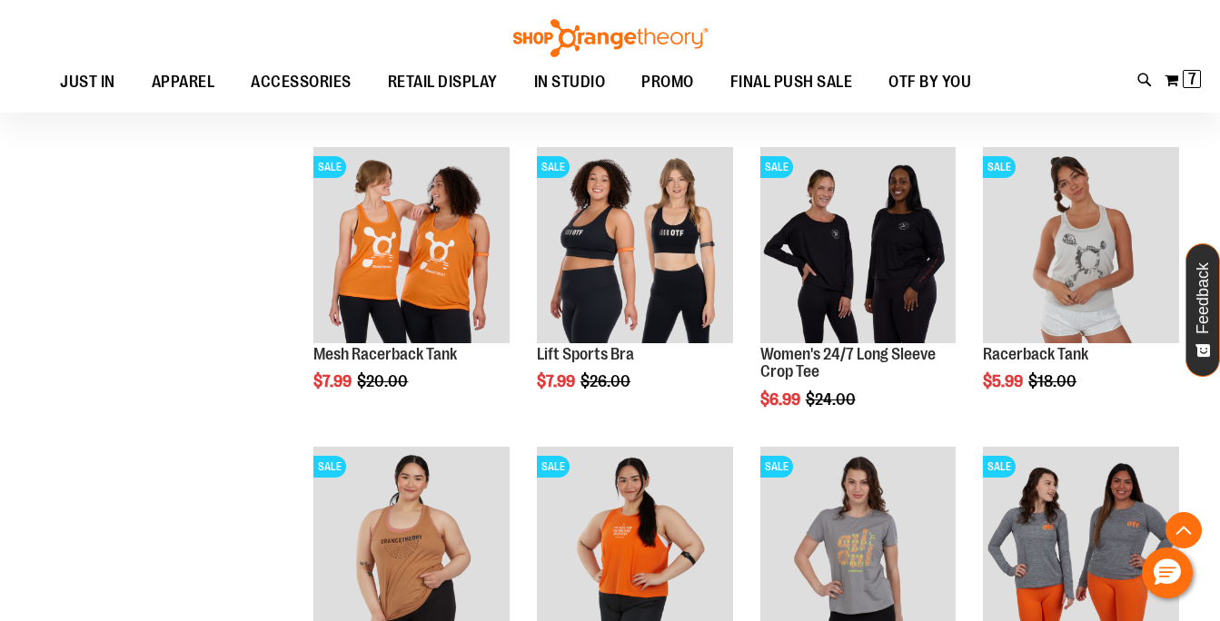
scroll to position [9670, 0]
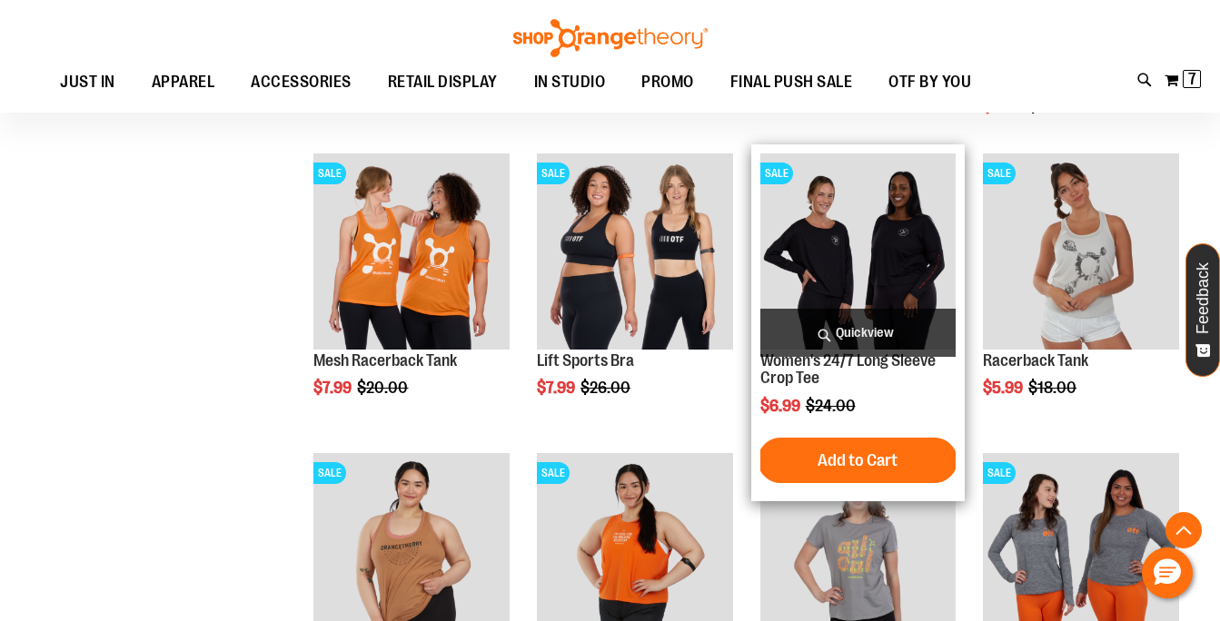
click at [887, 330] on span "Quickview" at bounding box center [858, 333] width 196 height 48
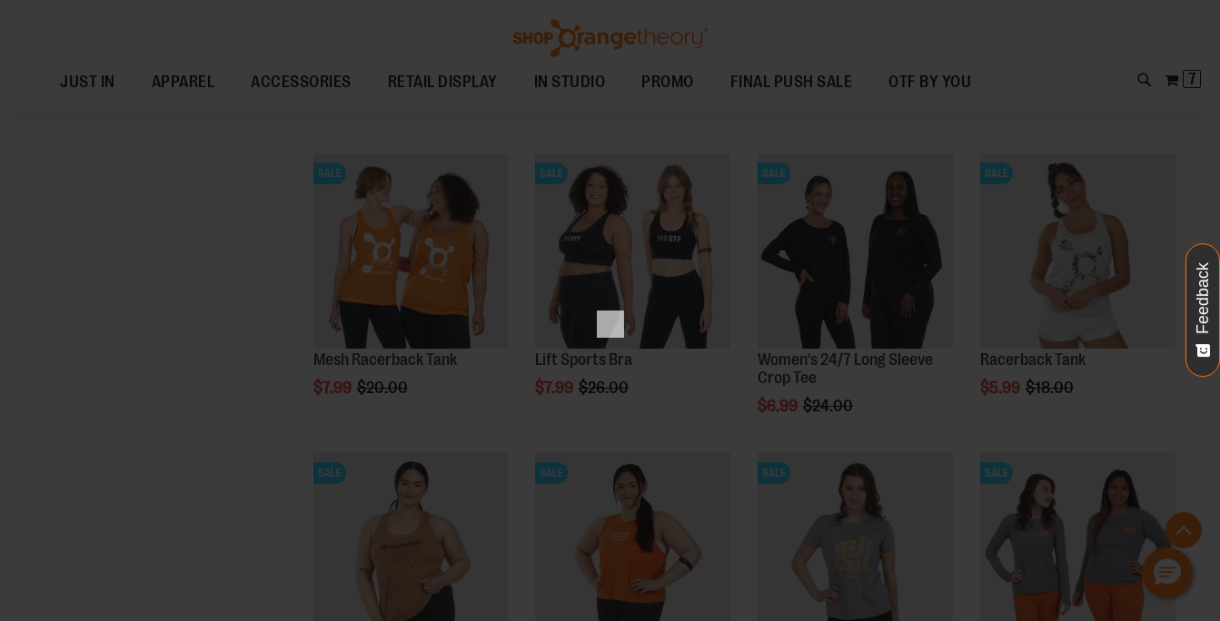
scroll to position [0, 0]
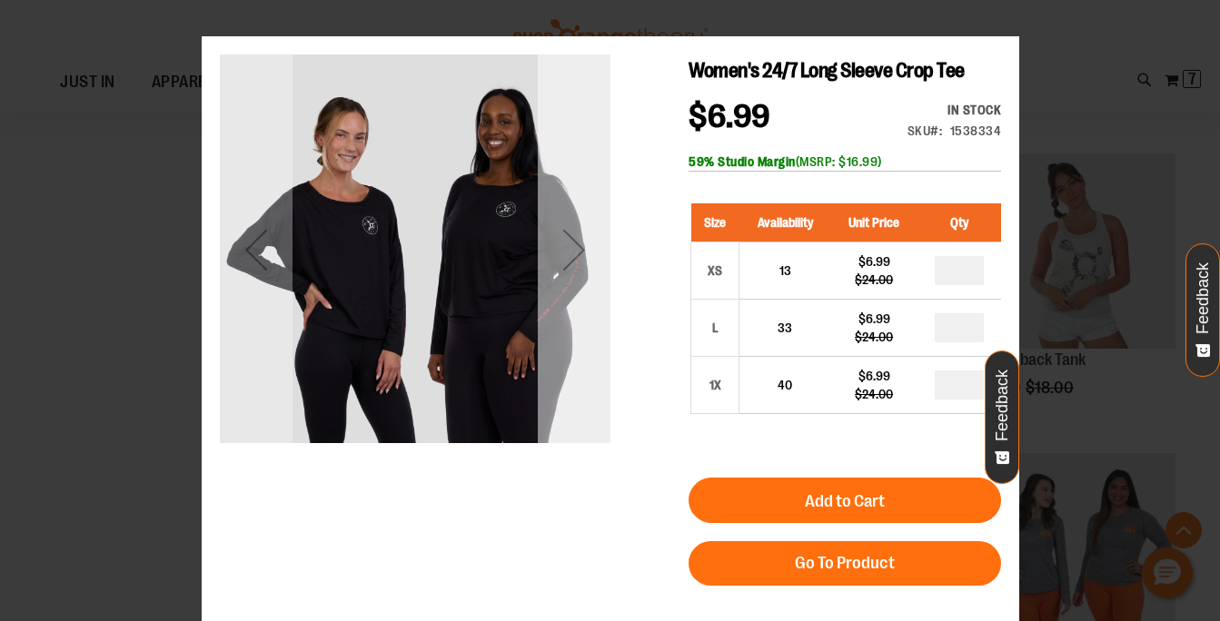
click at [573, 256] on div "Next" at bounding box center [573, 249] width 73 height 73
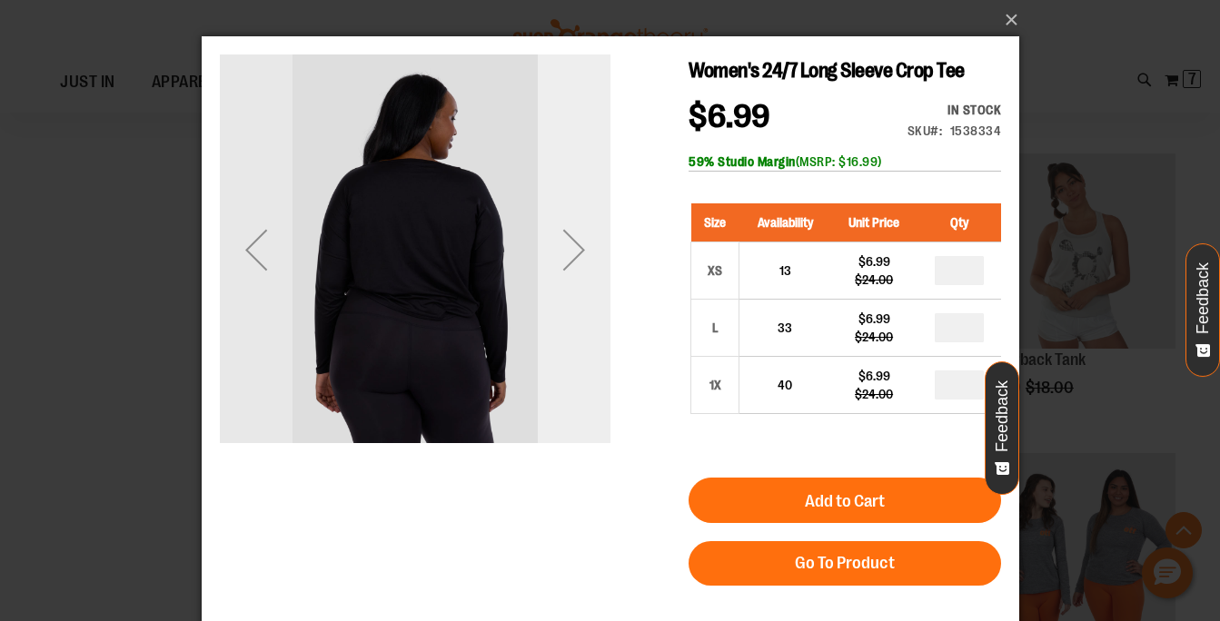
click at [573, 255] on div "Next" at bounding box center [573, 249] width 73 height 73
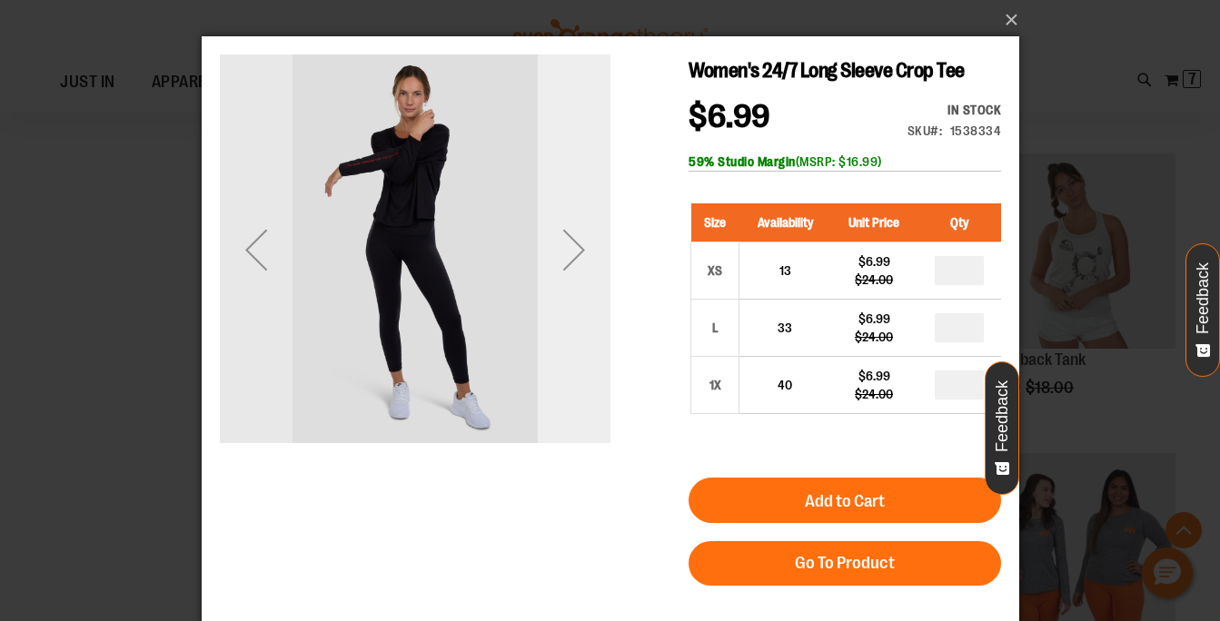
click at [573, 255] on div "Next" at bounding box center [573, 249] width 73 height 73
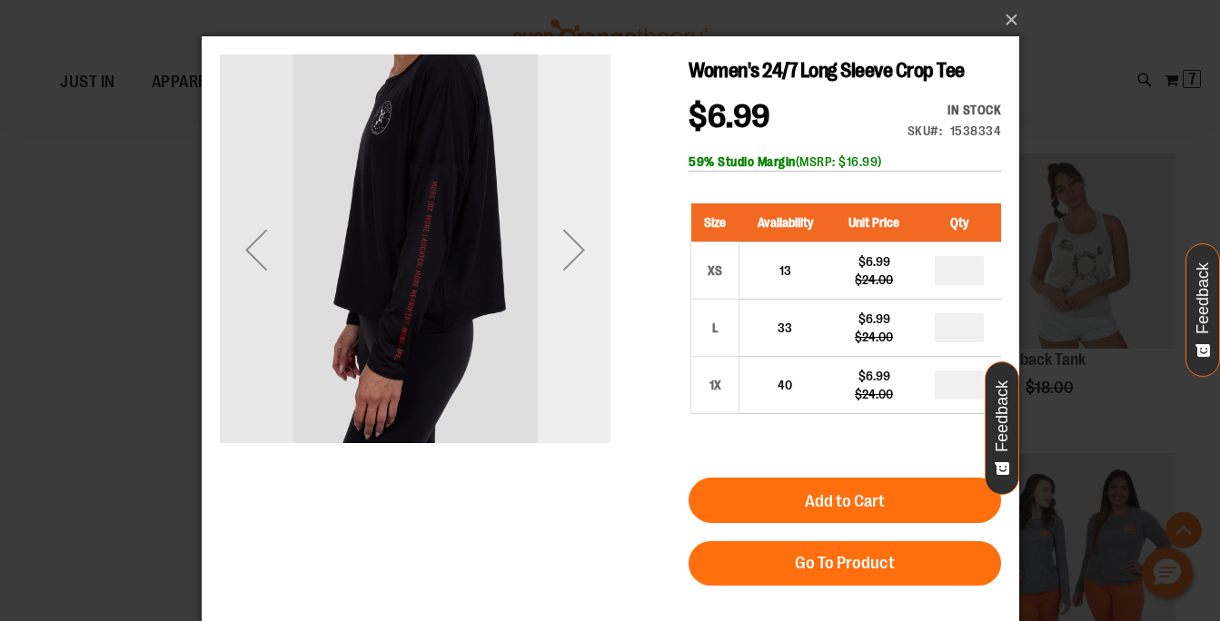
click at [573, 255] on div "Next" at bounding box center [573, 249] width 73 height 73
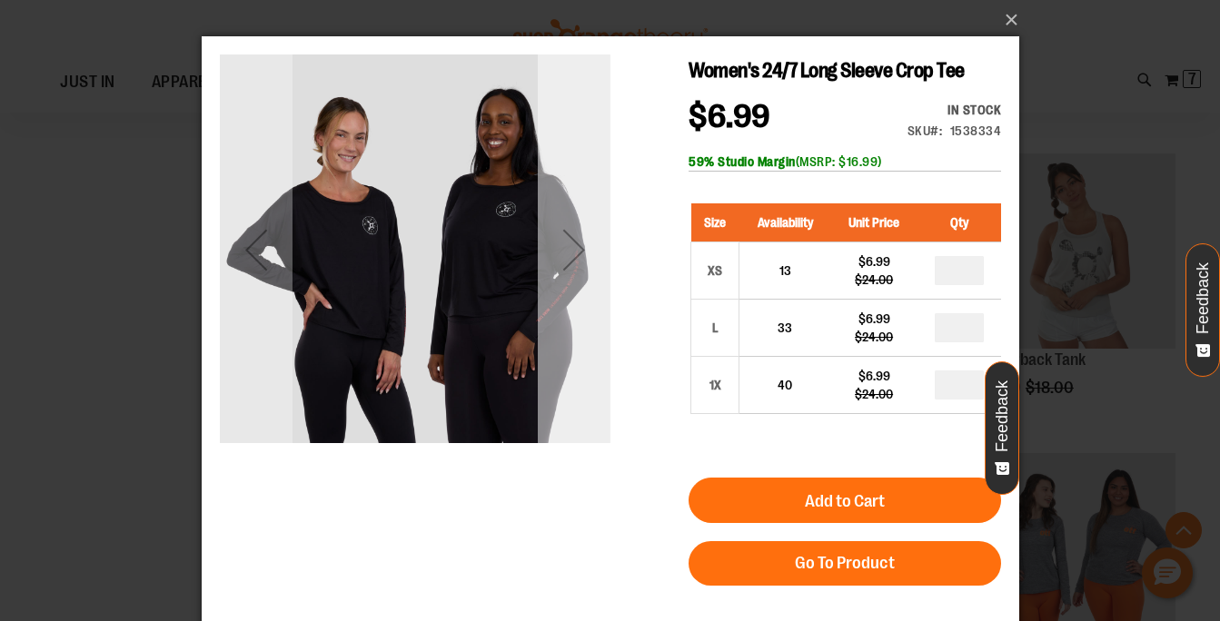
click at [574, 251] on div "Next" at bounding box center [573, 249] width 73 height 73
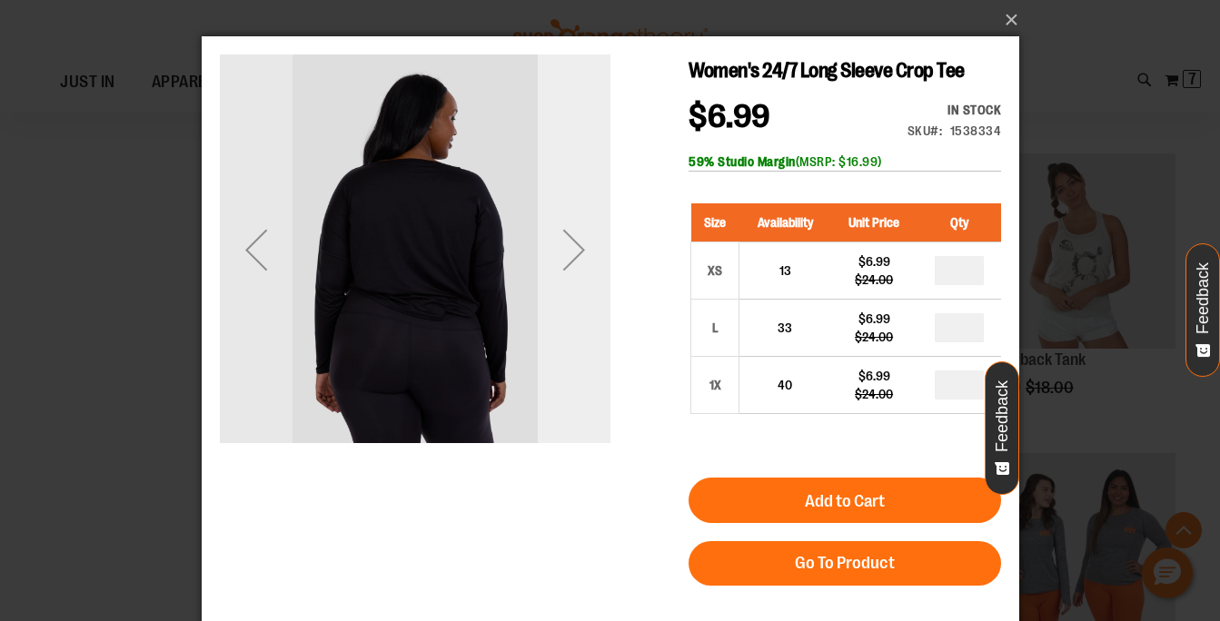
click at [578, 264] on div "Next" at bounding box center [573, 249] width 73 height 73
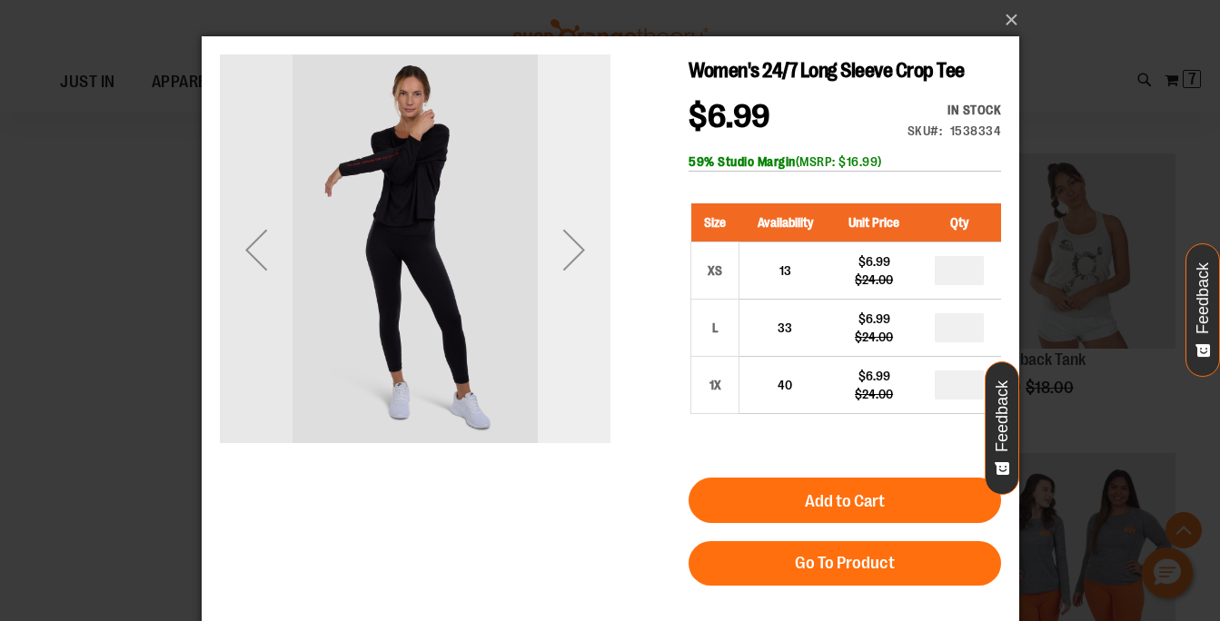
click at [578, 264] on div "Next" at bounding box center [573, 249] width 73 height 73
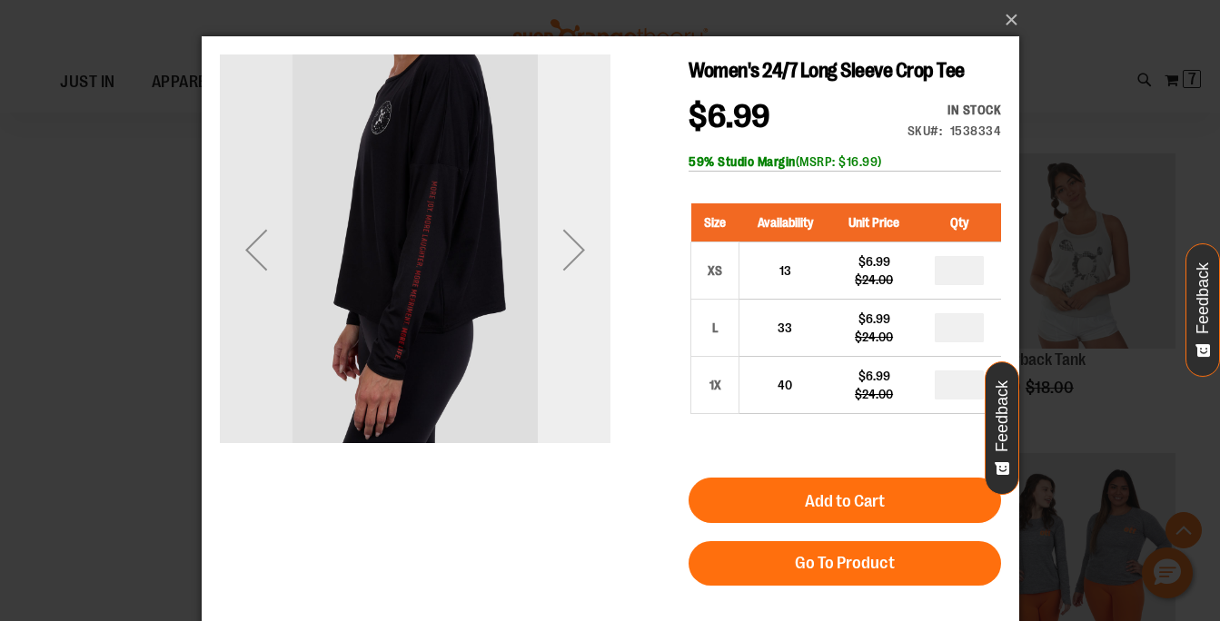
click at [571, 251] on div "Next" at bounding box center [573, 249] width 73 height 73
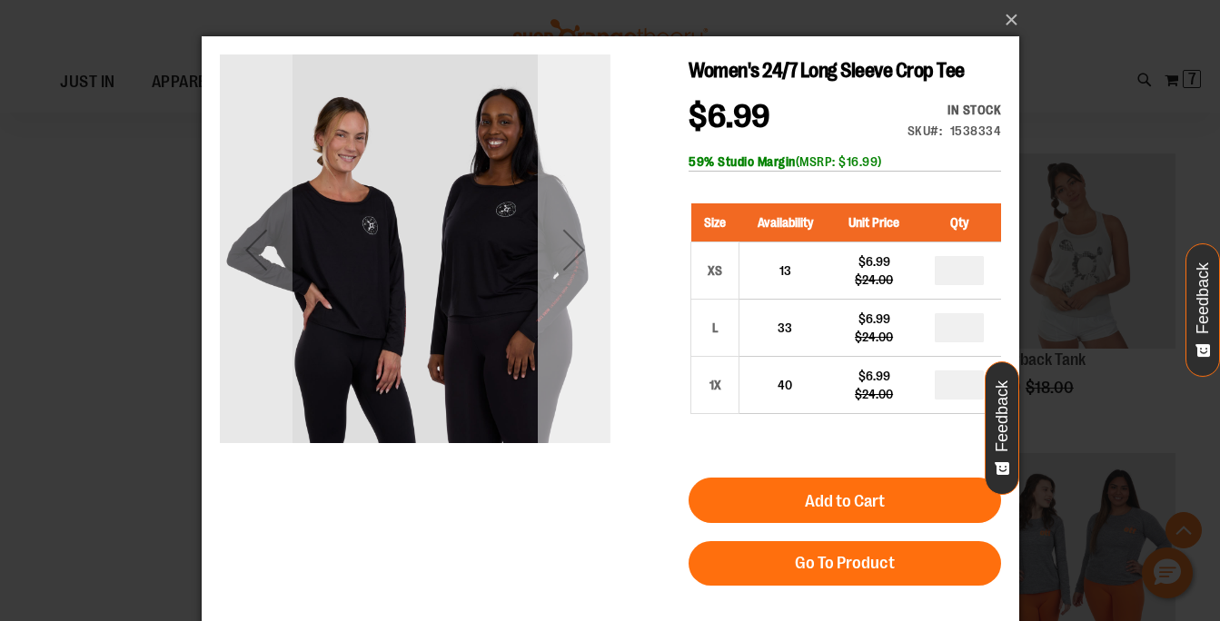
click at [587, 253] on div "Next" at bounding box center [573, 249] width 73 height 73
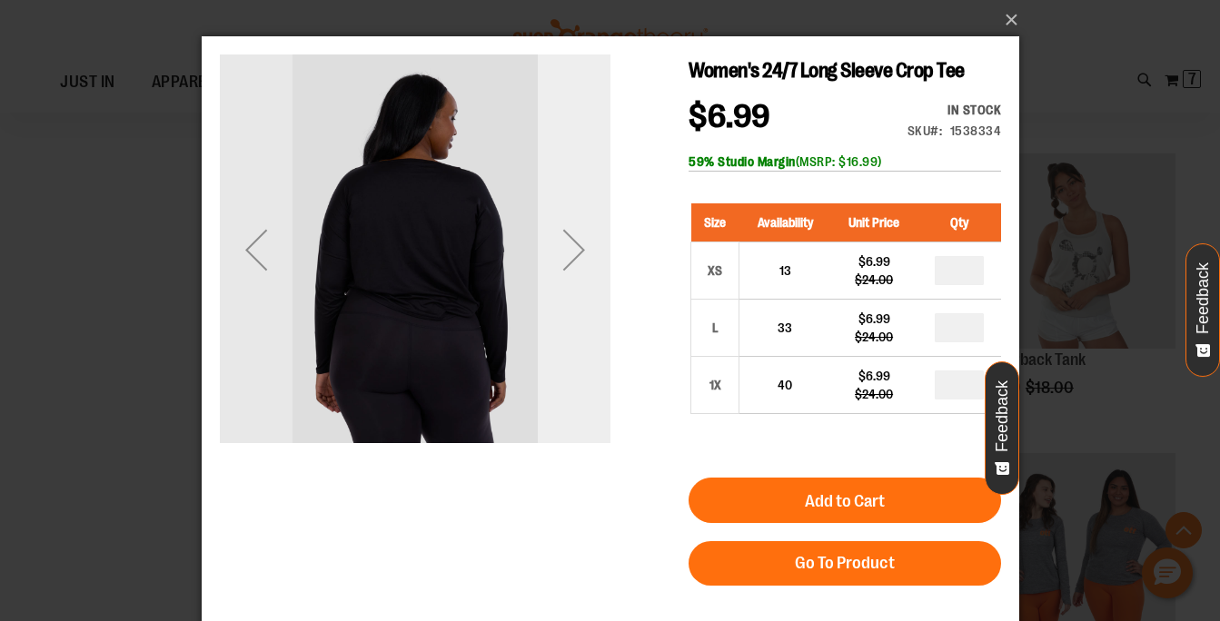
click at [587, 253] on div "Next" at bounding box center [573, 249] width 73 height 73
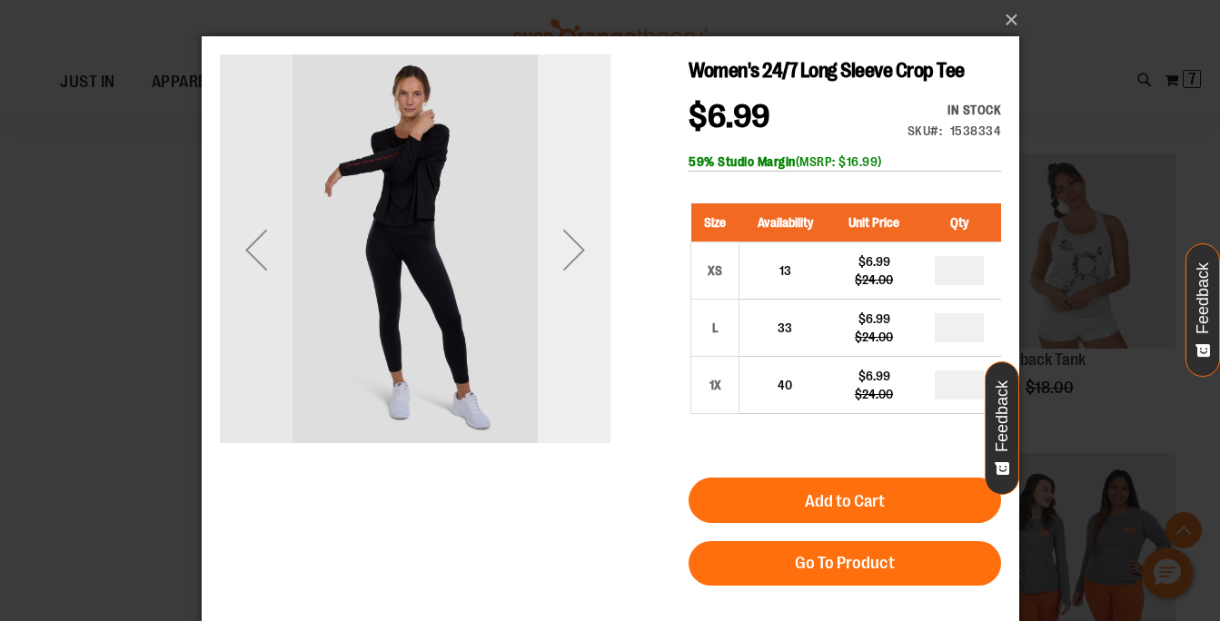
click at [587, 253] on div "Next" at bounding box center [573, 249] width 73 height 73
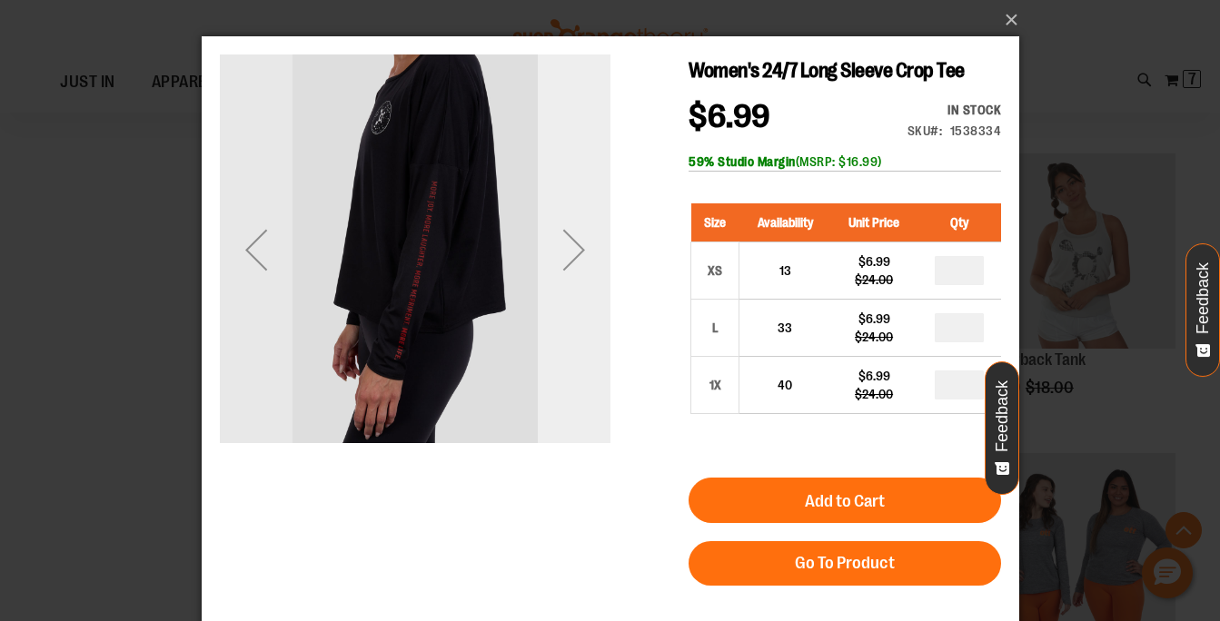
click at [586, 253] on div "Next" at bounding box center [573, 249] width 73 height 73
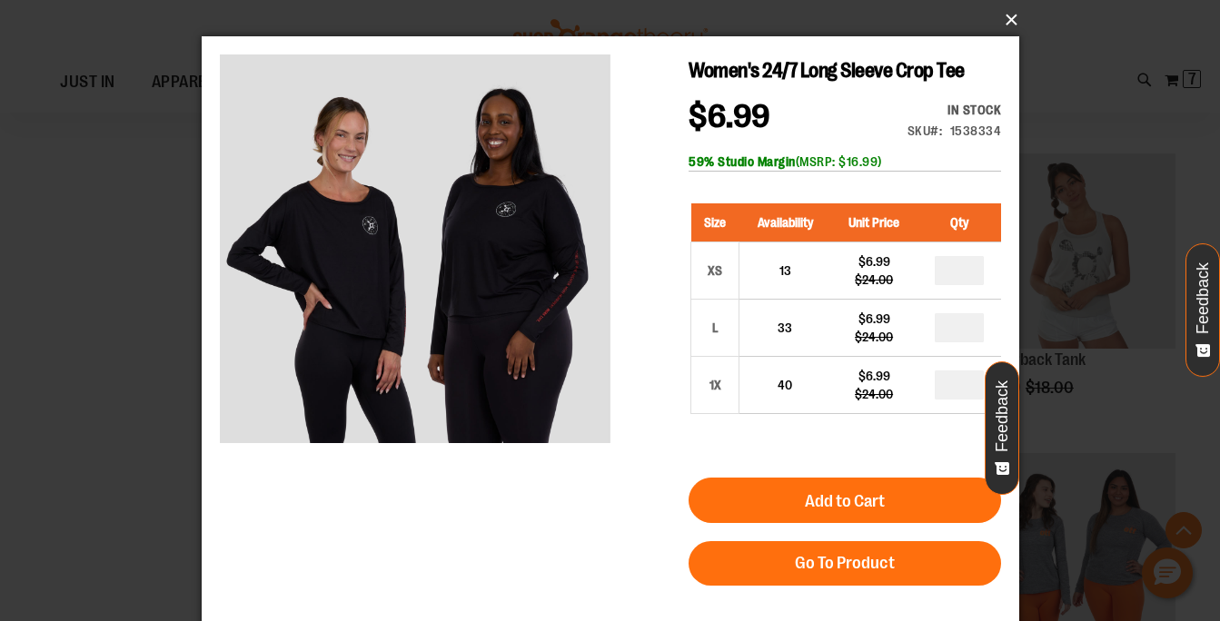
click at [1013, 15] on button "×" at bounding box center [616, 20] width 818 height 40
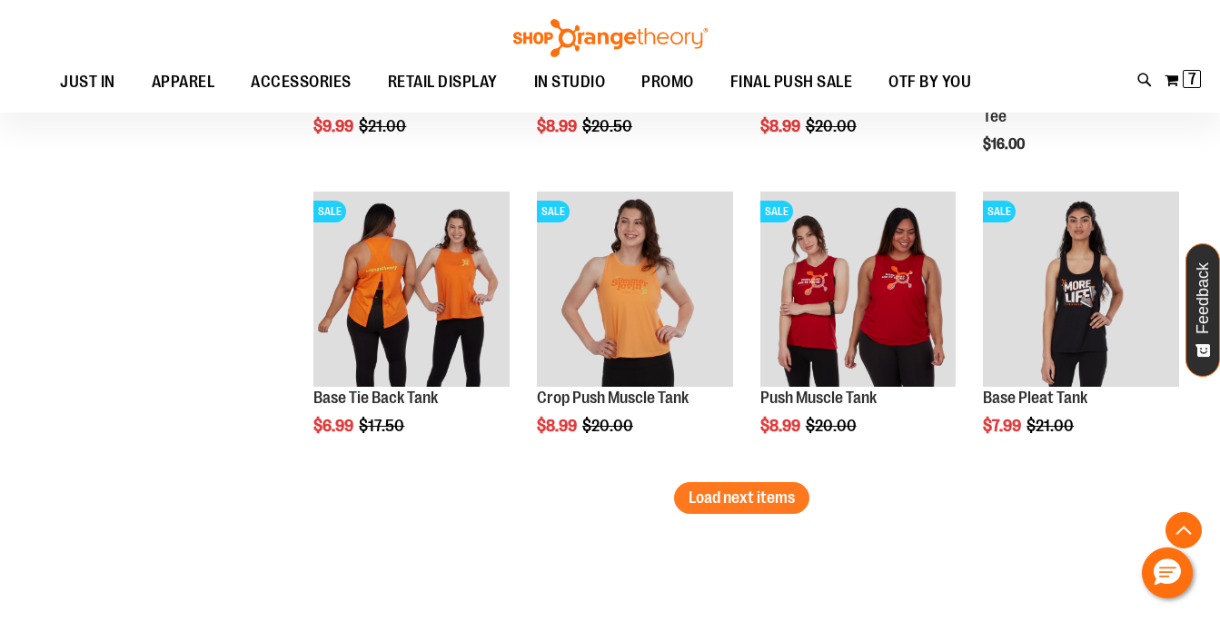
scroll to position [10536, 0]
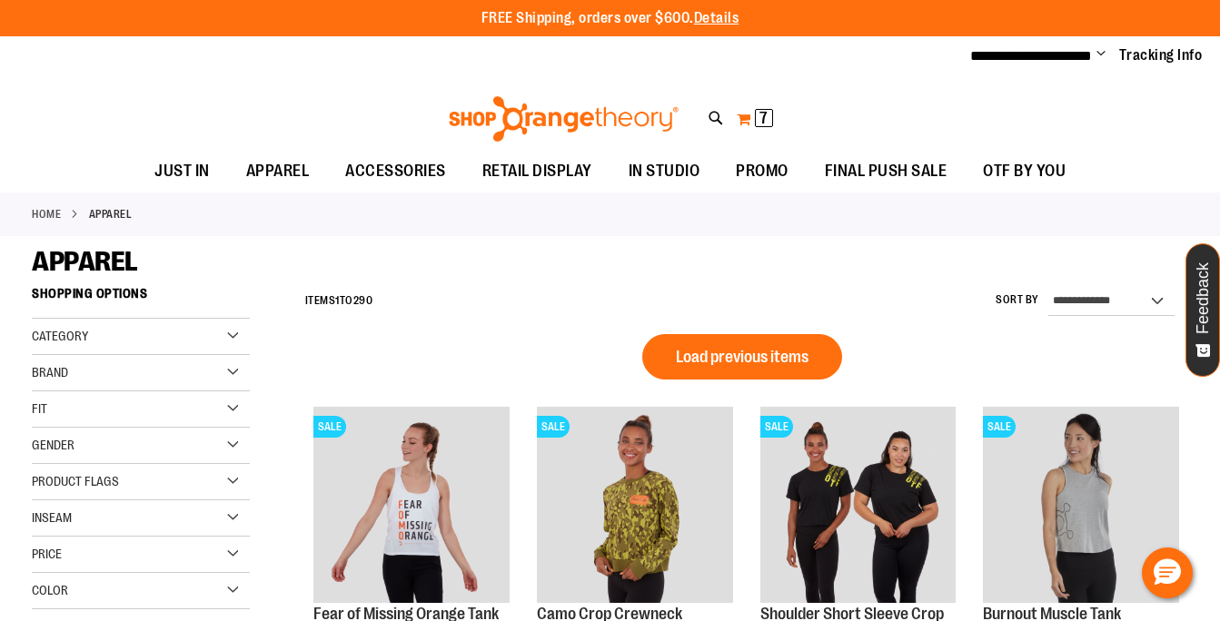
click at [752, 122] on button "My Cart 7 7 items" at bounding box center [755, 118] width 38 height 29
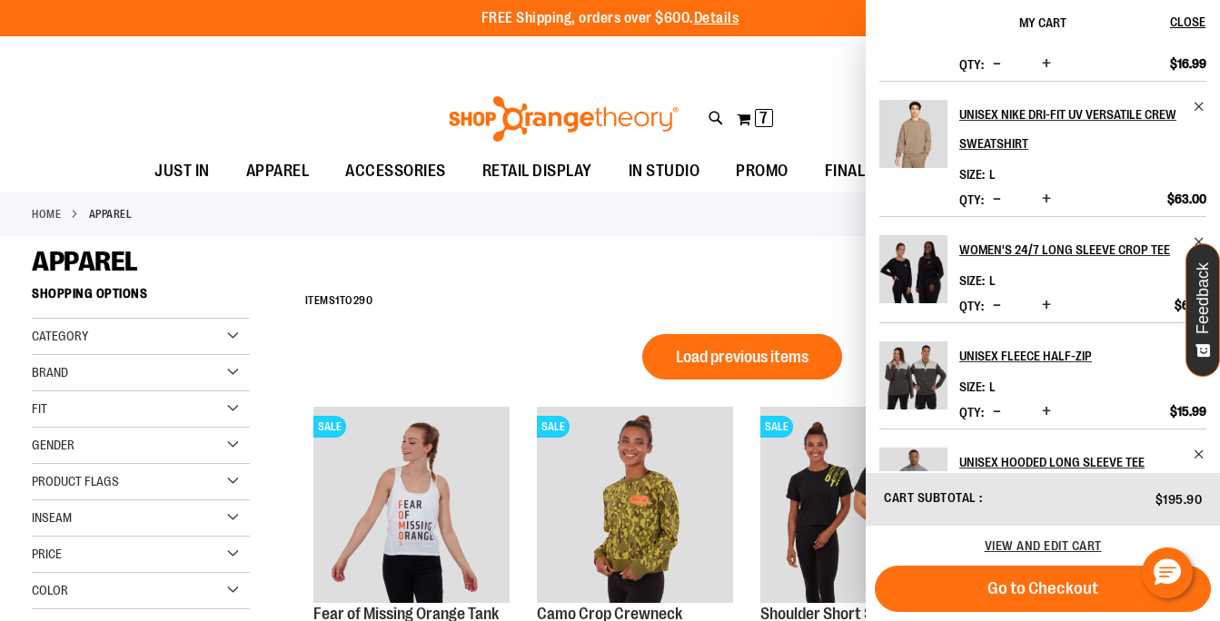
scroll to position [100, 0]
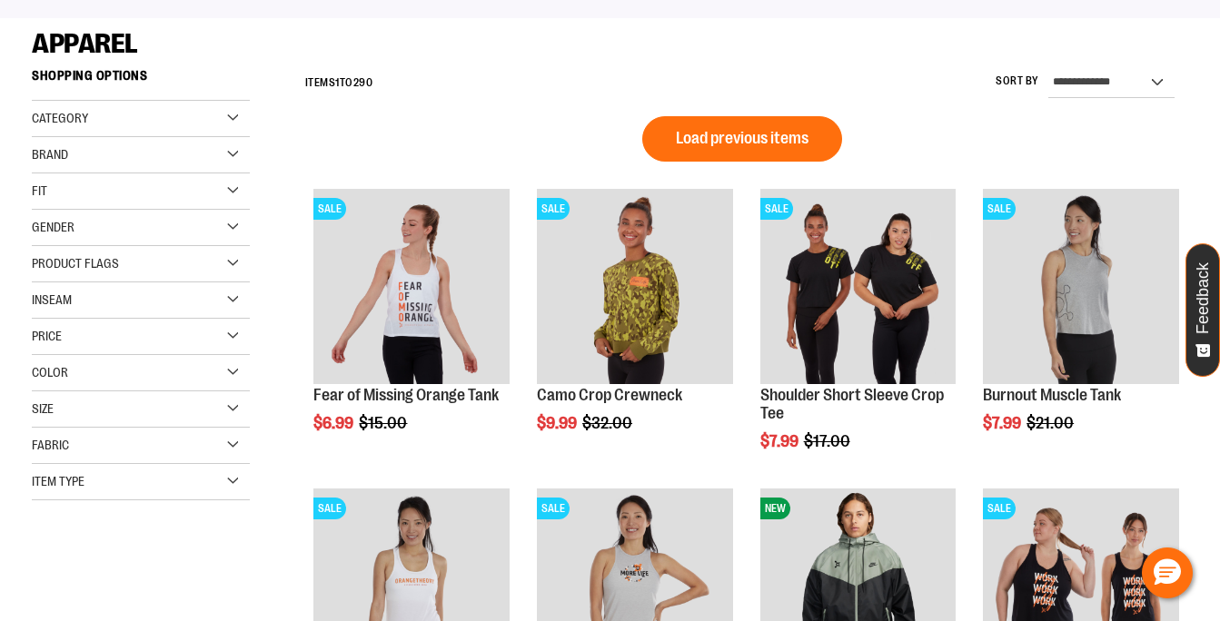
scroll to position [0, 0]
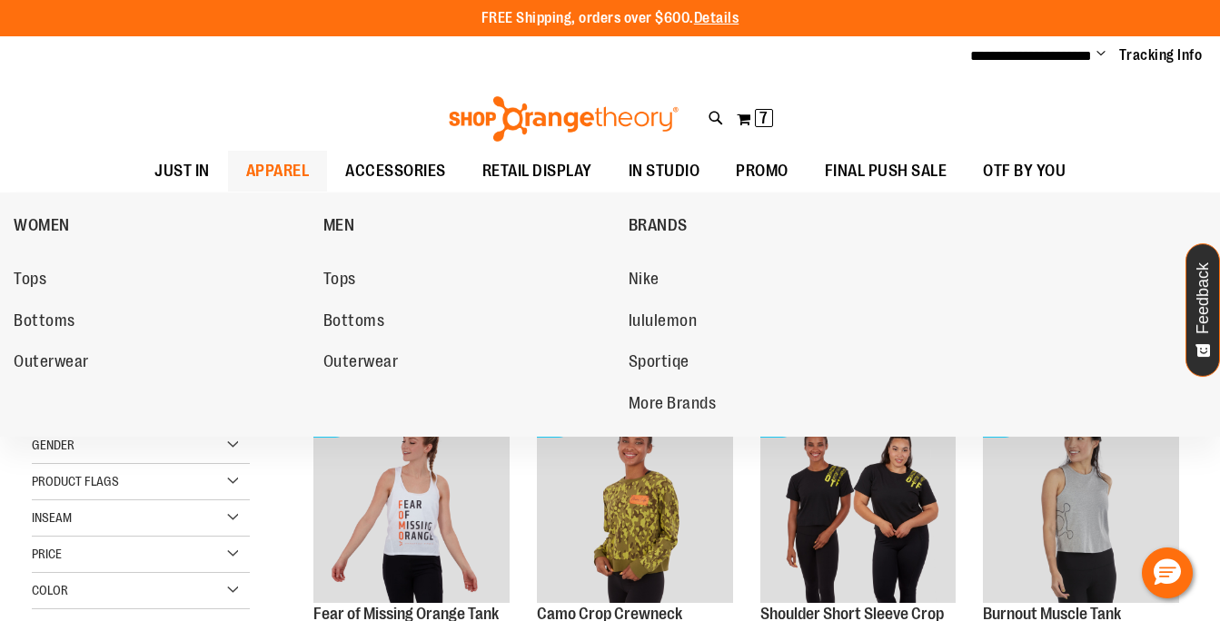
click at [280, 166] on span "APPAREL" at bounding box center [278, 171] width 64 height 41
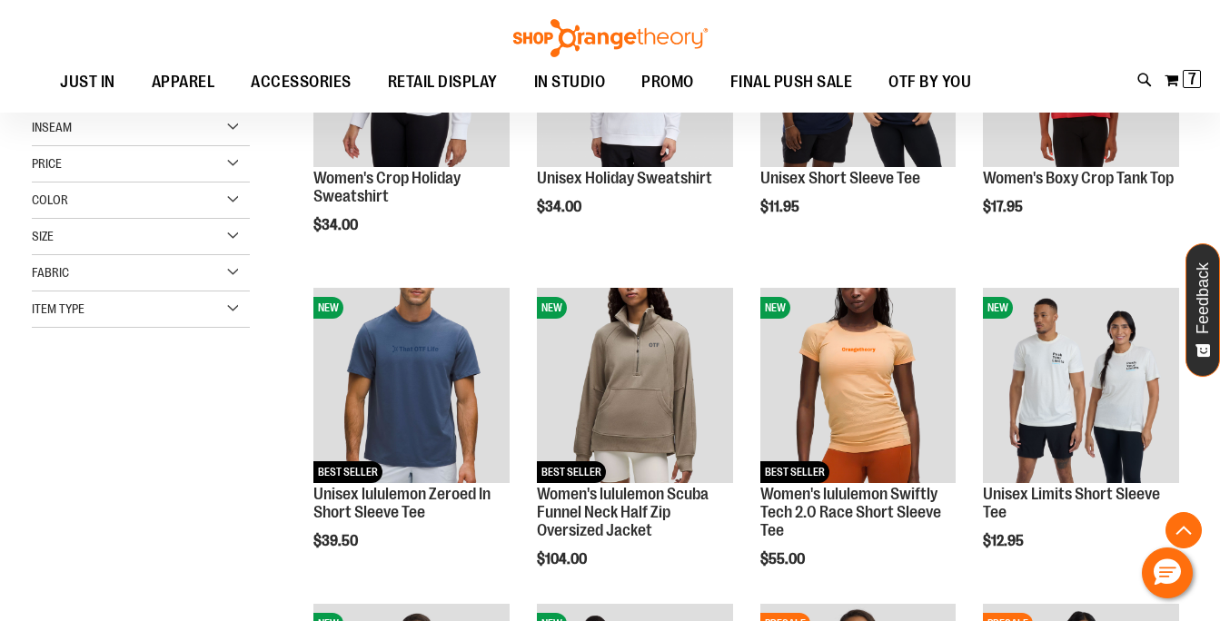
scroll to position [392, 0]
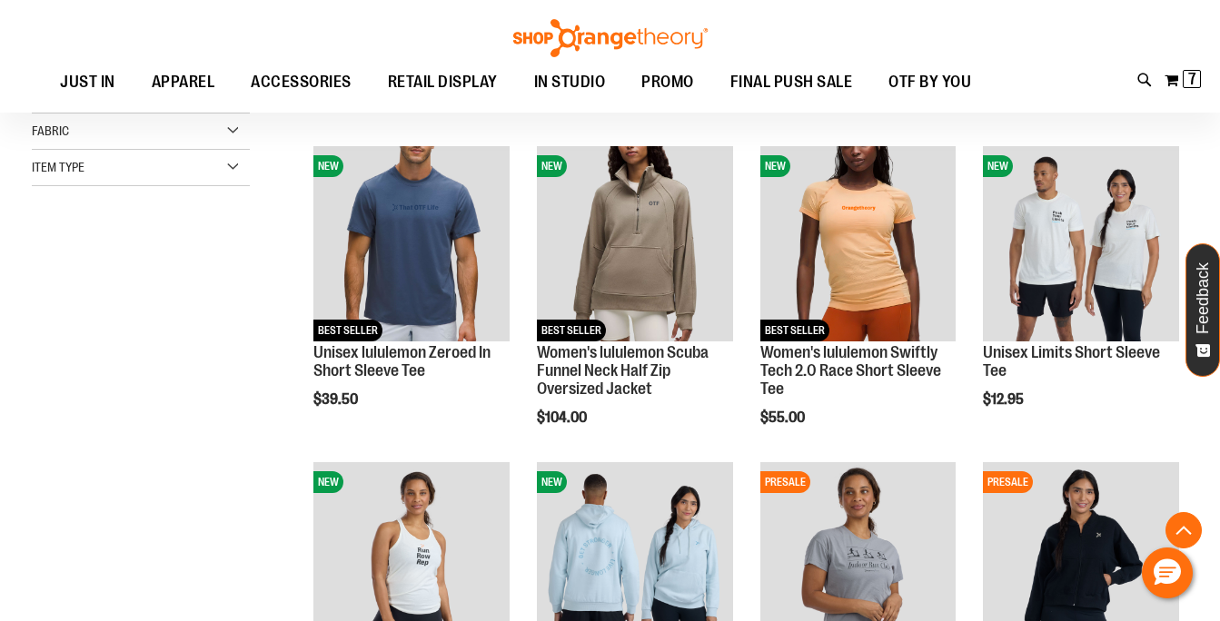
scroll to position [213, 0]
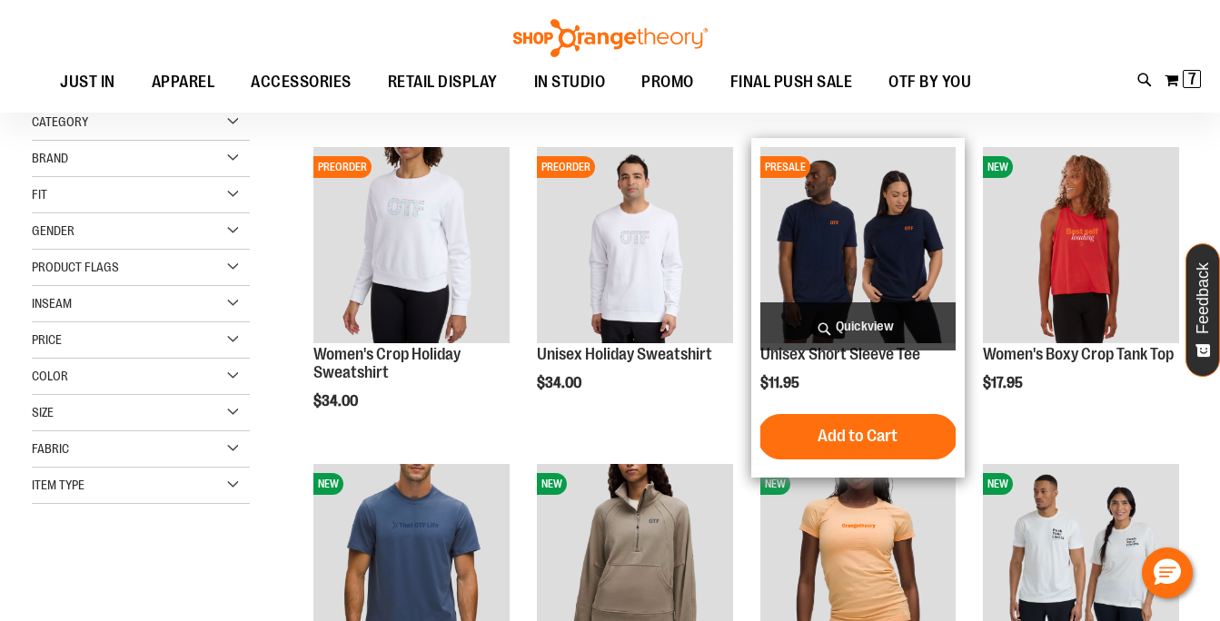
type input "**********"
click at [870, 326] on span "Quickview" at bounding box center [858, 326] width 196 height 48
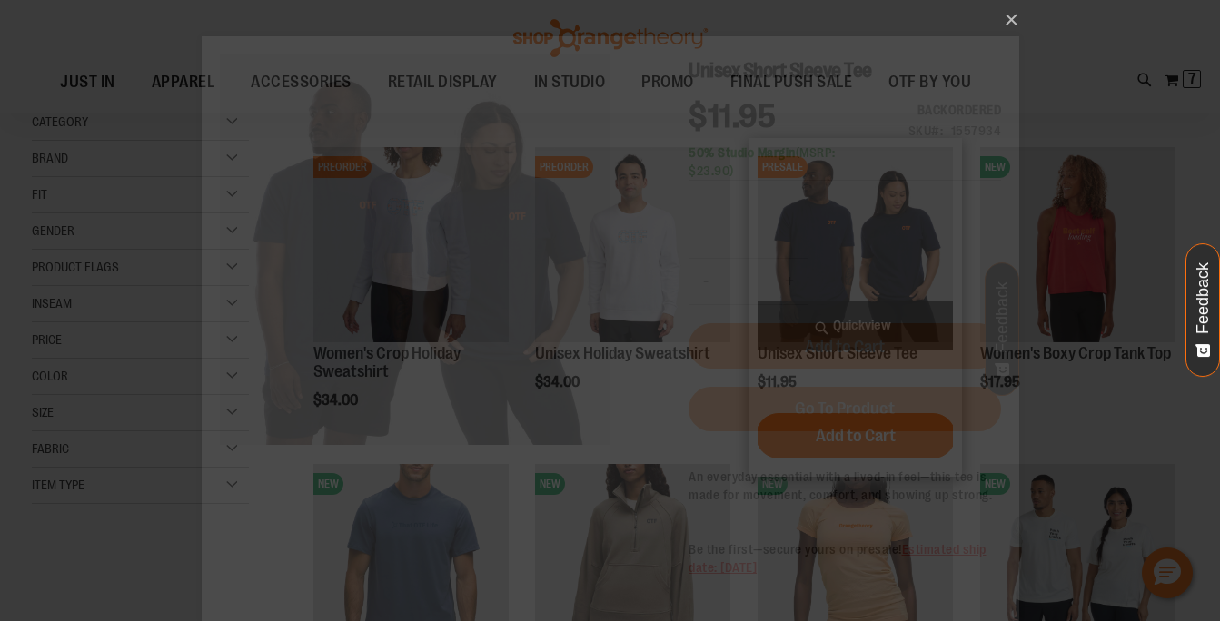
scroll to position [0, 0]
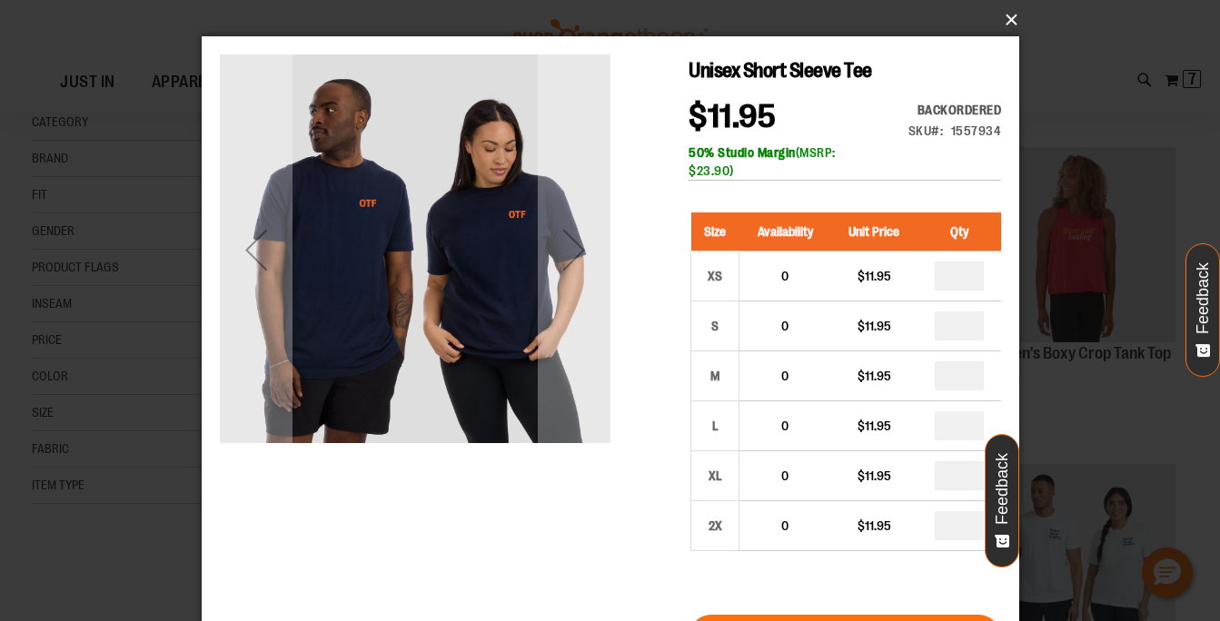
click at [1009, 17] on button "×" at bounding box center [616, 20] width 818 height 40
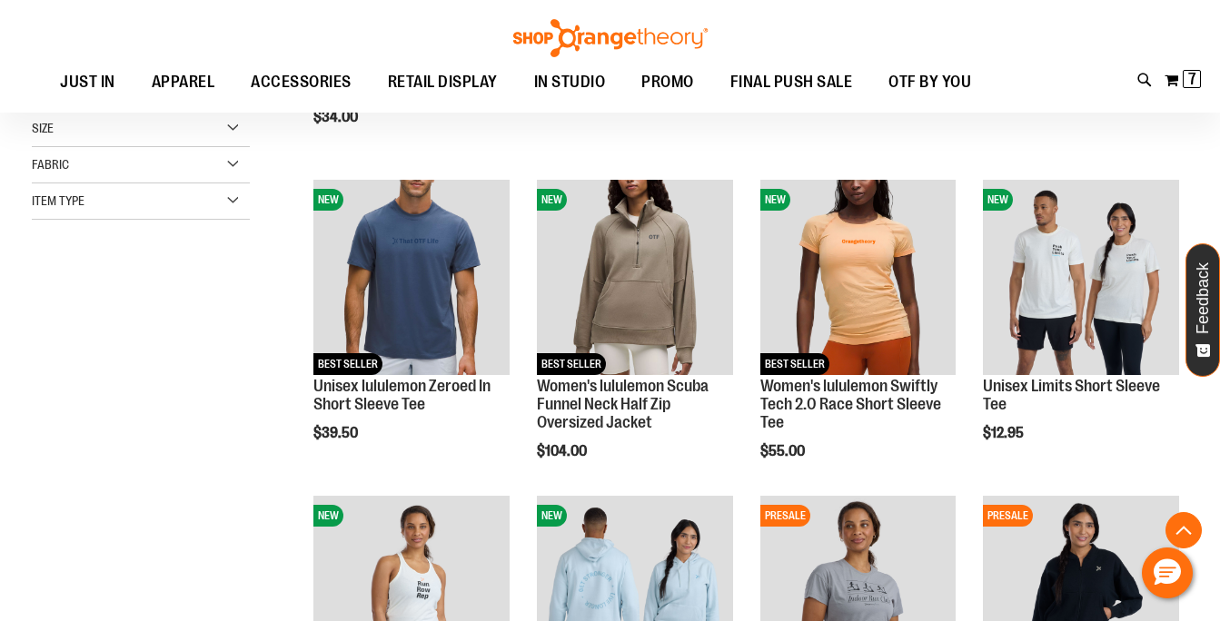
scroll to position [517, 0]
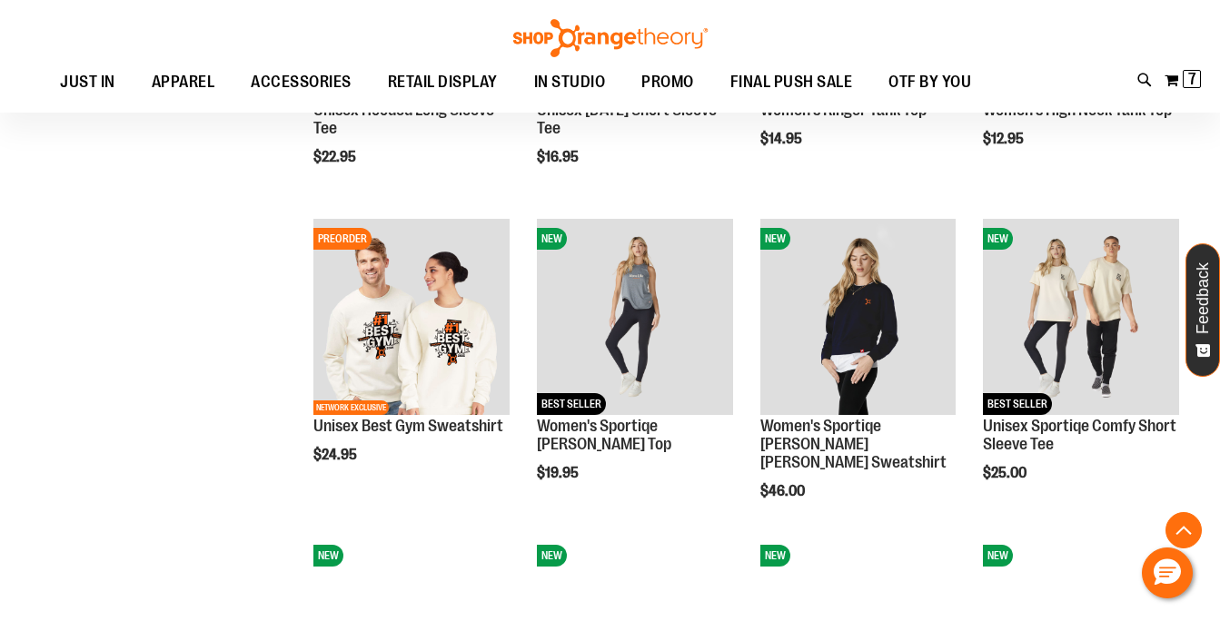
scroll to position [1446, 0]
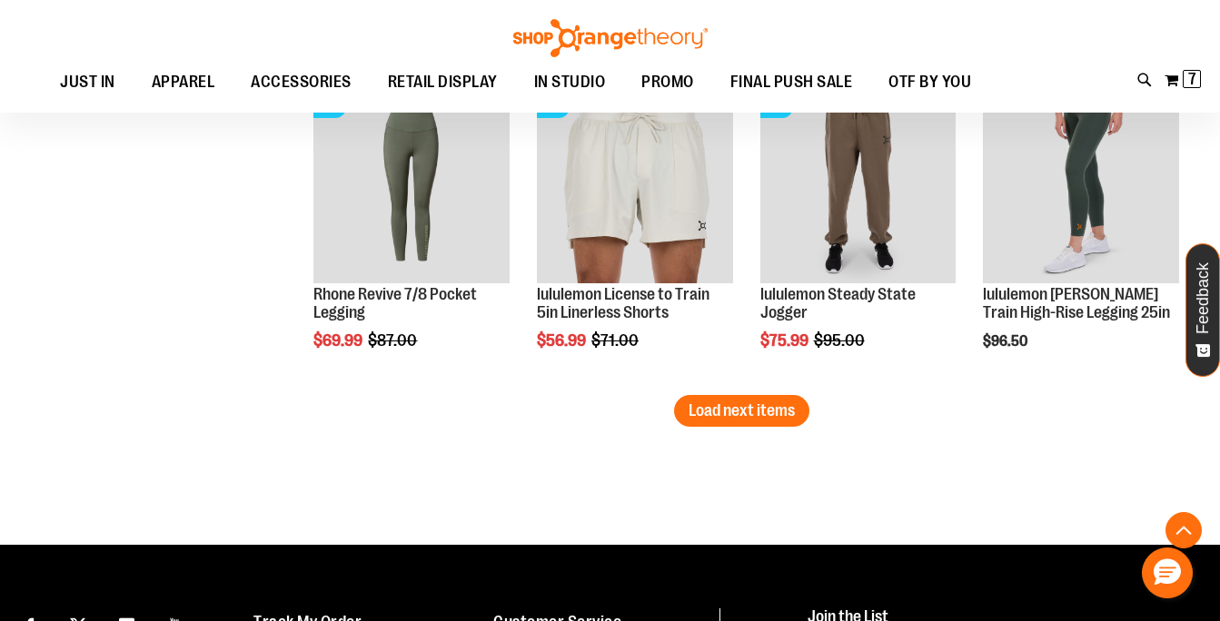
scroll to position [2805, 0]
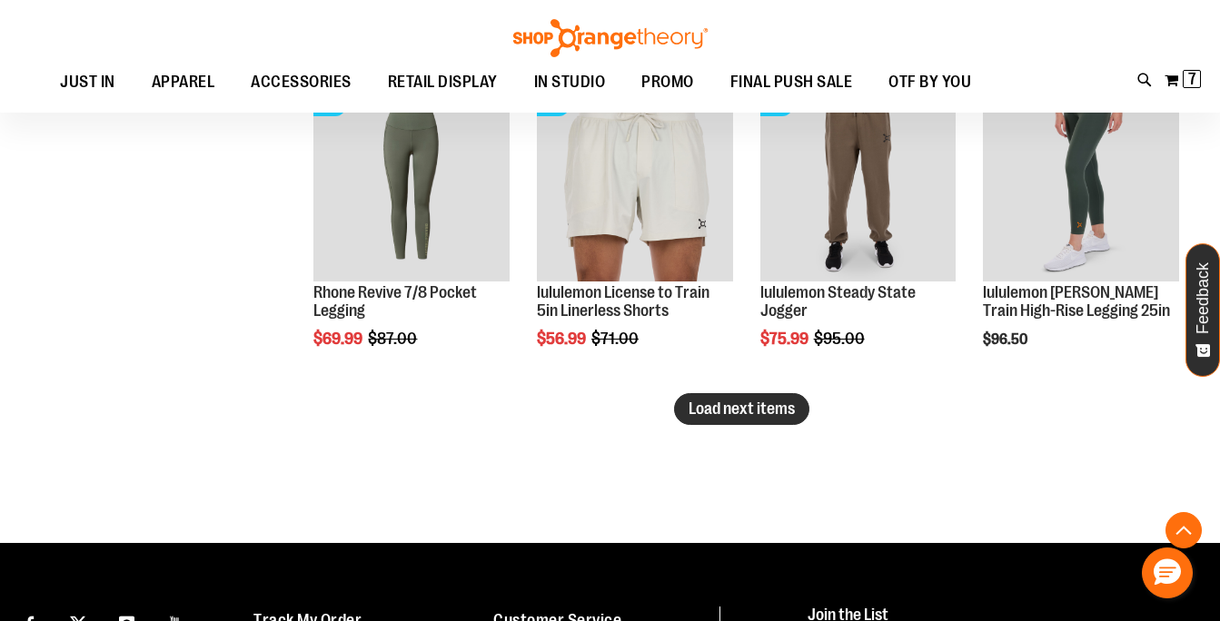
click at [761, 414] on span "Load next items" at bounding box center [742, 409] width 106 height 18
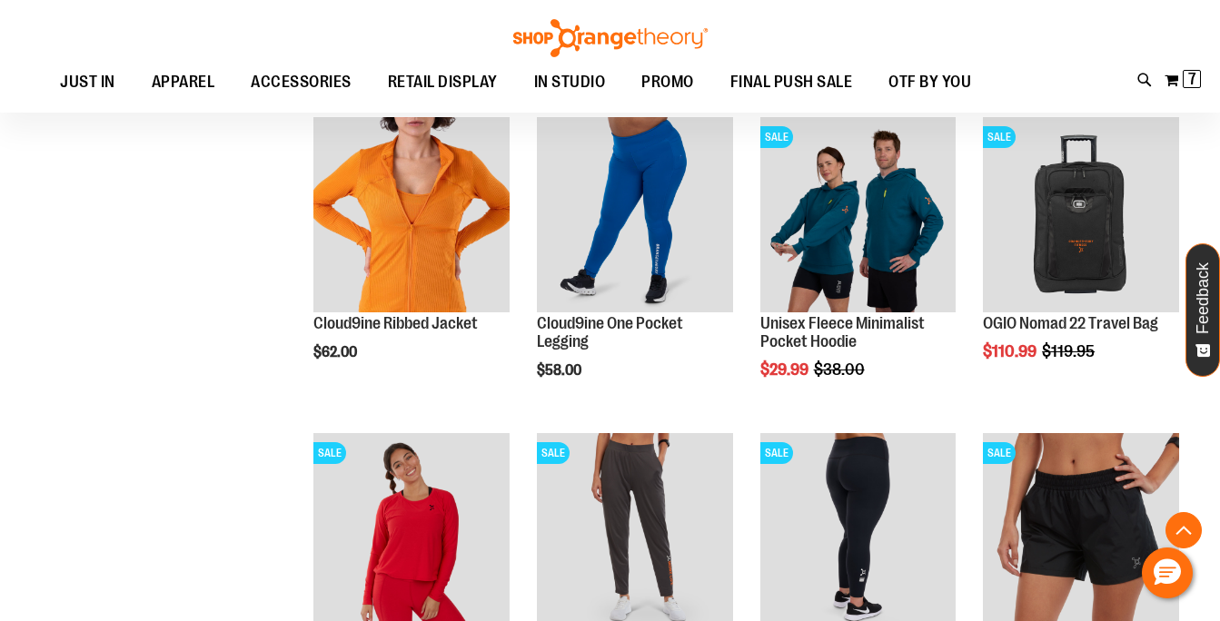
scroll to position [3217, 0]
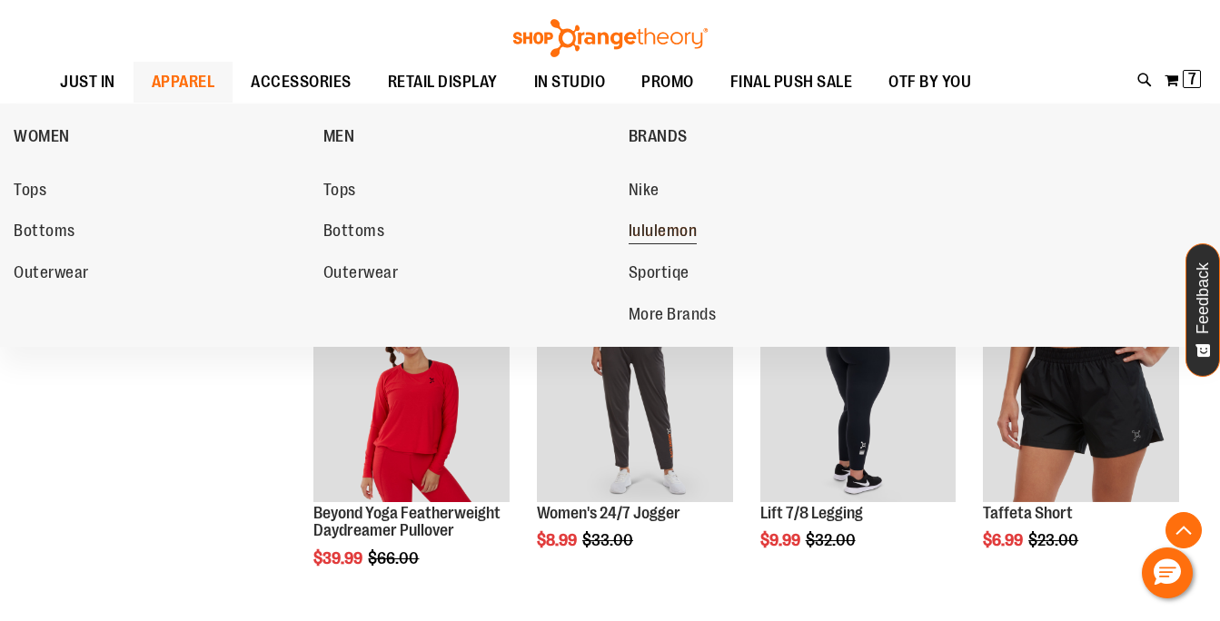
click at [685, 236] on span "lululemon" at bounding box center [663, 233] width 69 height 23
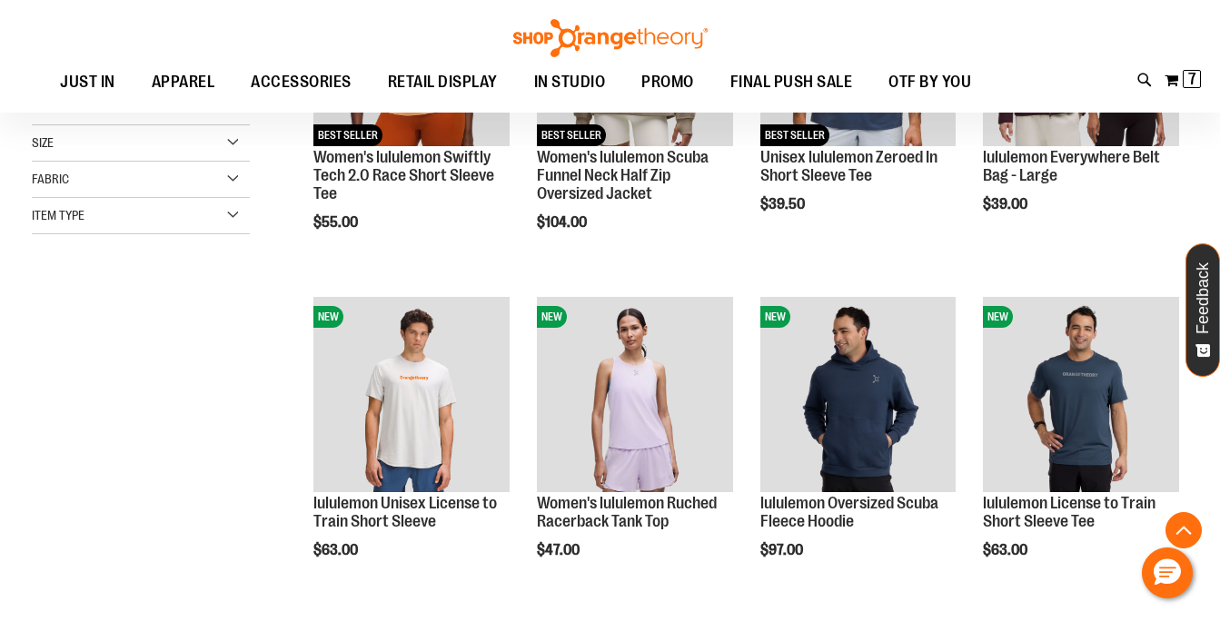
scroll to position [412, 0]
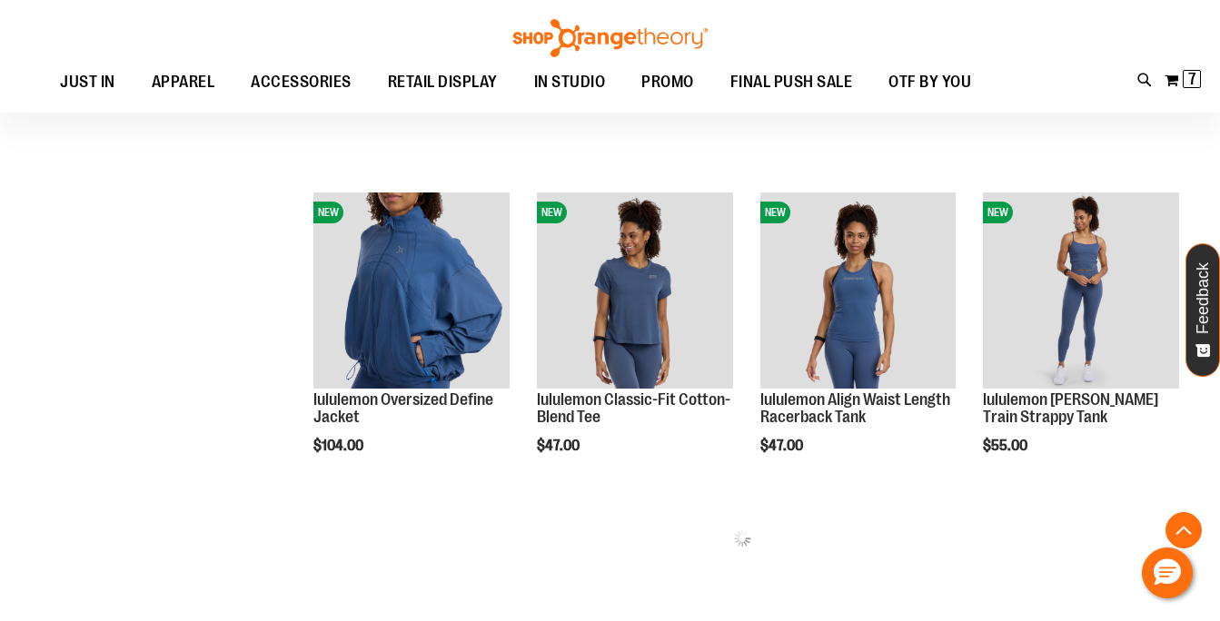
scroll to position [869, 0]
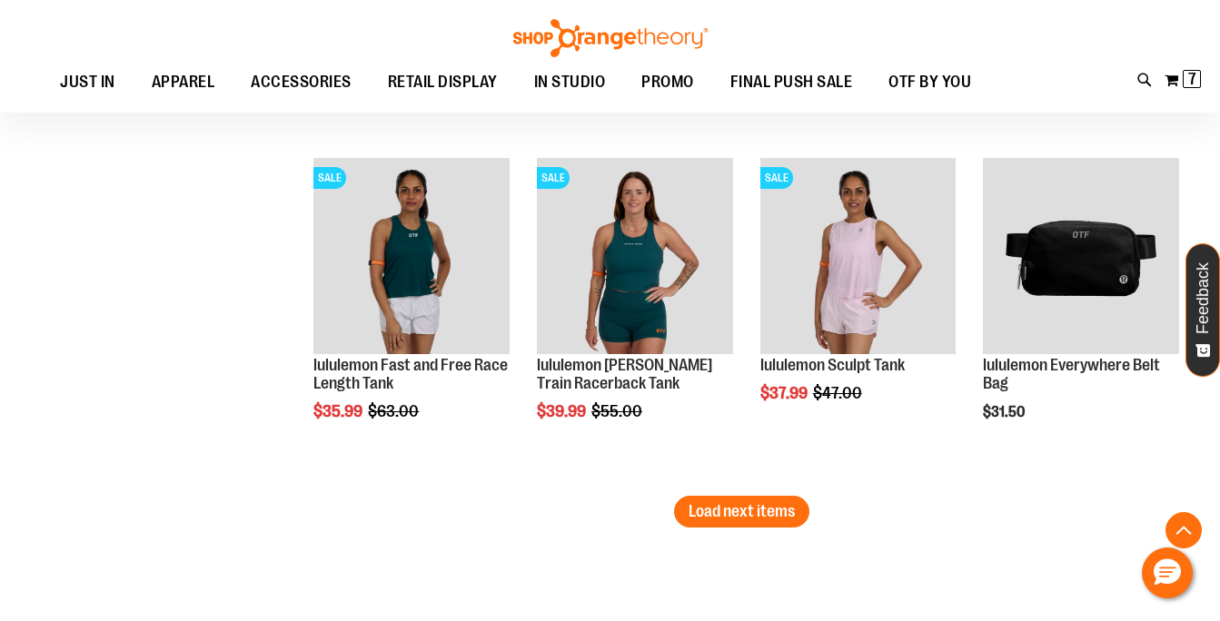
scroll to position [2999, 0]
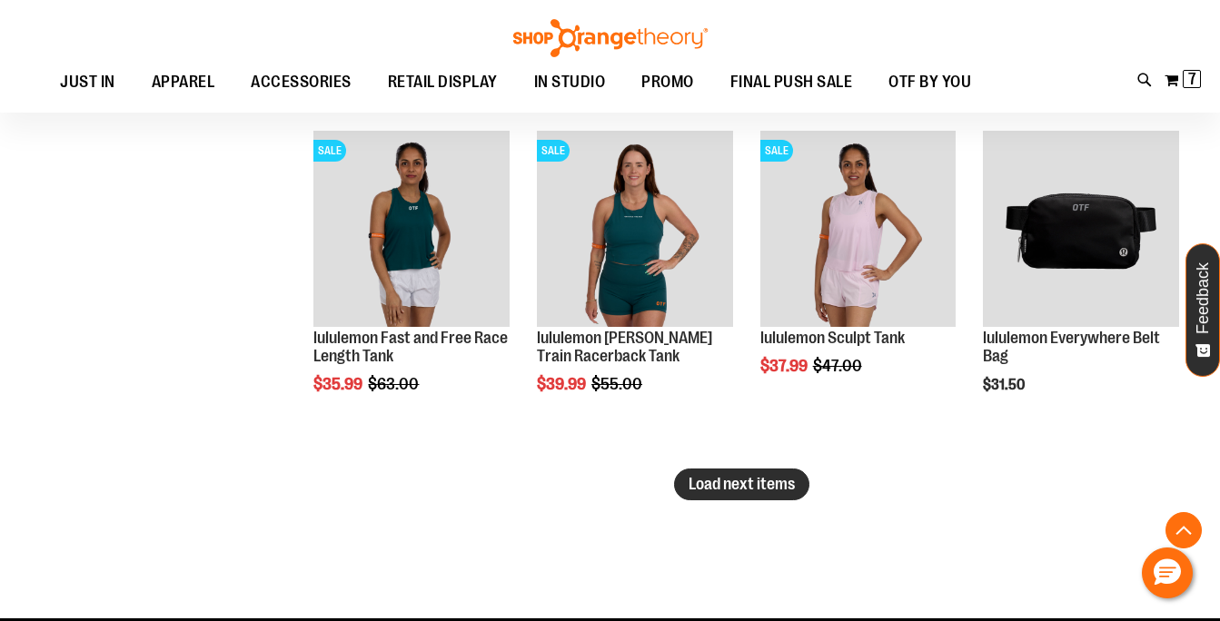
type input "**********"
click at [781, 487] on span "Load next items" at bounding box center [742, 484] width 106 height 18
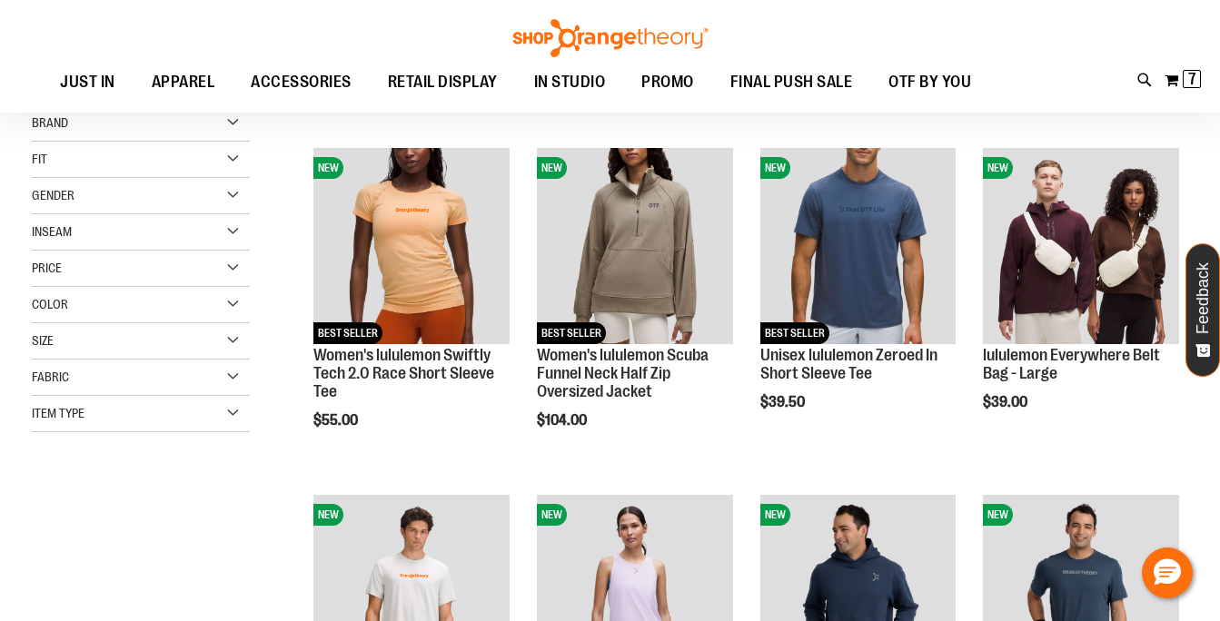
scroll to position [174, 0]
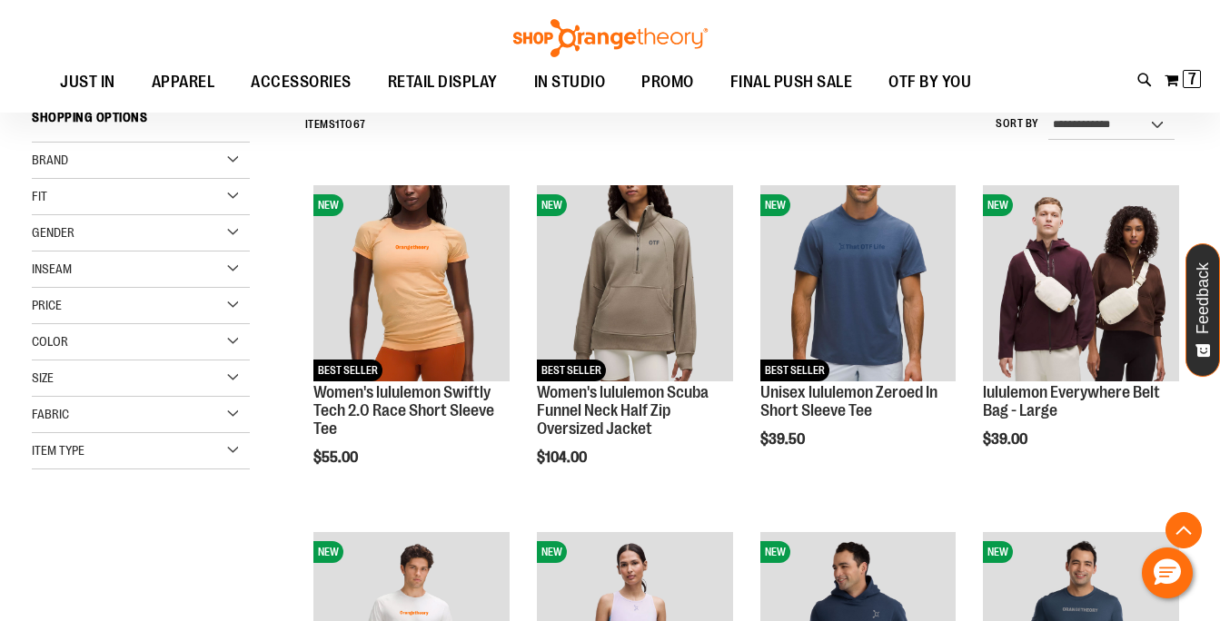
scroll to position [425, 0]
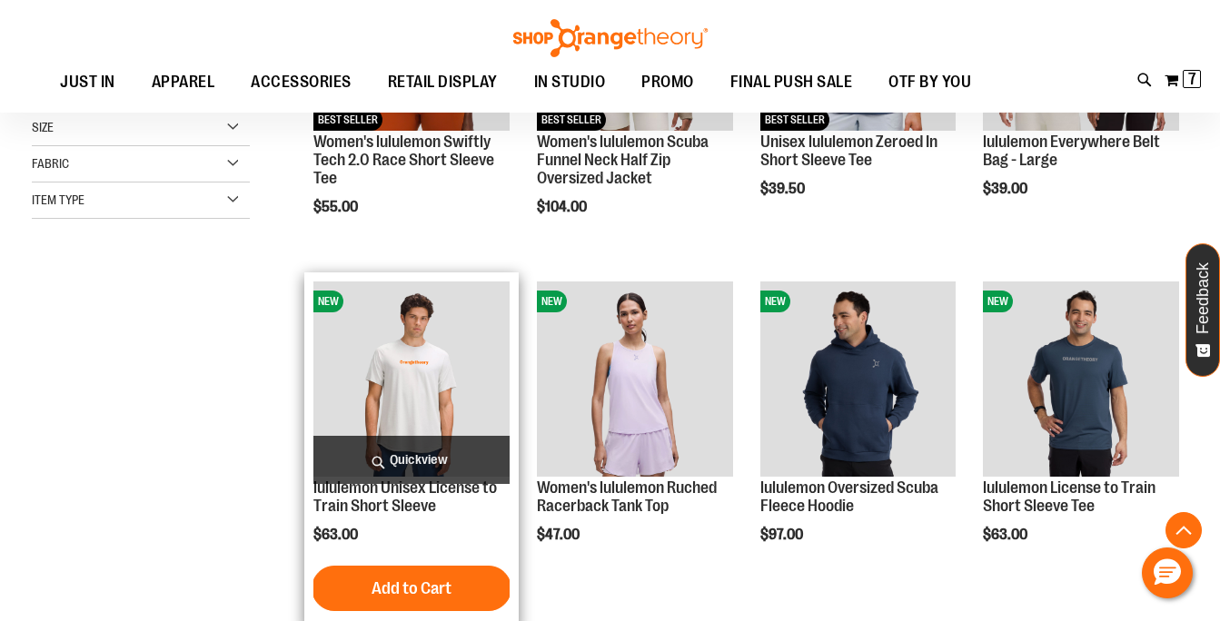
click at [413, 461] on span "Quickview" at bounding box center [411, 460] width 196 height 48
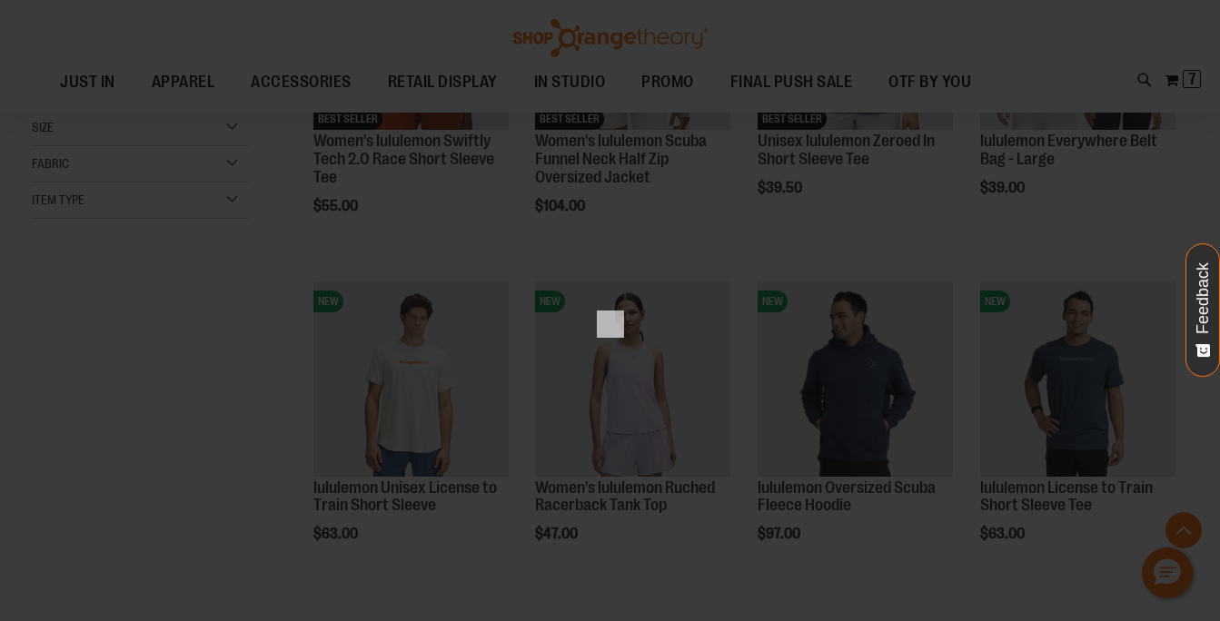
scroll to position [0, 0]
click at [629, 298] on img at bounding box center [609, 342] width 145 height 145
click at [532, 204] on div "×" at bounding box center [610, 310] width 1220 height 621
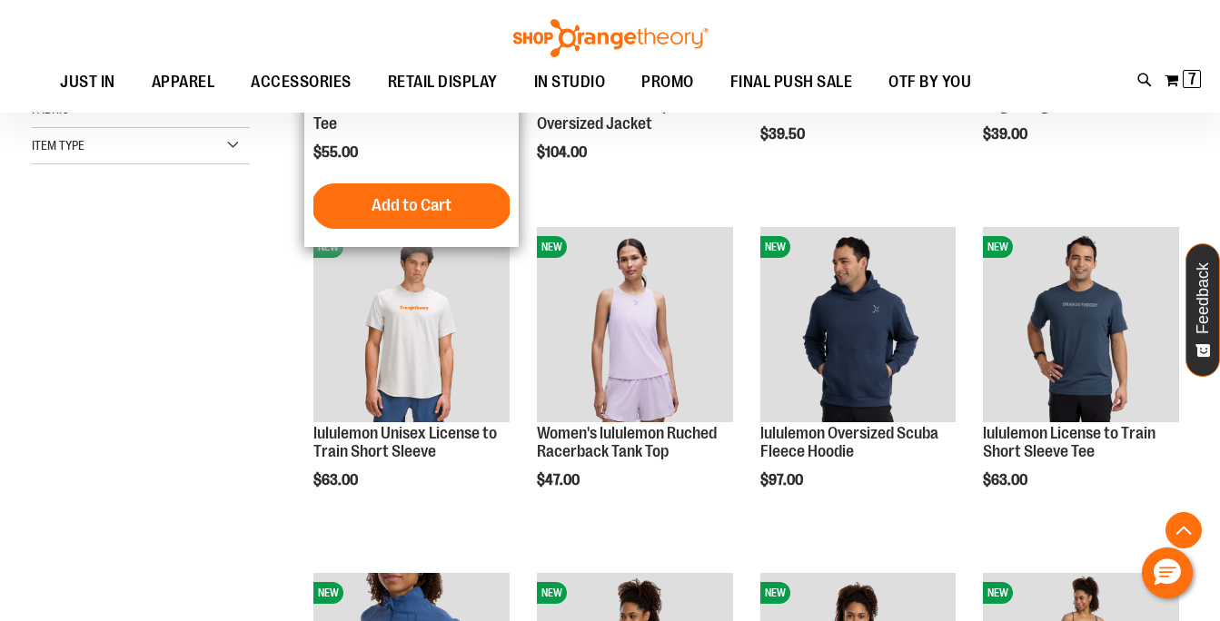
scroll to position [485, 0]
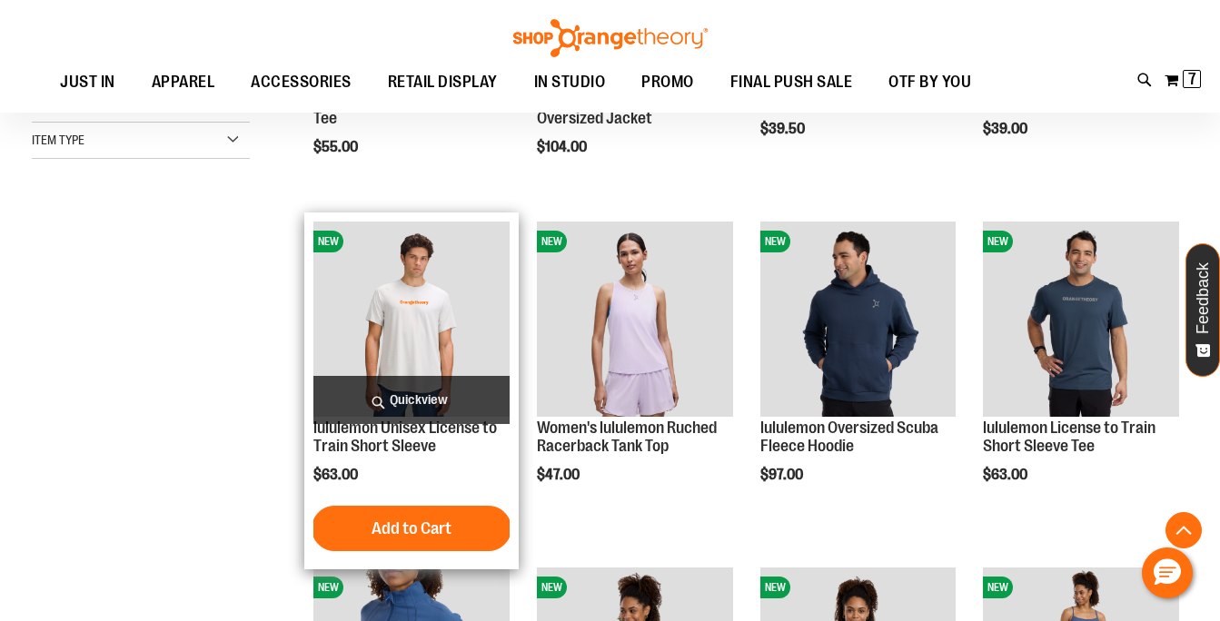
click at [481, 400] on span "Quickview" at bounding box center [411, 400] width 196 height 48
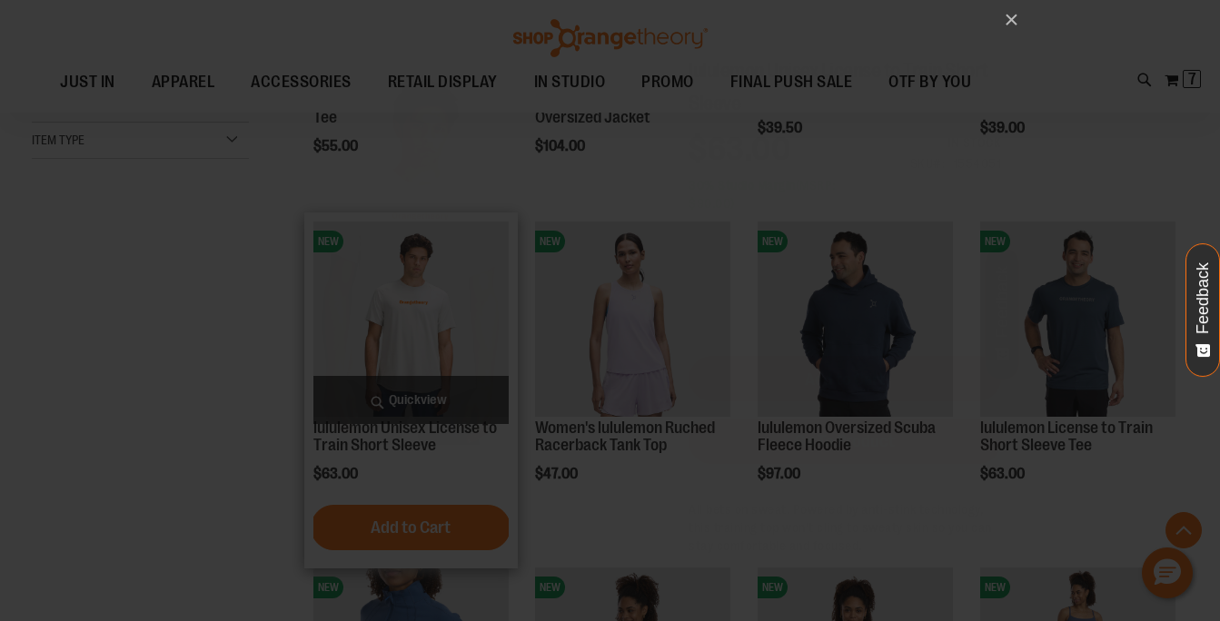
scroll to position [0, 0]
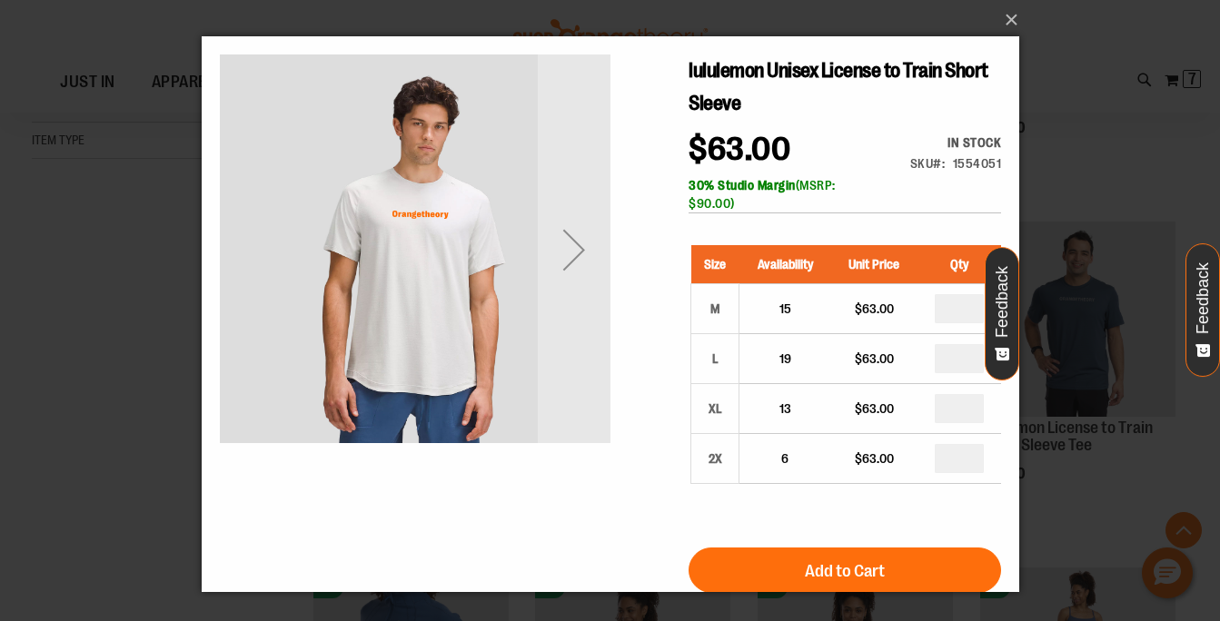
click at [582, 249] on div "Next" at bounding box center [573, 249] width 73 height 73
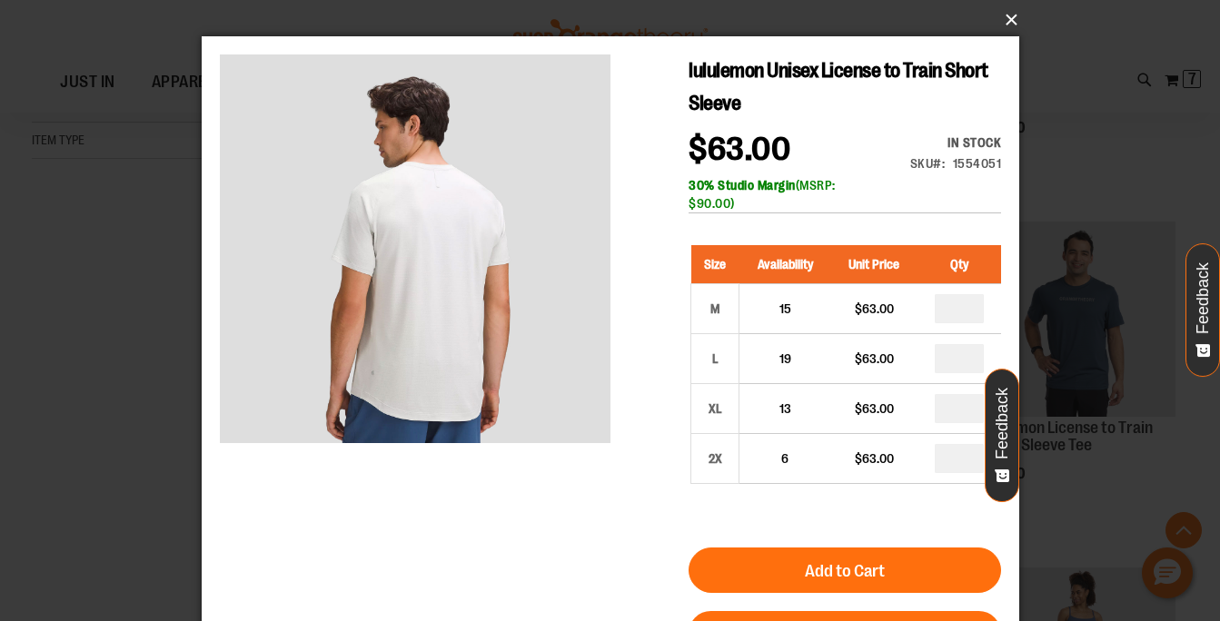
click at [1010, 15] on button "×" at bounding box center [616, 20] width 818 height 40
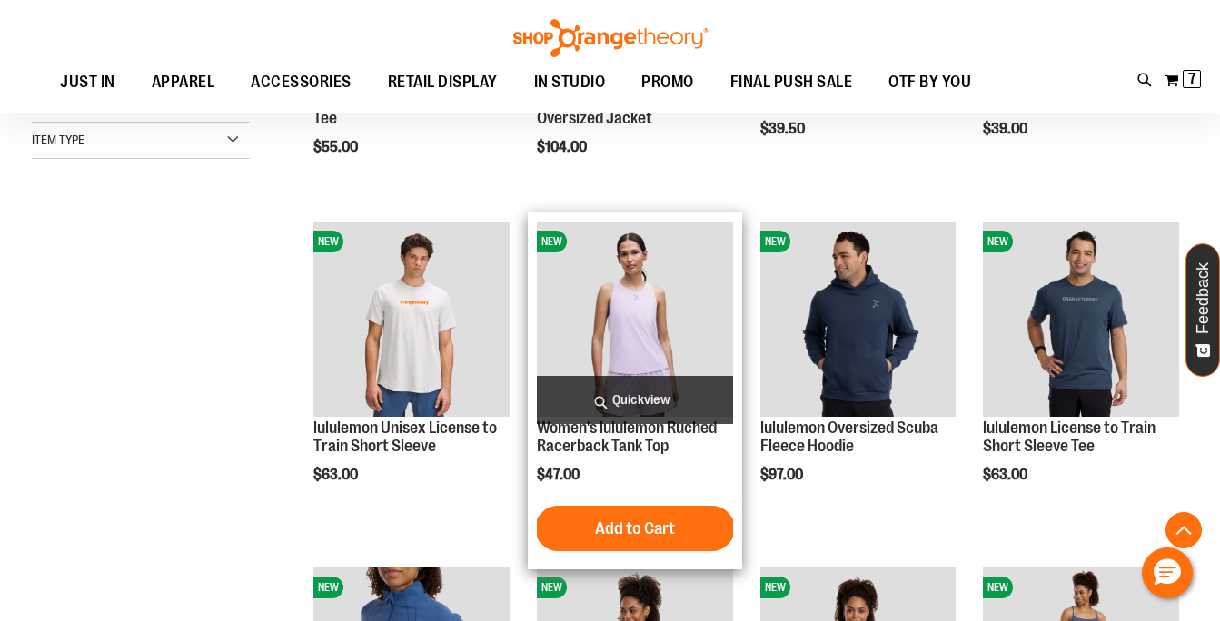
scroll to position [1073, 0]
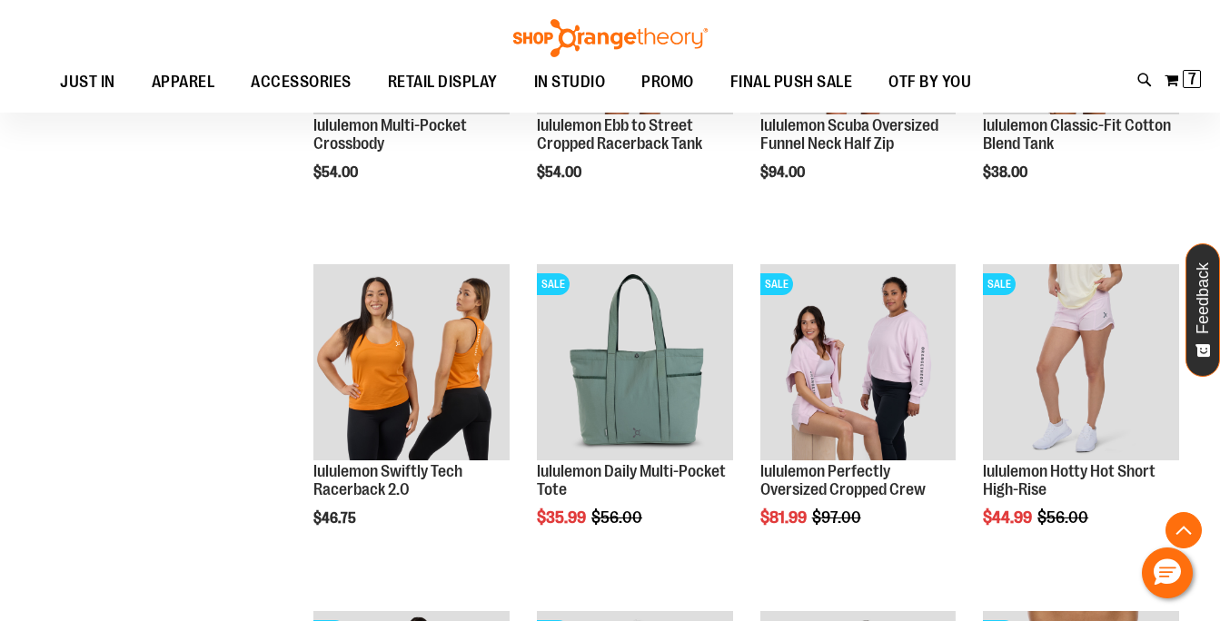
scroll to position [1479, 0]
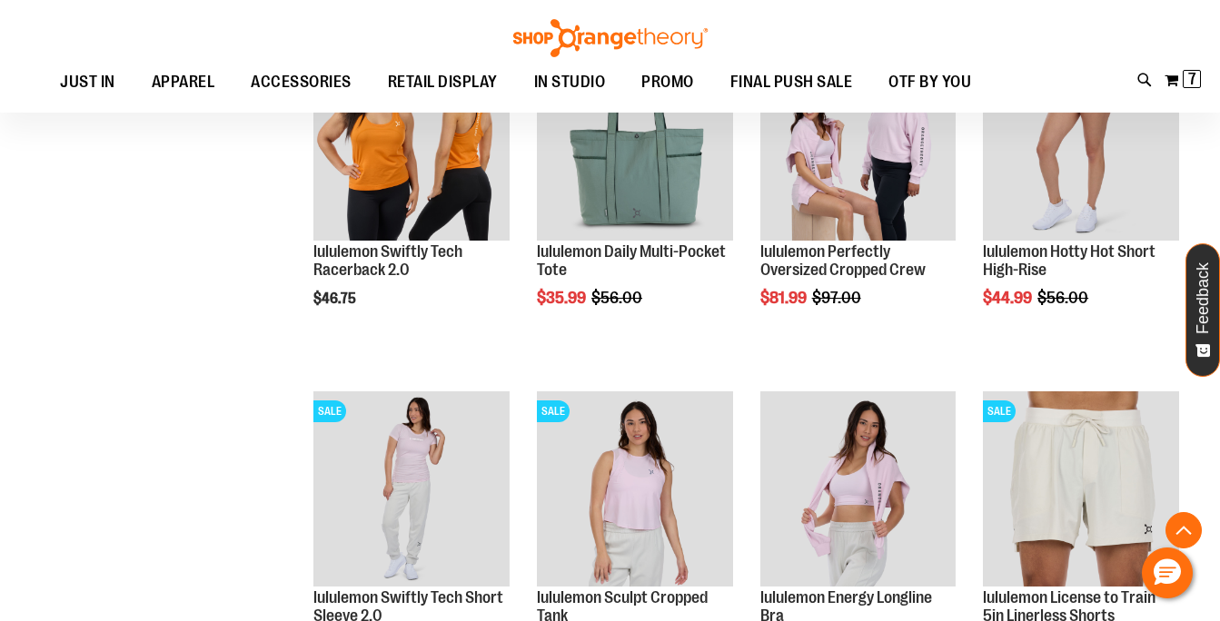
scroll to position [1890, 0]
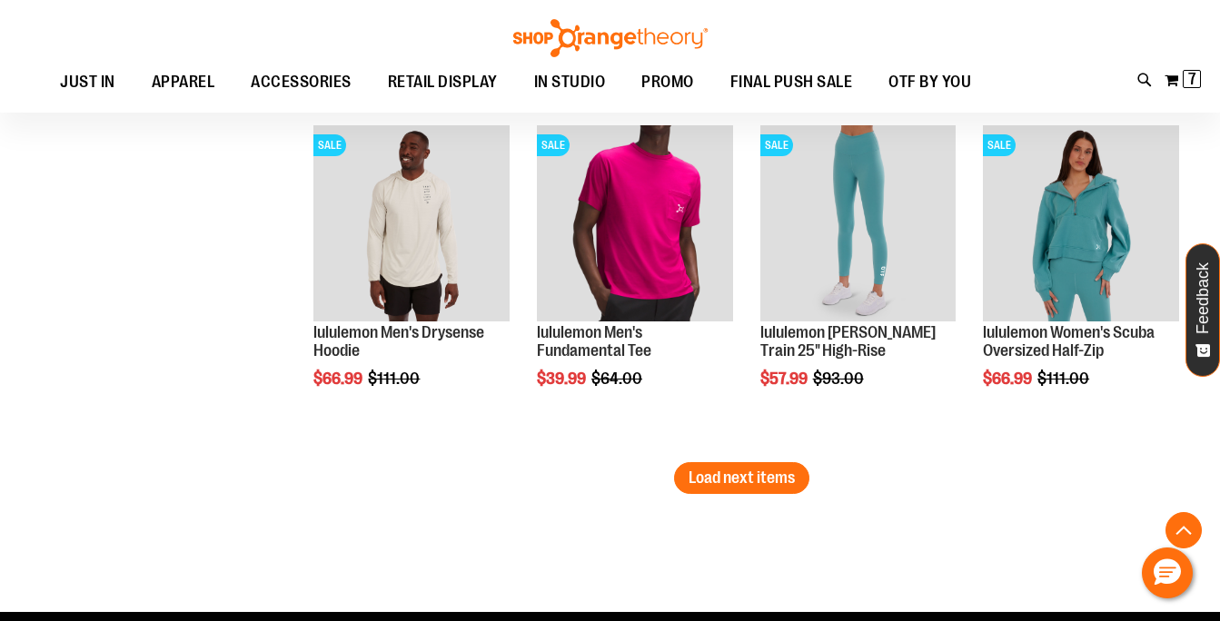
scroll to position [4048, 0]
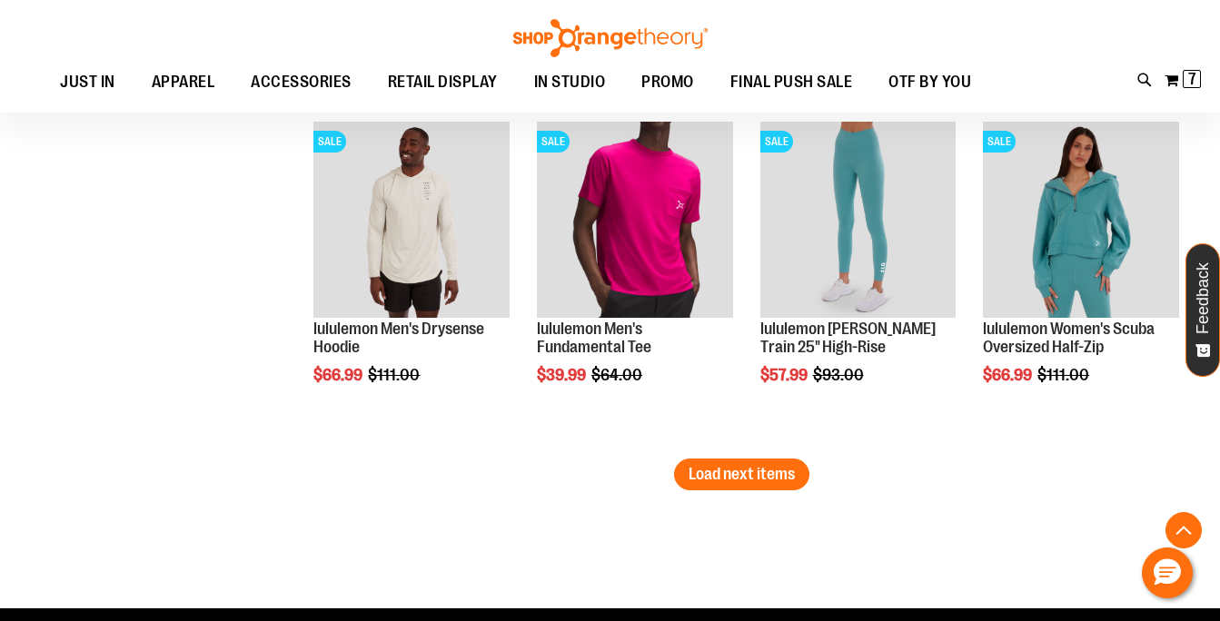
click at [734, 466] on span "Load next items" at bounding box center [742, 474] width 106 height 18
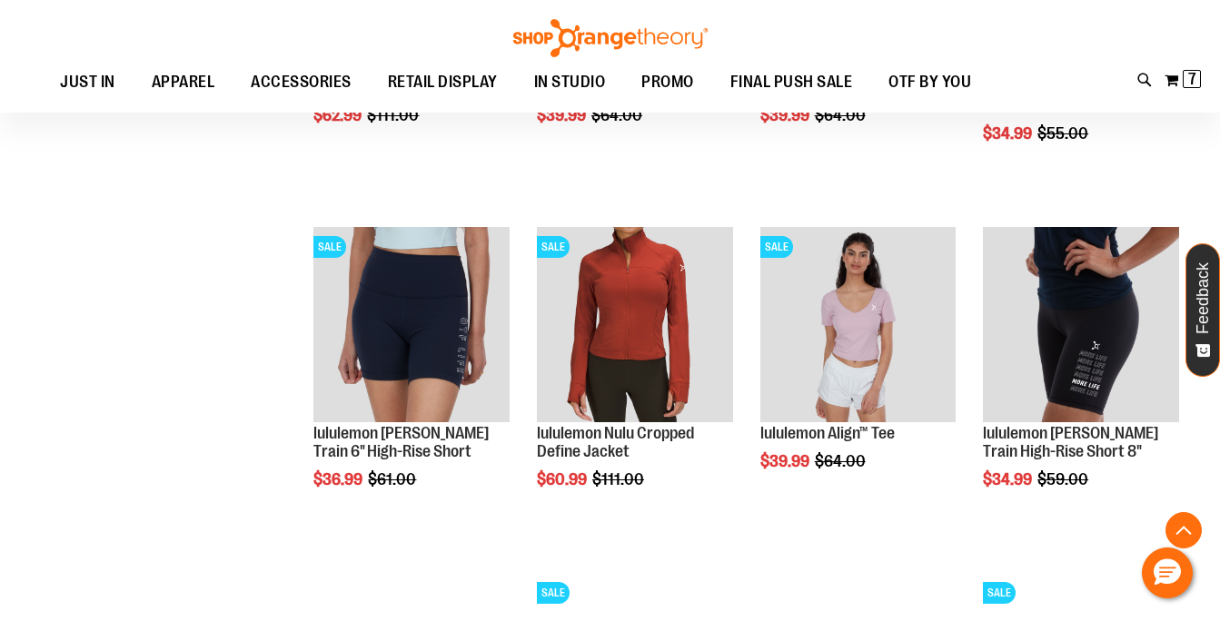
scroll to position [4639, 0]
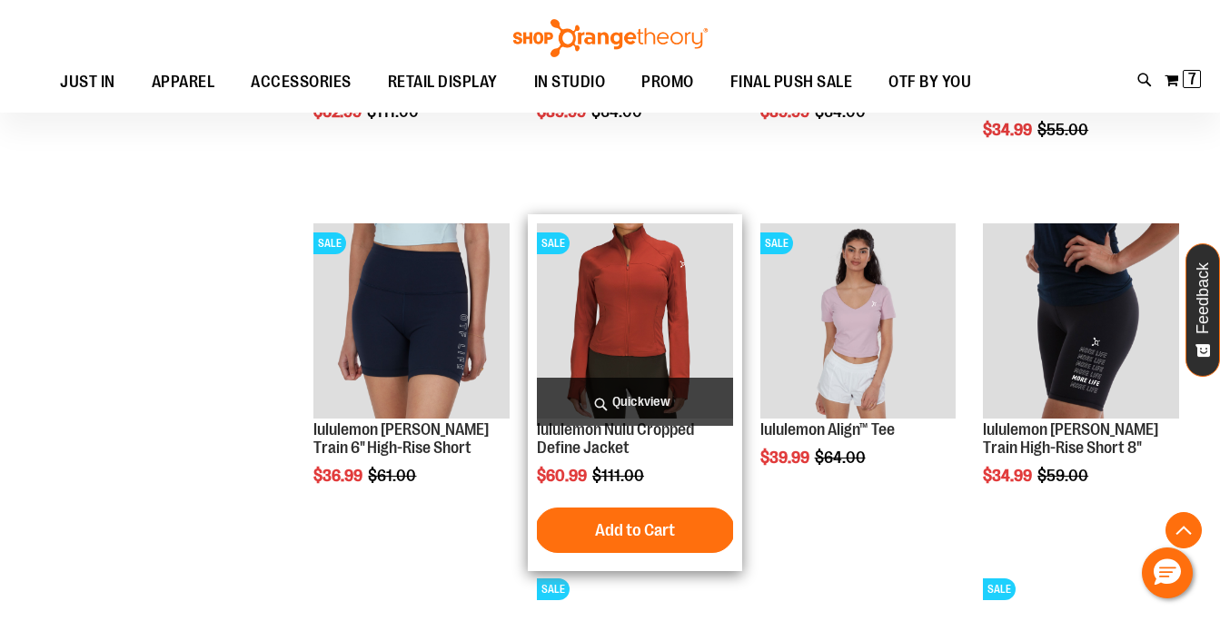
click at [675, 394] on span "Quickview" at bounding box center [635, 402] width 196 height 48
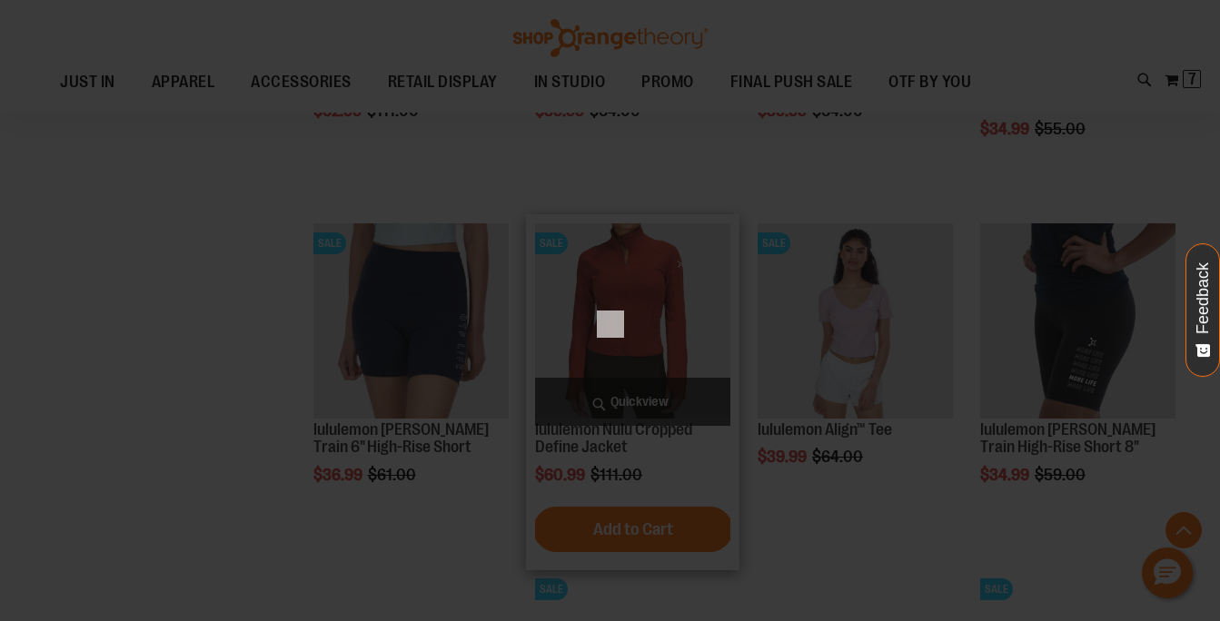
scroll to position [0, 0]
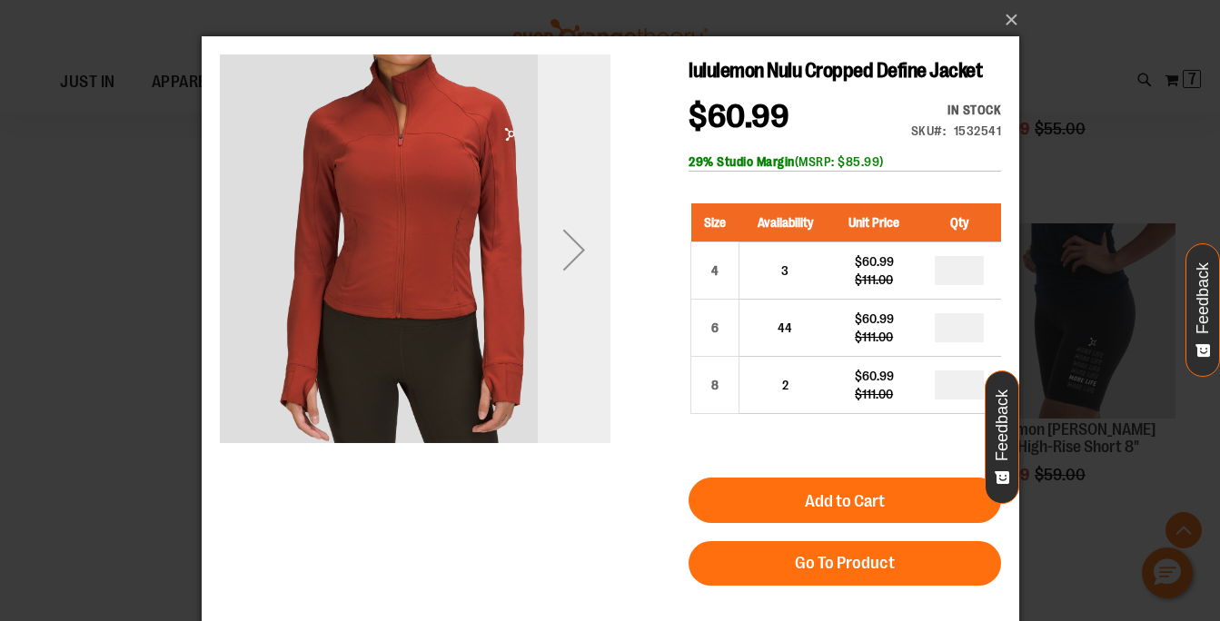
click at [563, 254] on div "Next" at bounding box center [573, 249] width 73 height 73
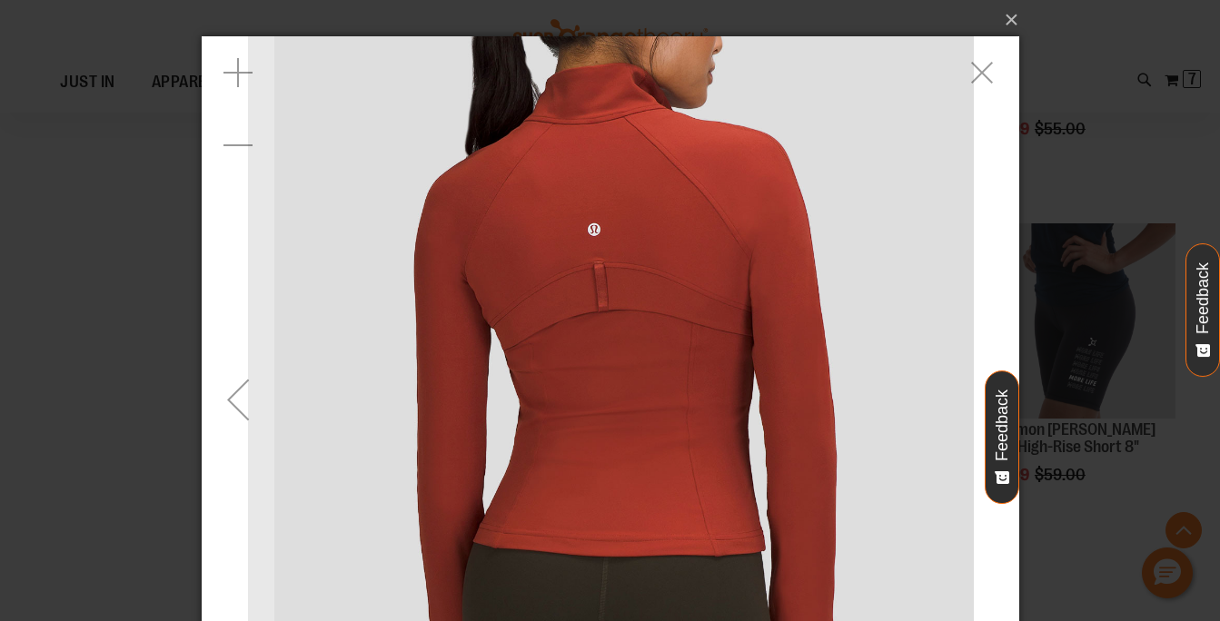
click at [241, 397] on div "Previous" at bounding box center [237, 399] width 73 height 73
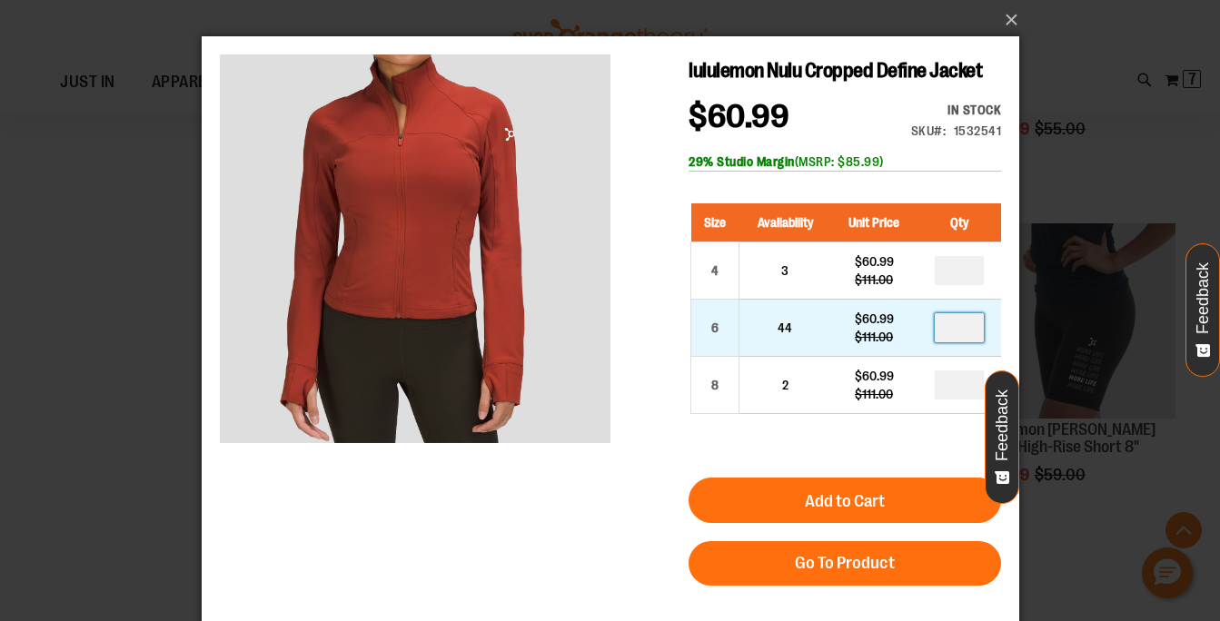
click at [970, 326] on input "number" at bounding box center [958, 327] width 49 height 29
type input "*"
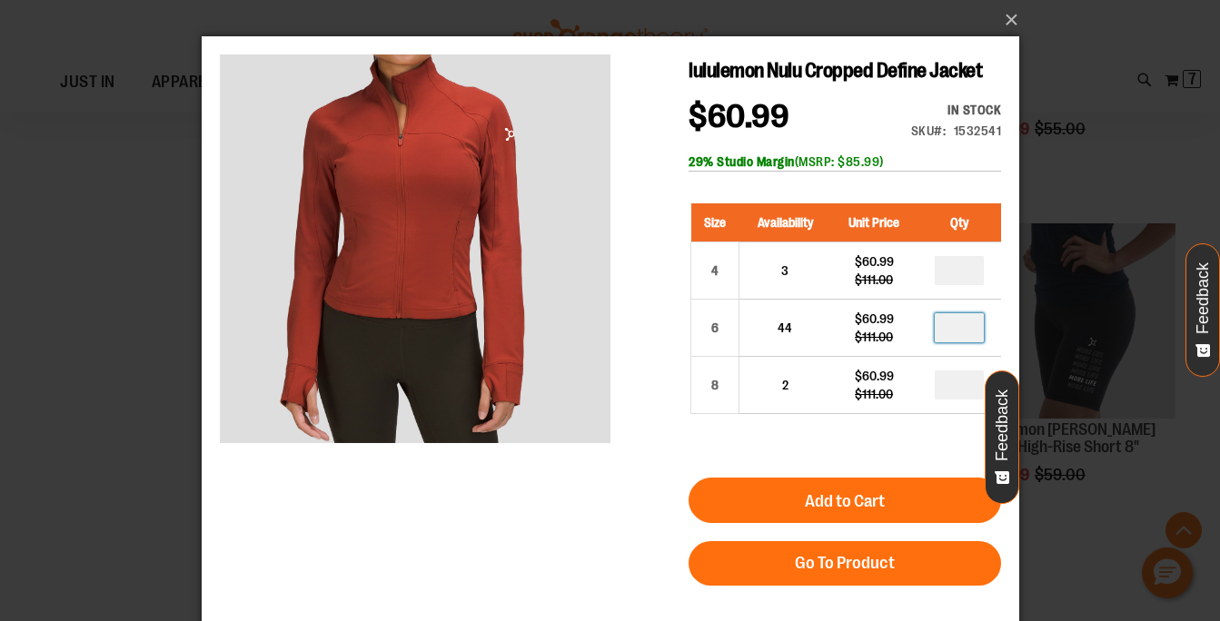
click at [668, 445] on div "lululemon Nulu Cropped Define Jacket $60.99 Regular Price $111.00 In stock Only…" at bounding box center [609, 437] width 781 height 765
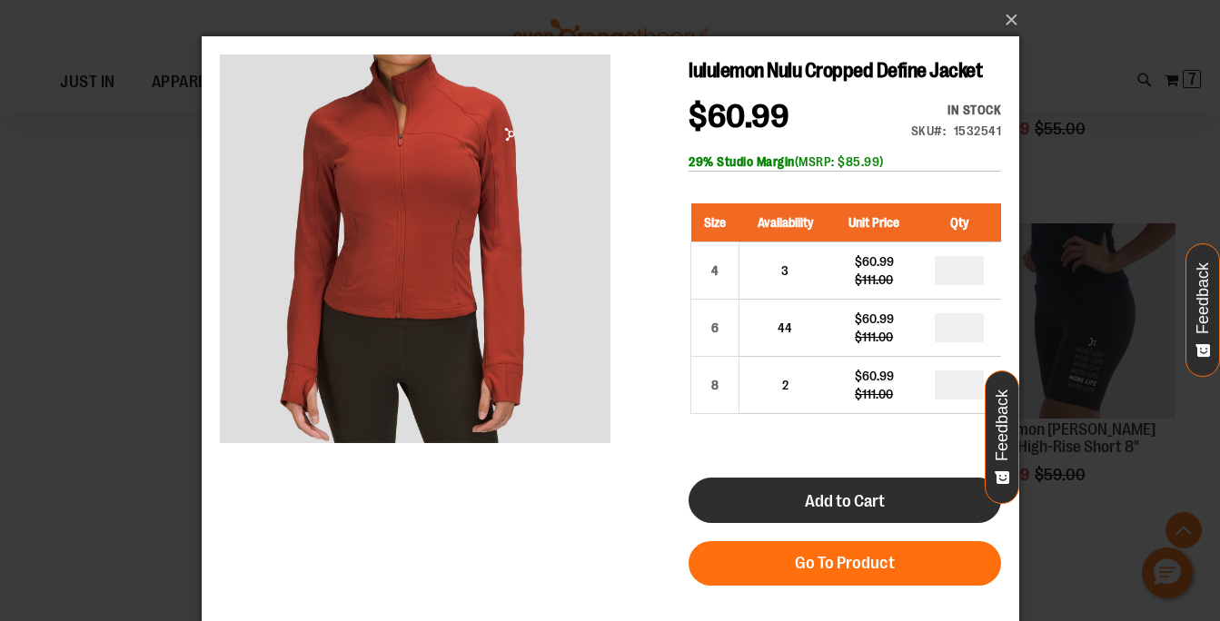
click at [795, 486] on button "Add to Cart" at bounding box center [844, 500] width 312 height 45
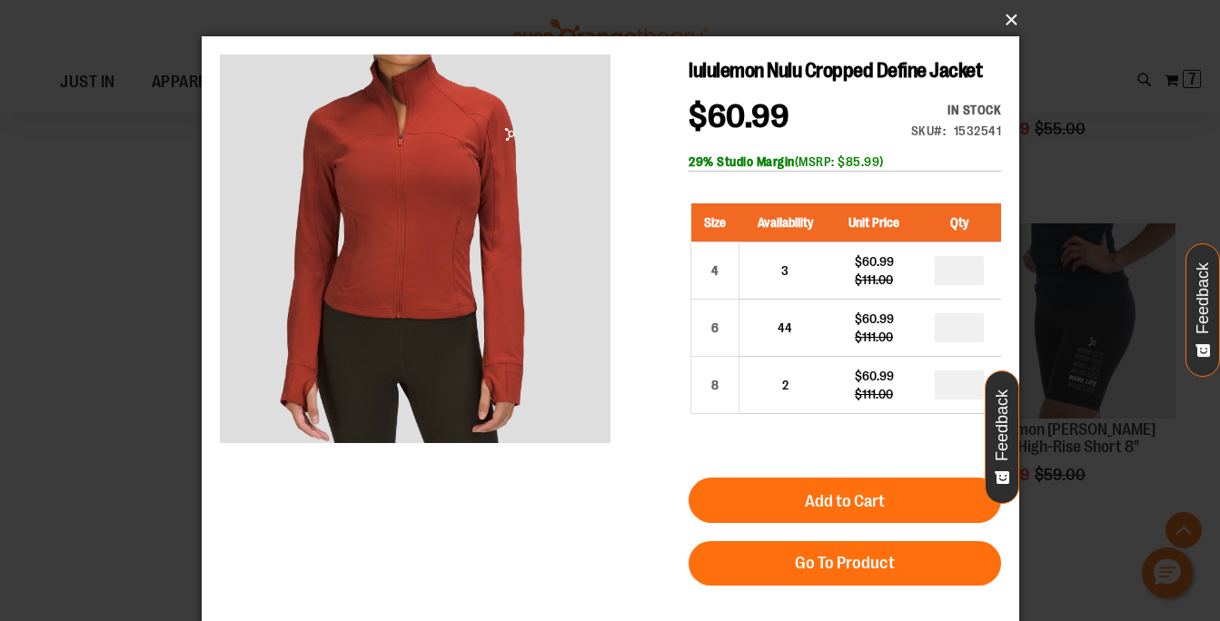
click at [1009, 20] on button "×" at bounding box center [616, 20] width 818 height 40
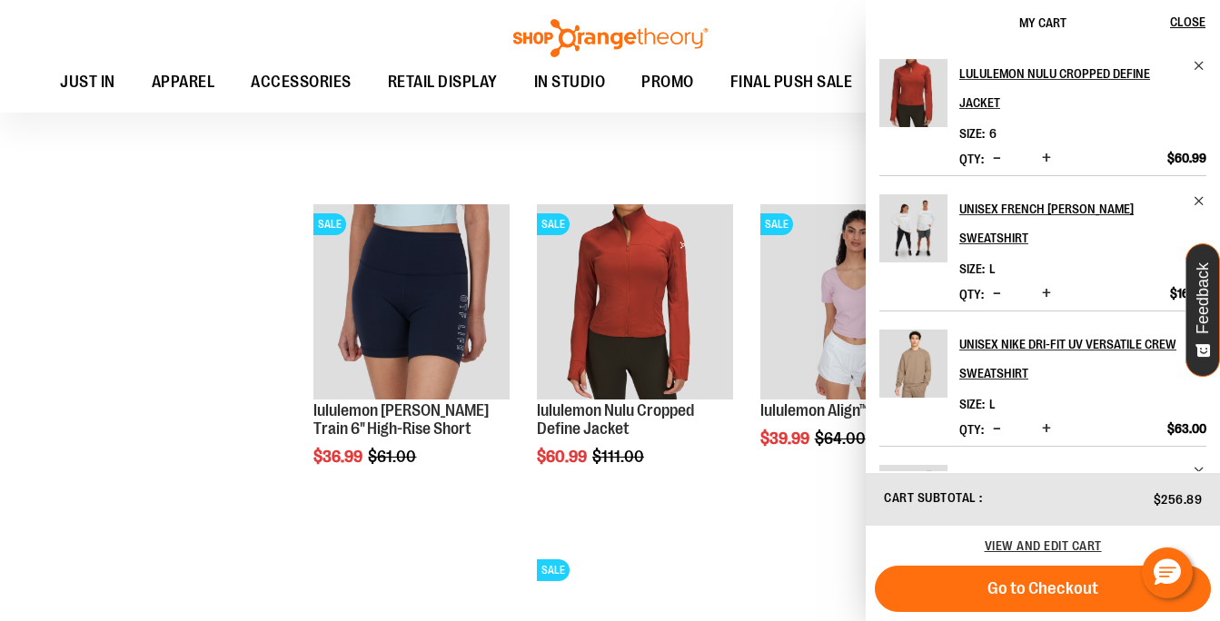
scroll to position [4424, 0]
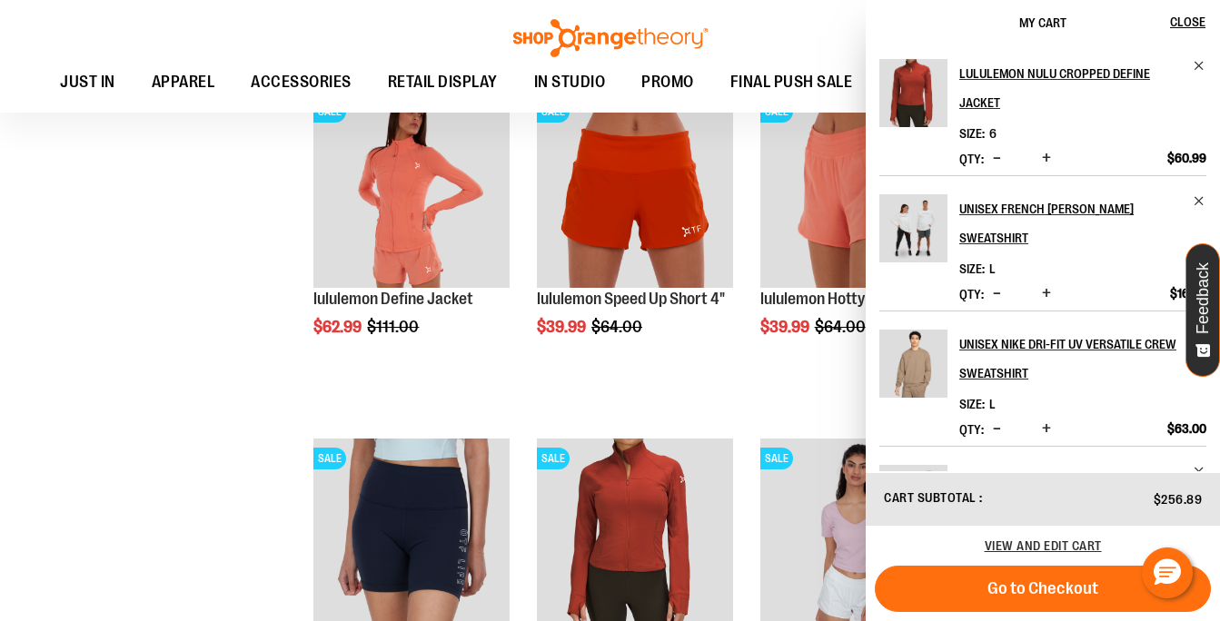
click at [327, 404] on li "SALE lululemon Define Jacket $62.99 Regular Price $111.00 Quickview Add to Cart…" at bounding box center [411, 256] width 214 height 346
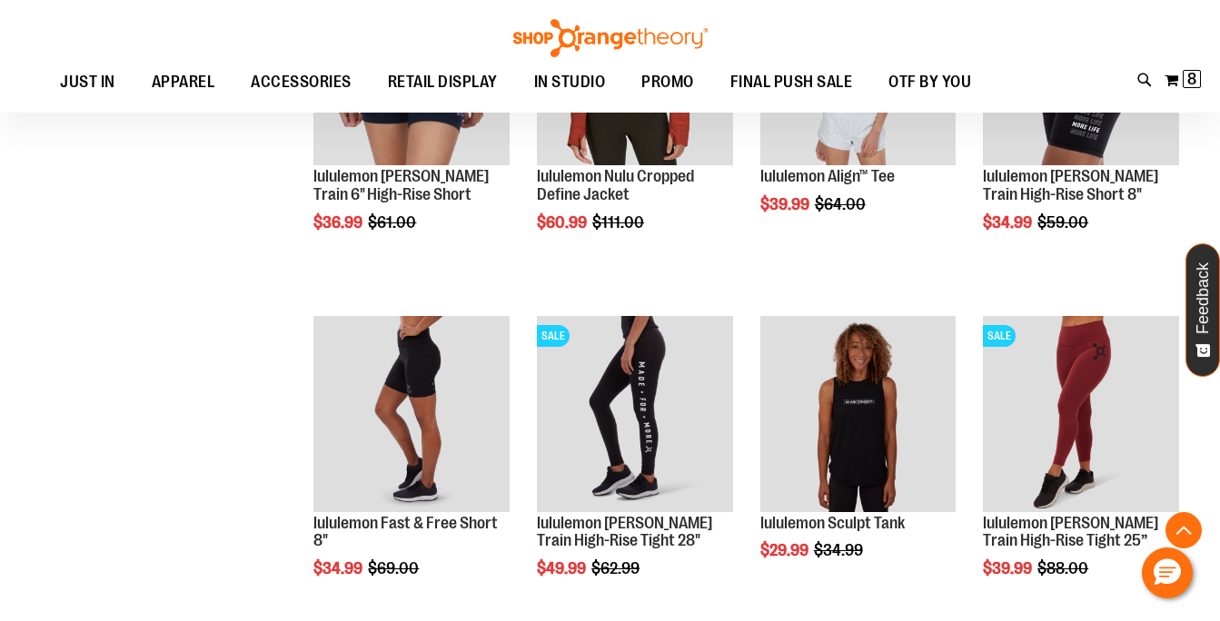
scroll to position [5022, 0]
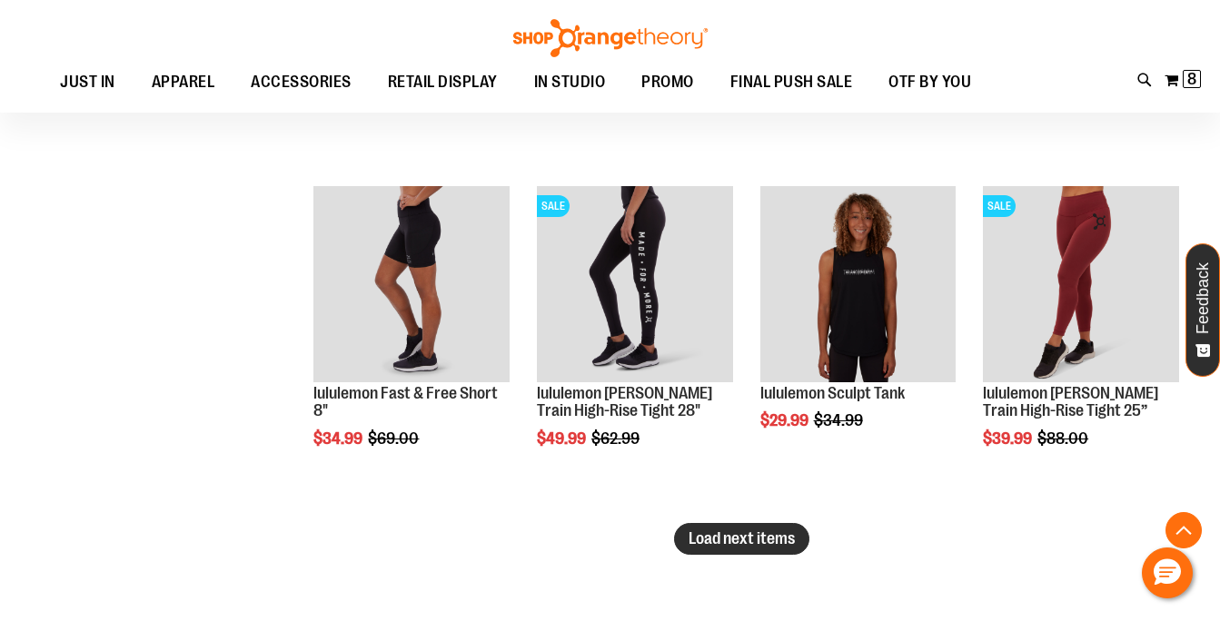
click at [751, 543] on span "Load next items" at bounding box center [742, 539] width 106 height 18
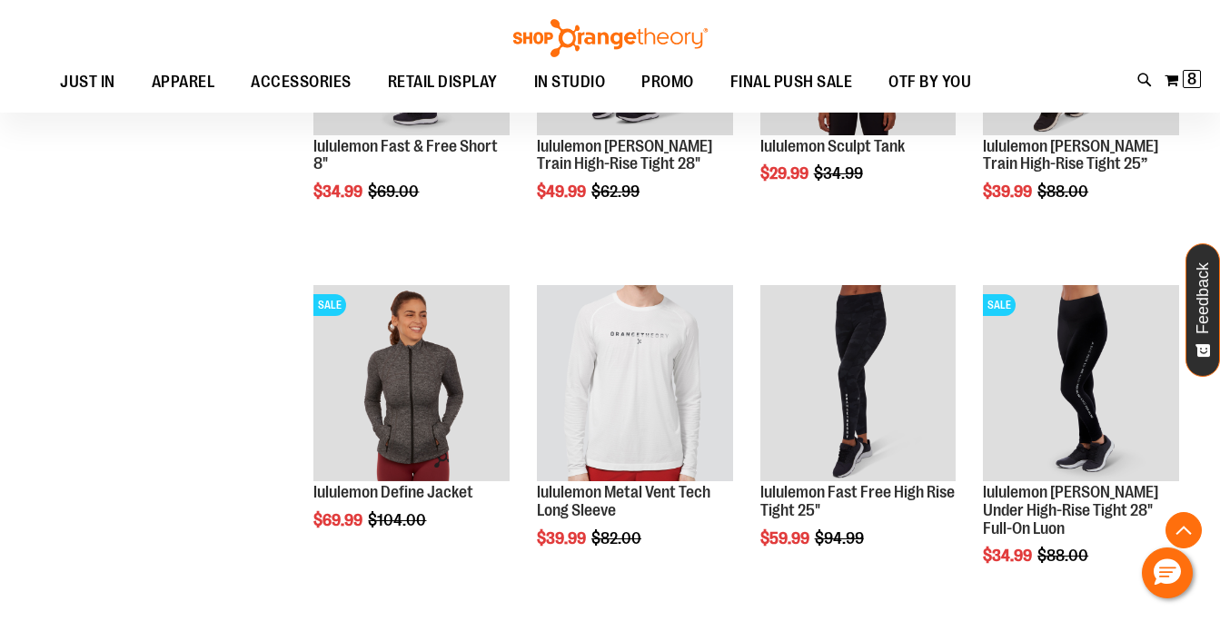
scroll to position [5276, 0]
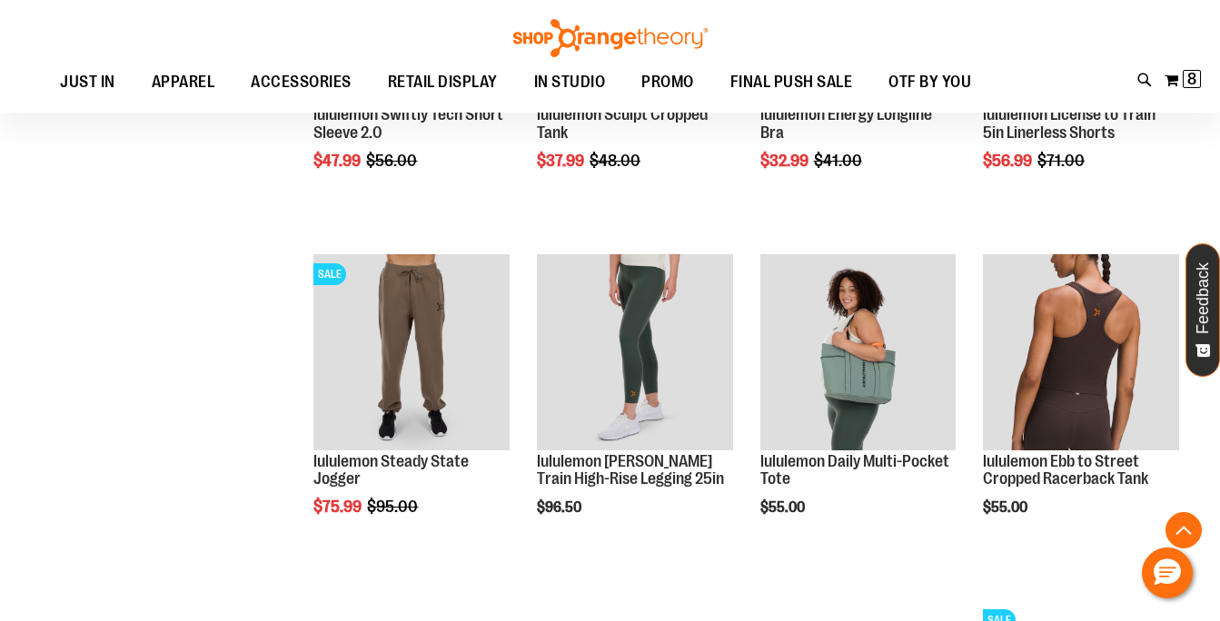
scroll to position [2173, 0]
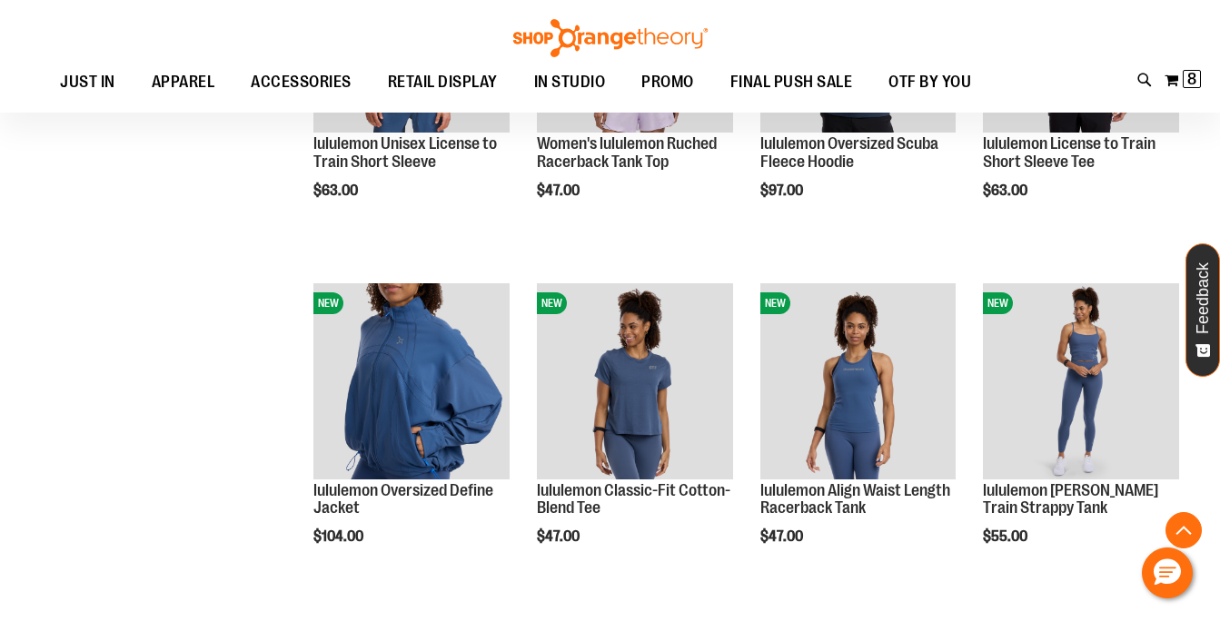
scroll to position [768, 0]
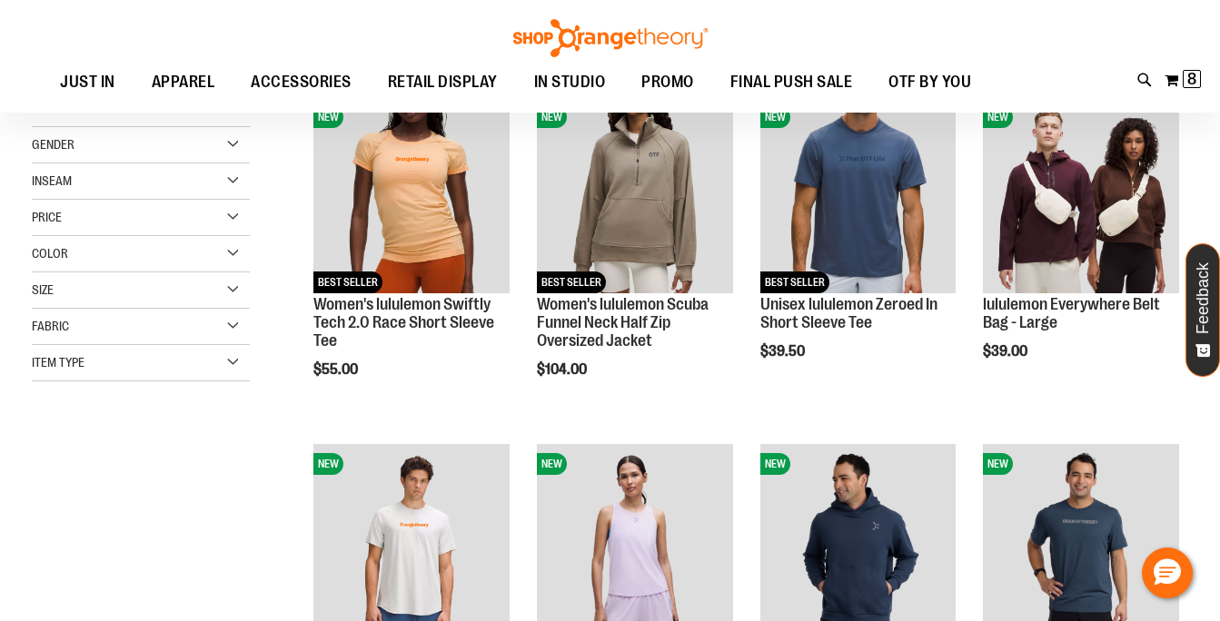
scroll to position [199, 0]
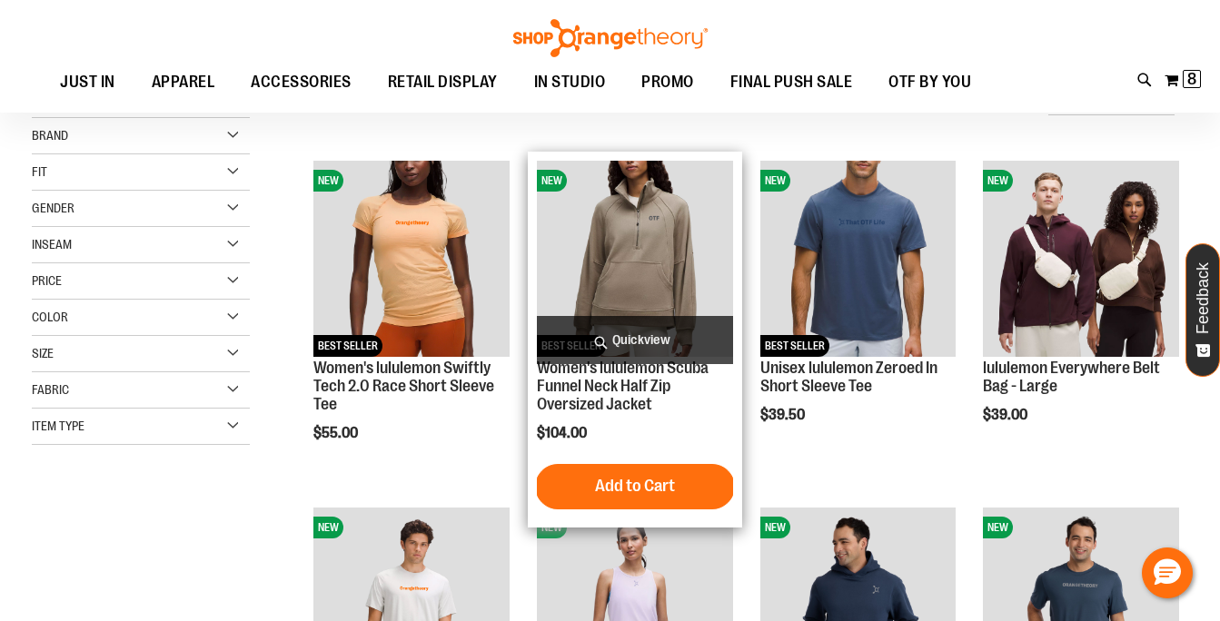
click at [640, 332] on span "Quickview" at bounding box center [635, 340] width 196 height 48
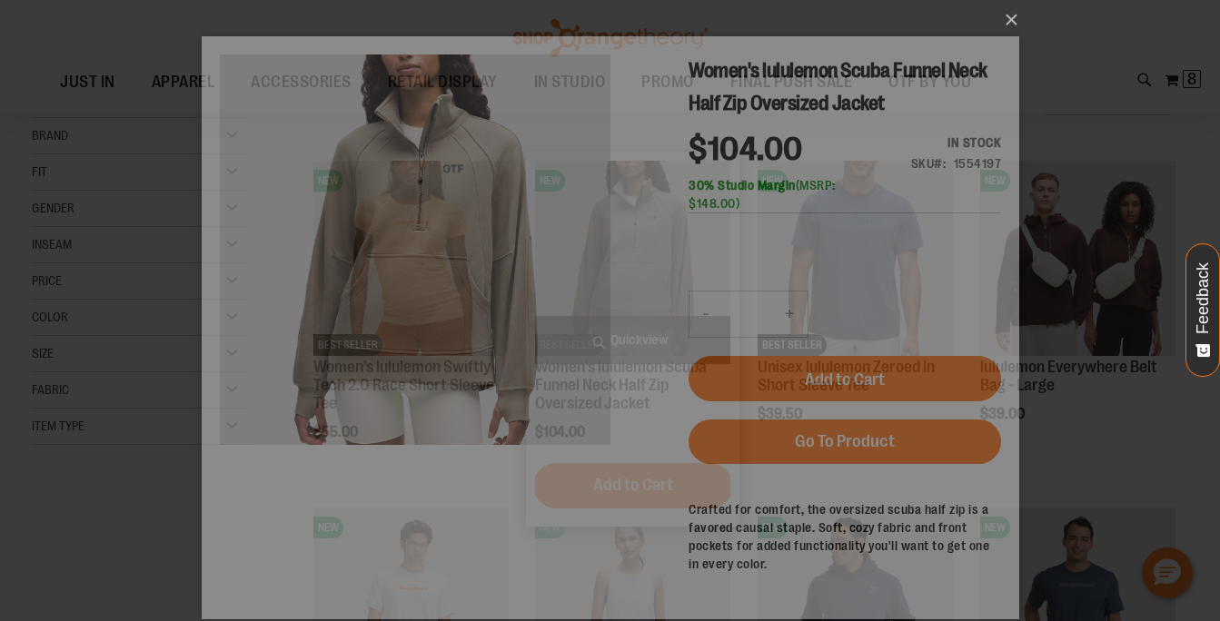
scroll to position [0, 0]
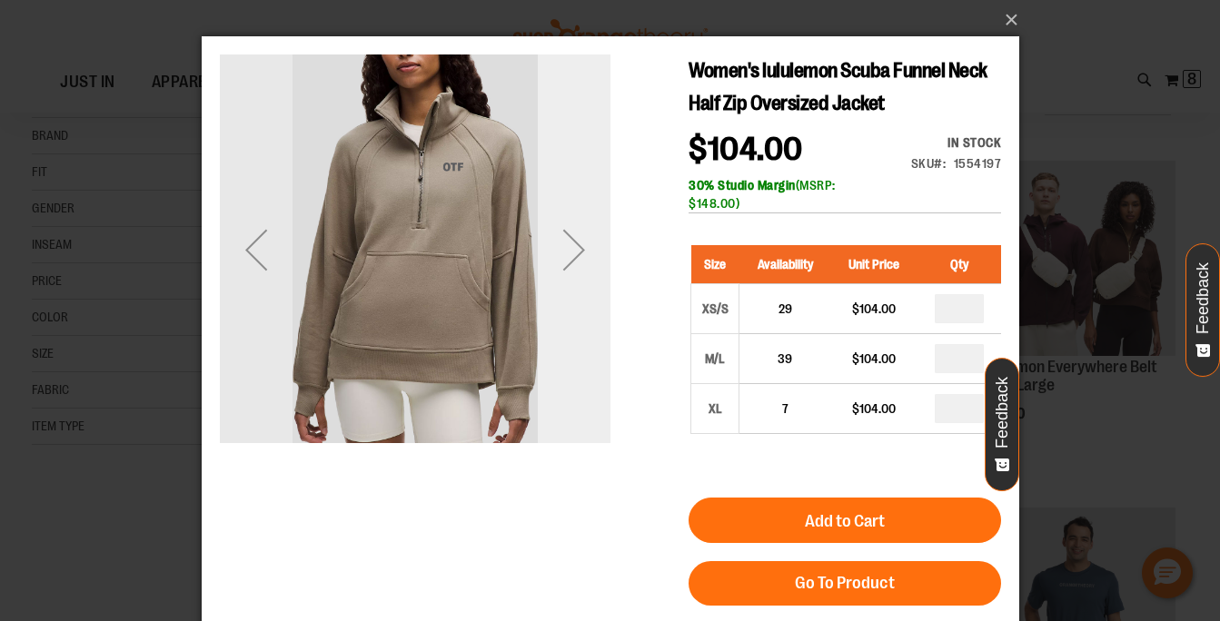
click at [575, 233] on div "Next" at bounding box center [573, 249] width 73 height 73
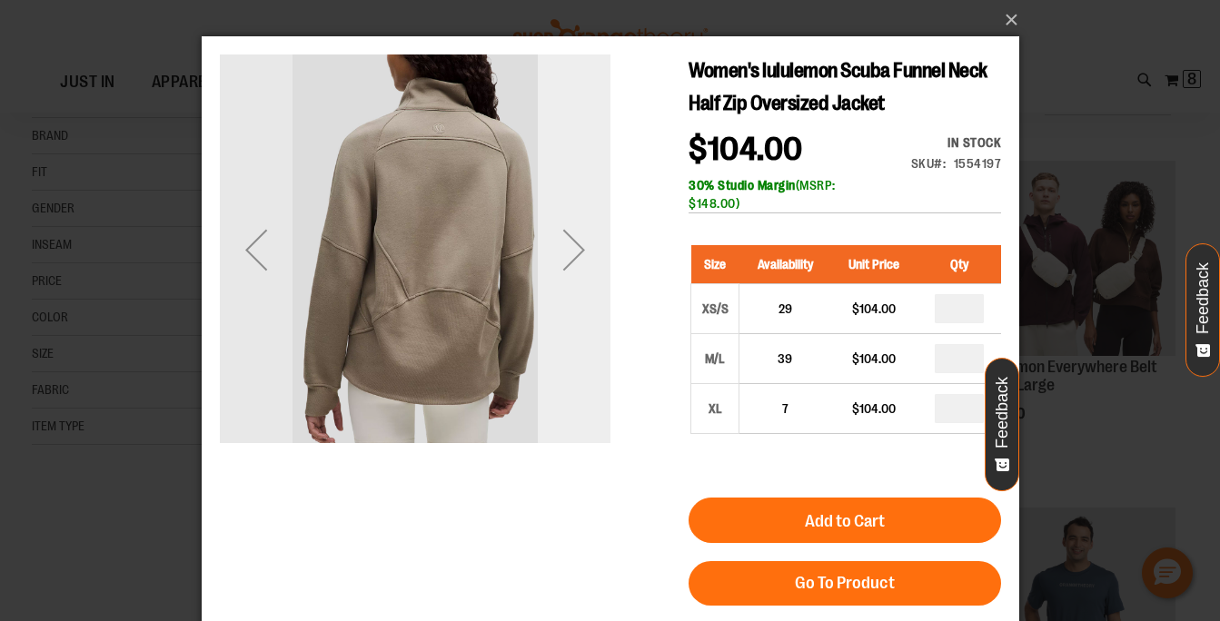
click at [575, 233] on div "Next" at bounding box center [573, 249] width 73 height 73
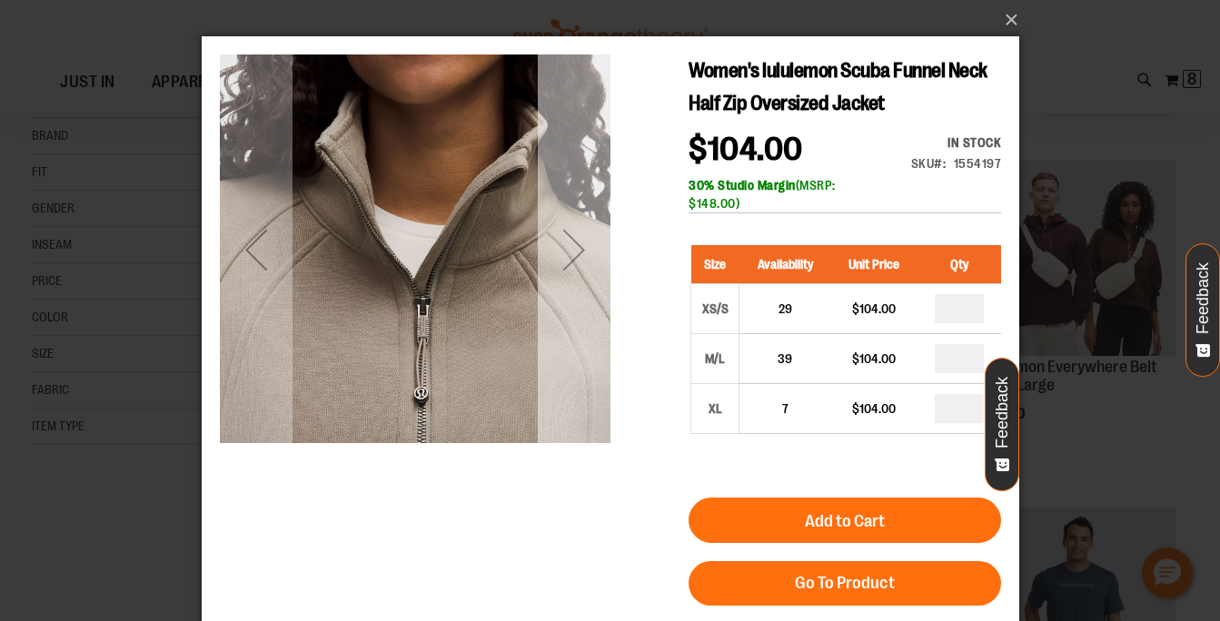
click at [575, 233] on div "Next" at bounding box center [573, 249] width 73 height 73
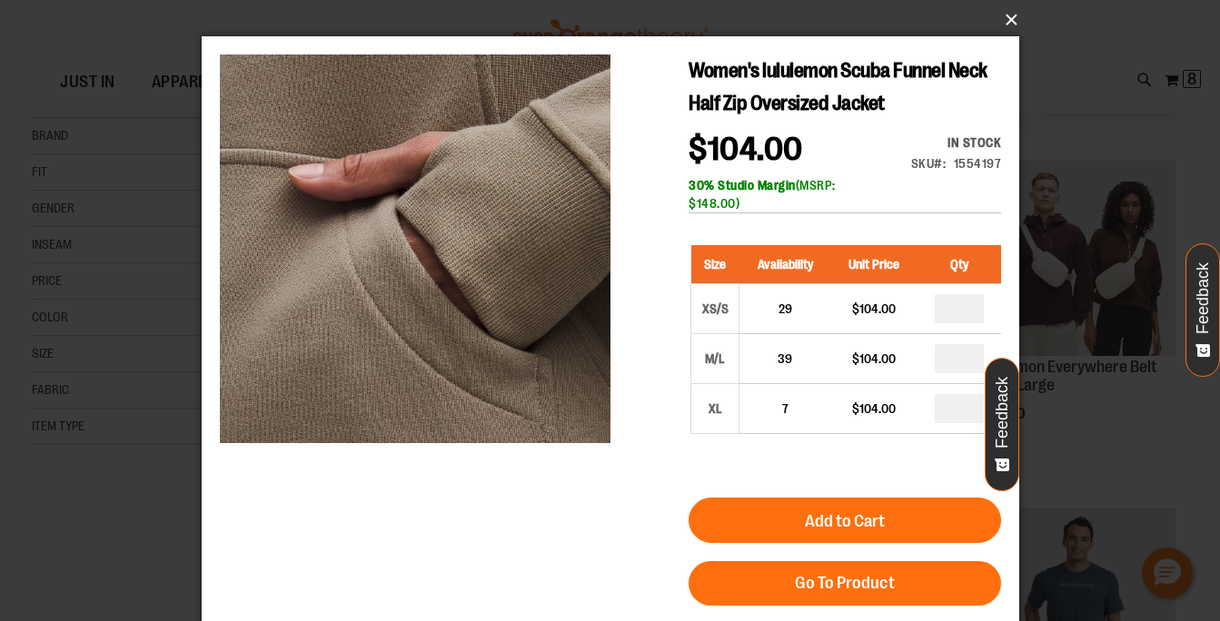
click at [1008, 23] on button "×" at bounding box center [616, 20] width 818 height 40
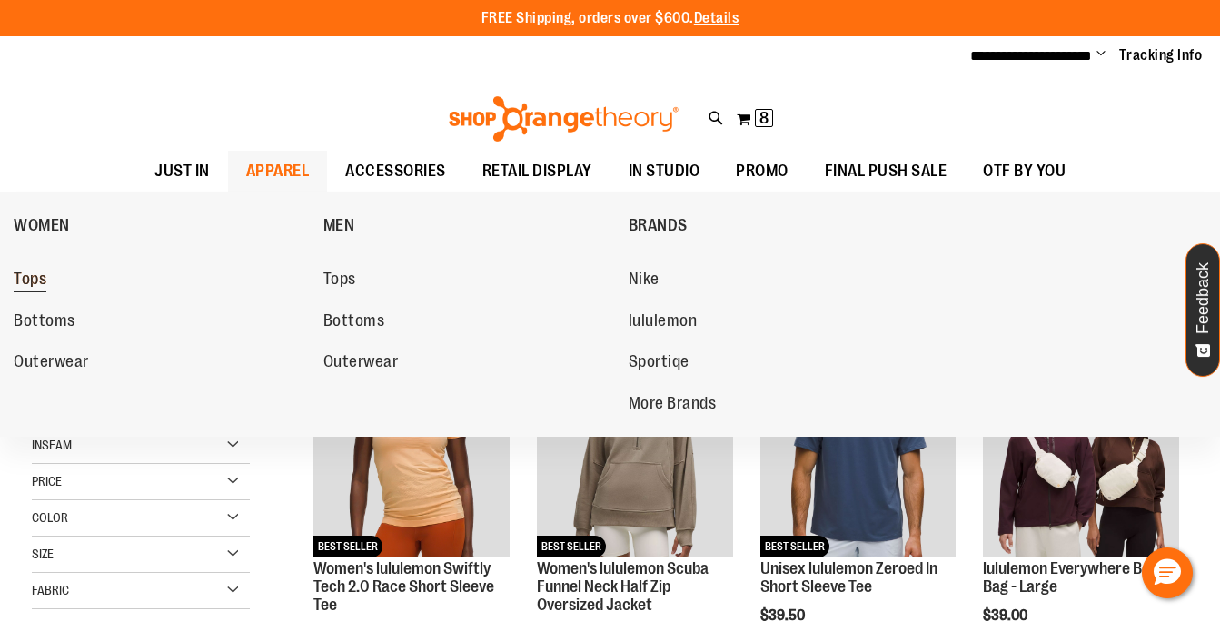
click at [39, 279] on span "Tops" at bounding box center [30, 281] width 33 height 23
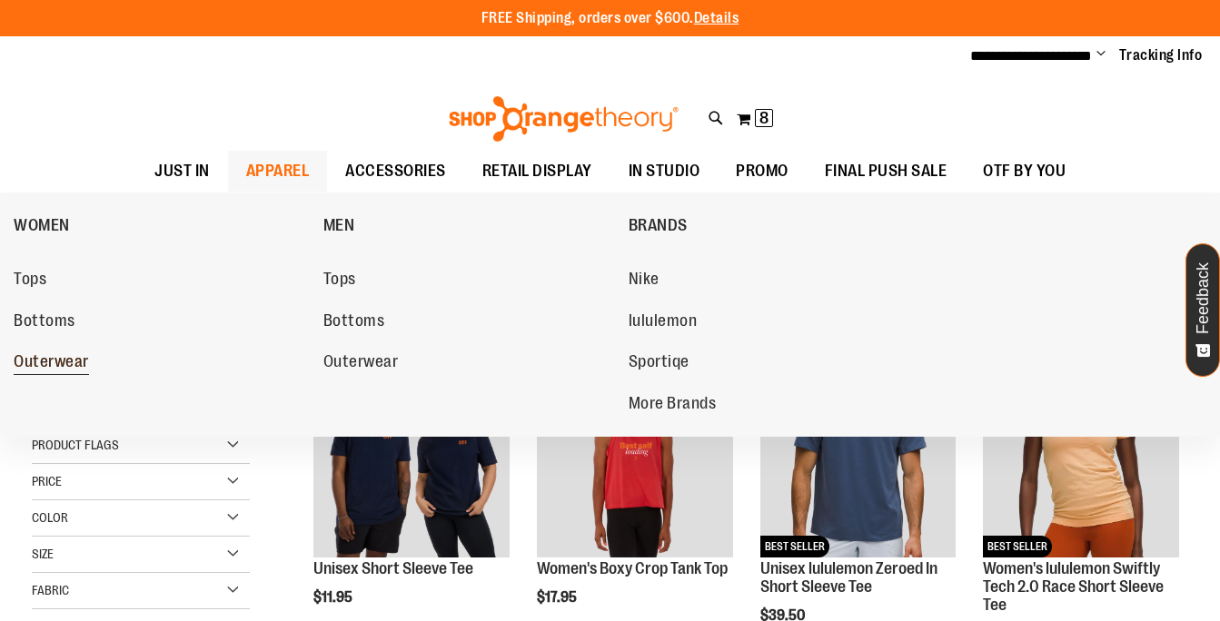
type input "**********"
click at [55, 359] on span "Outerwear" at bounding box center [51, 363] width 75 height 23
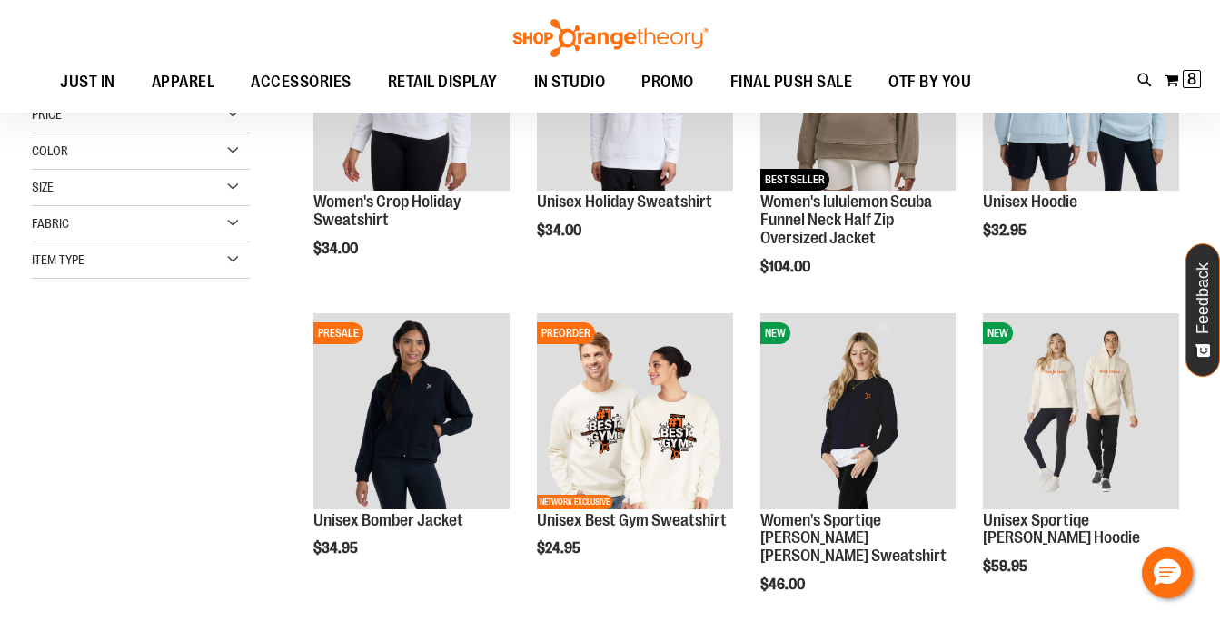
scroll to position [175, 0]
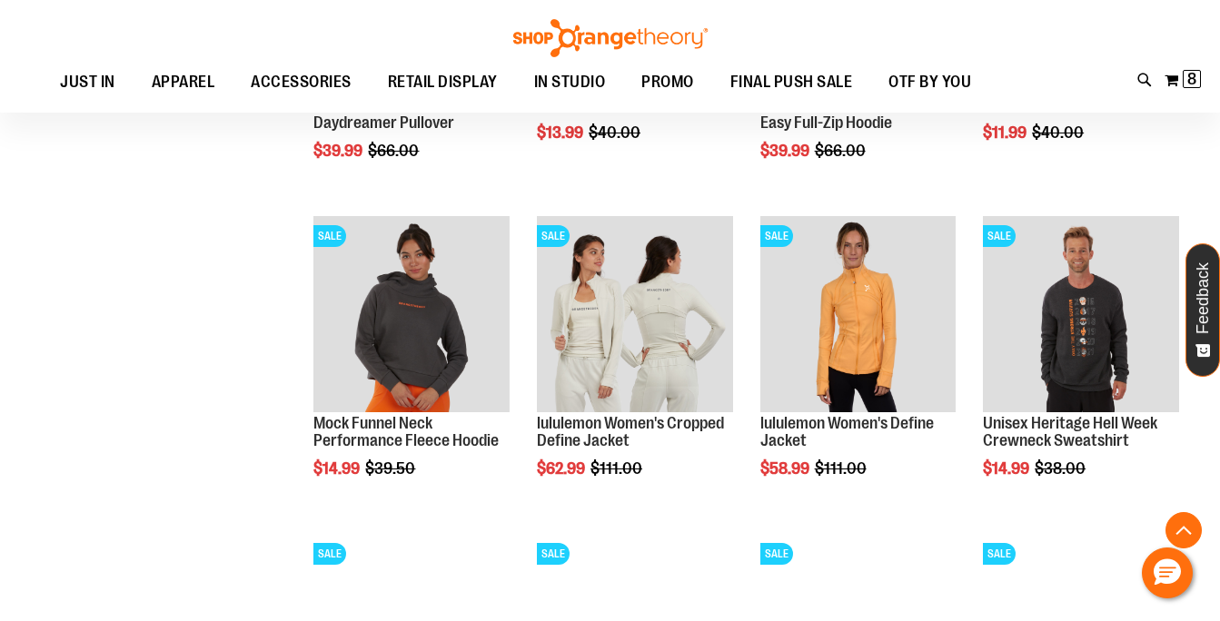
scroll to position [1239, 0]
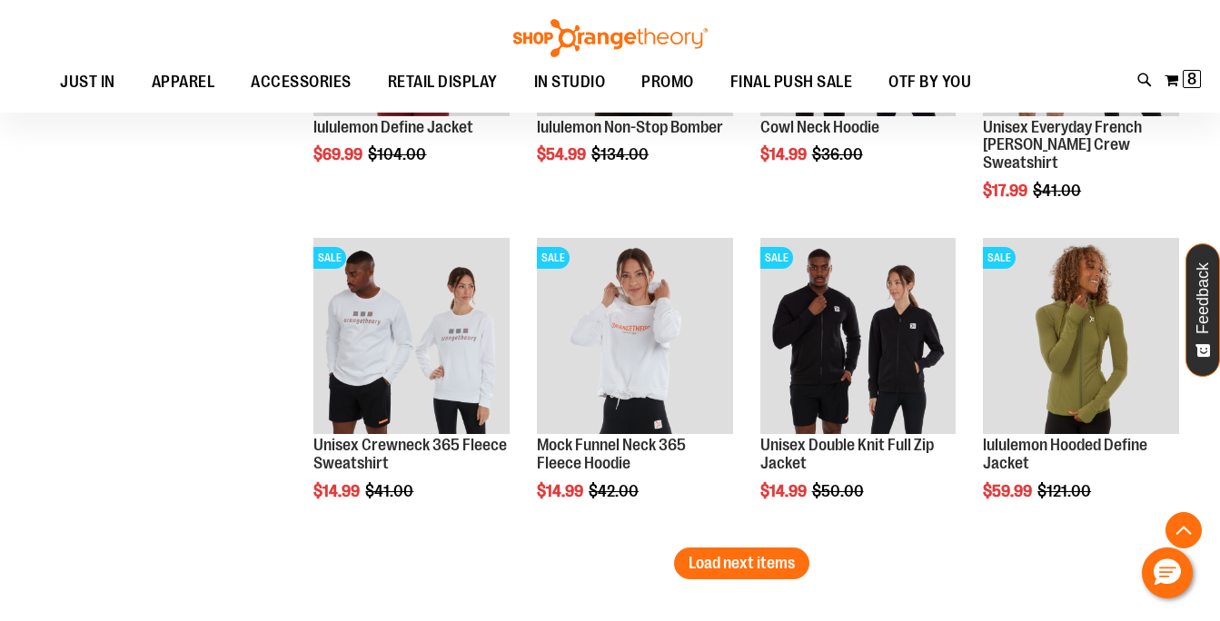
scroll to position [2479, 0]
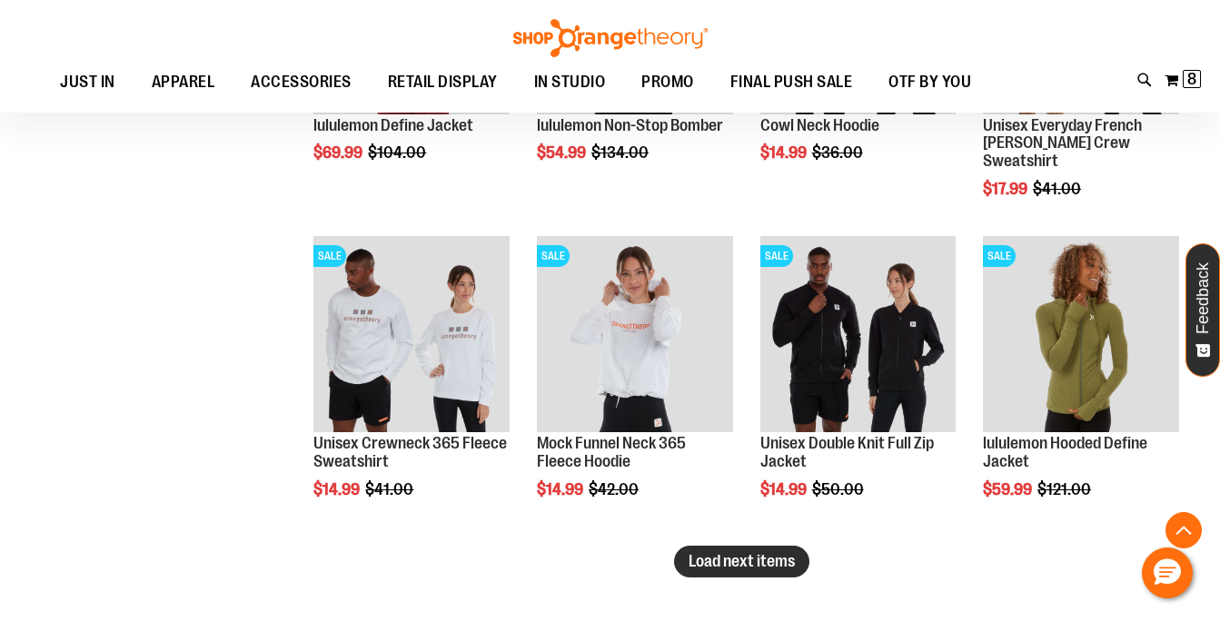
type input "**********"
click at [719, 572] on button "Load next items" at bounding box center [741, 562] width 135 height 32
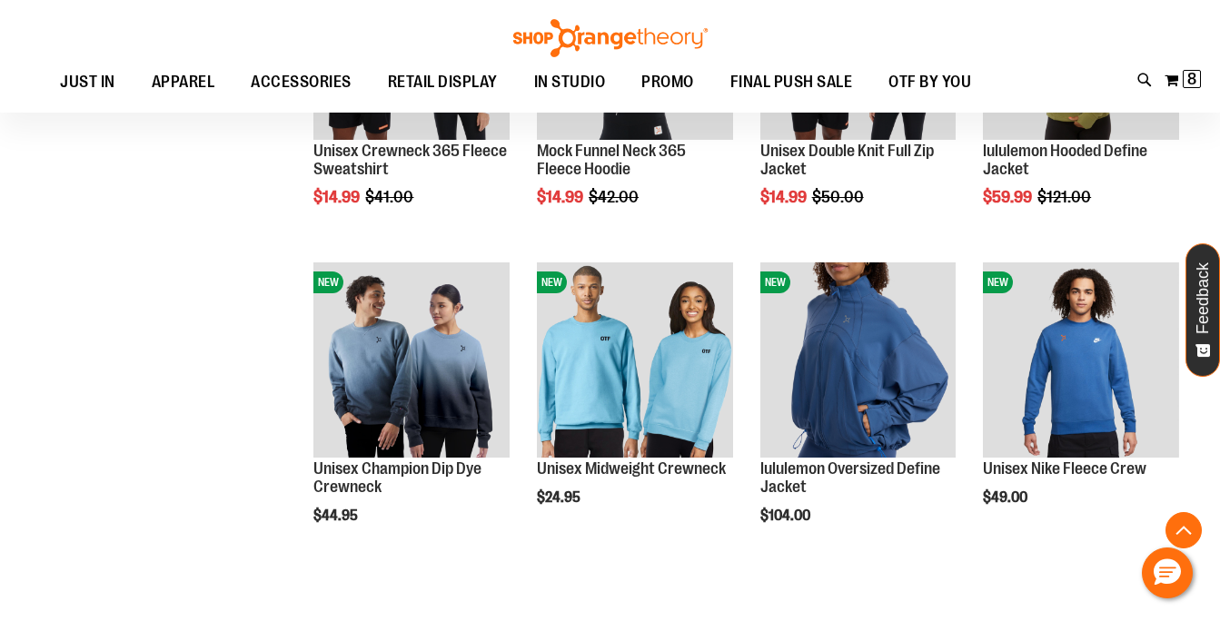
scroll to position [2771, 0]
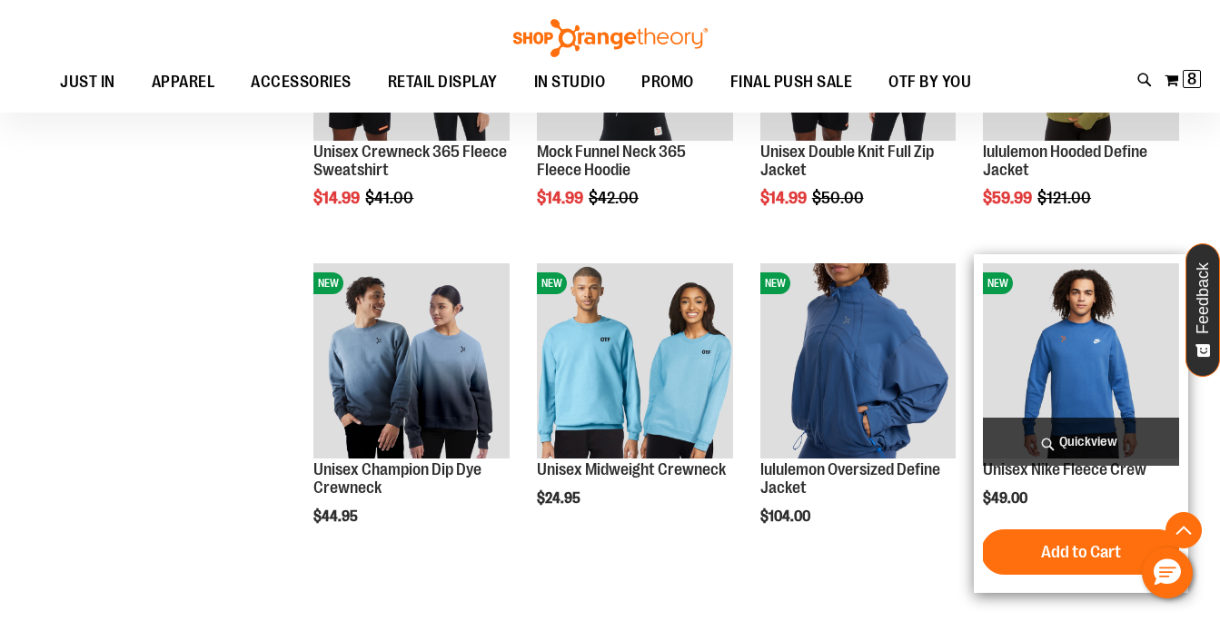
click at [1096, 448] on span "Quickview" at bounding box center [1081, 442] width 196 height 48
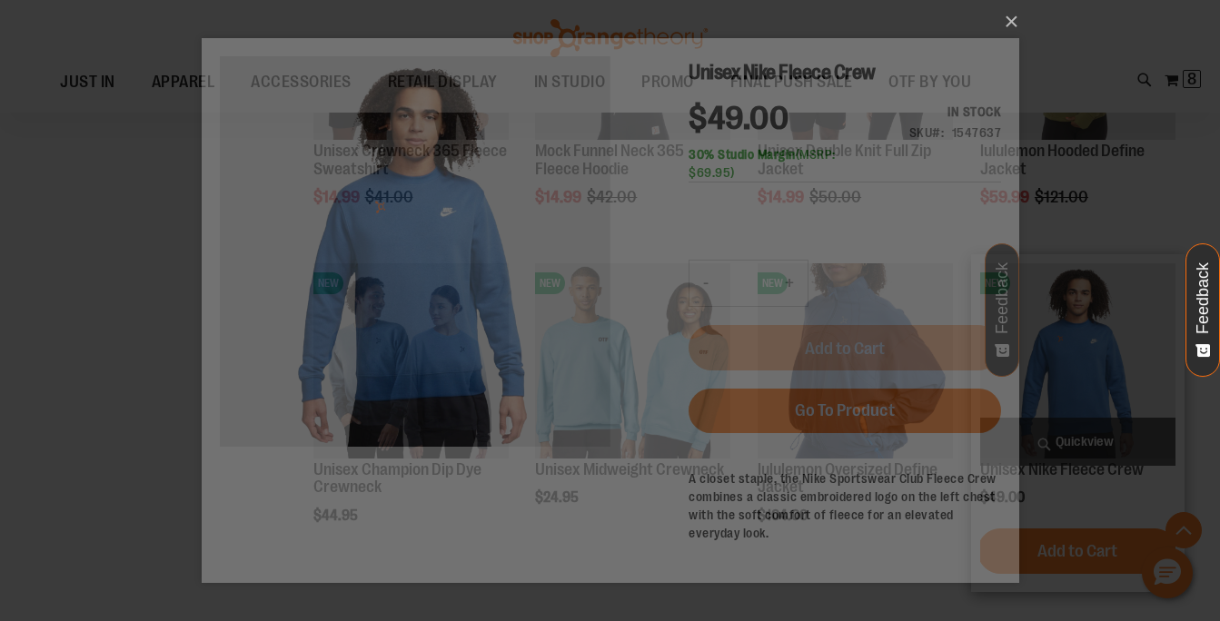
scroll to position [0, 0]
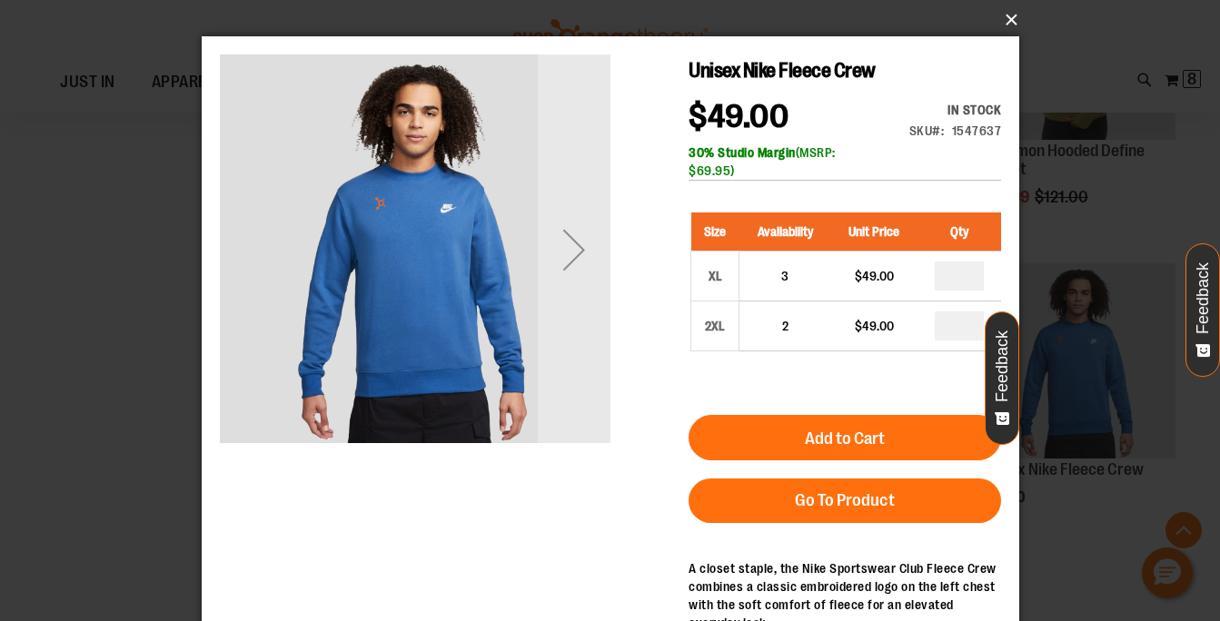
click at [1008, 22] on button "×" at bounding box center [616, 20] width 818 height 40
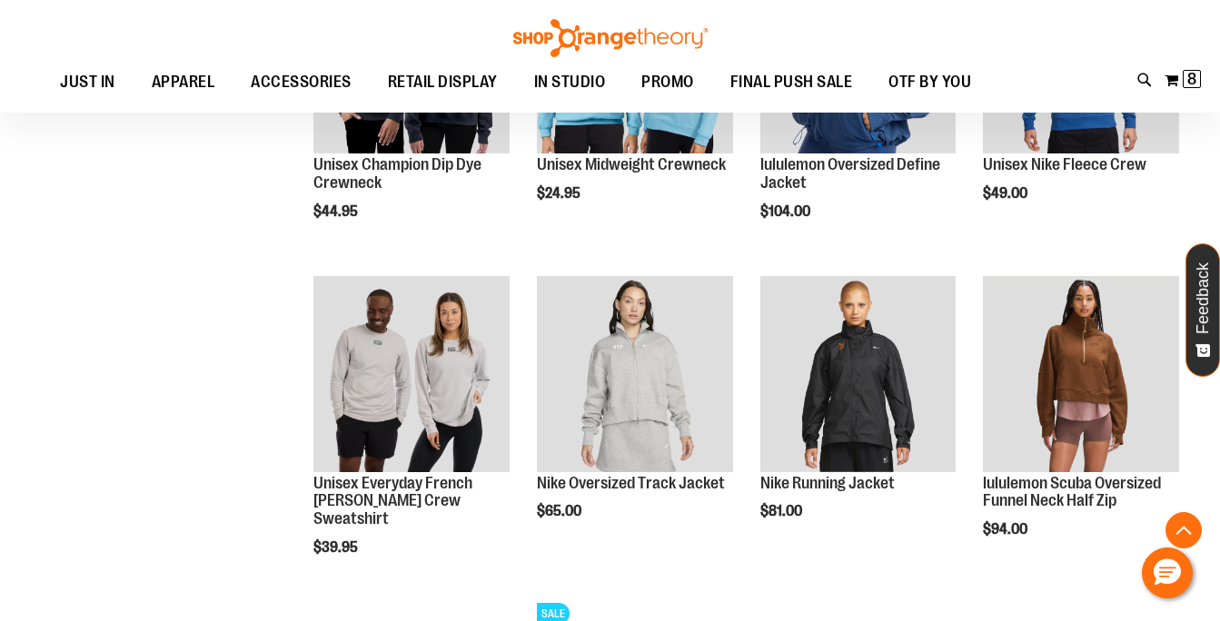
scroll to position [3078, 0]
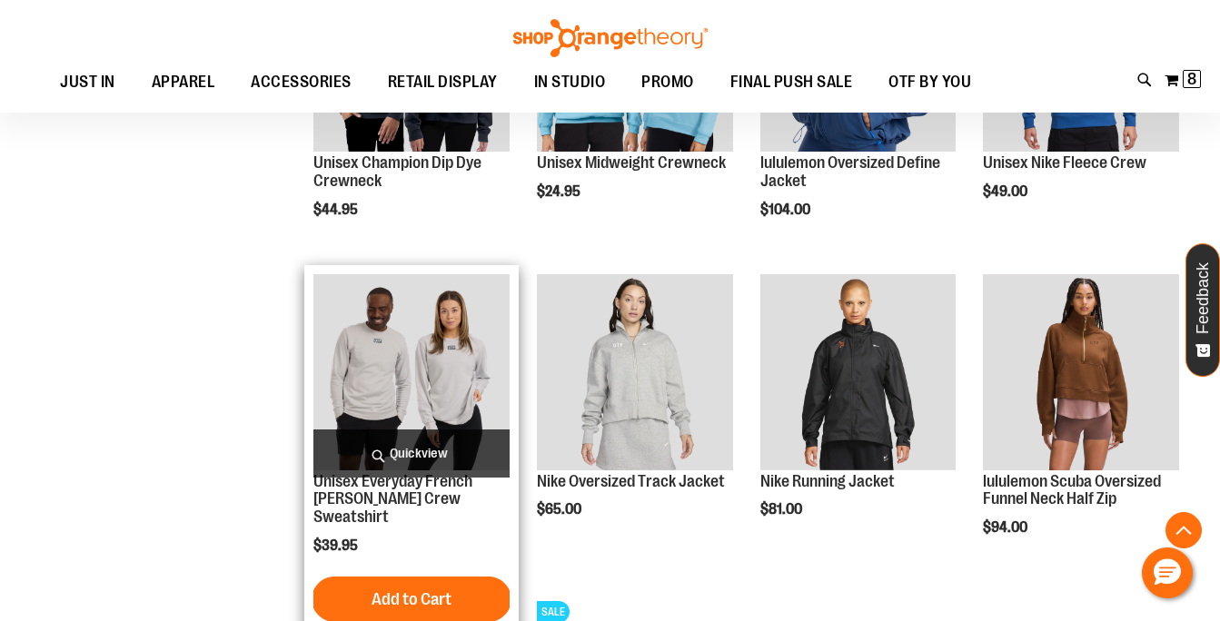
click at [425, 455] on span "Quickview" at bounding box center [411, 454] width 196 height 48
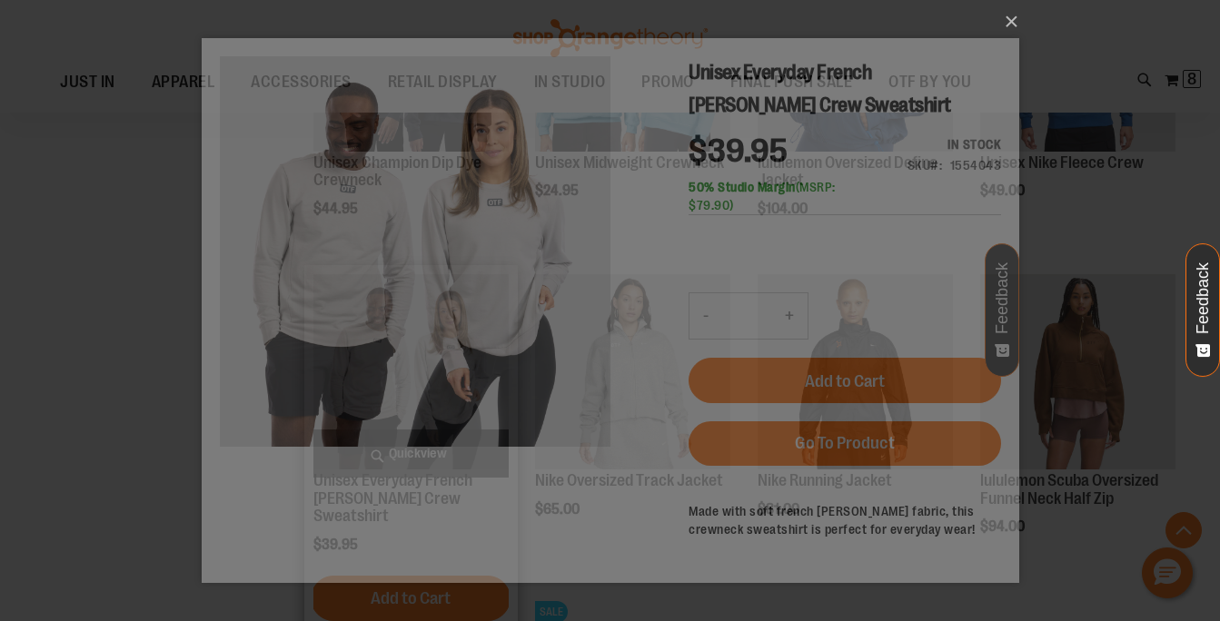
scroll to position [0, 0]
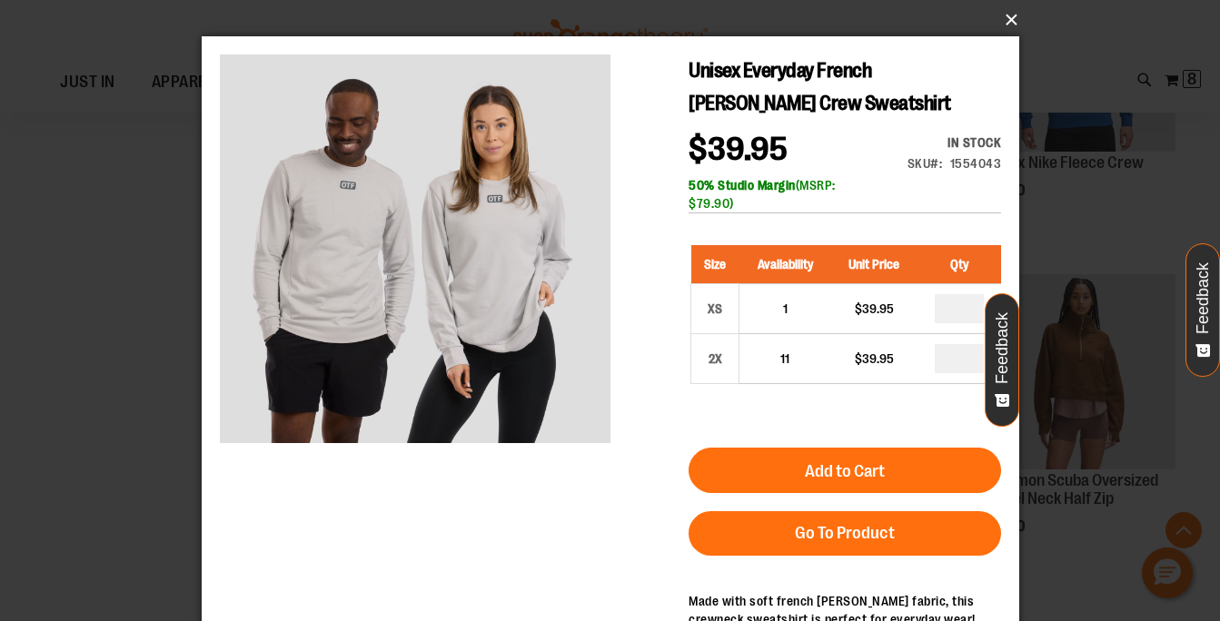
click at [1008, 29] on button "×" at bounding box center [616, 20] width 818 height 40
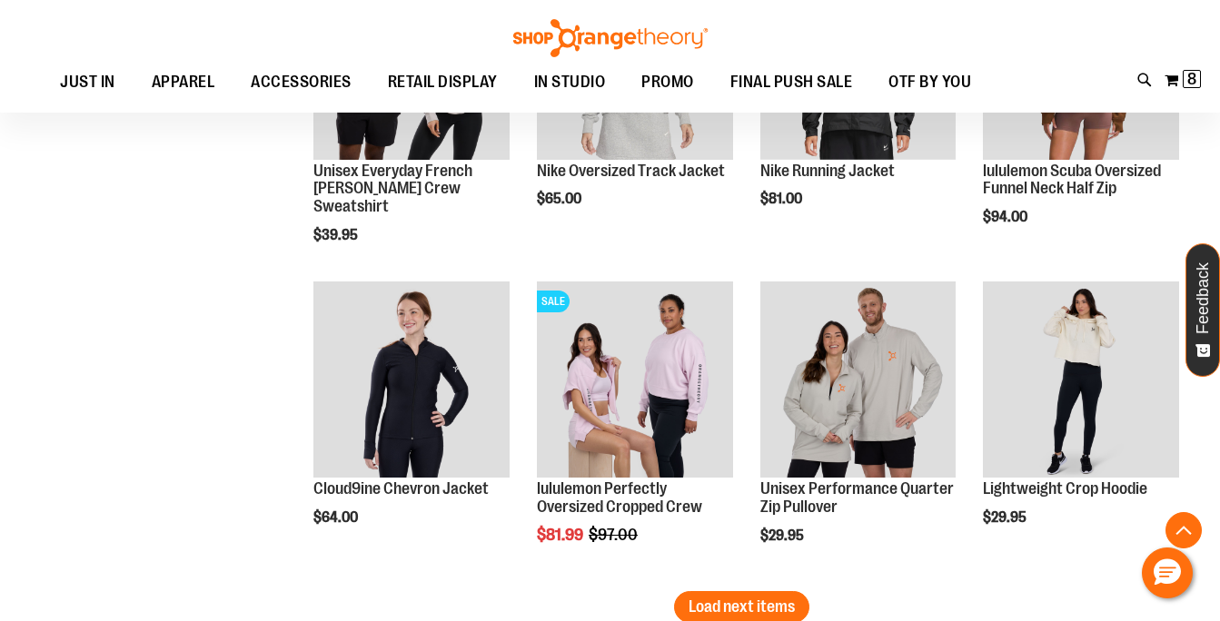
scroll to position [3389, 0]
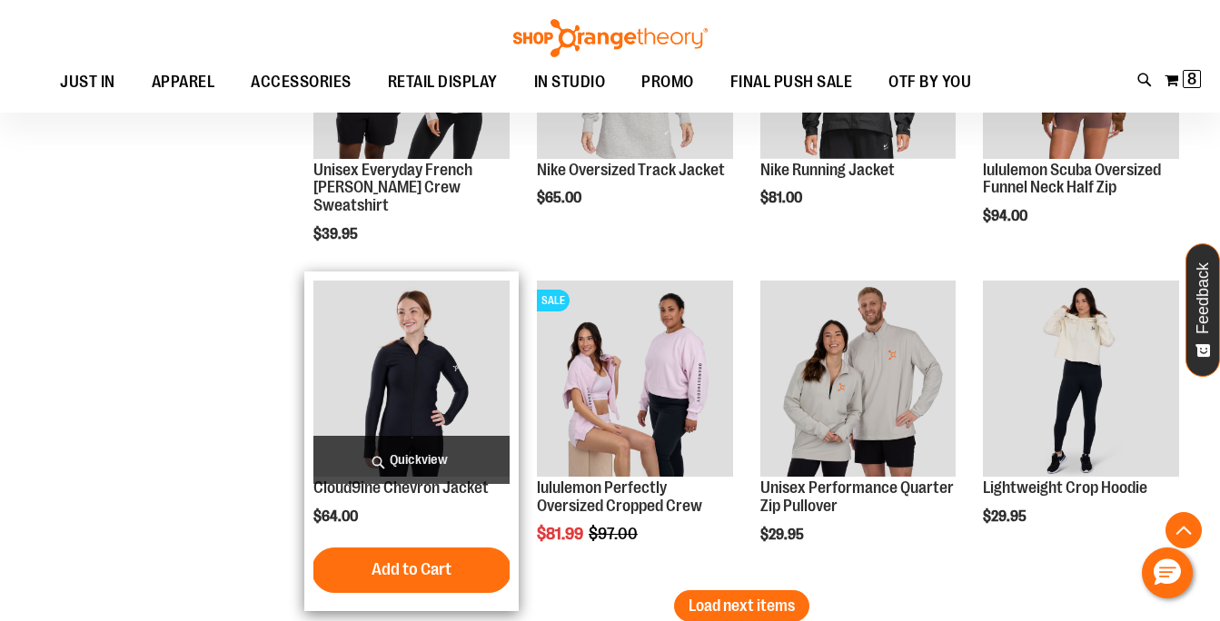
click at [428, 453] on span "Quickview" at bounding box center [411, 460] width 196 height 48
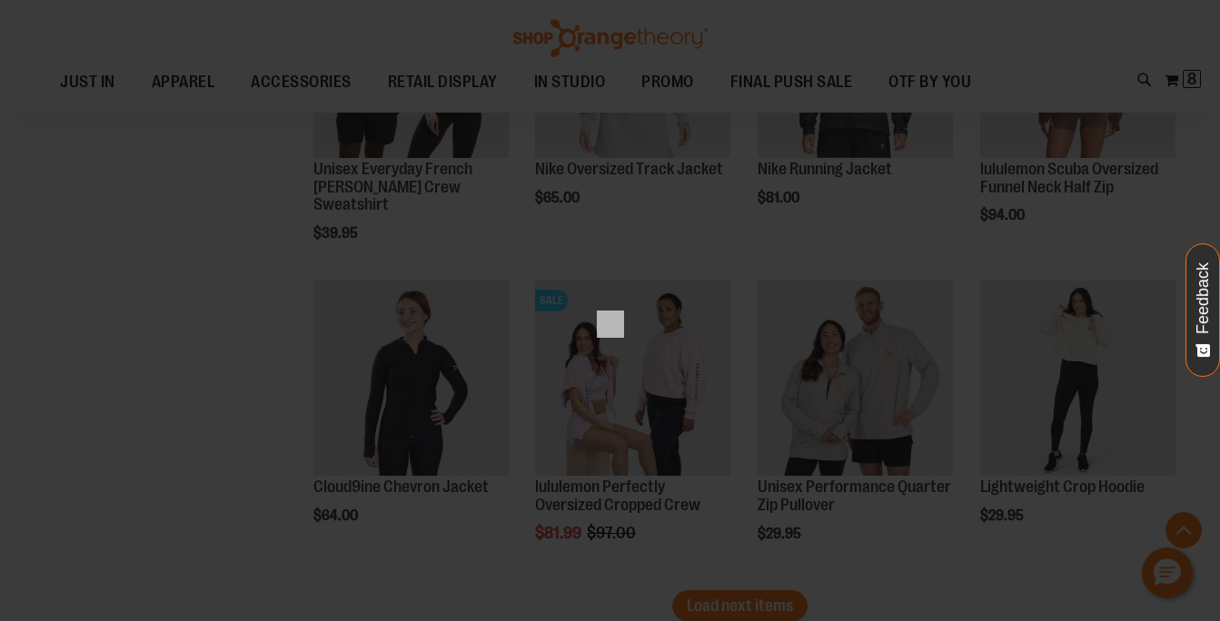
scroll to position [0, 0]
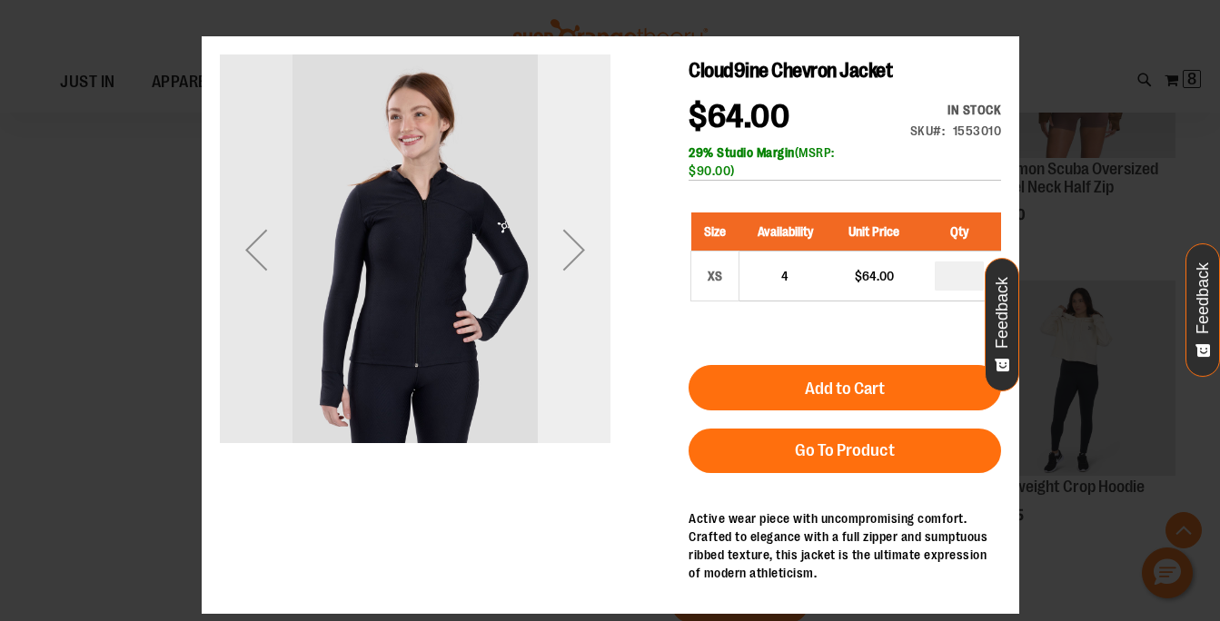
click at [588, 251] on div "Next" at bounding box center [573, 249] width 73 height 73
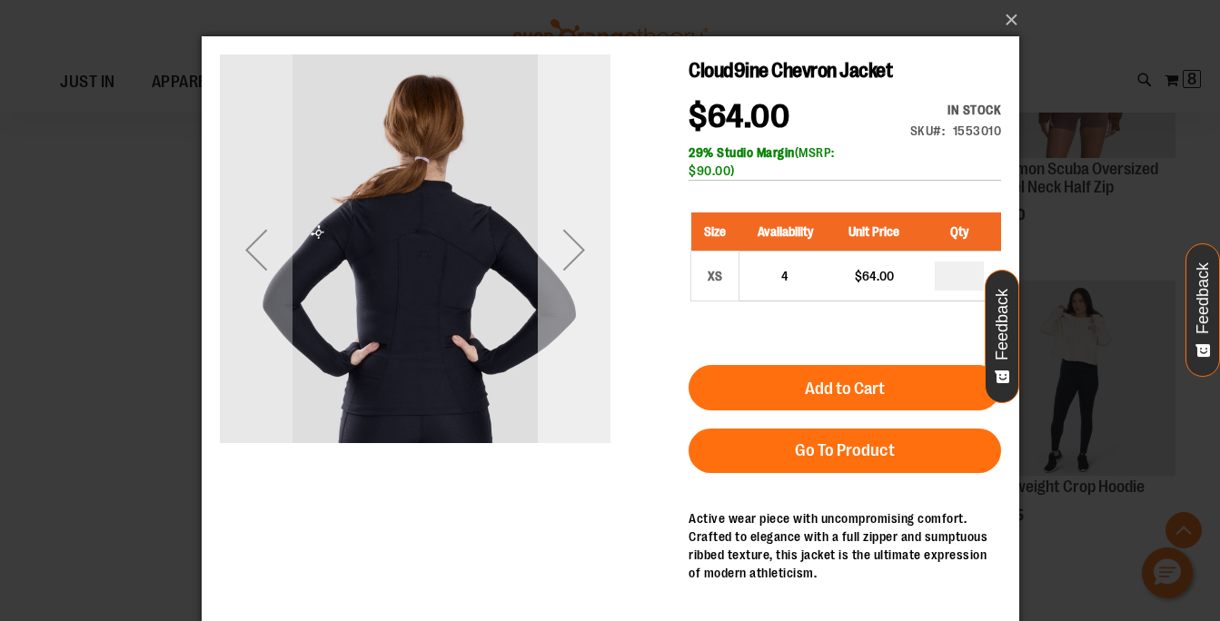
click at [587, 252] on div "Next" at bounding box center [573, 249] width 73 height 73
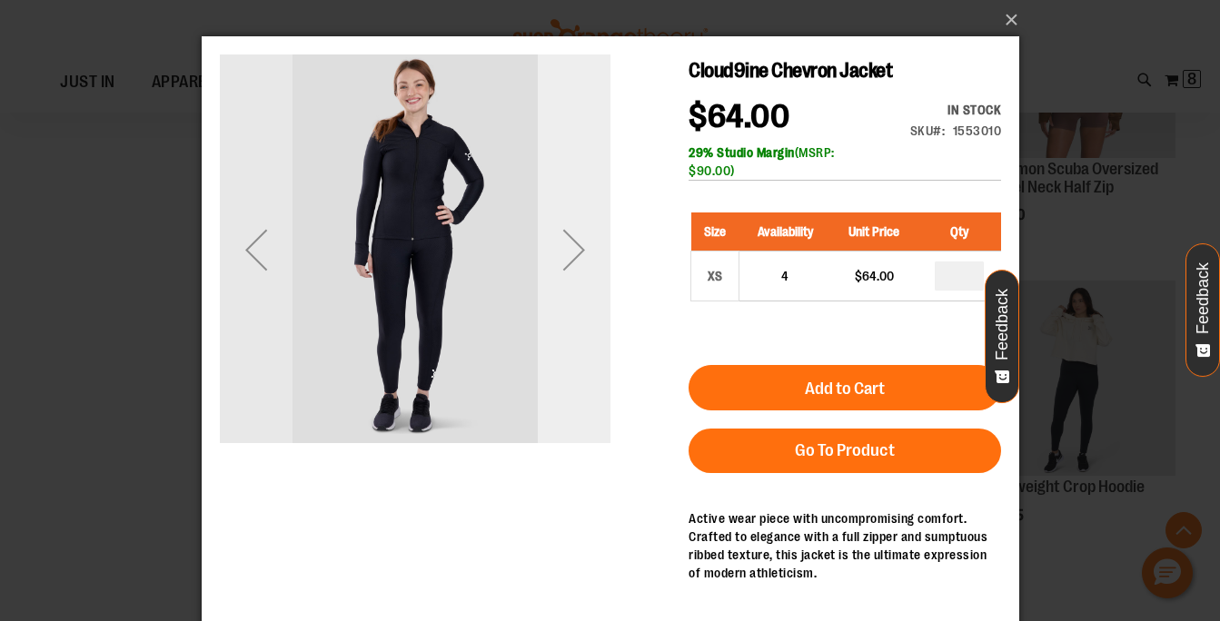
click at [587, 252] on div "Next" at bounding box center [573, 249] width 73 height 73
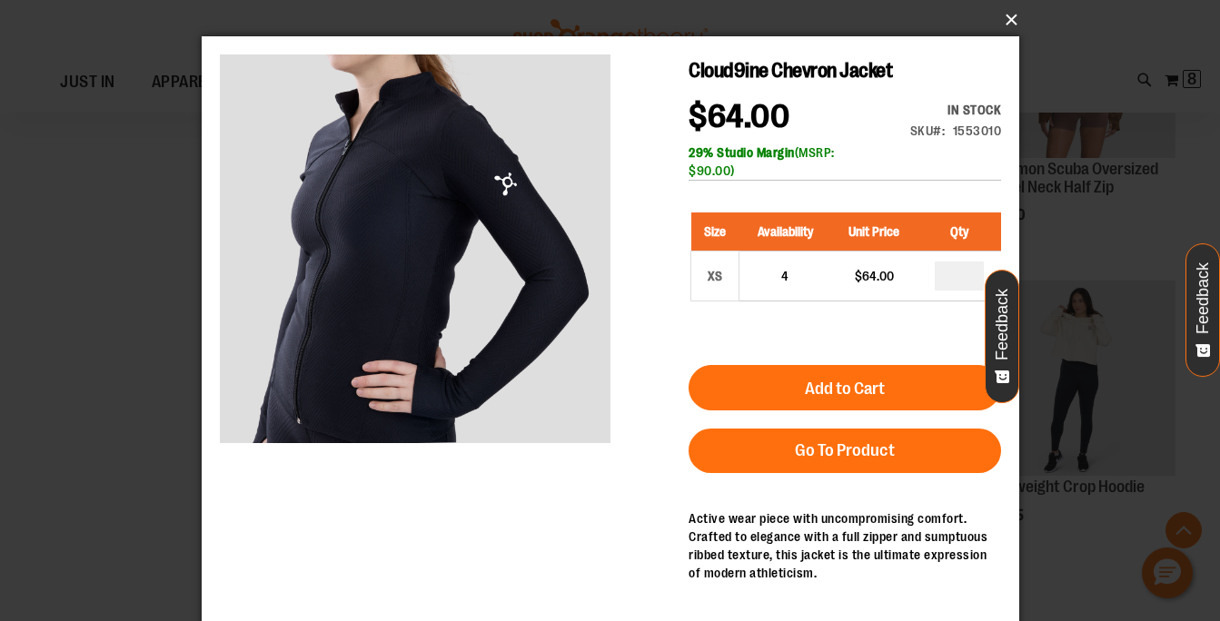
click at [1006, 15] on button "×" at bounding box center [616, 20] width 818 height 40
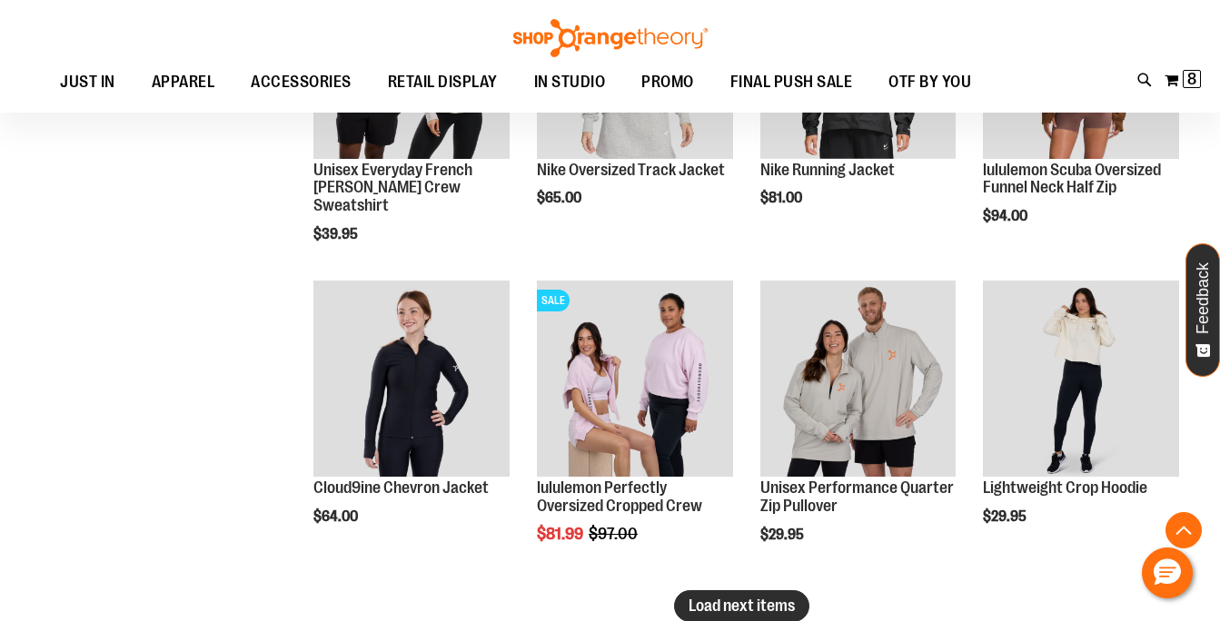
click at [784, 611] on span "Load next items" at bounding box center [742, 606] width 106 height 18
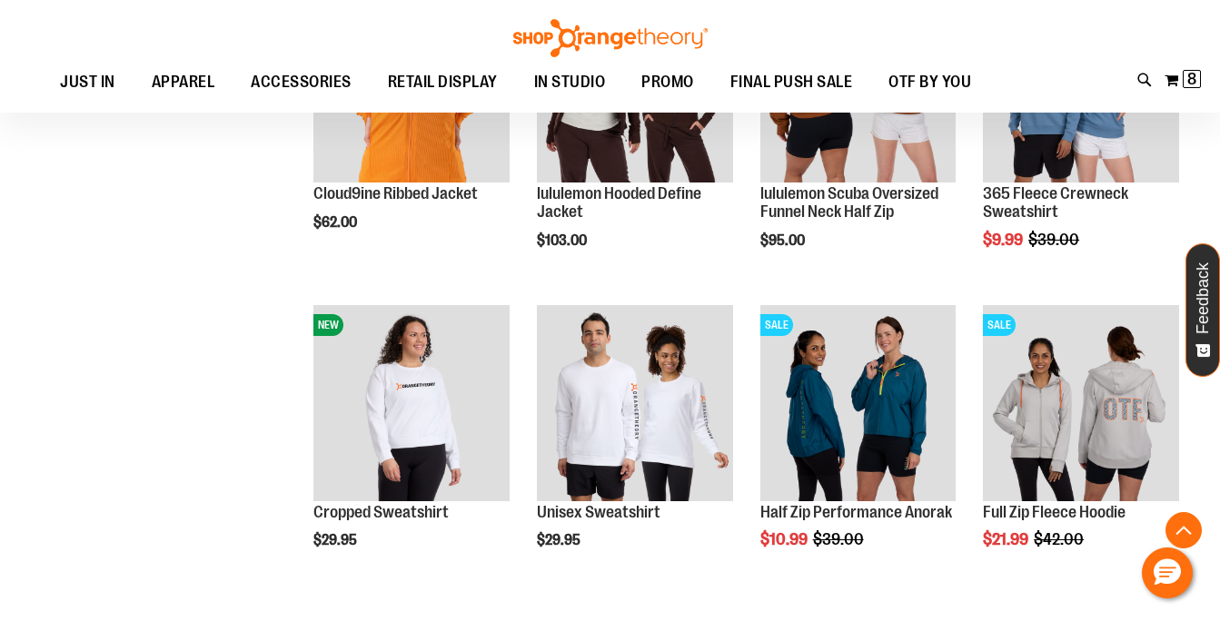
scroll to position [4007, 0]
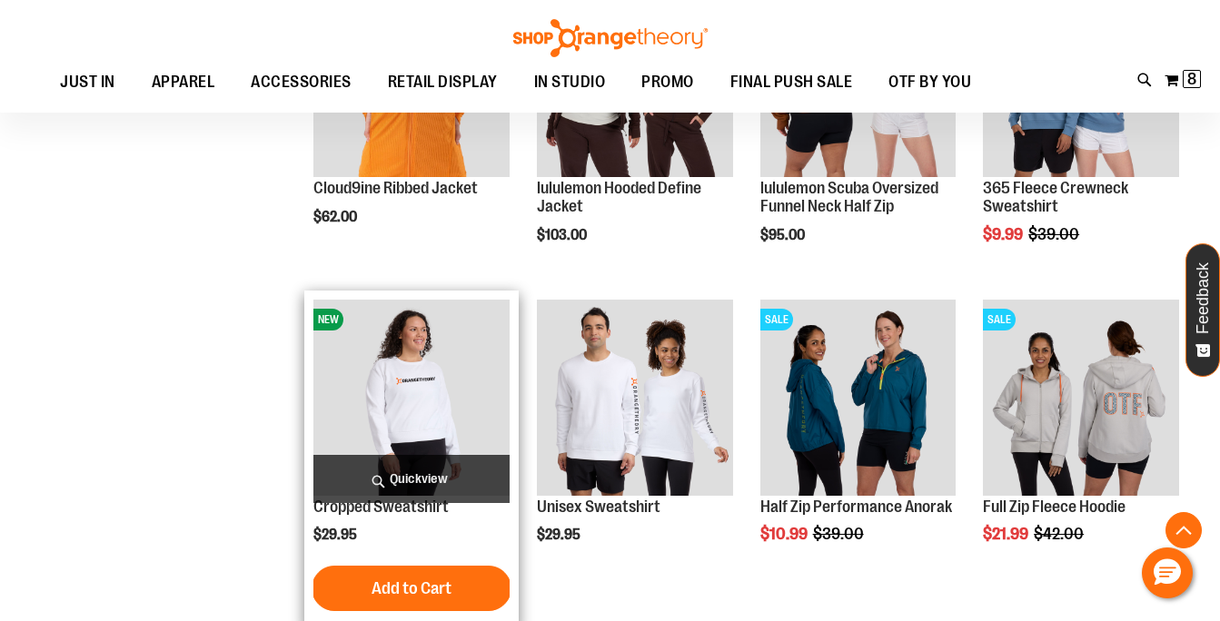
click at [436, 473] on span "Quickview" at bounding box center [411, 479] width 196 height 48
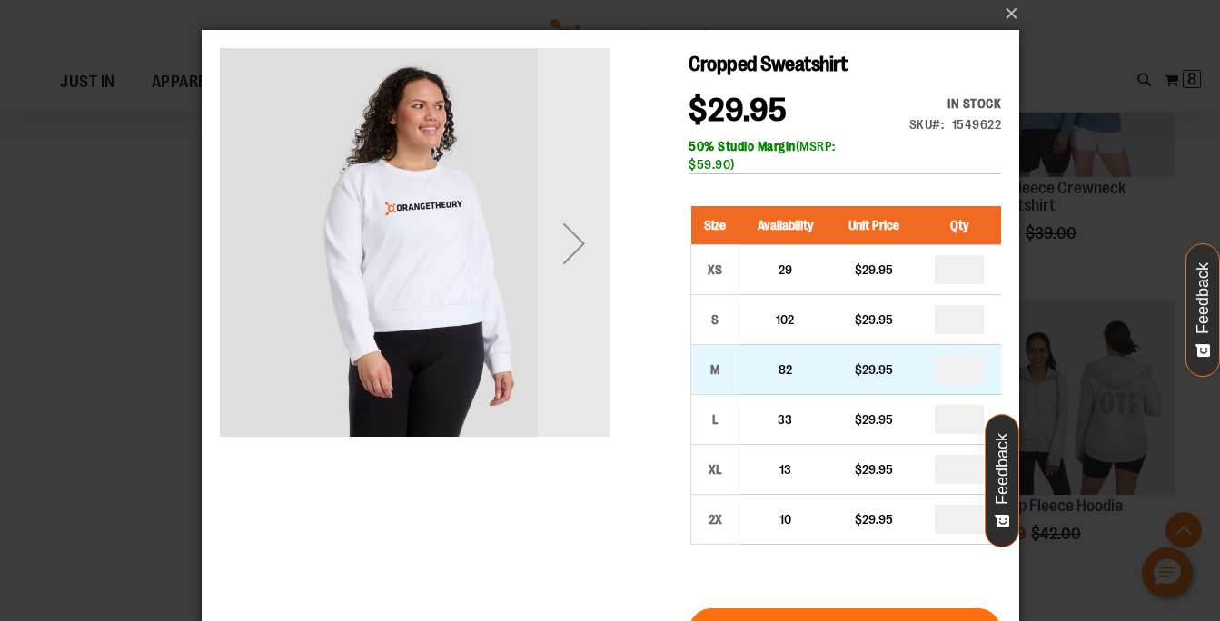
scroll to position [0, 0]
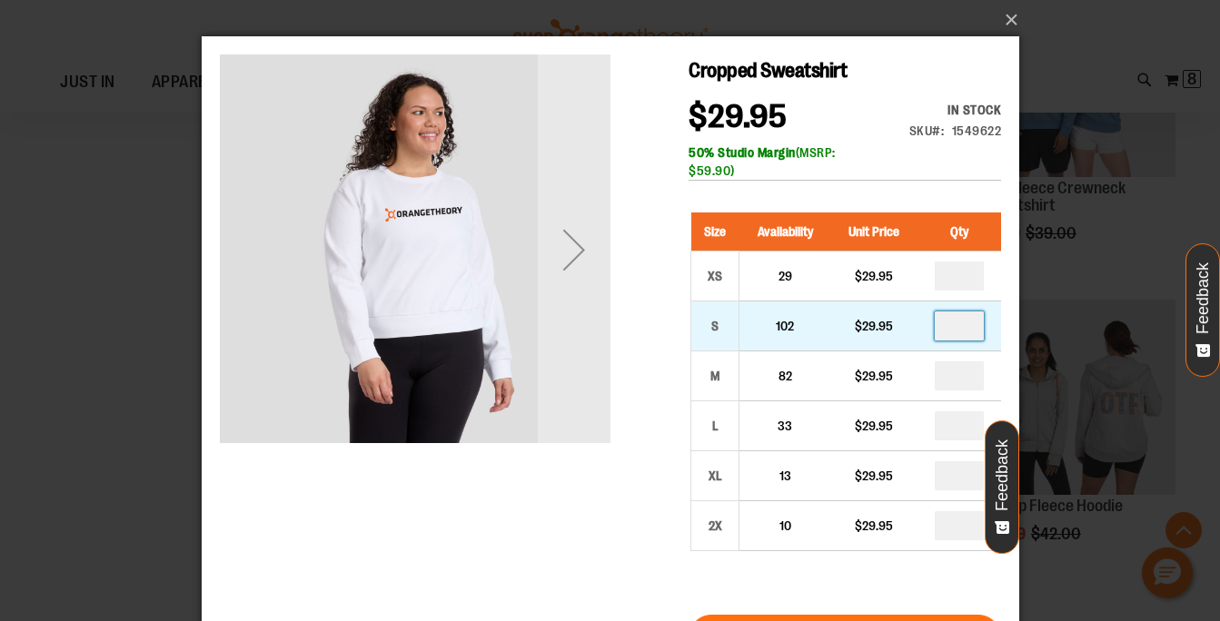
click at [962, 332] on input "number" at bounding box center [958, 326] width 49 height 29
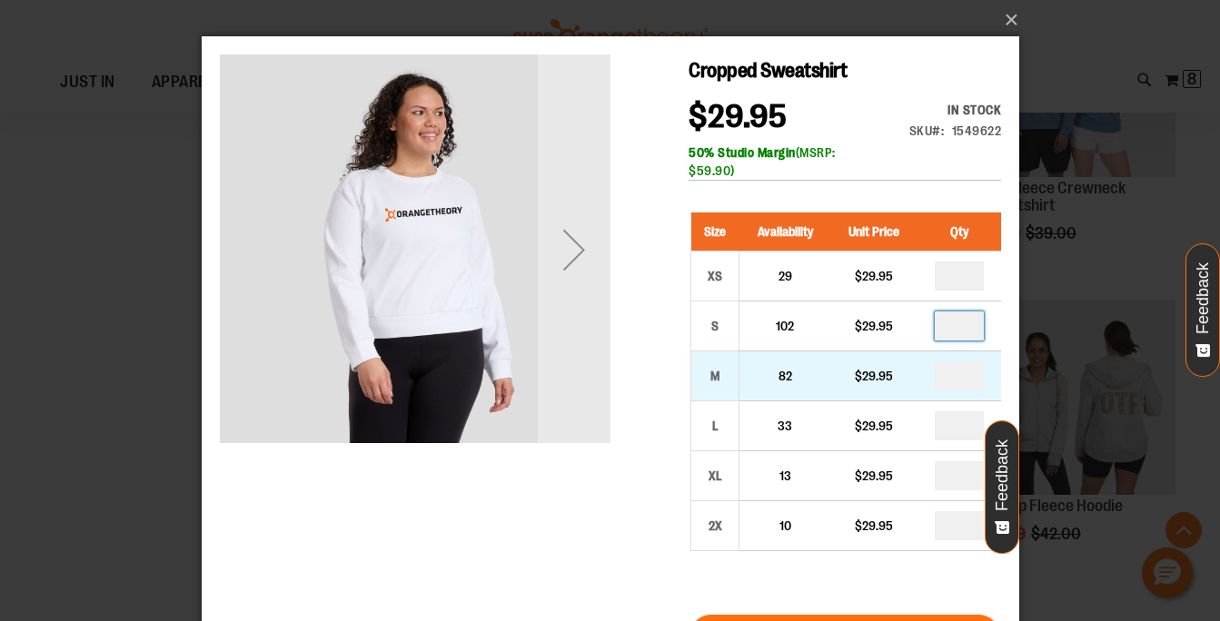
type input "*"
click at [962, 381] on input "number" at bounding box center [958, 376] width 49 height 29
type input "*"
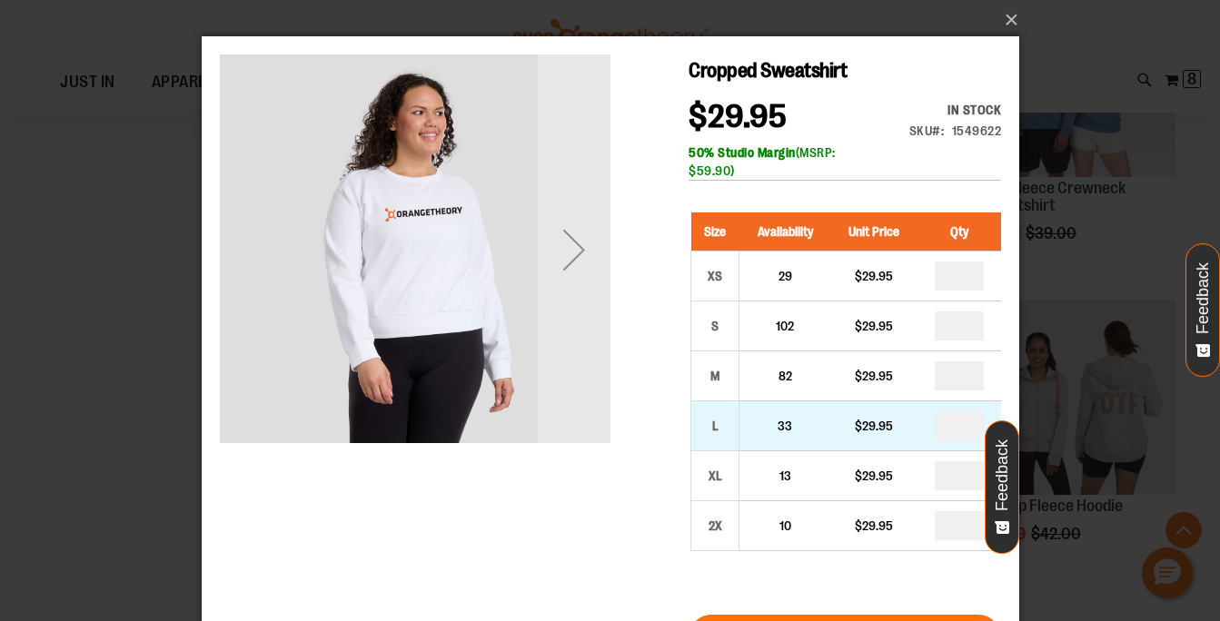
type input "*"
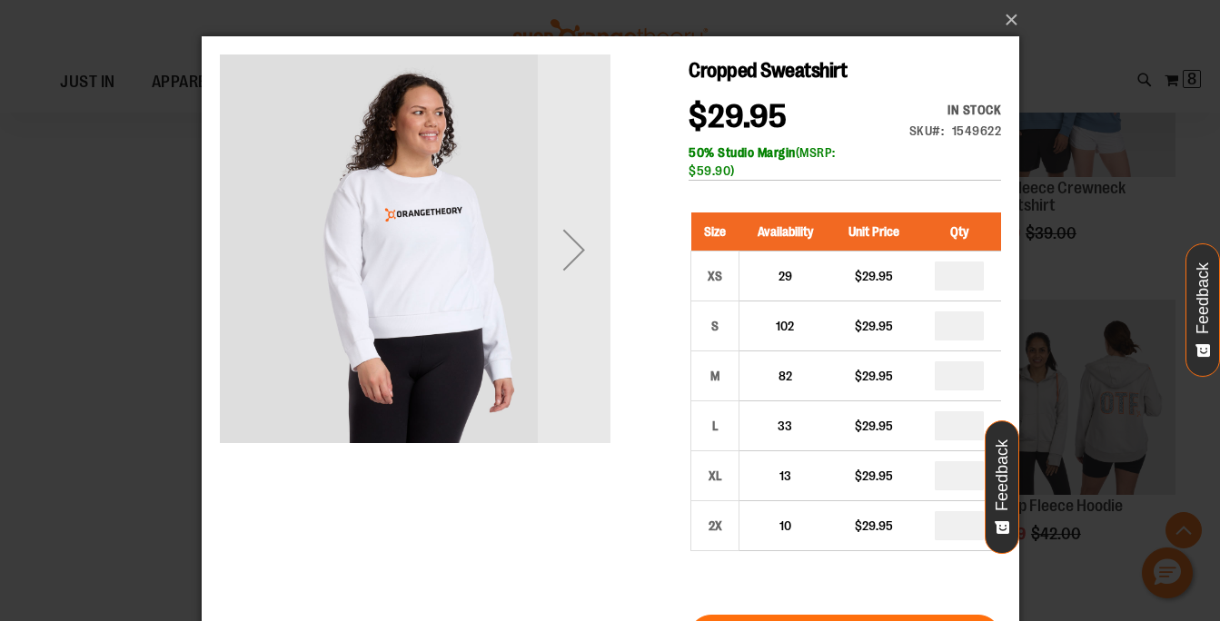
click at [637, 495] on div "Cropped Sweatshirt $29.95 In stock Only %1 left SKU 1549622 50% Studio Margin (…" at bounding box center [609, 488] width 781 height 866
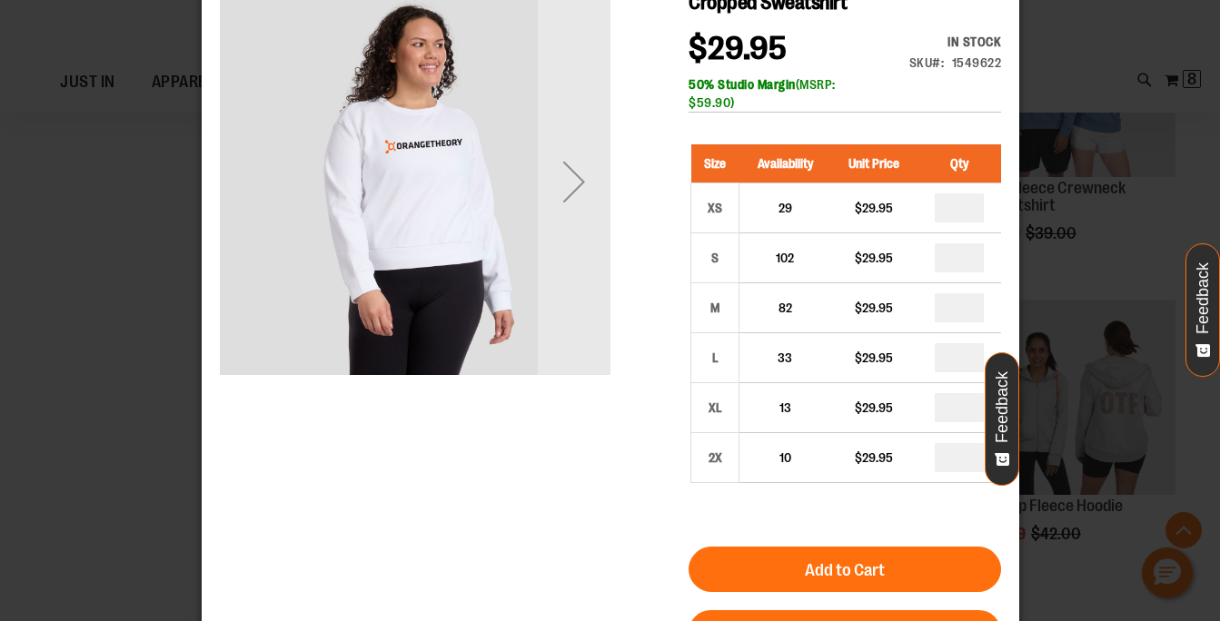
scroll to position [49, 0]
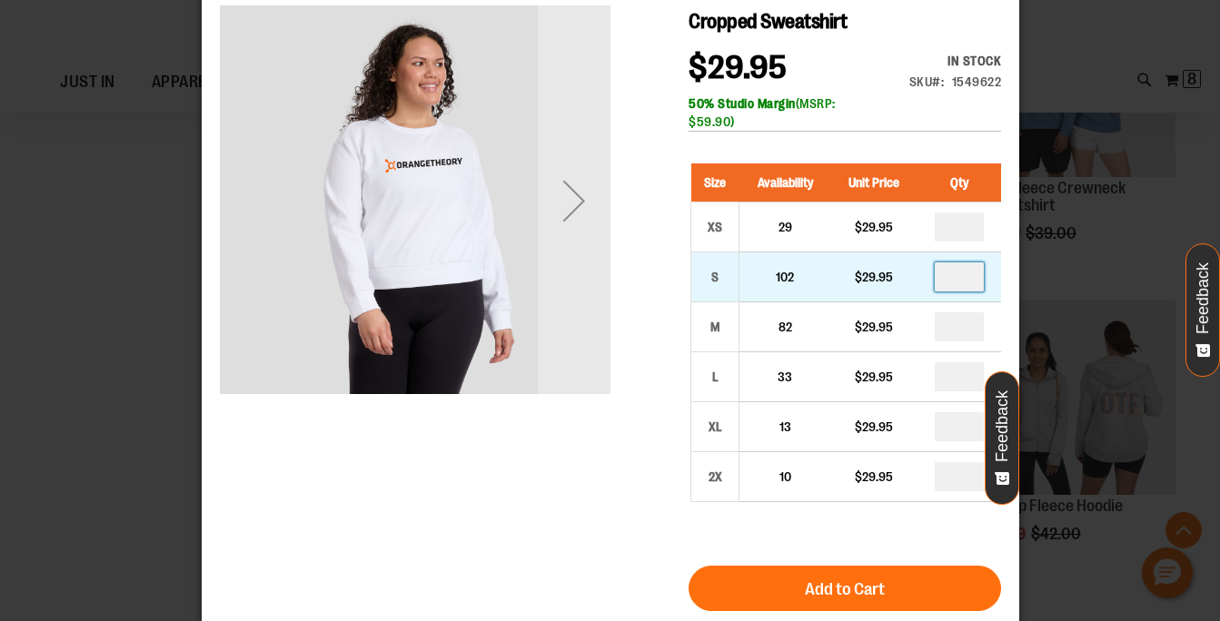
click at [967, 279] on input "*" at bounding box center [958, 277] width 49 height 29
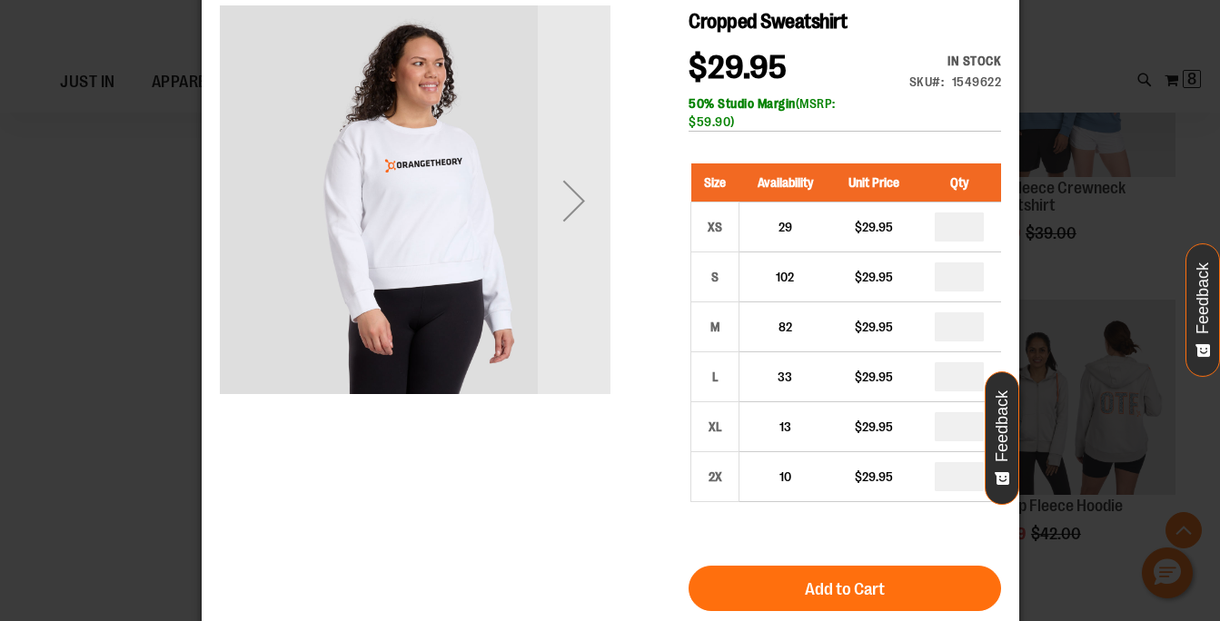
click at [630, 462] on div "Cropped Sweatshirt $29.95 In stock Only %1 left SKU 1549622 50% Studio Margin (…" at bounding box center [609, 438] width 781 height 866
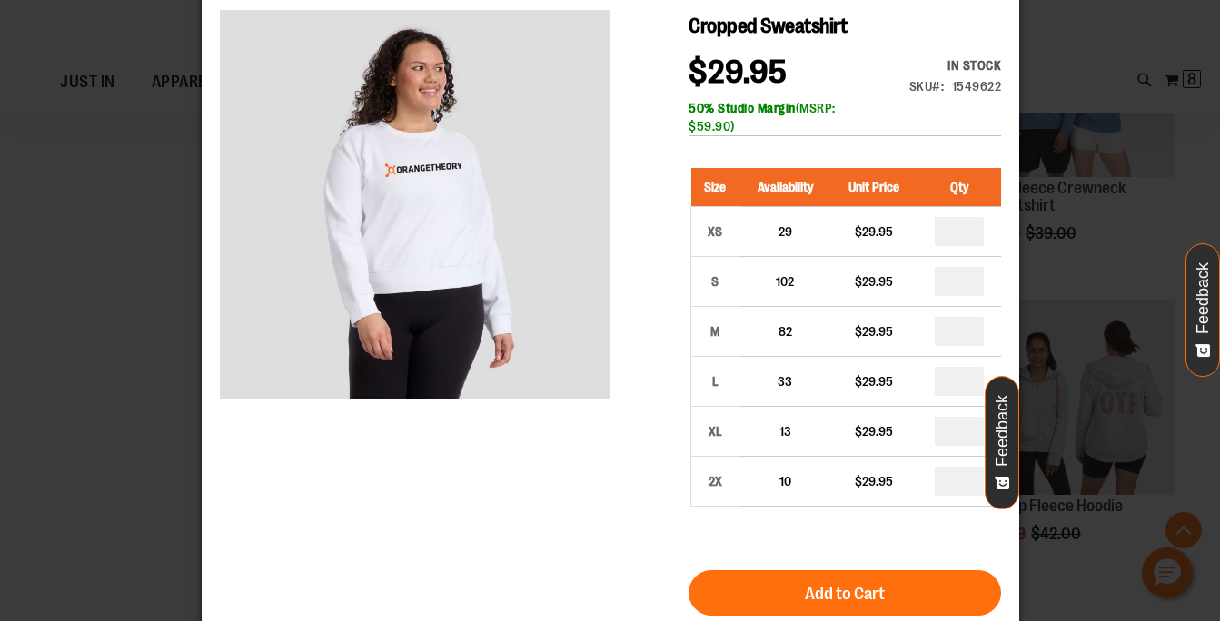
scroll to position [0, 0]
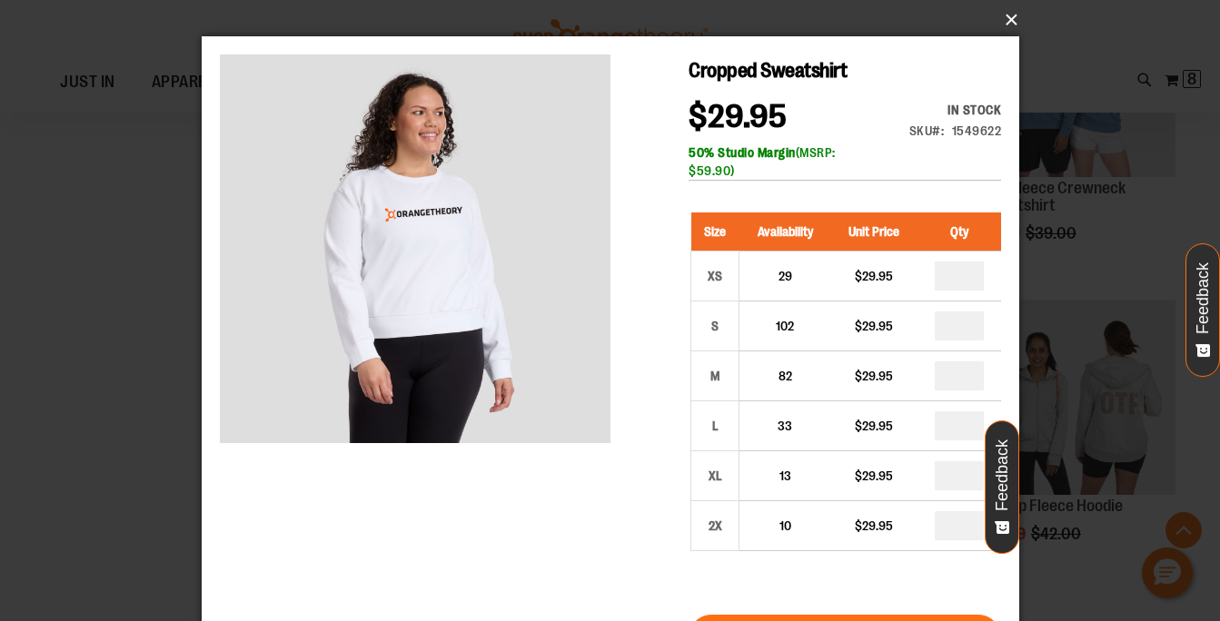
click at [1009, 22] on button "×" at bounding box center [616, 20] width 818 height 40
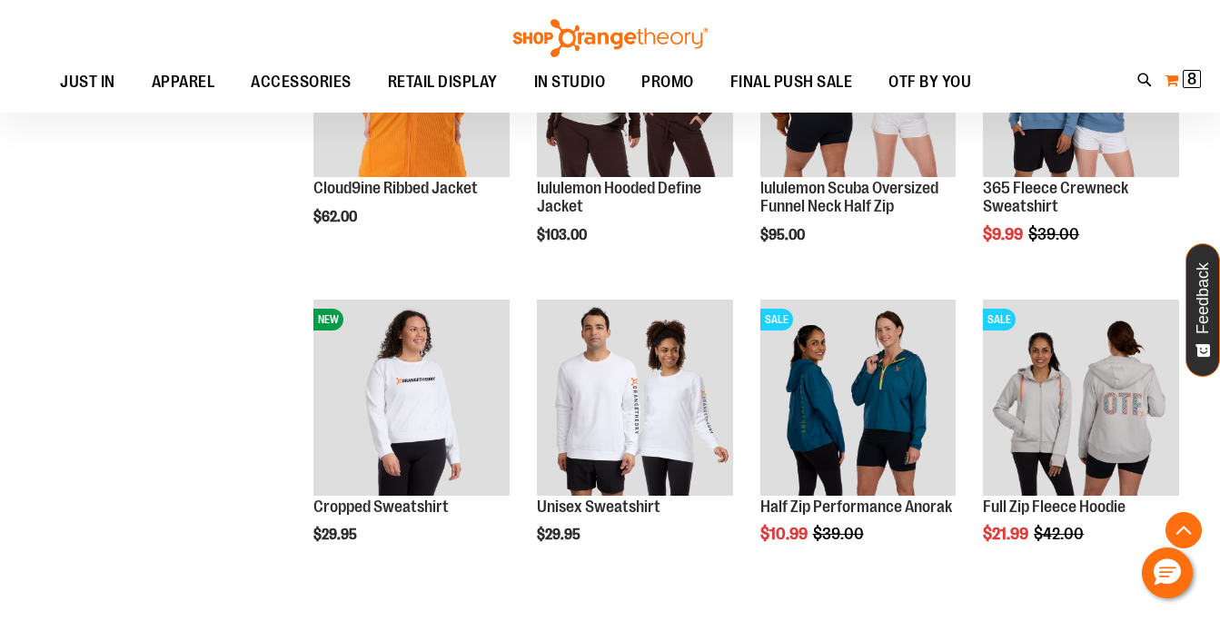
click at [1190, 84] on span "8" at bounding box center [1191, 79] width 9 height 18
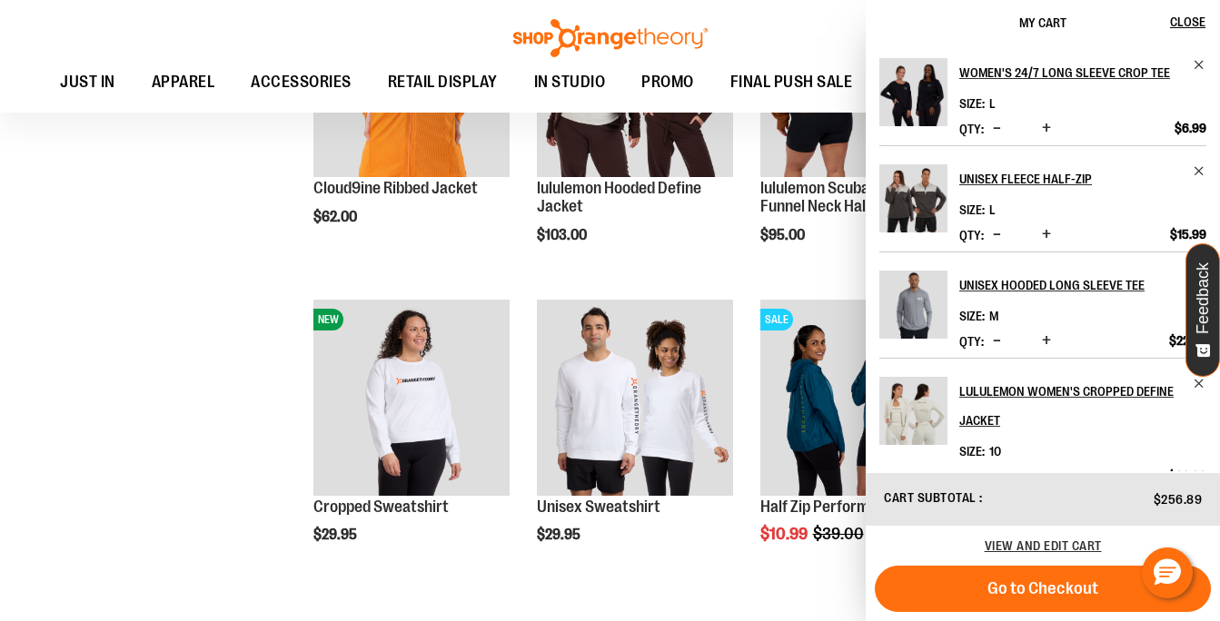
scroll to position [443, 0]
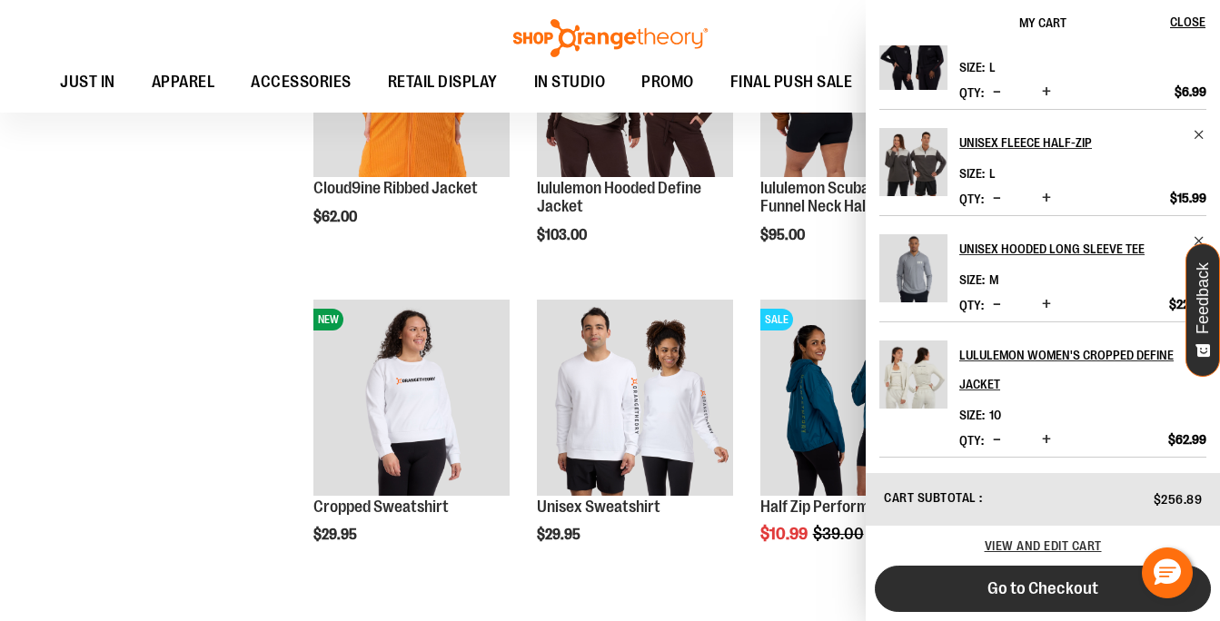
click at [1065, 588] on span "Go to Checkout" at bounding box center [1042, 589] width 111 height 20
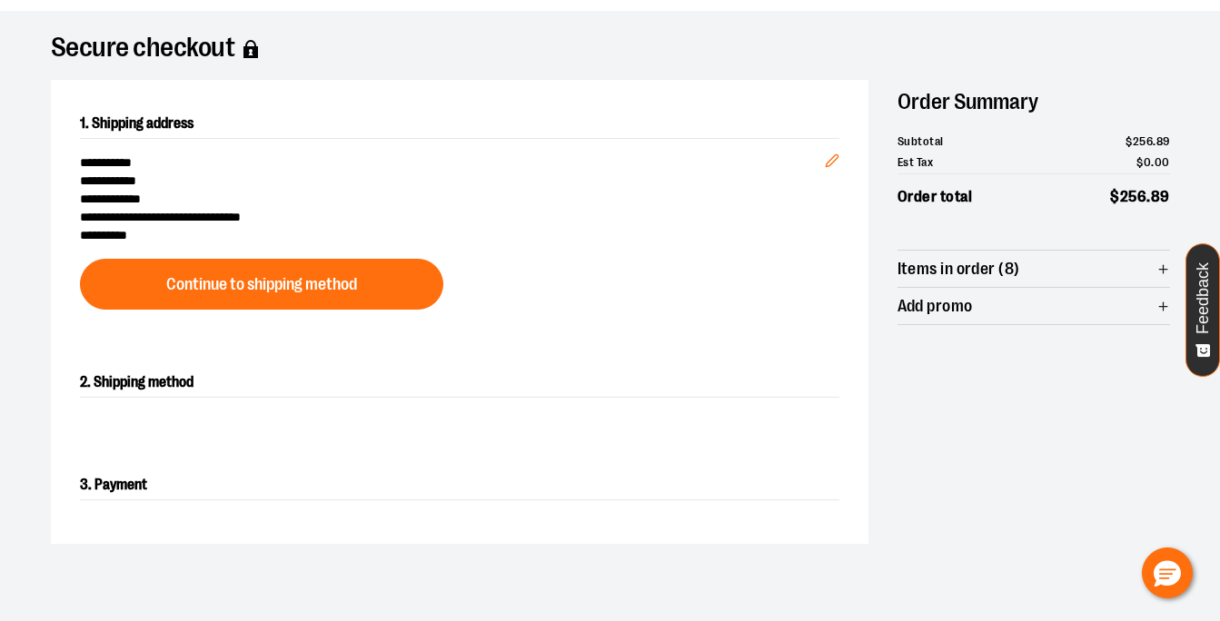
scroll to position [233, 0]
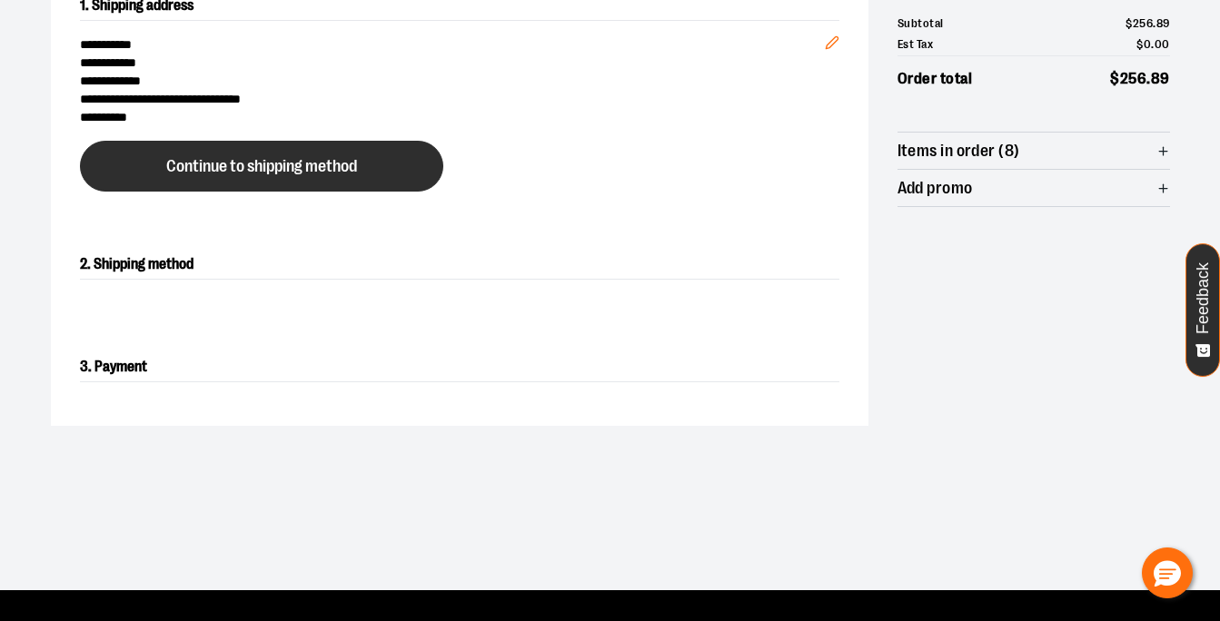
click at [353, 166] on span "Continue to shipping method" at bounding box center [261, 166] width 191 height 17
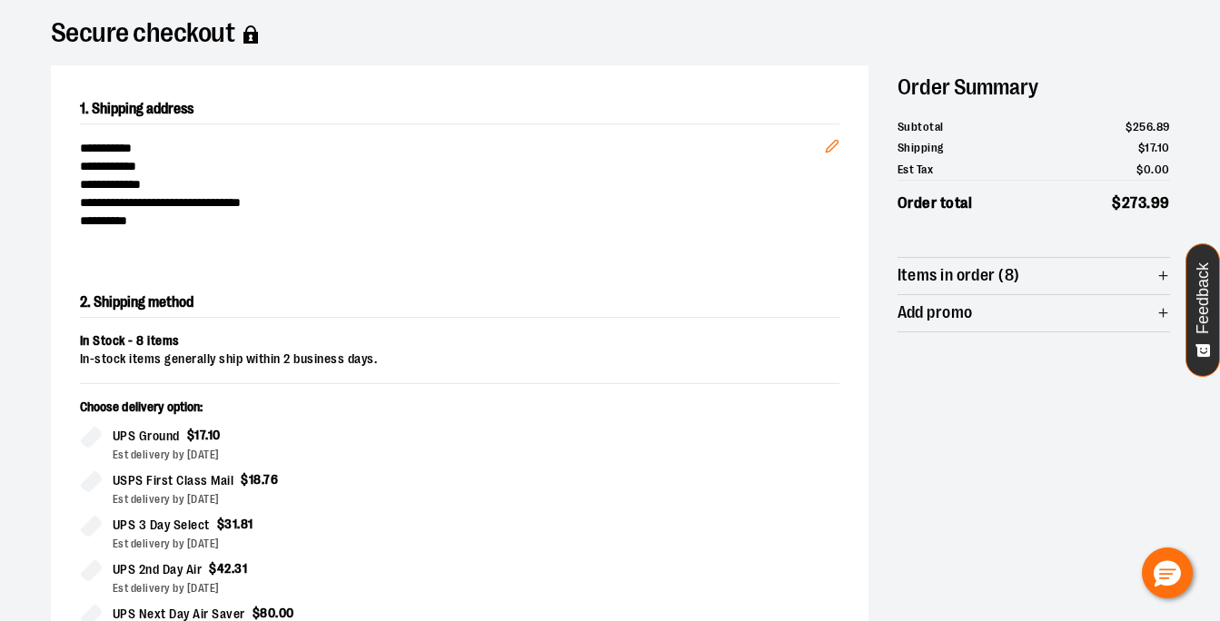
scroll to position [126, 0]
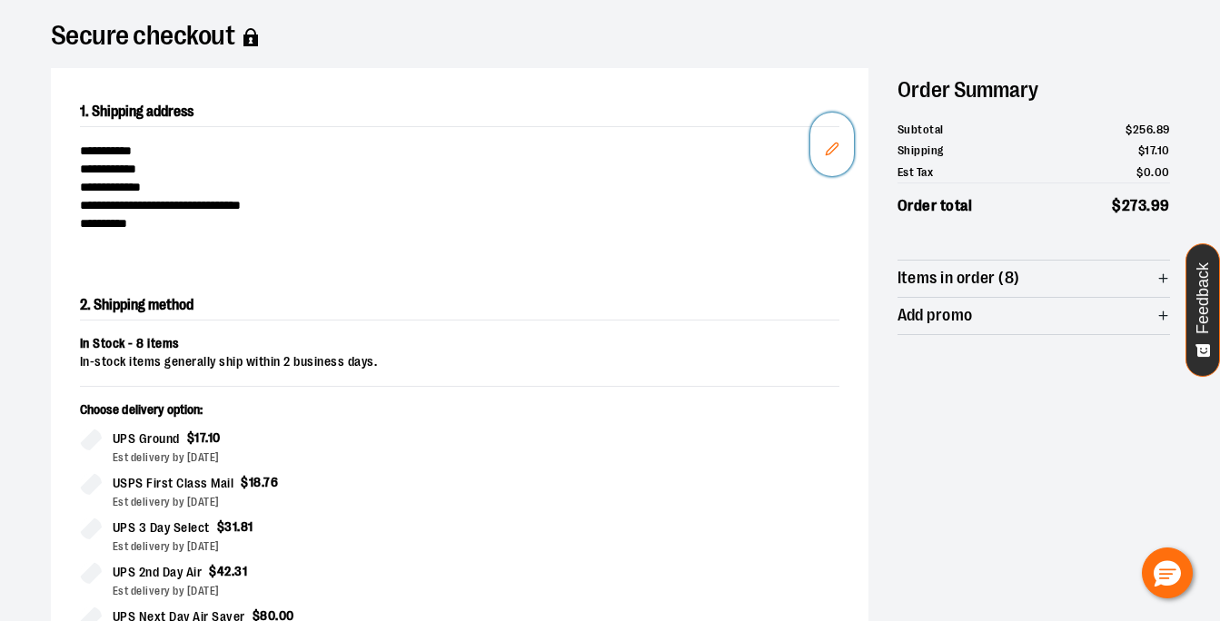
click at [830, 142] on icon "Edit" at bounding box center [832, 149] width 15 height 15
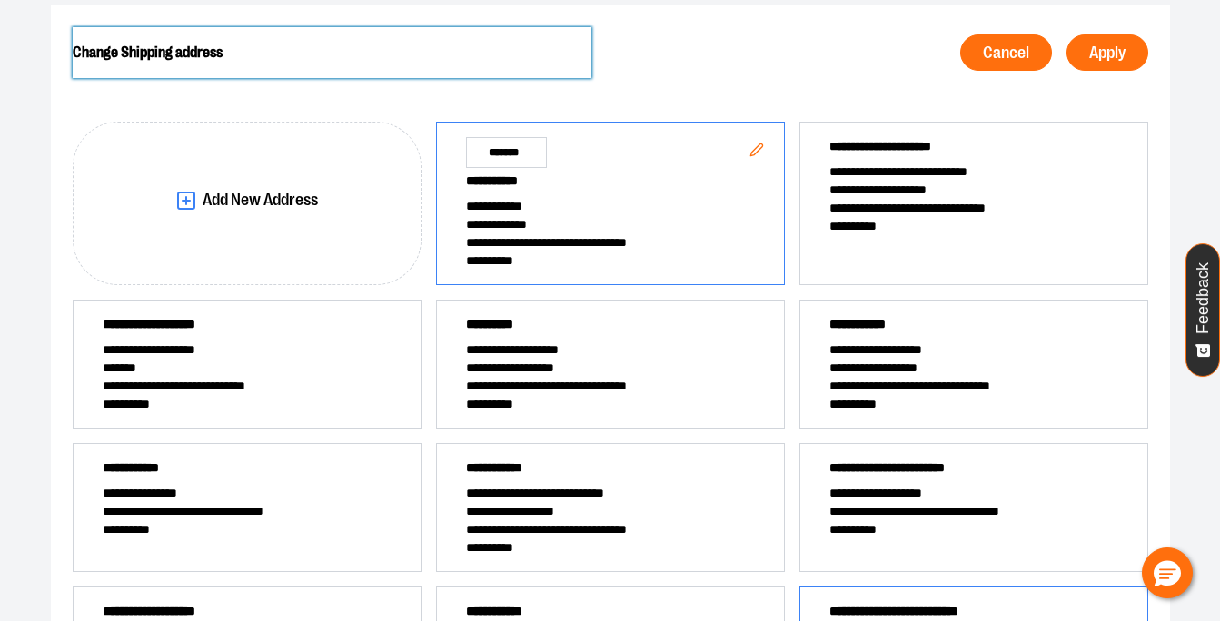
scroll to position [193, 0]
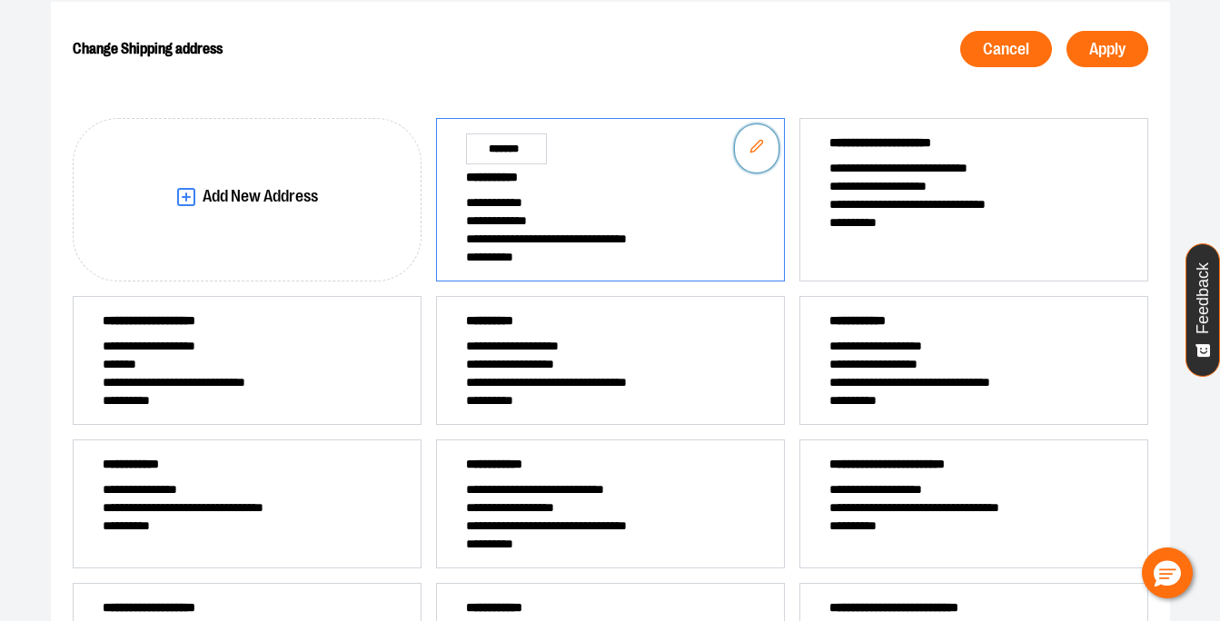
click at [758, 151] on icon "Edit" at bounding box center [756, 146] width 15 height 15
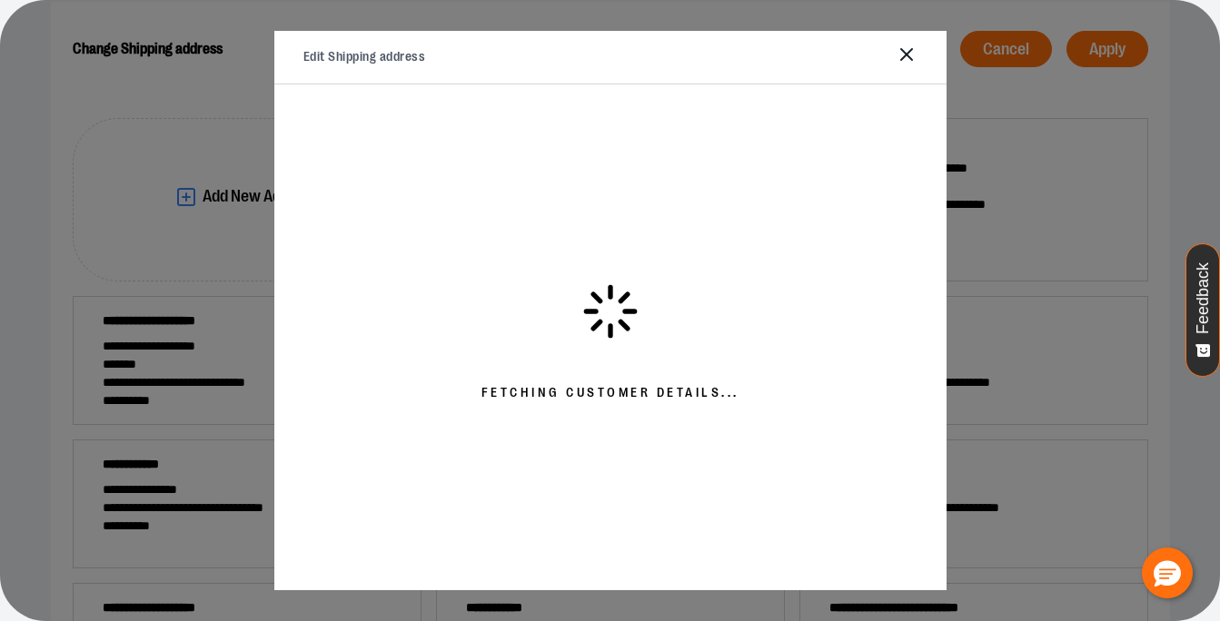
select select "**"
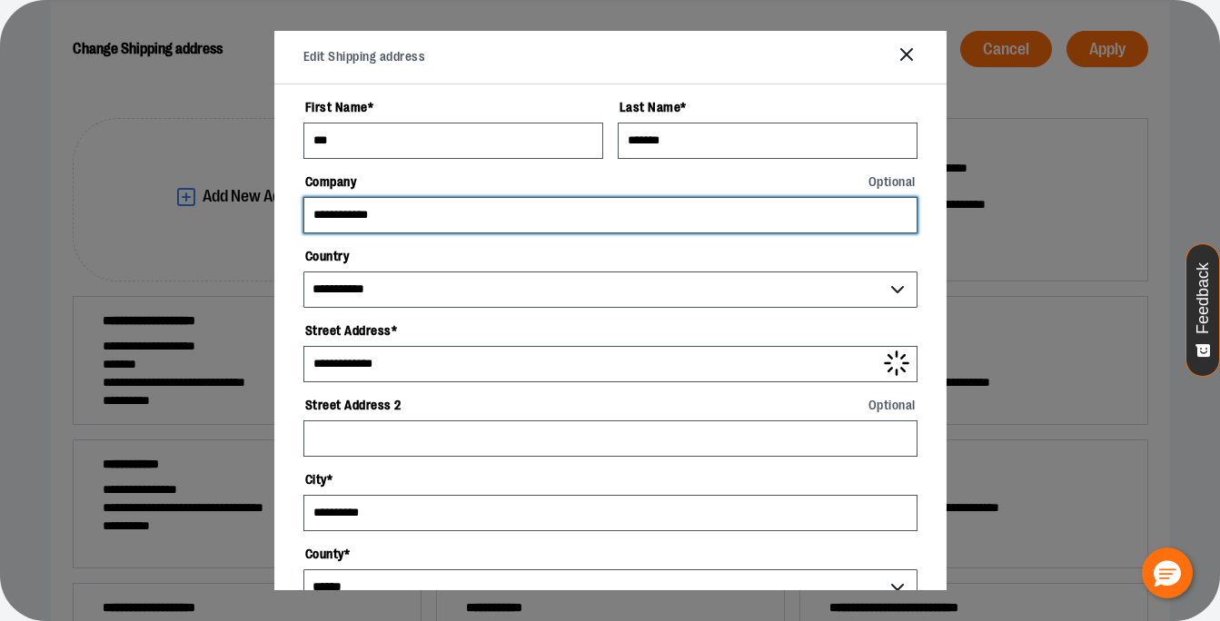
click at [567, 216] on input "**********" at bounding box center [610, 215] width 614 height 36
type input "**********"
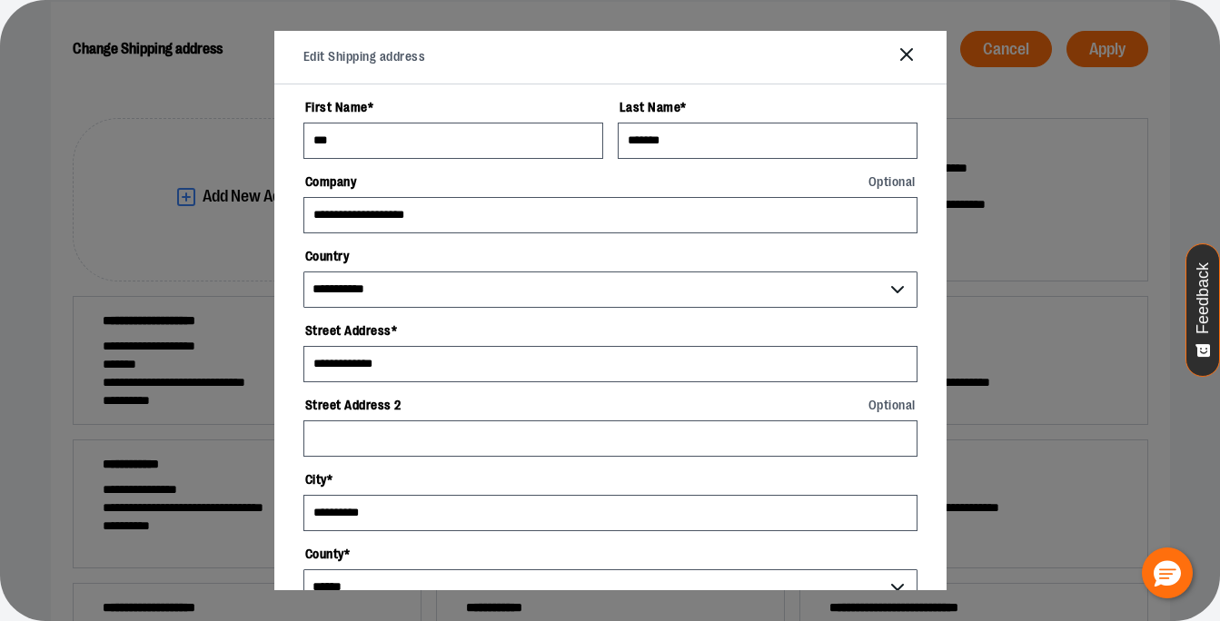
click at [285, 266] on div "**********" at bounding box center [610, 337] width 672 height 506
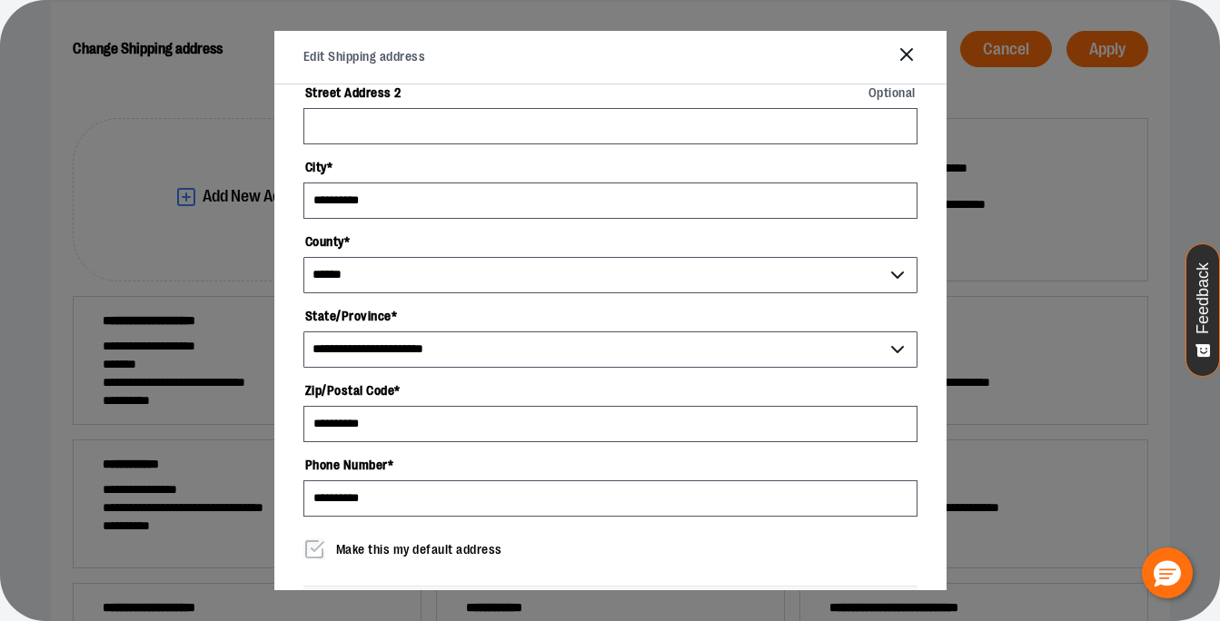
scroll to position [452, 0]
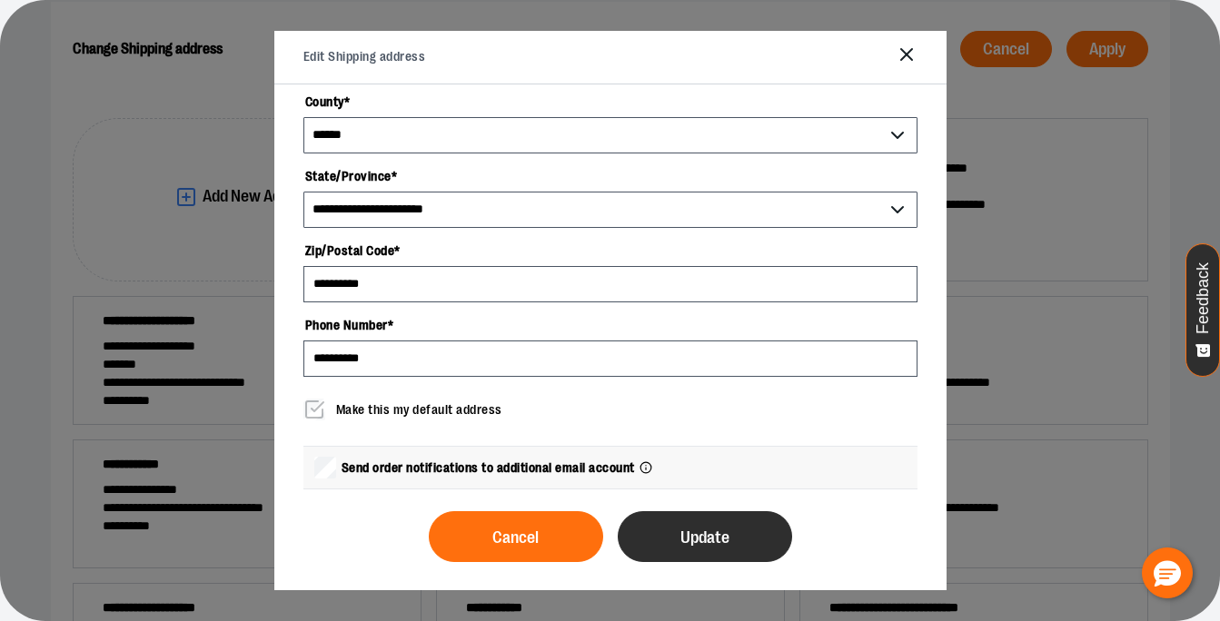
click at [684, 514] on button "Update" at bounding box center [705, 536] width 174 height 51
click at [711, 540] on span "Update" at bounding box center [704, 538] width 49 height 17
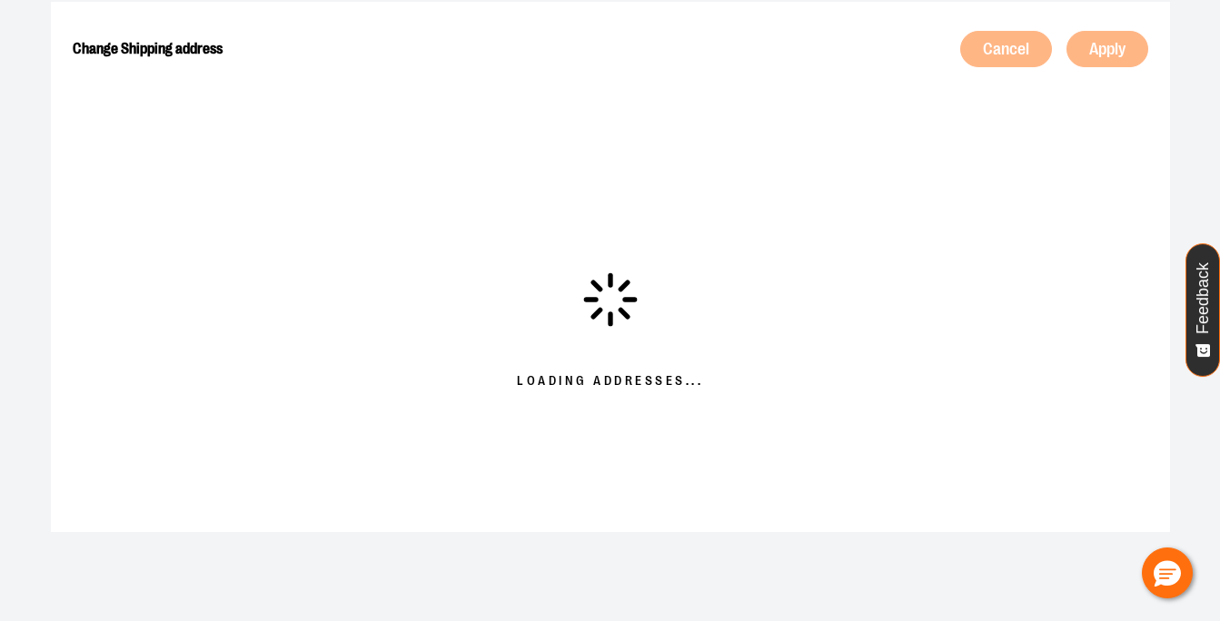
scroll to position [0, 0]
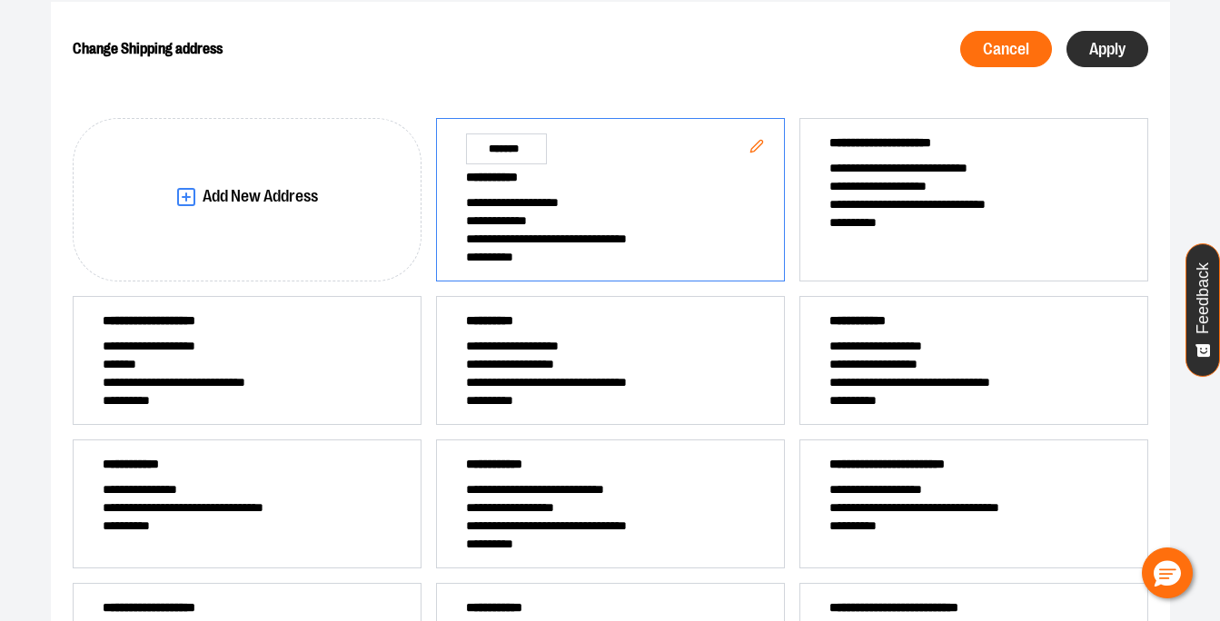
click at [1116, 55] on span "Apply" at bounding box center [1107, 49] width 36 height 17
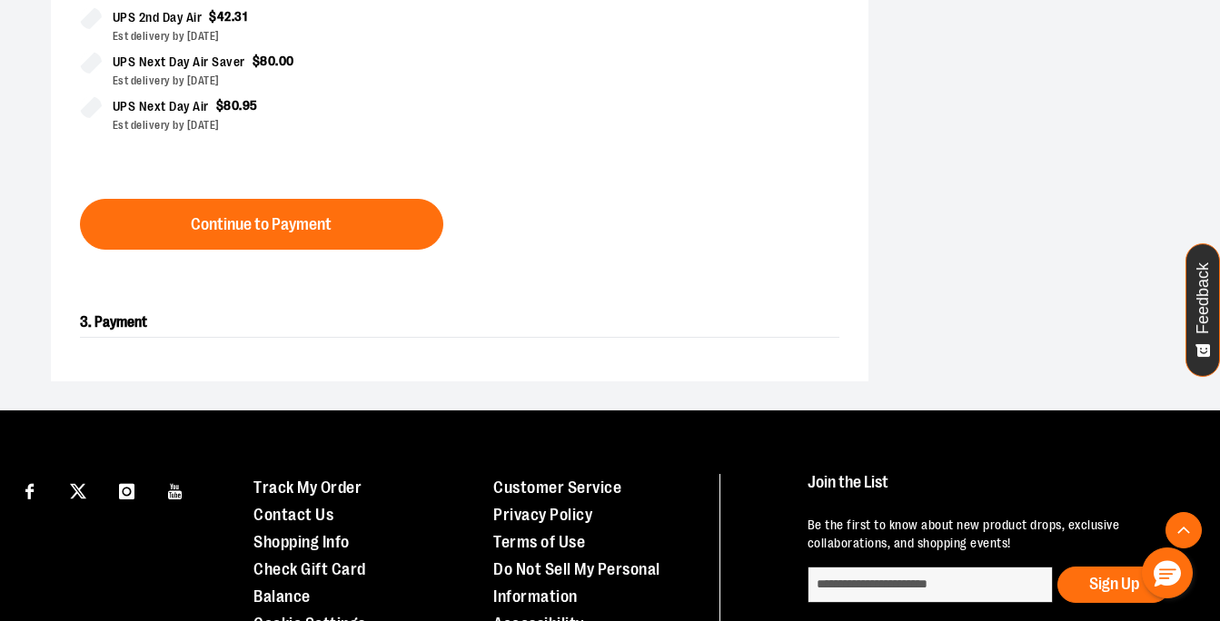
scroll to position [313, 0]
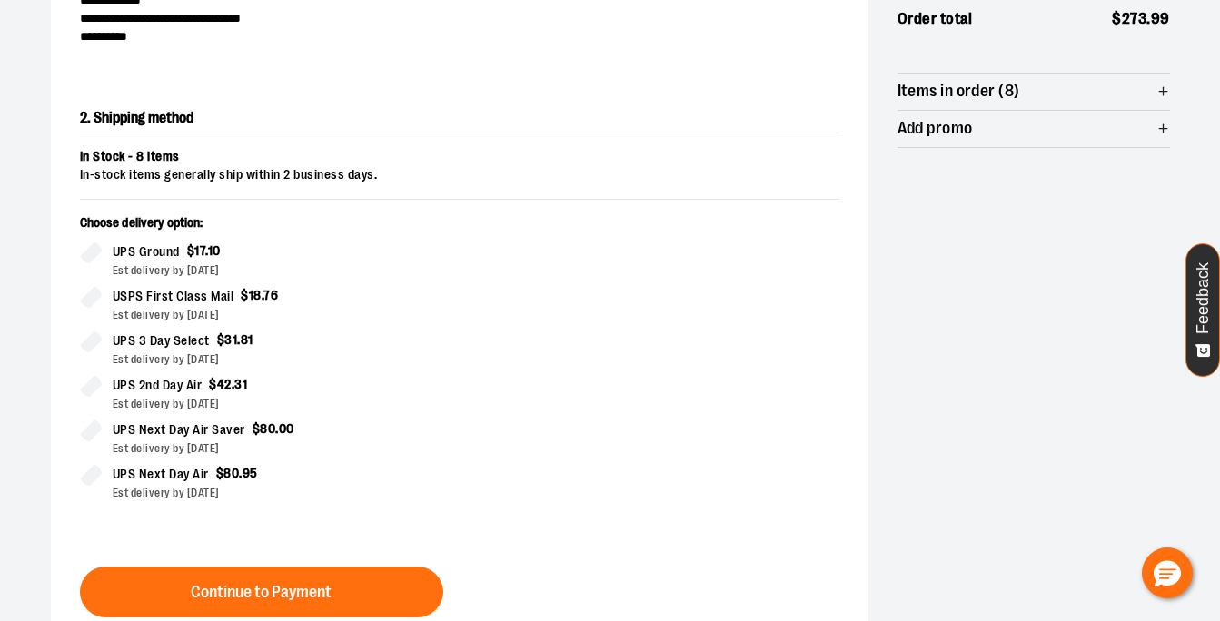
click at [1165, 92] on icon "button" at bounding box center [1163, 91] width 14 height 14
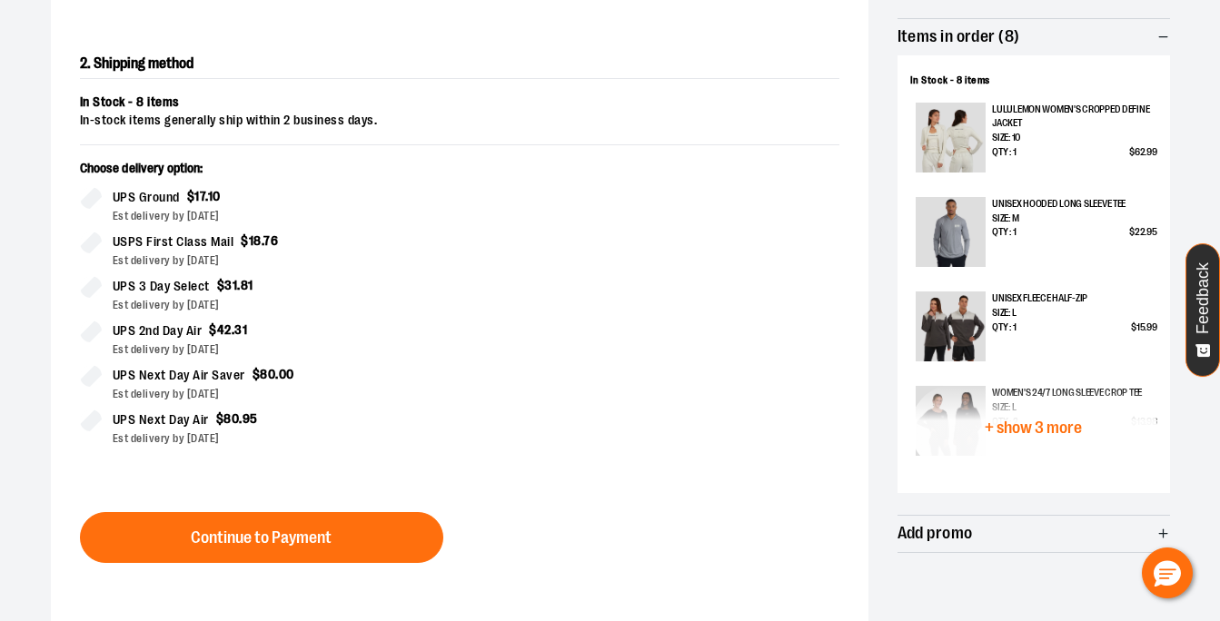
scroll to position [372, 0]
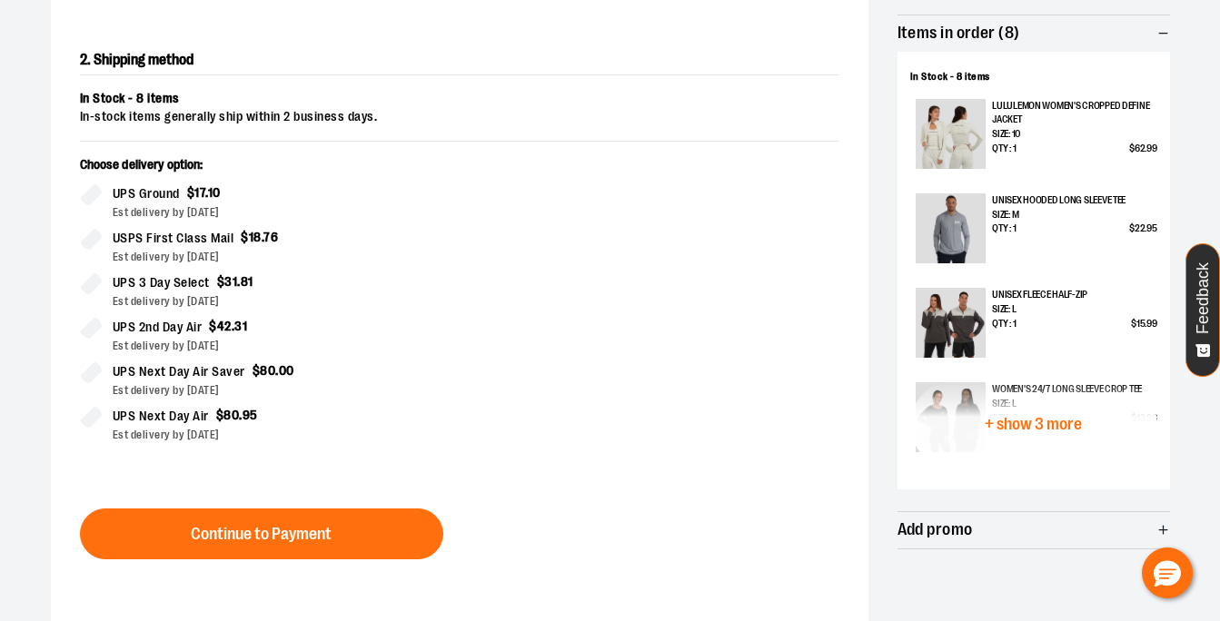
click at [1057, 428] on span "+ show 3 more" at bounding box center [1033, 424] width 97 height 17
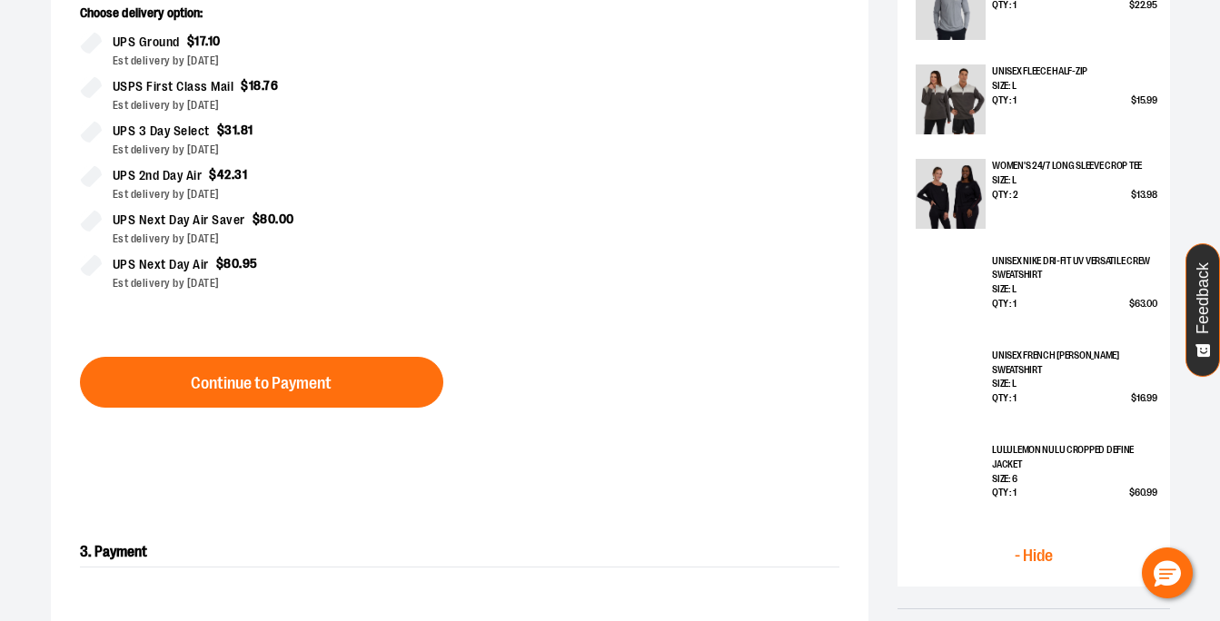
scroll to position [596, 0]
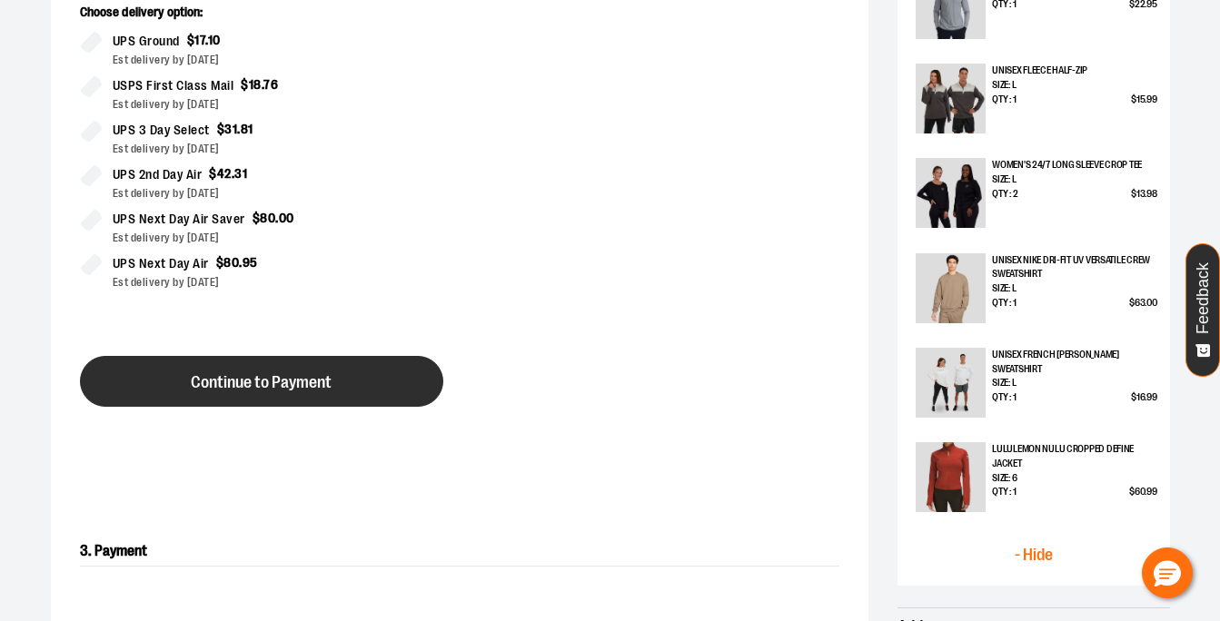
click at [382, 379] on button "Continue to Payment" at bounding box center [261, 381] width 363 height 51
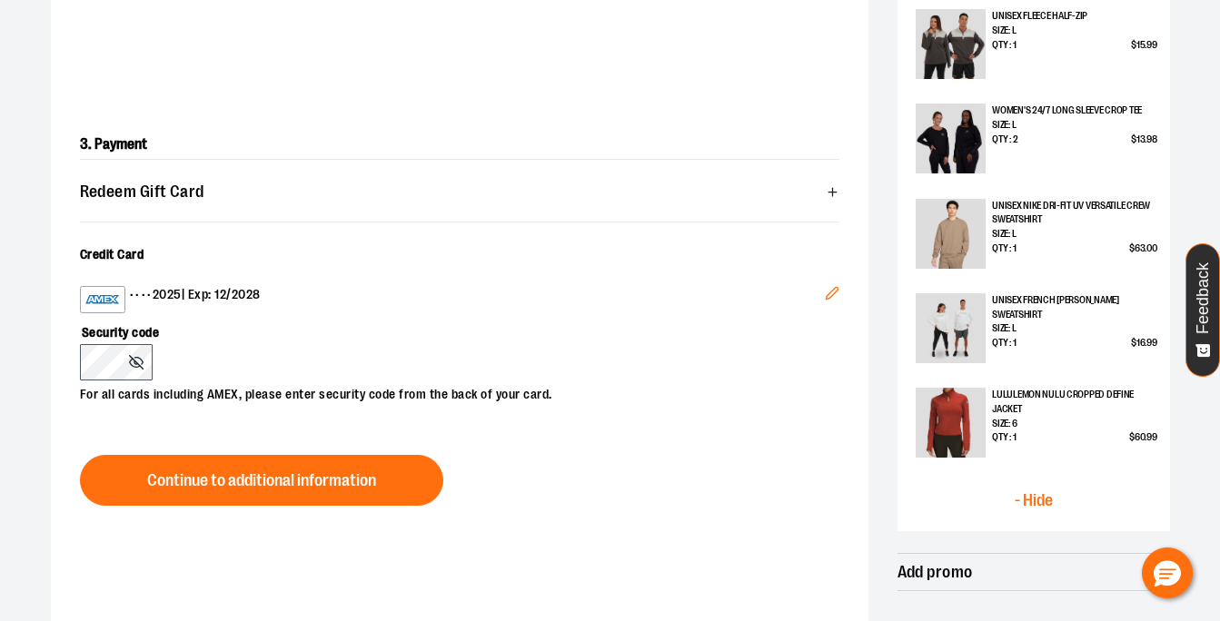
scroll to position [656, 0]
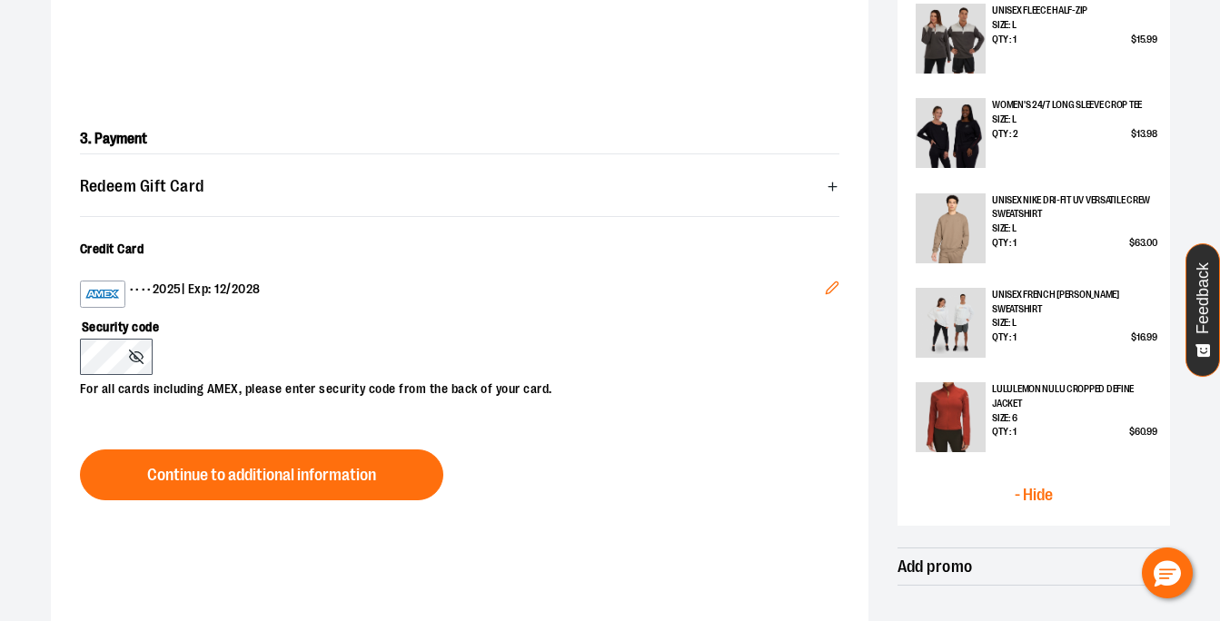
click at [830, 288] on icon "Edit" at bounding box center [832, 288] width 15 height 15
click at [382, 314] on label "Security code" at bounding box center [450, 323] width 741 height 31
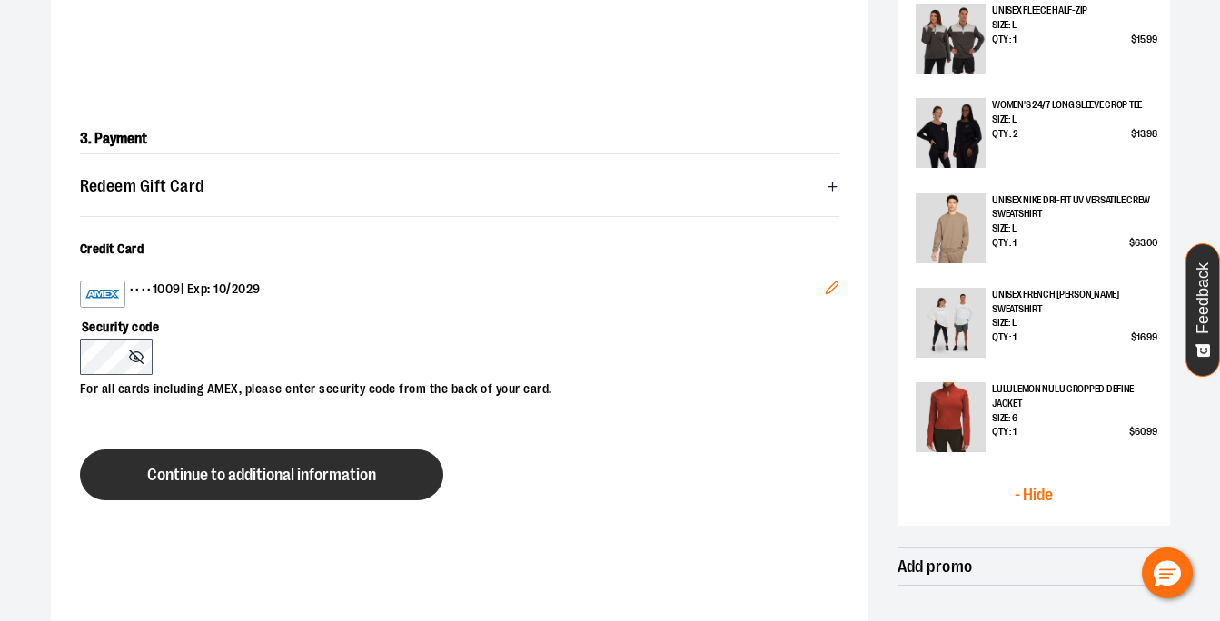
click at [347, 481] on span "Continue to additional information" at bounding box center [261, 475] width 229 height 17
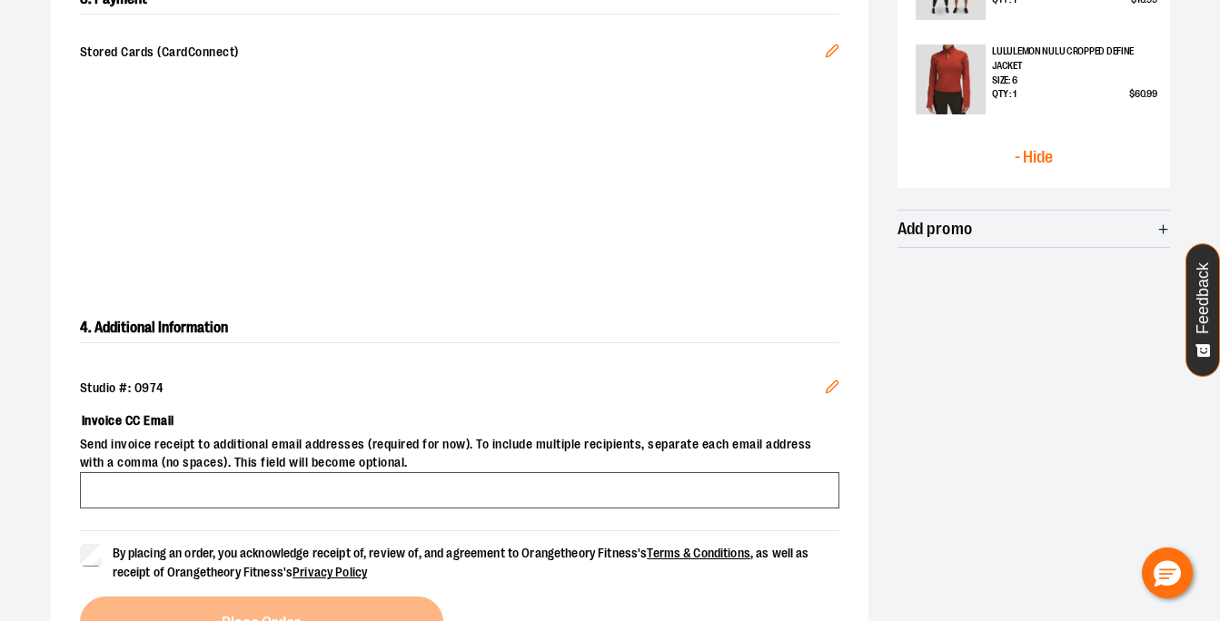
scroll to position [993, 0]
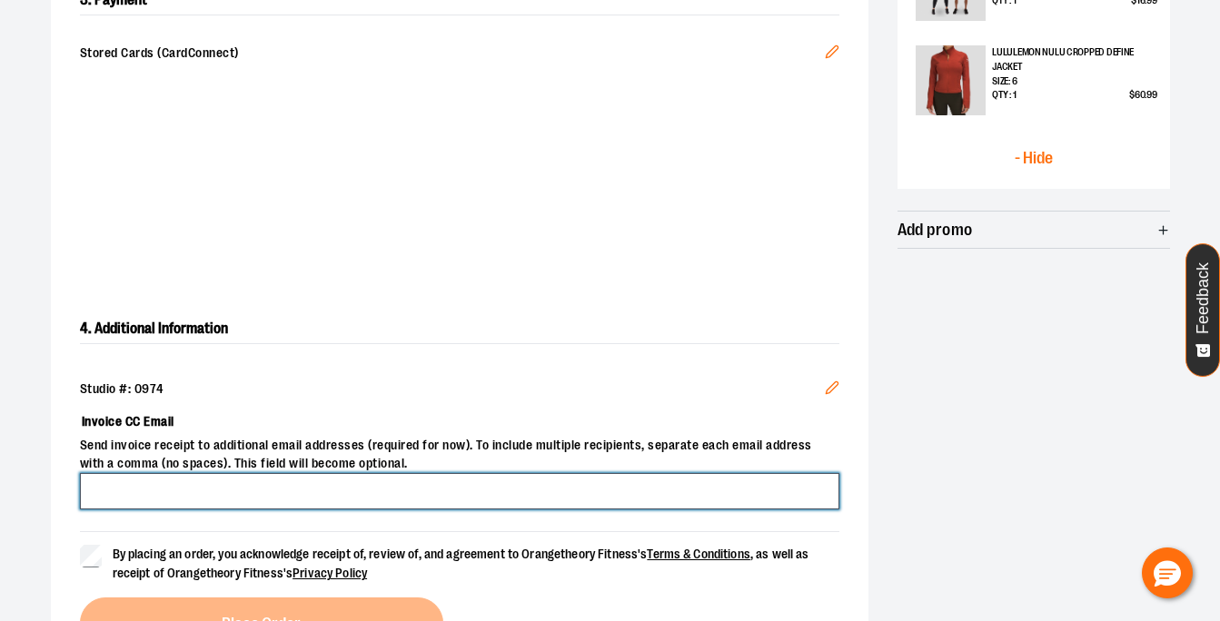
click at [319, 486] on input "Invoice CC Email" at bounding box center [459, 491] width 759 height 36
type input "**********"
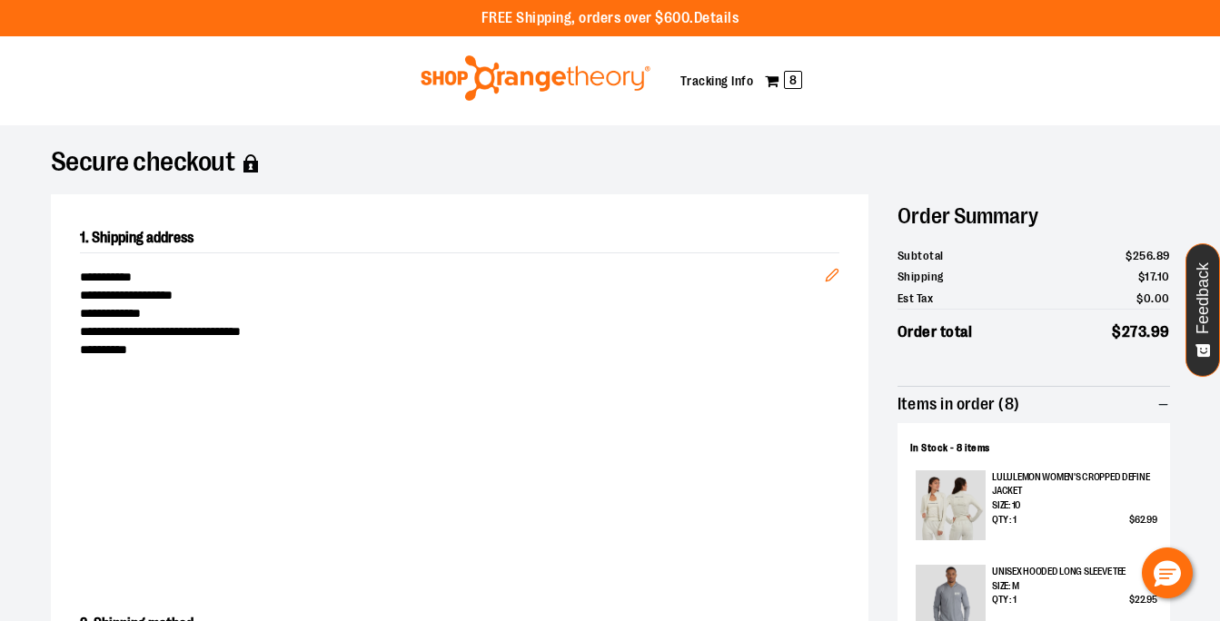
scroll to position [1212, 0]
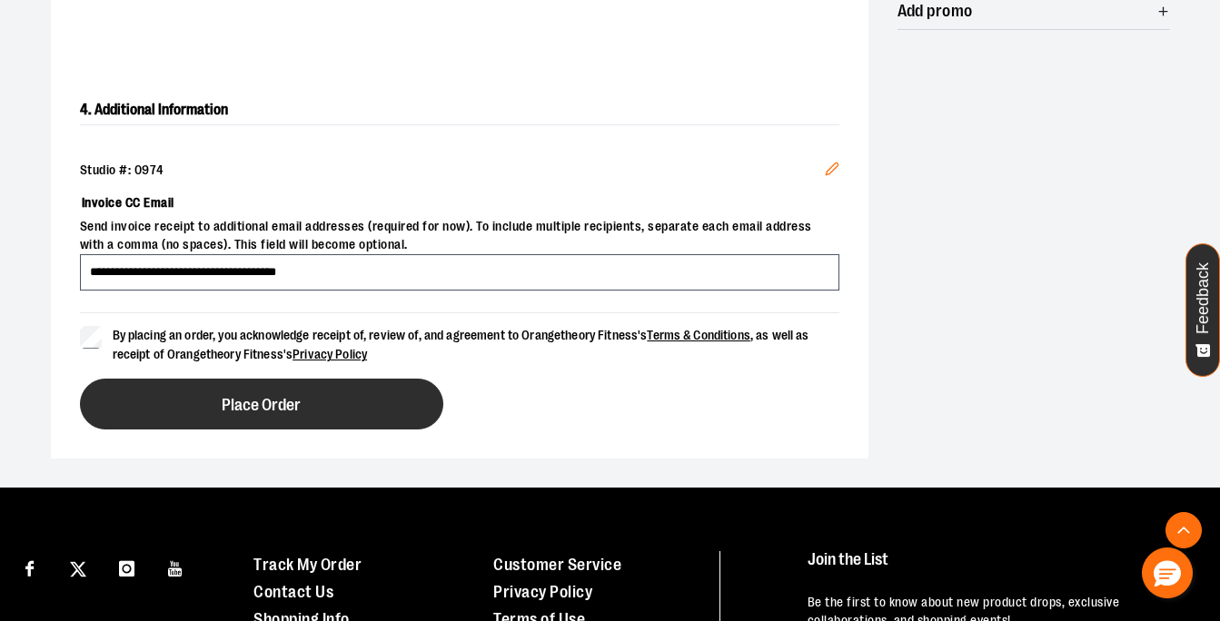
click at [178, 402] on button "Place Order" at bounding box center [261, 404] width 363 height 51
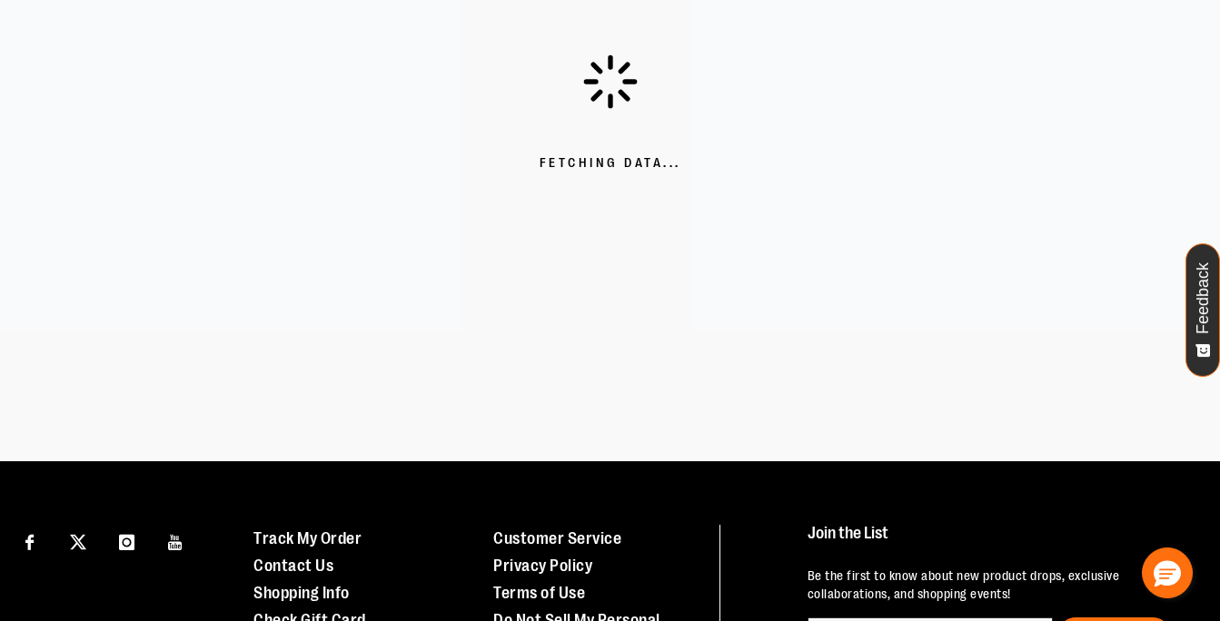
scroll to position [0, 0]
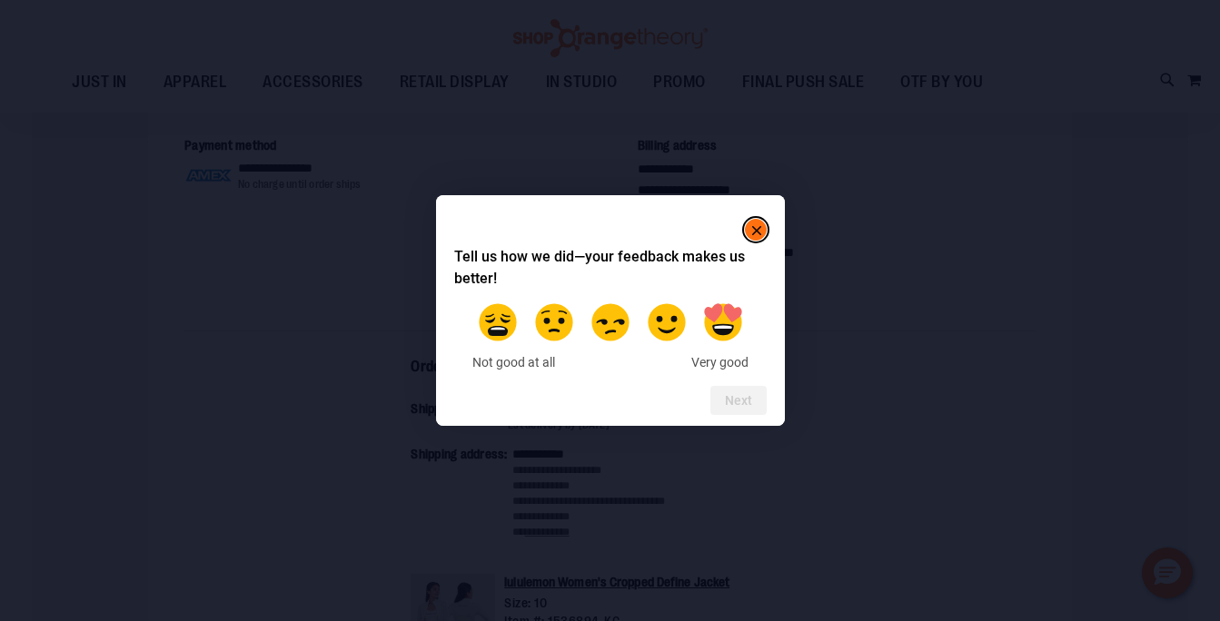
scroll to position [255, 0]
type input "**********"
click at [756, 224] on rect "Close" at bounding box center [757, 231] width 22 height 22
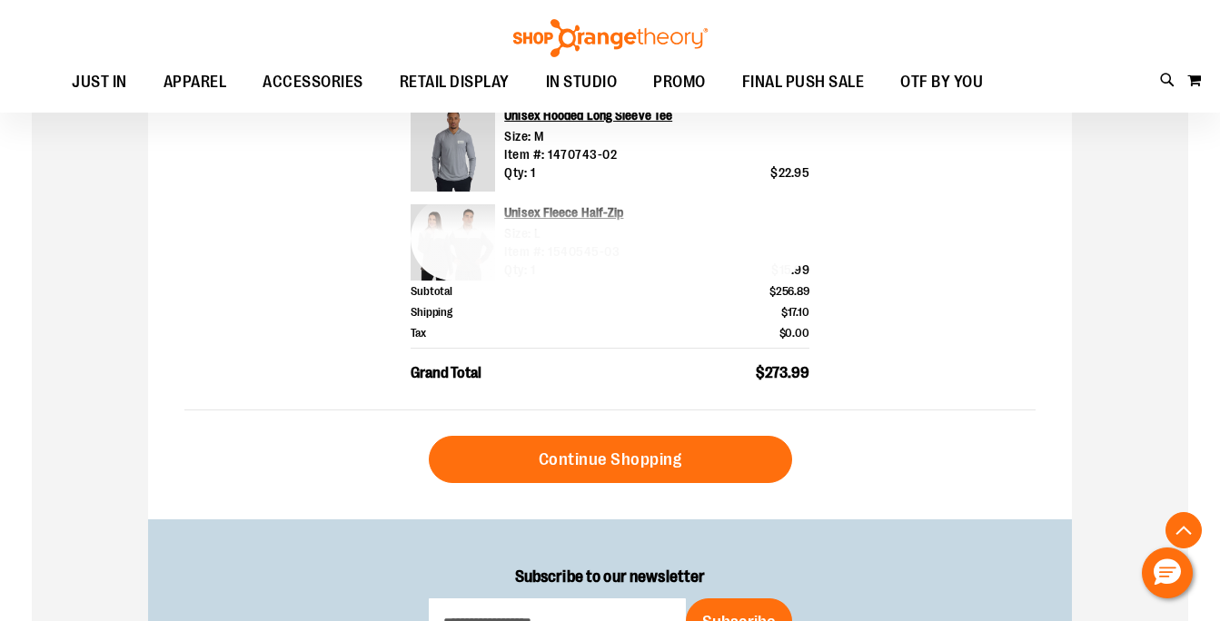
scroll to position [828, 0]
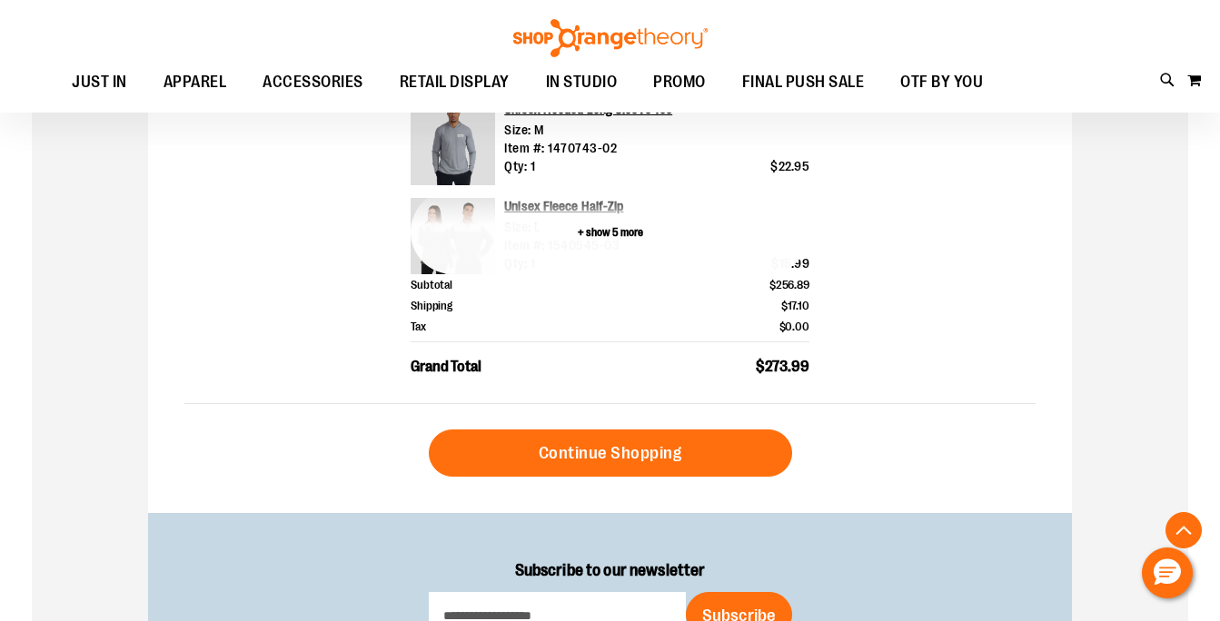
click at [583, 233] on button "+ show 5 more" at bounding box center [610, 232] width 399 height 84
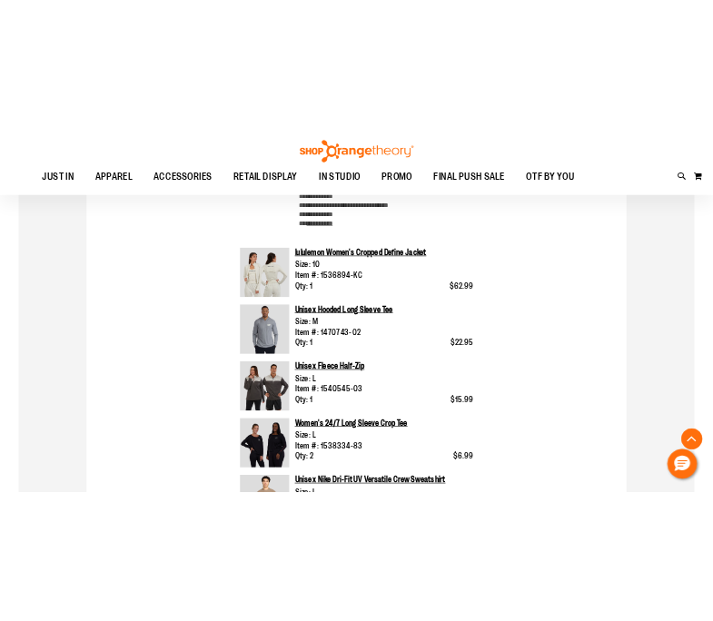
scroll to position [626, 0]
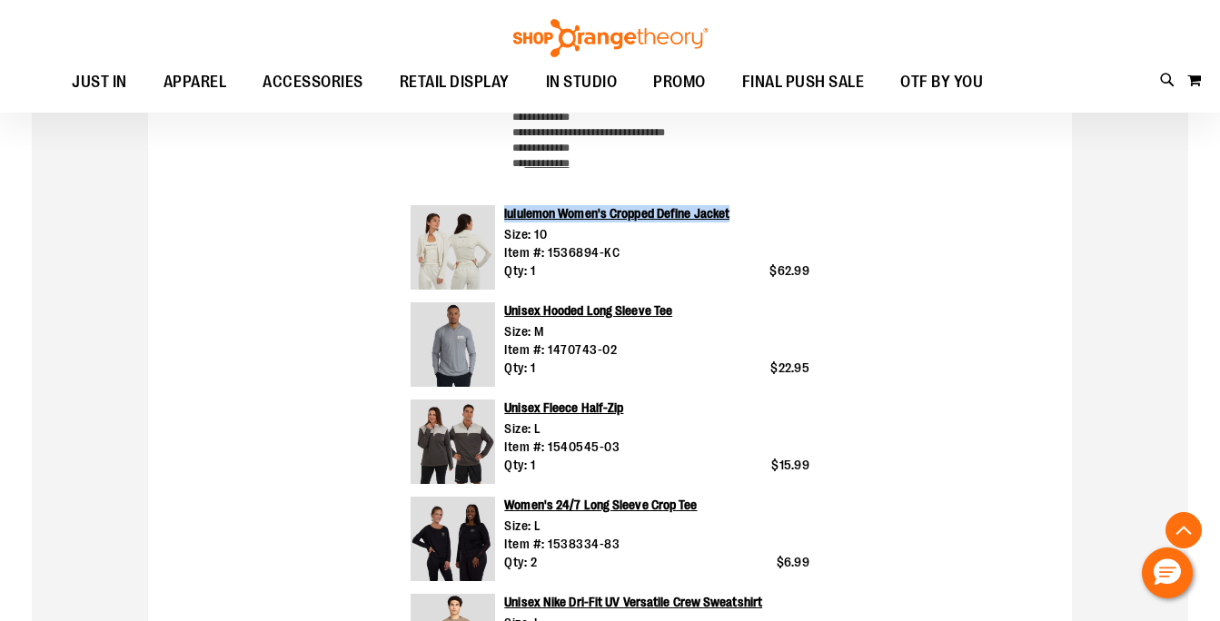
drag, startPoint x: 751, startPoint y: 221, endPoint x: 501, endPoint y: 215, distance: 250.8
click at [501, 215] on div "lululemon Women's Cropped Define Jacket Size: 10 Item #: 1536894-KC Qty: 1 $62.…" at bounding box center [652, 247] width 314 height 84
copy link "lululemon Women's Cropped Define Jacket"
drag, startPoint x: 636, startPoint y: 258, endPoint x: 547, endPoint y: 257, distance: 89.0
click at [547, 257] on div "Size: 10 Item #: 1536894-KC" at bounding box center [656, 243] width 305 height 36
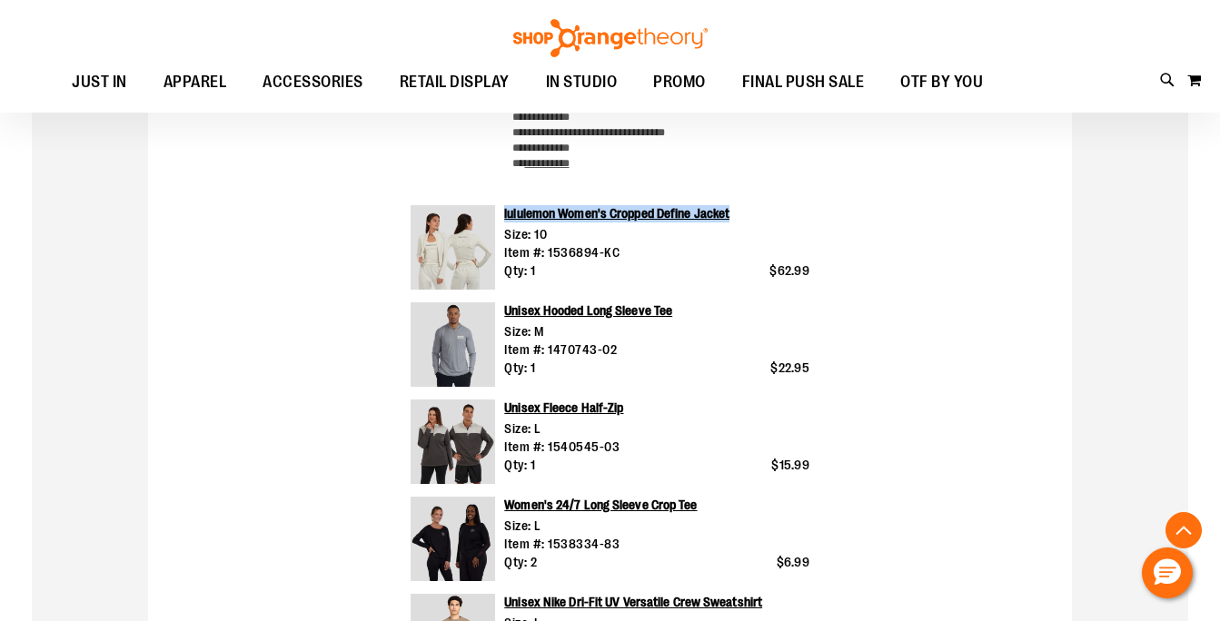
copy div "1536894-KC"
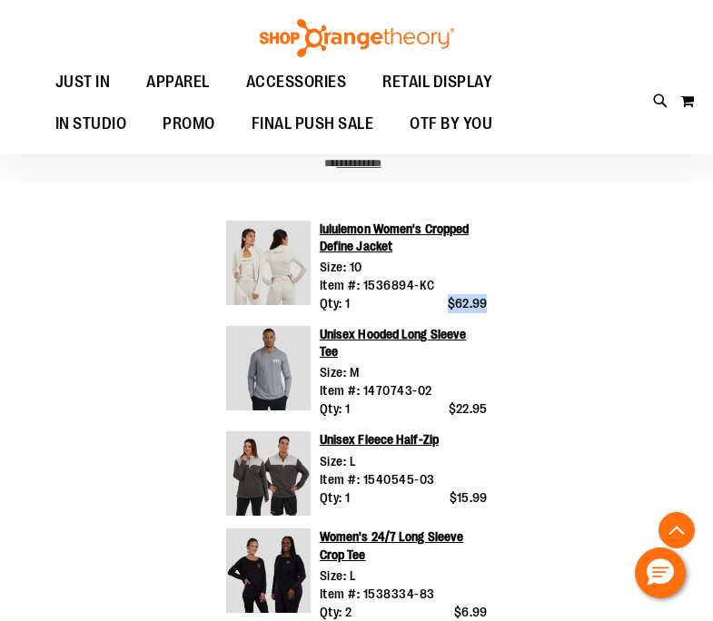
drag, startPoint x: 490, startPoint y: 302, endPoint x: 441, endPoint y: 302, distance: 48.1
click at [441, 302] on div "**********" at bounding box center [356, 552] width 577 height 1129
copy span "$62.99"
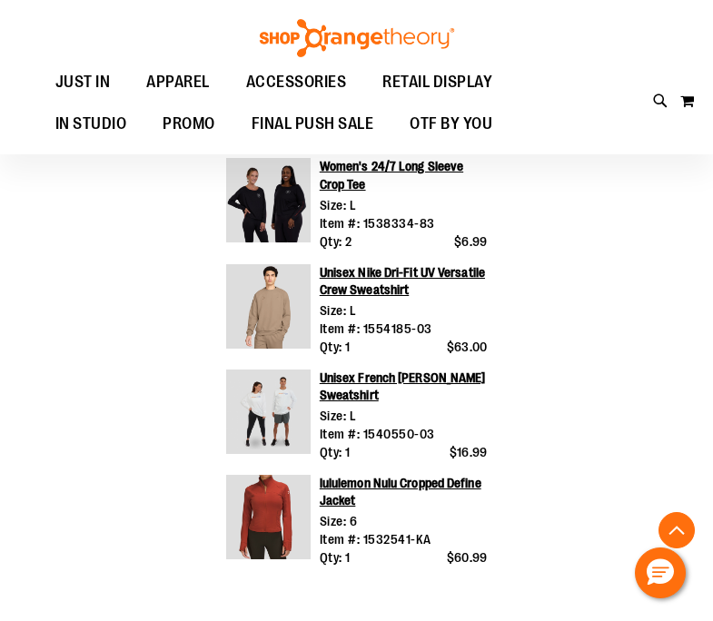
scroll to position [1021, 0]
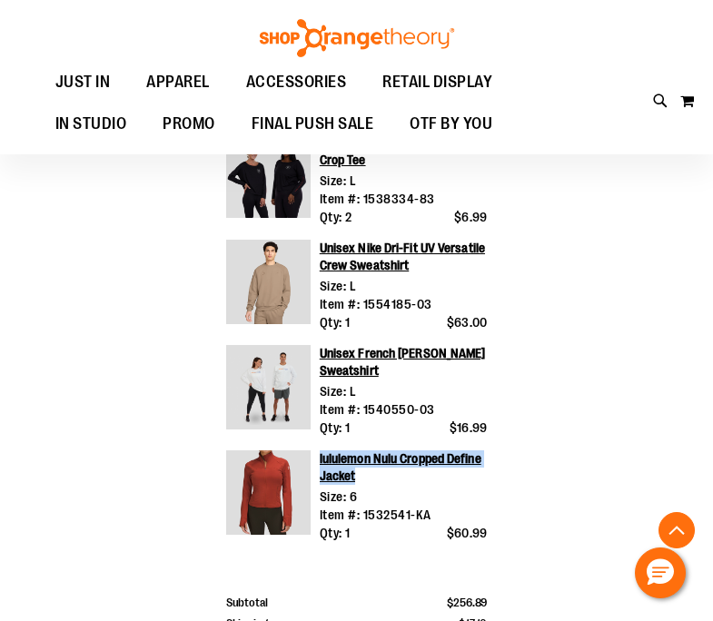
drag, startPoint x: 381, startPoint y: 466, endPoint x: 315, endPoint y: 451, distance: 67.2
click at [315, 451] on div "lululemon Nulu Cropped Define Jacket Size: 6 Item #: 1532541-KA Qty: 1 $60.99" at bounding box center [399, 497] width 177 height 93
drag, startPoint x: 402, startPoint y: 355, endPoint x: 314, endPoint y: 341, distance: 88.4
click at [314, 345] on div "Unisex French [PERSON_NAME] Sweatshirt Size: L Item #: 1540550-03 Qty: 1 $16.99" at bounding box center [399, 391] width 177 height 93
copy link "Unisex French [PERSON_NAME] Sweatshirt"
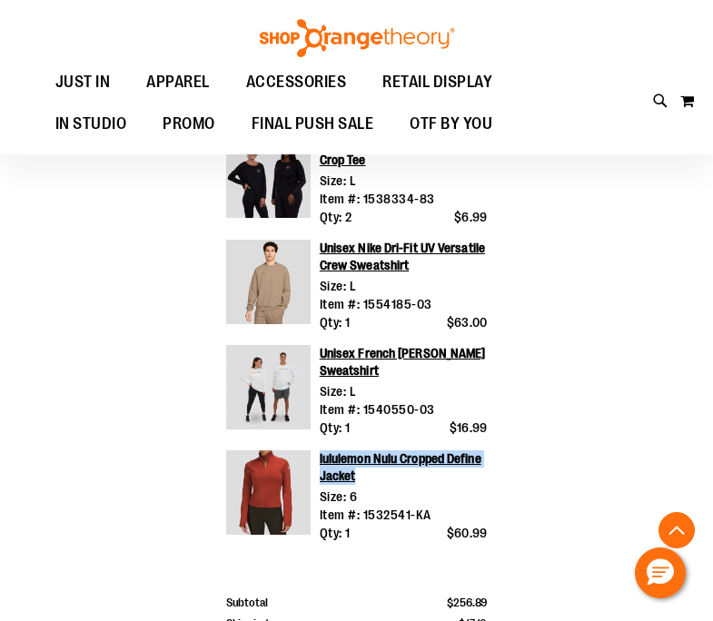
drag, startPoint x: 457, startPoint y: 399, endPoint x: 361, endPoint y: 399, distance: 96.3
click at [361, 399] on div "Size: L Item #: 1540550-03" at bounding box center [404, 400] width 168 height 36
copy div "1540550-03"
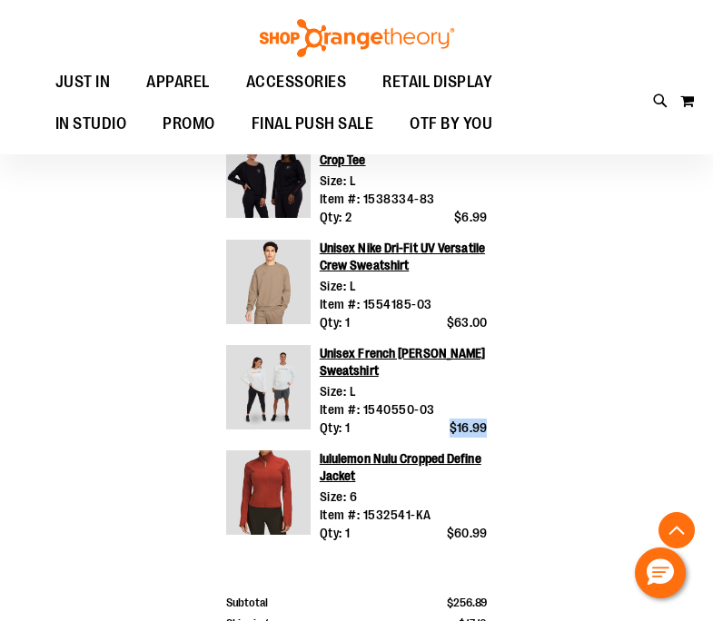
drag, startPoint x: 500, startPoint y: 416, endPoint x: 448, endPoint y: 416, distance: 51.8
click at [448, 416] on div "**********" at bounding box center [356, 157] width 577 height 1129
copy span "$16.99"
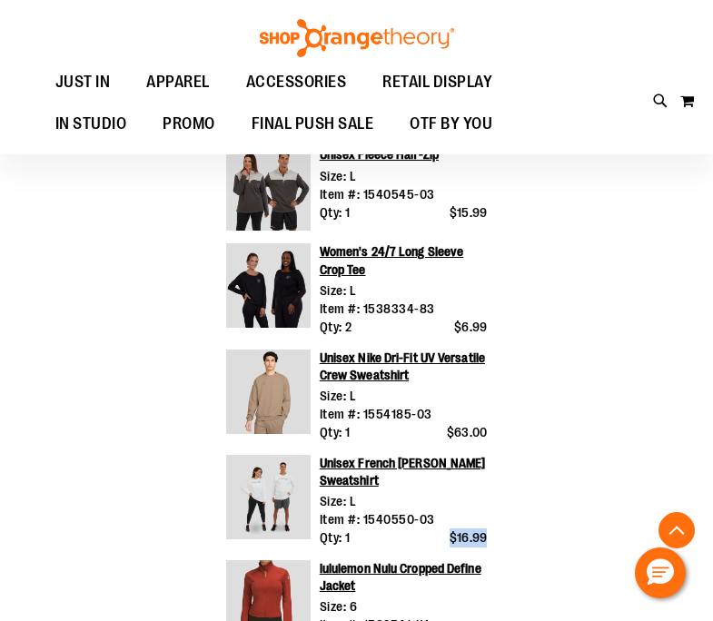
scroll to position [823, 0]
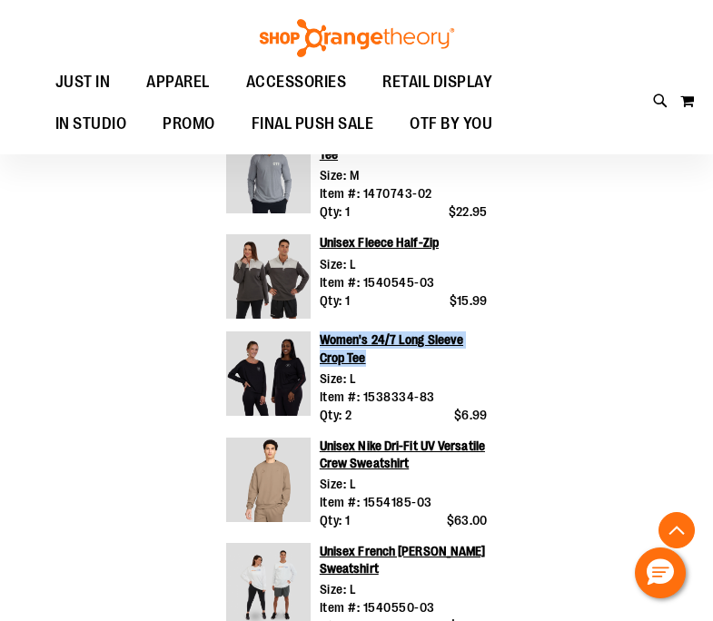
drag, startPoint x: 372, startPoint y: 344, endPoint x: 312, endPoint y: 330, distance: 61.7
click at [312, 332] on div "Women's 24/7 Long Sleeve Crop Tee Size: L Item #: 1538334-83 Qty: 2 $6.99" at bounding box center [399, 378] width 177 height 93
copy link "Women's 24/7 Long Sleeve Crop Tee"
drag, startPoint x: 448, startPoint y: 387, endPoint x: 362, endPoint y: 388, distance: 86.3
click at [362, 388] on div "Size: L Item #: 1538334-83" at bounding box center [404, 388] width 168 height 36
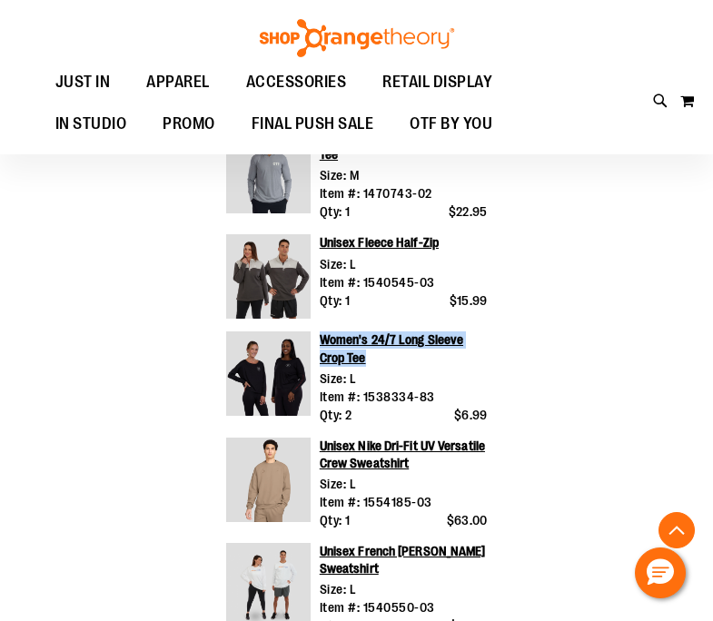
copy div "1538334-83"
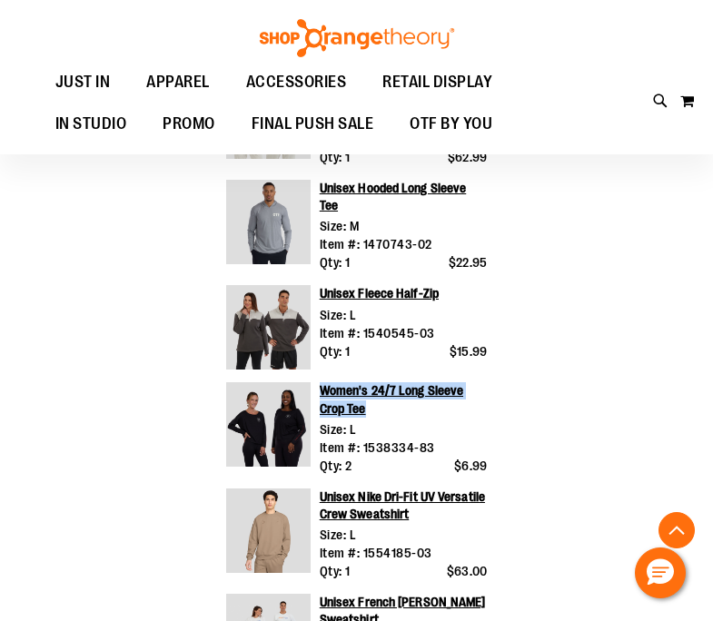
scroll to position [741, 0]
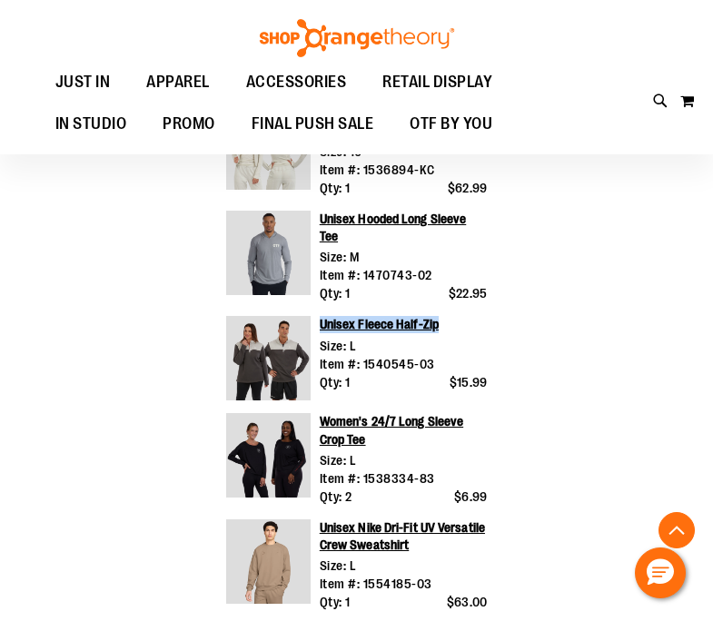
drag, startPoint x: 451, startPoint y: 313, endPoint x: 313, endPoint y: 316, distance: 138.1
click at [313, 316] on div "Unisex Fleece Half-Zip Size: L Item #: 1540545-03 Qty: 1 $15.99" at bounding box center [399, 358] width 177 height 84
copy link "Unisex Fleece Half-Zip"
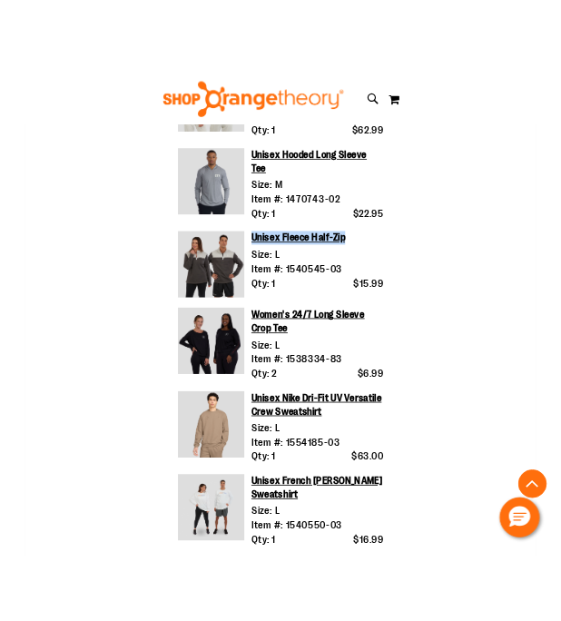
scroll to position [700, 0]
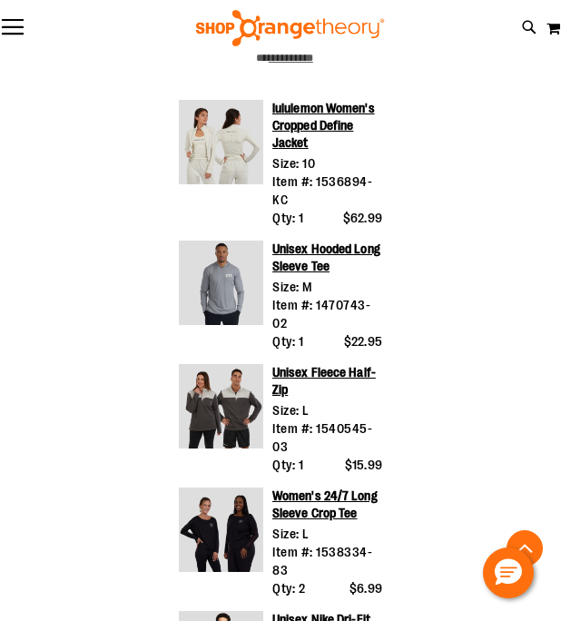
click at [408, 384] on div "**********" at bounding box center [280, 532] width 461 height 1333
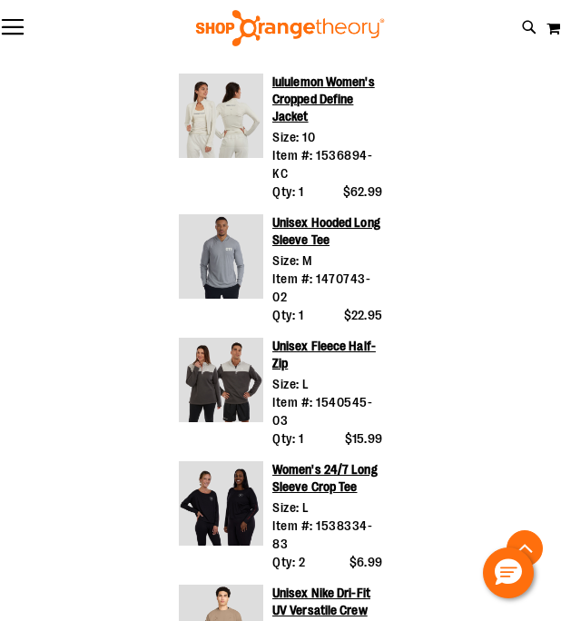
scroll to position [730, 0]
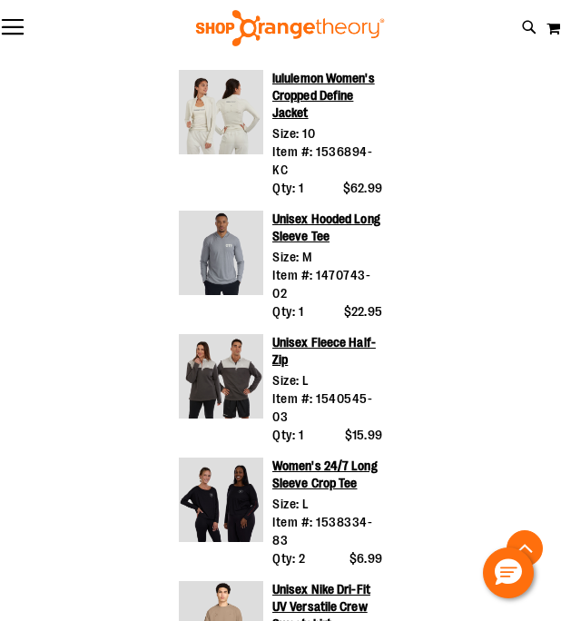
drag, startPoint x: 401, startPoint y: 389, endPoint x: 324, endPoint y: 394, distance: 76.5
click at [327, 394] on div "**********" at bounding box center [280, 502] width 461 height 1333
drag, startPoint x: 302, startPoint y: 415, endPoint x: 315, endPoint y: 396, distance: 23.4
click at [315, 396] on div "Size: L Item #: 1540545-03" at bounding box center [328, 399] width 110 height 55
copy div "1540545-03"
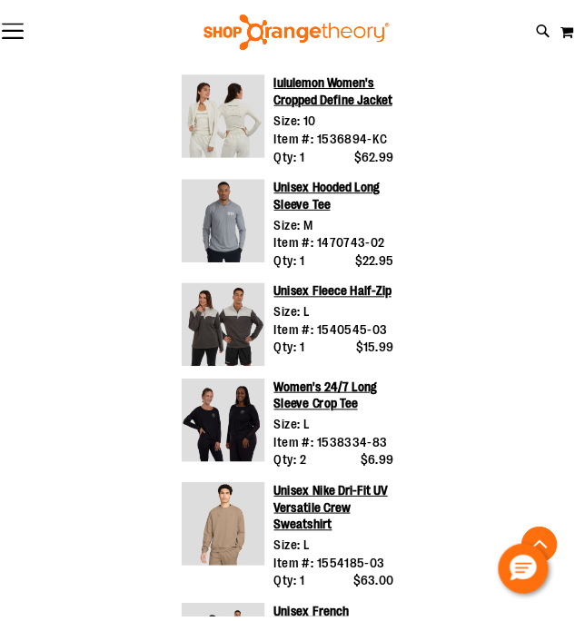
scroll to position [729, 0]
